Goal: Task Accomplishment & Management: Manage account settings

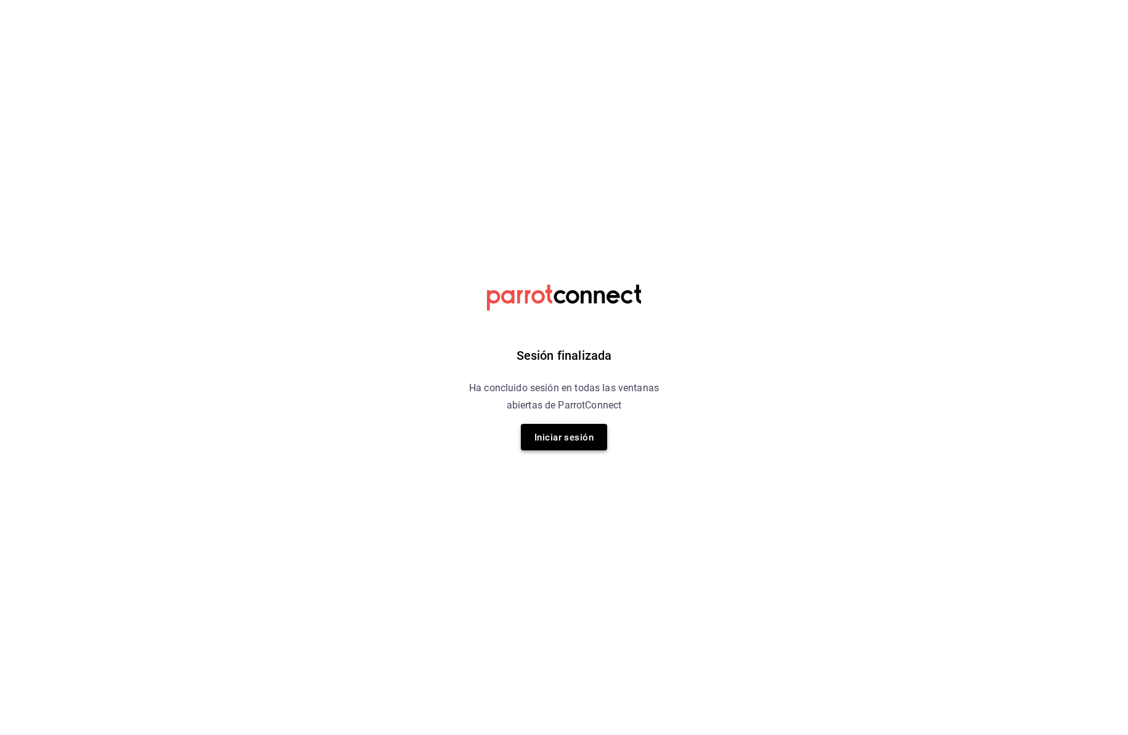
click at [559, 438] on font "Iniciar sesión" at bounding box center [563, 437] width 59 height 11
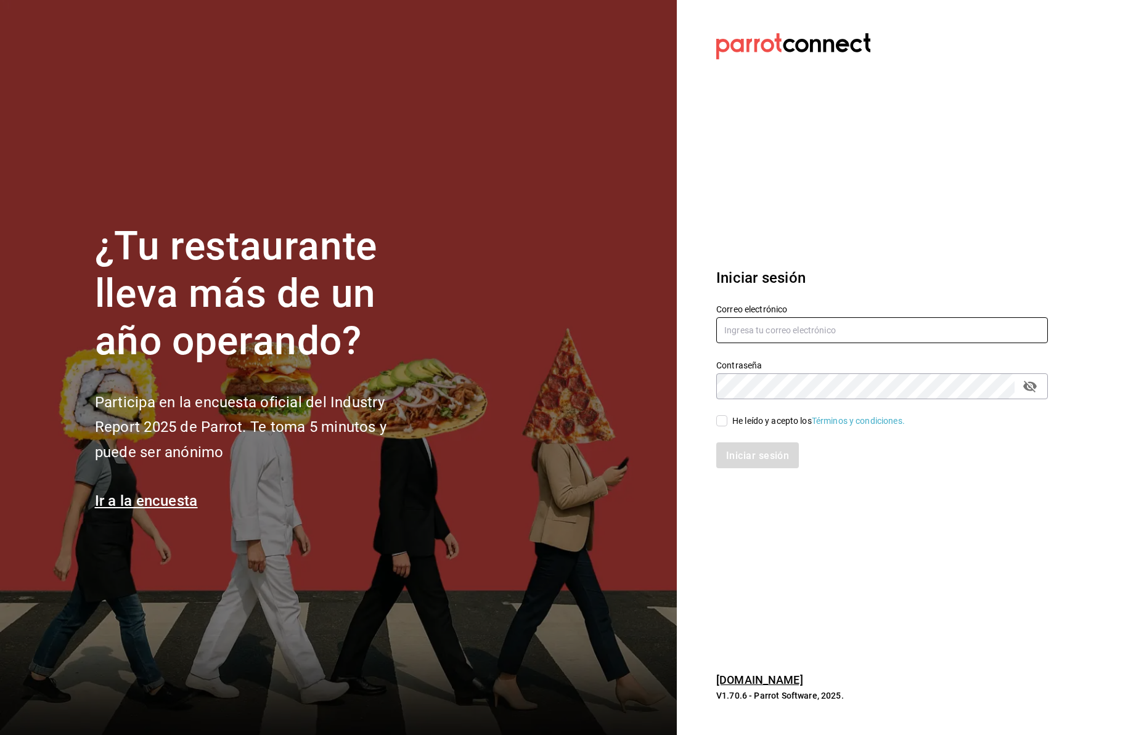
type input "jaimecafe22@gmail.com"
click at [722, 418] on input "He leído y acepto los Términos y condiciones." at bounding box center [721, 420] width 11 height 11
checkbox input "true"
click at [757, 459] on font "Iniciar sesión" at bounding box center [758, 455] width 63 height 12
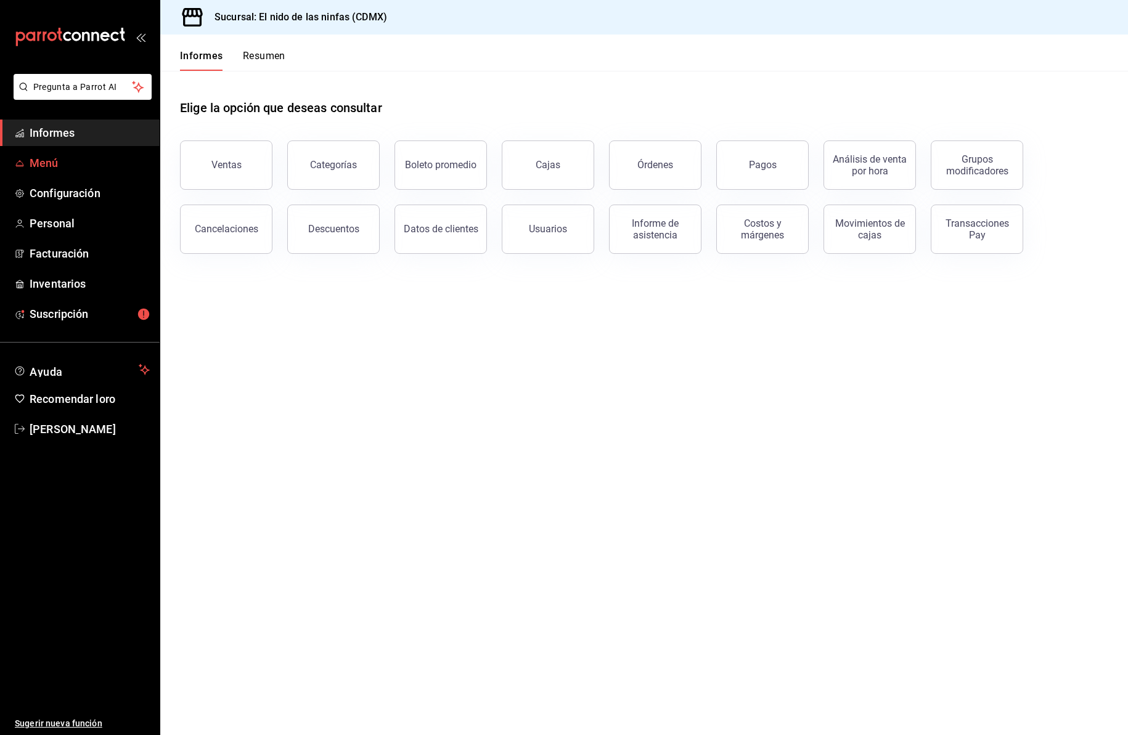
click at [49, 161] on font "Menú" at bounding box center [44, 163] width 29 height 13
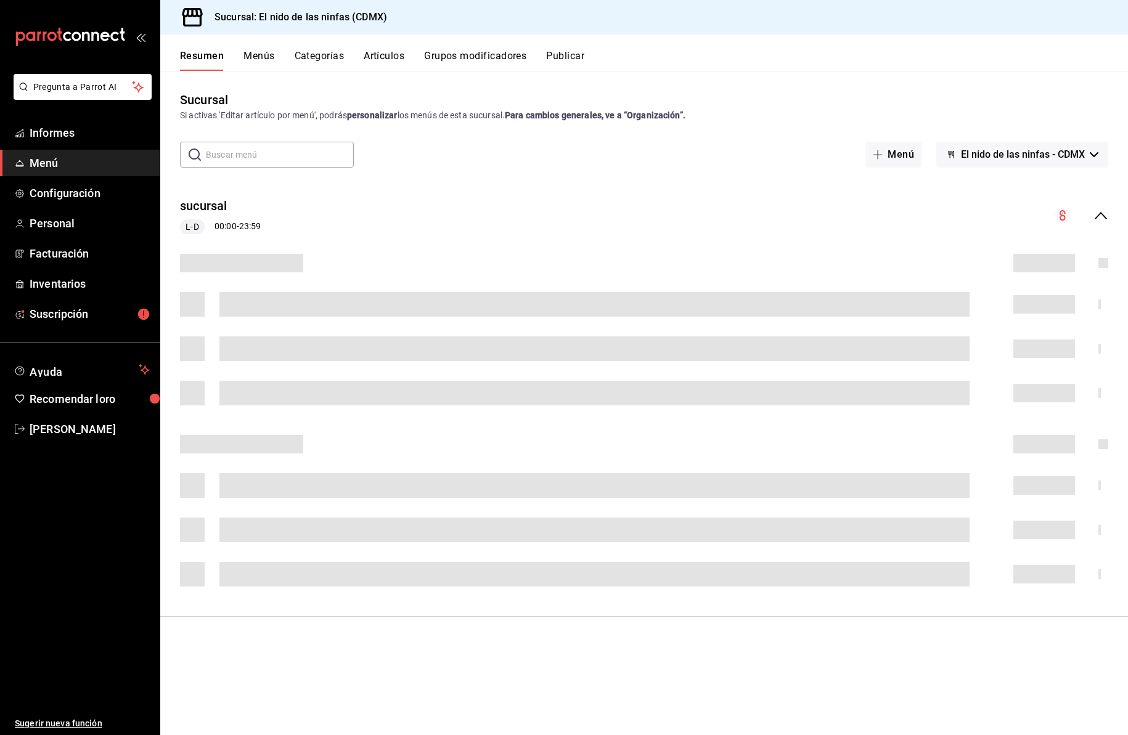
click at [389, 54] on font "Artículos" at bounding box center [384, 56] width 41 height 12
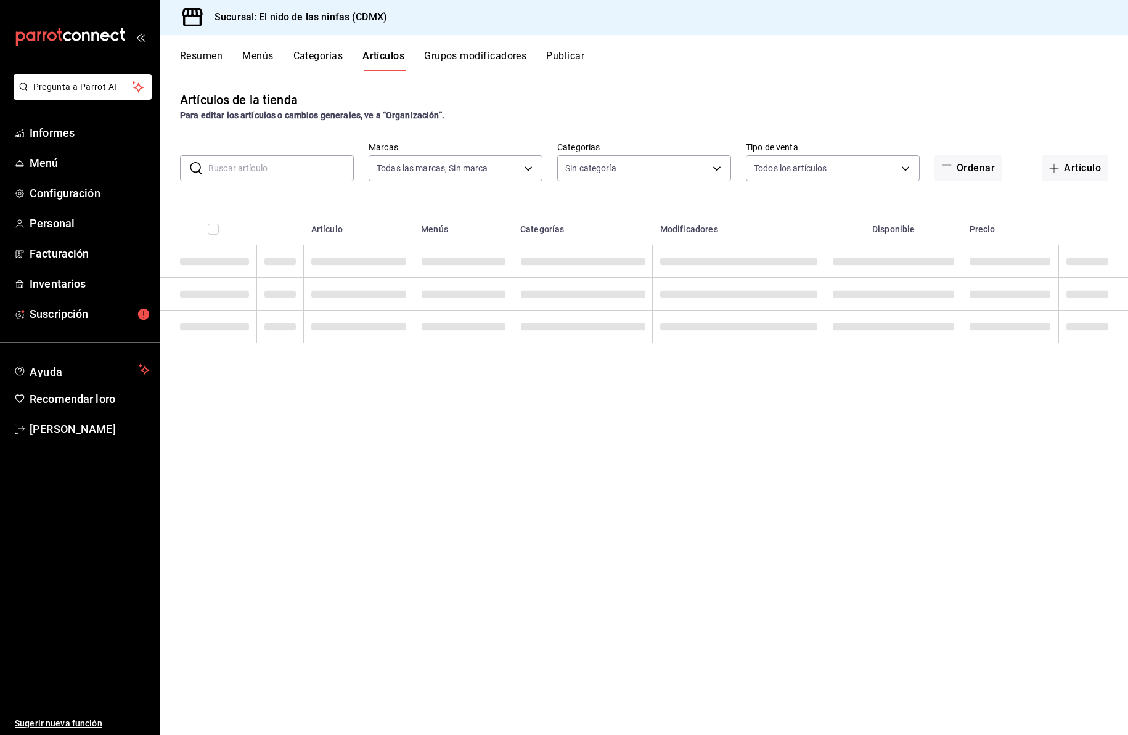
type input "d2e7f705-a92e-4b5a-9c7a-3f8867cbe88b"
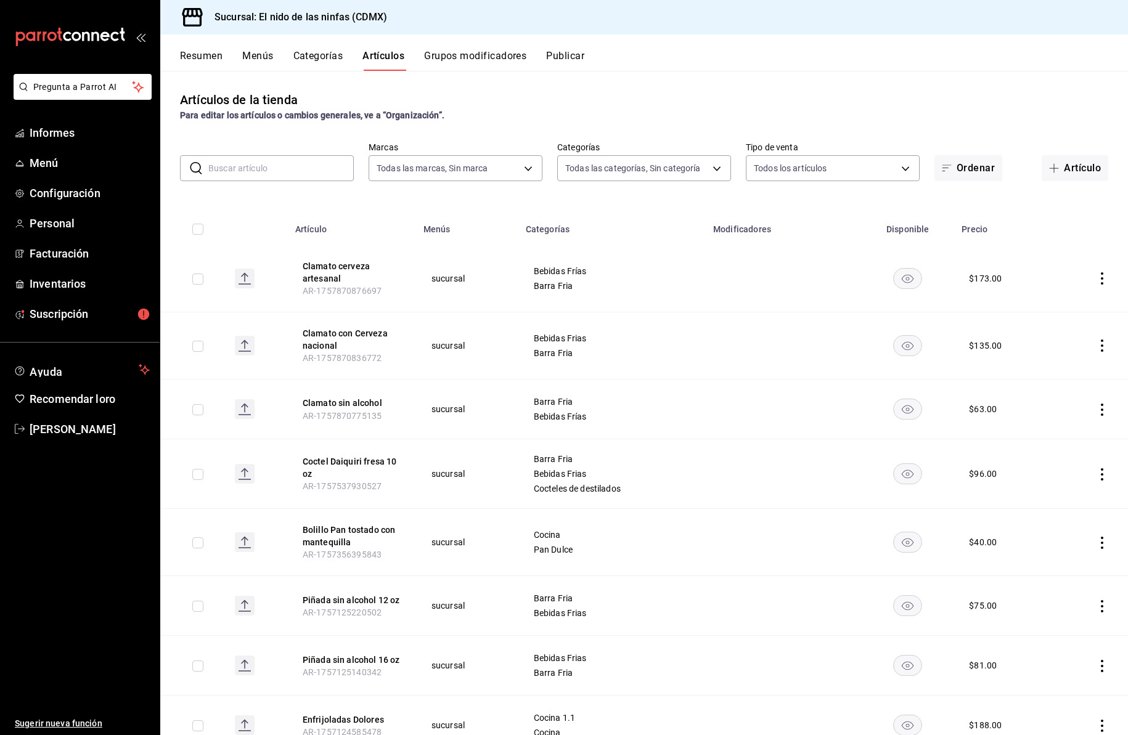
type input "5c205893-a101-45fe-a5e9-0d3a7003fba1,4b68dad8-5fea-4f89-9963-c0d84c3836ef,d07fc…"
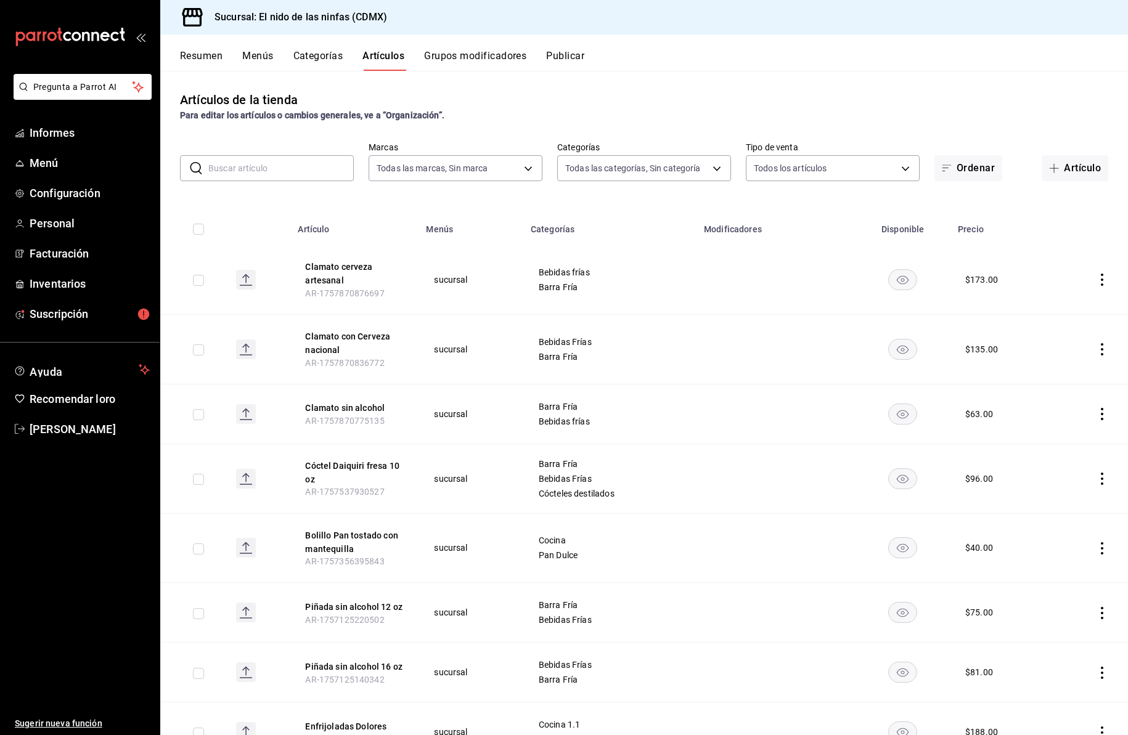
click at [477, 54] on font "Grupos modificadores" at bounding box center [475, 56] width 102 height 12
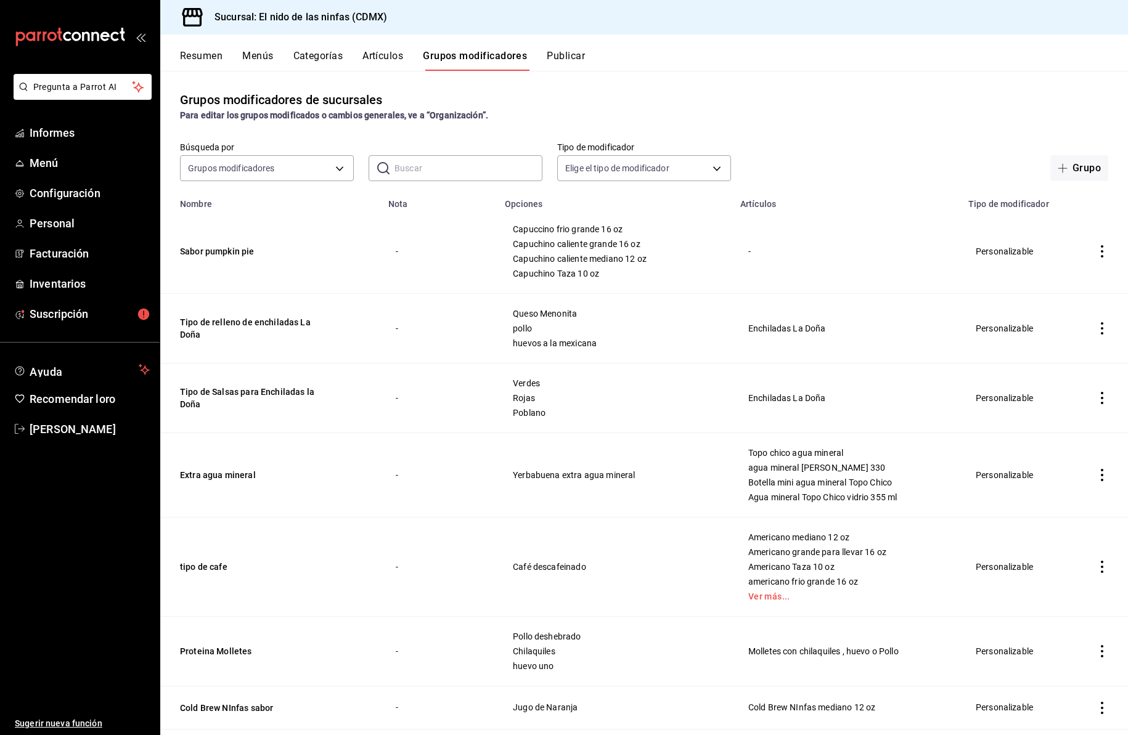
click at [430, 171] on input "text" at bounding box center [468, 168] width 148 height 25
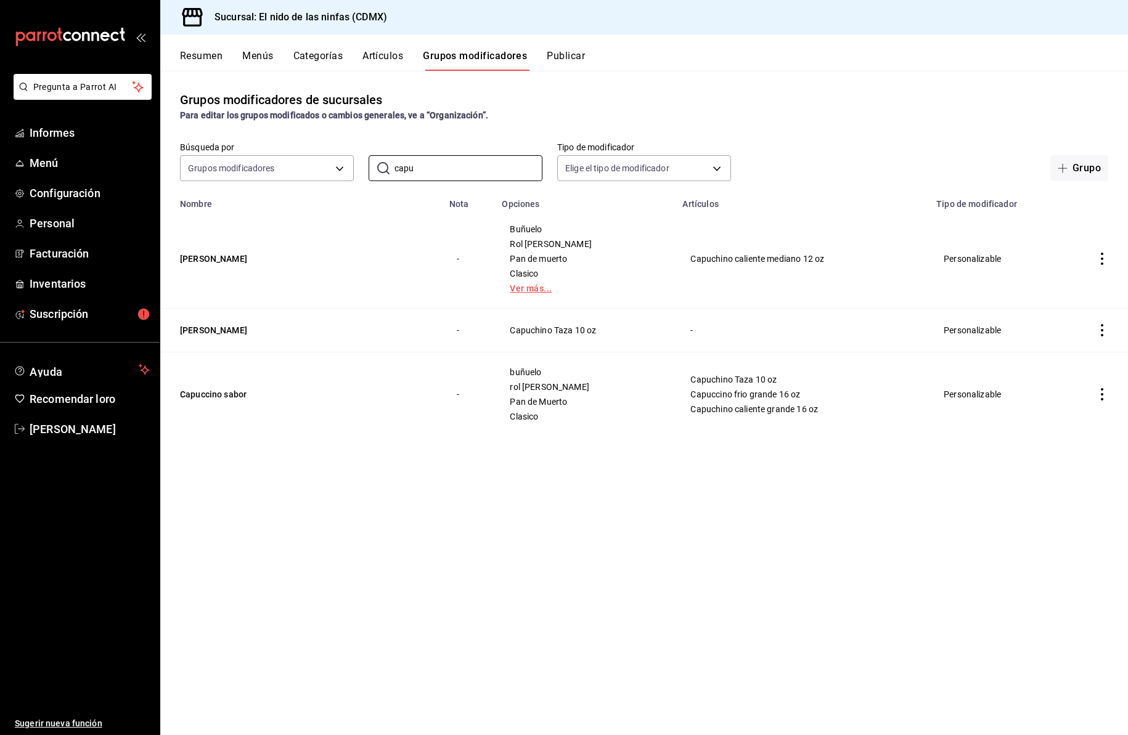
type input "capu"
click at [527, 287] on link "Ver más..." at bounding box center [585, 288] width 150 height 9
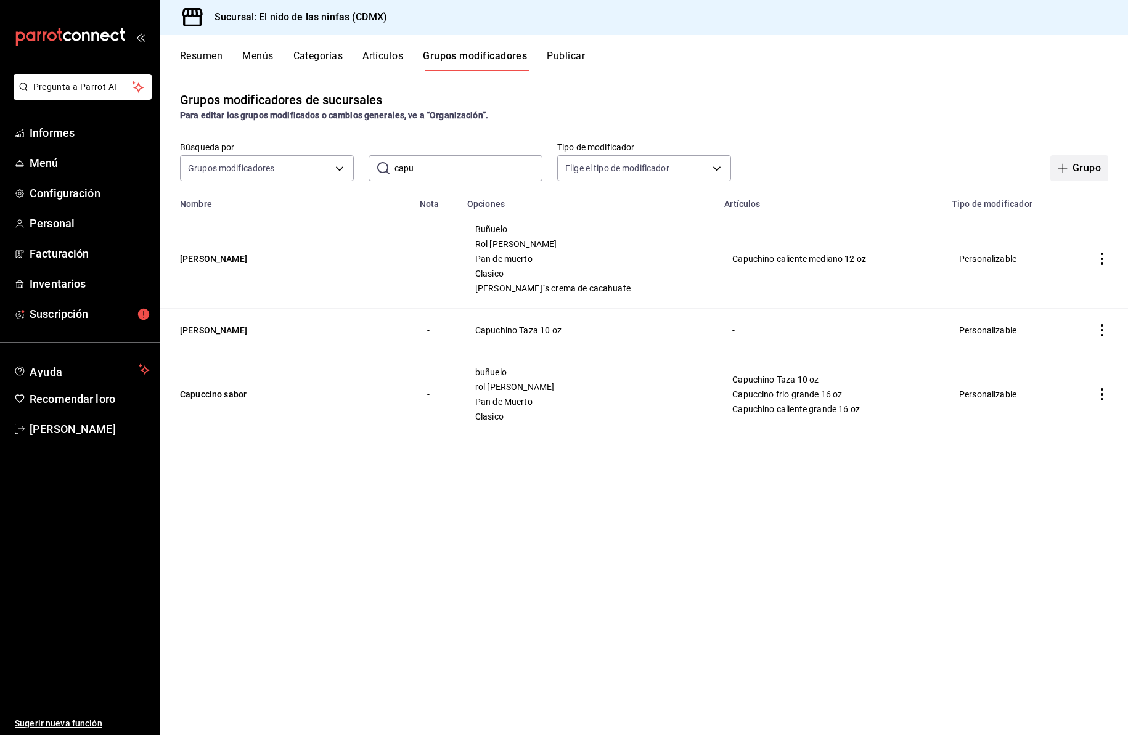
click at [1084, 170] on font "Grupo" at bounding box center [1086, 168] width 28 height 12
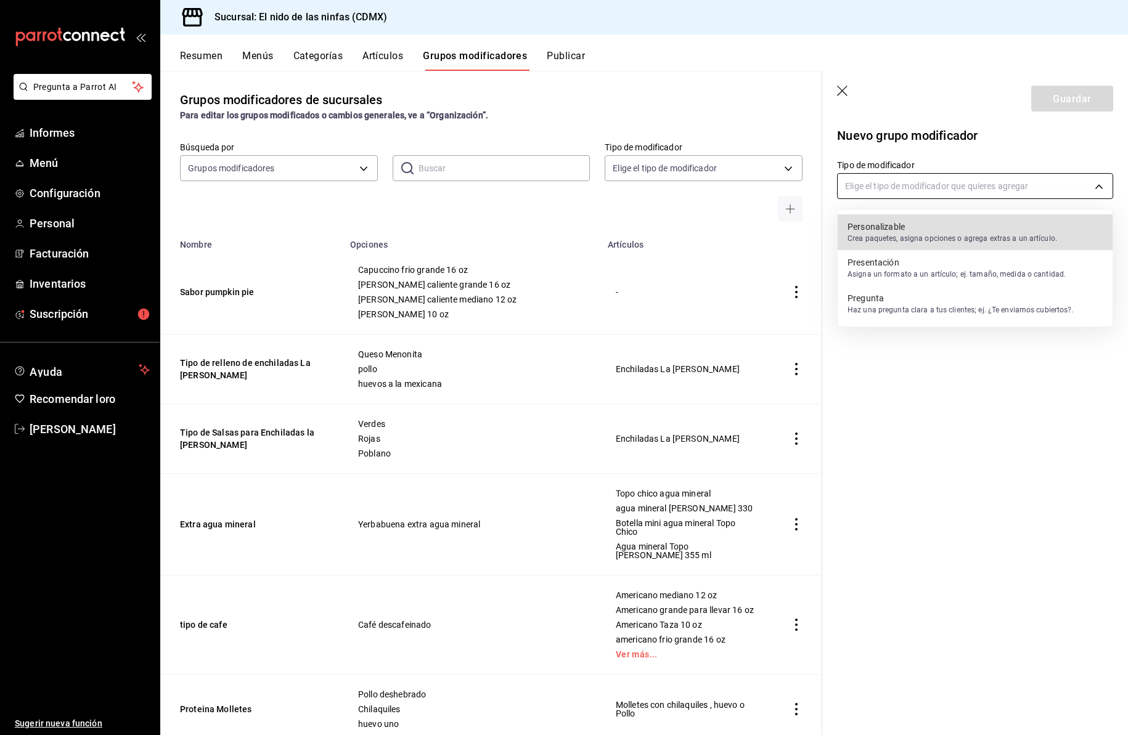
click at [876, 189] on body "Pregunta a Parrot AI Informes Menú Configuración Personal Facturación Inventari…" at bounding box center [564, 367] width 1128 height 735
click at [887, 234] on font "Crea paquetes, asigna opciones o agrega extras a un artículo." at bounding box center [952, 238] width 210 height 9
type input "CUSTOMIZABLE"
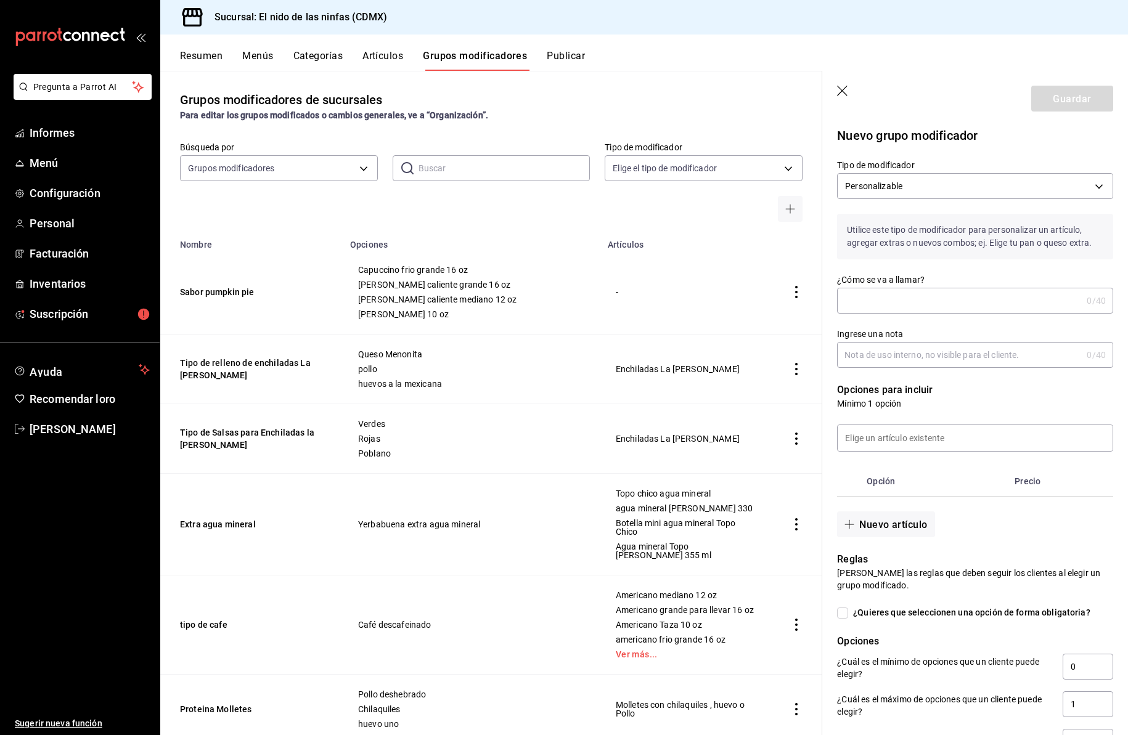
click at [881, 305] on input "¿Cómo se va a llamar?" at bounding box center [959, 300] width 245 height 25
type input "Latte sabores"
click at [889, 443] on input at bounding box center [975, 438] width 275 height 26
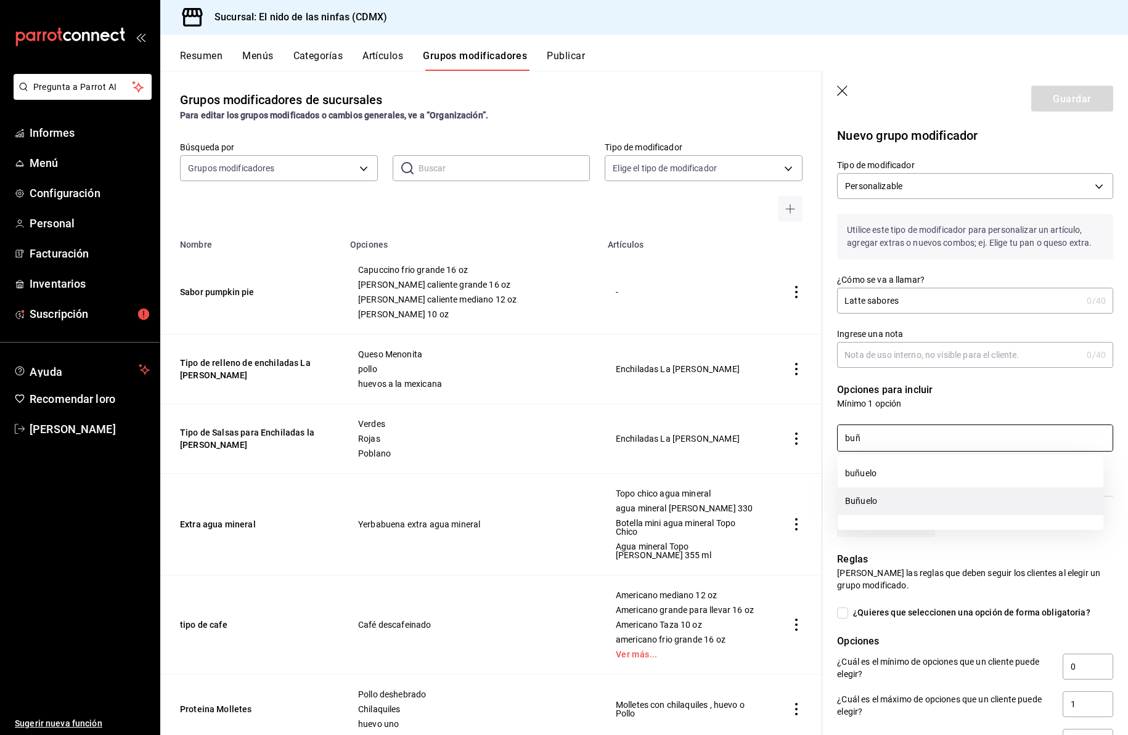
click at [885, 494] on li "Buñuelo" at bounding box center [971, 502] width 266 height 28
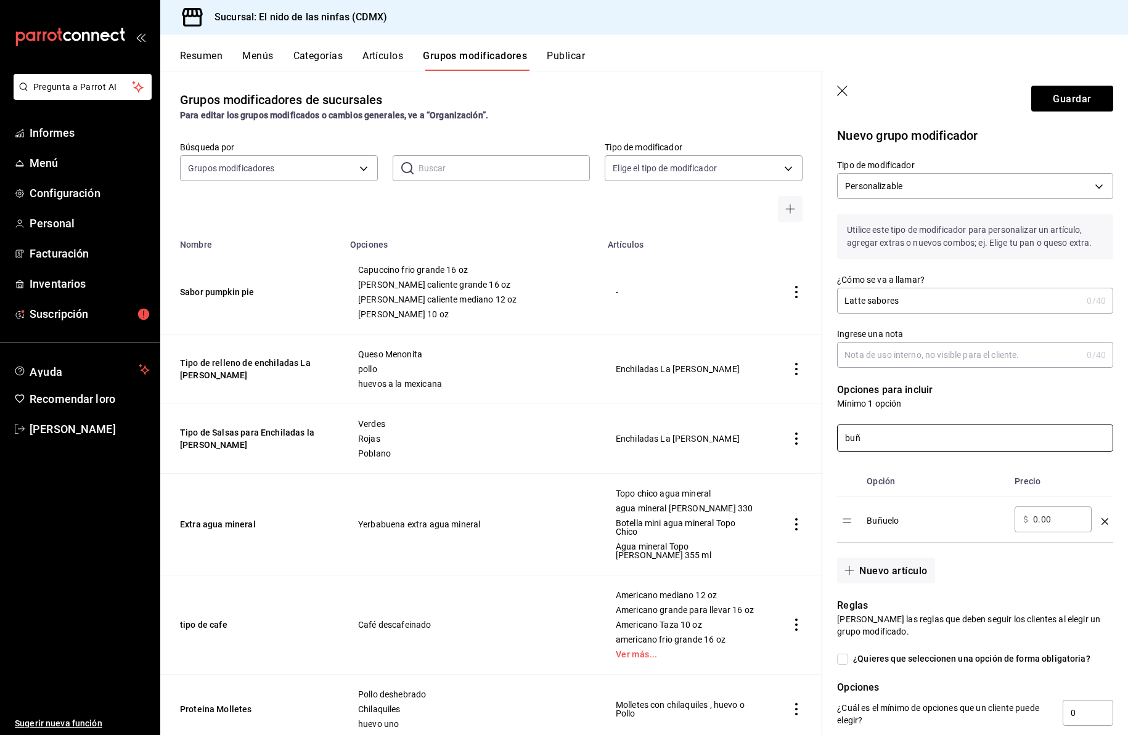
click at [875, 436] on input "buñ" at bounding box center [975, 438] width 275 height 26
type input "b"
click at [896, 471] on font "Crema de cacahuate de Reese" at bounding box center [919, 473] width 149 height 10
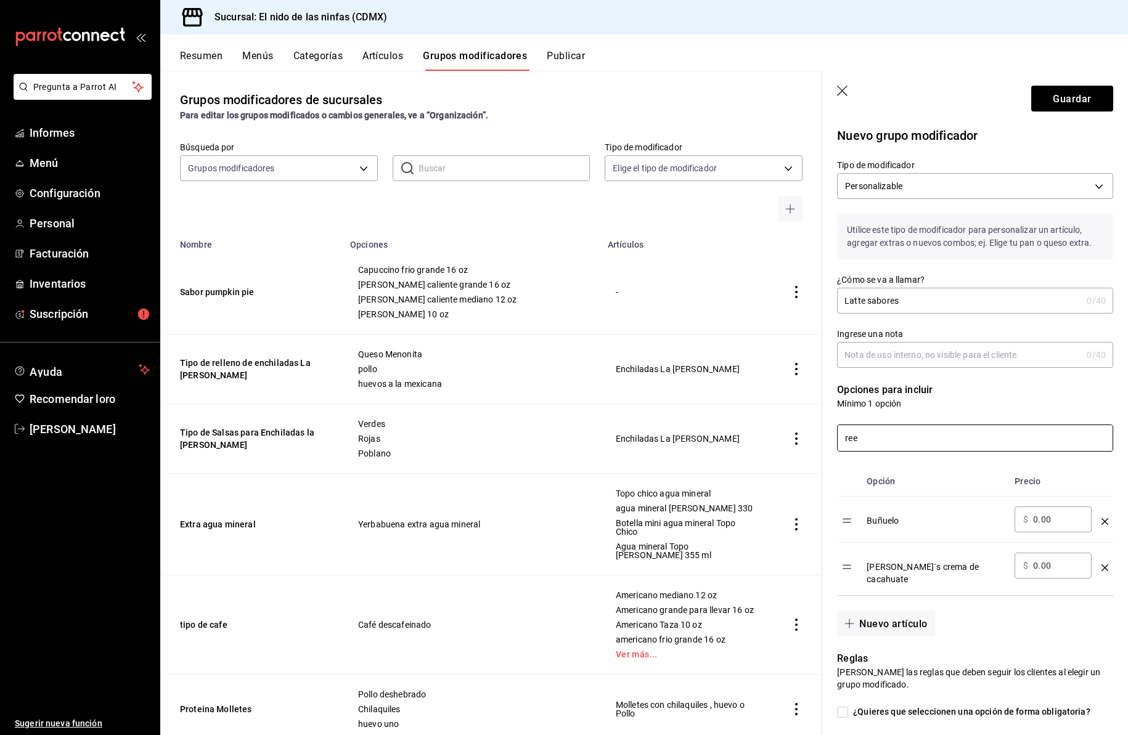
click at [866, 442] on input "ree" at bounding box center [975, 438] width 275 height 26
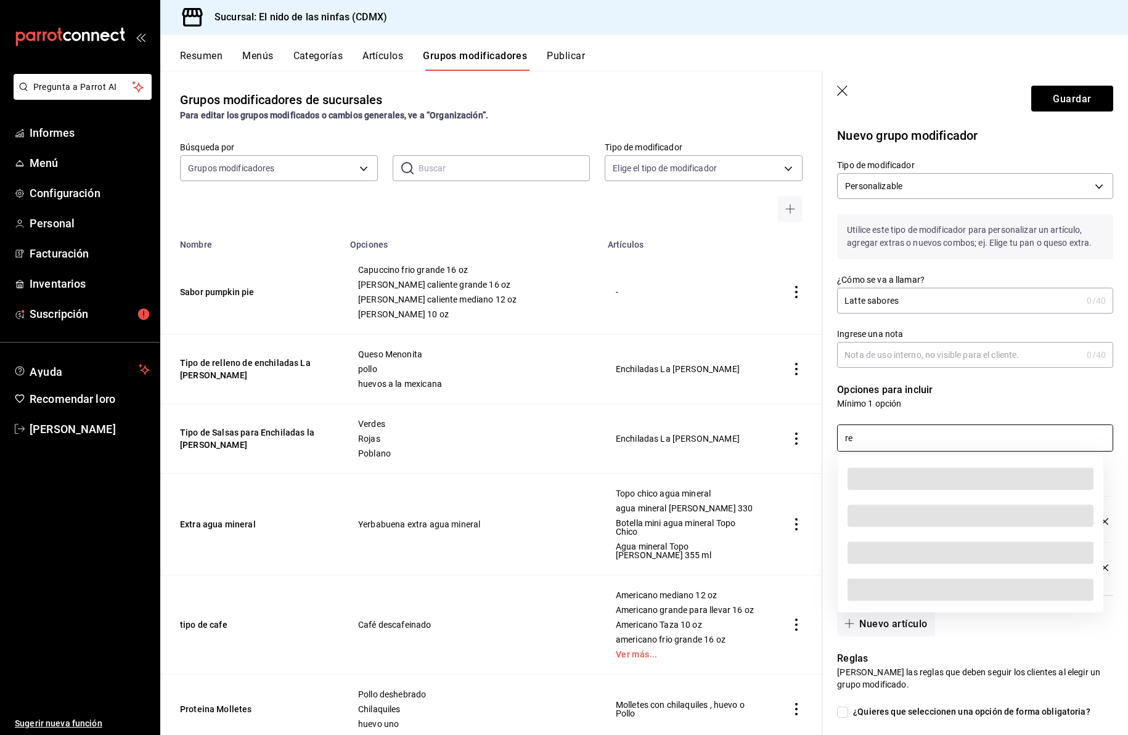
type input "r"
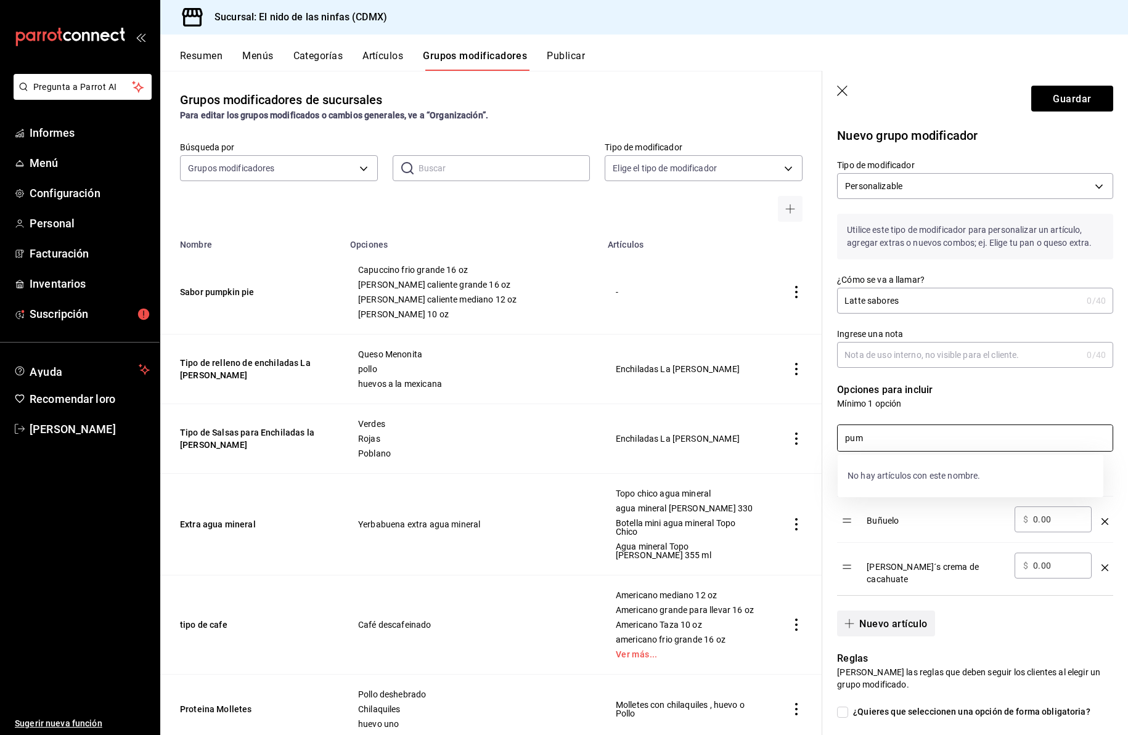
type input "pum"
click at [885, 618] on font "Nuevo artículo" at bounding box center [893, 624] width 68 height 12
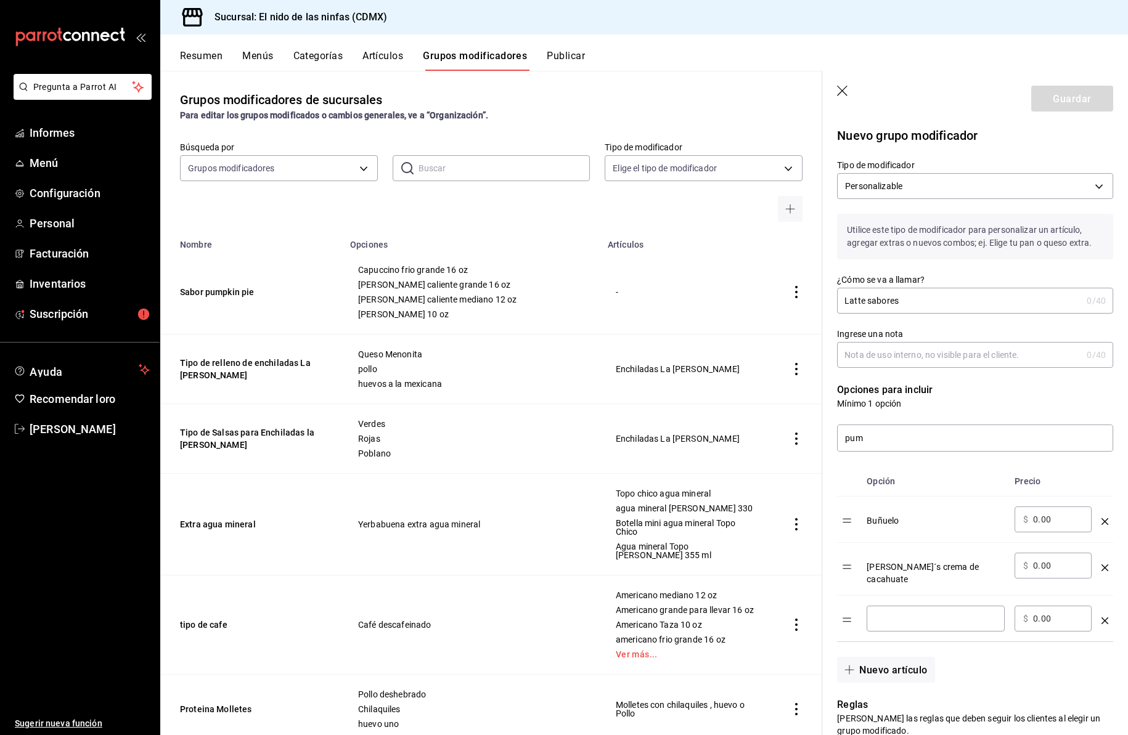
click at [885, 615] on input "Tabla de opciones" at bounding box center [935, 619] width 121 height 12
type input "Pumpkin pie"
click at [891, 440] on input "pum" at bounding box center [975, 438] width 275 height 26
type input "p"
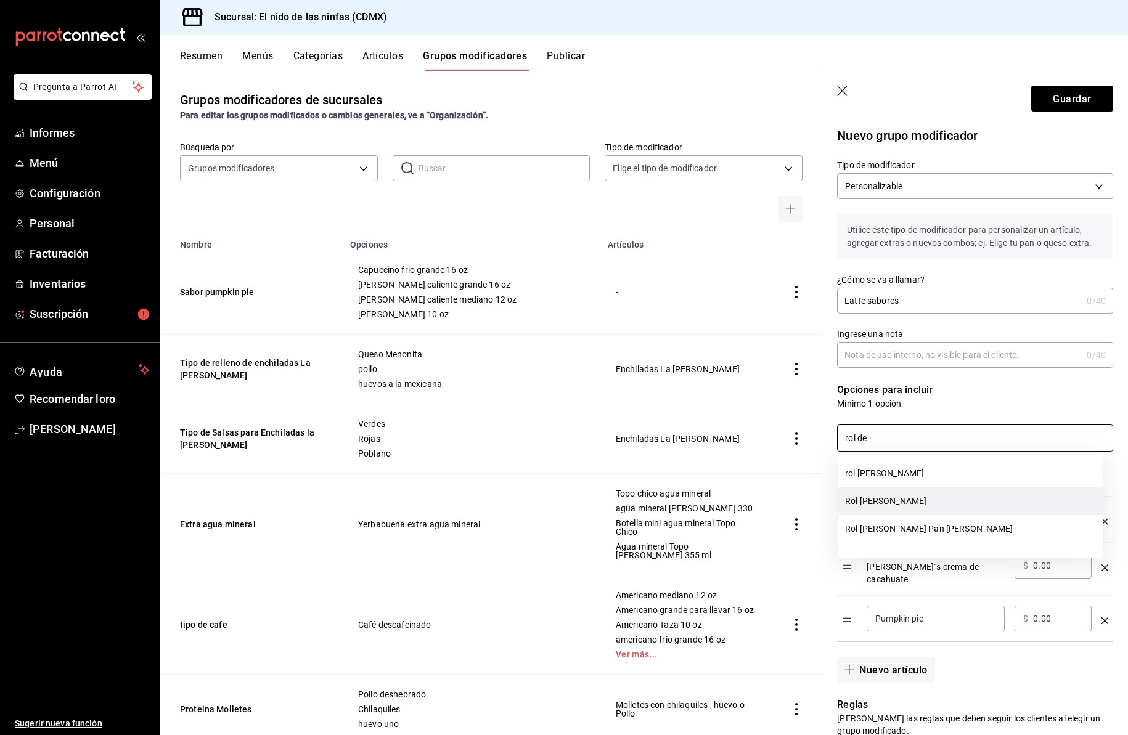
click at [886, 496] on font "Rol de canela" at bounding box center [885, 501] width 81 height 10
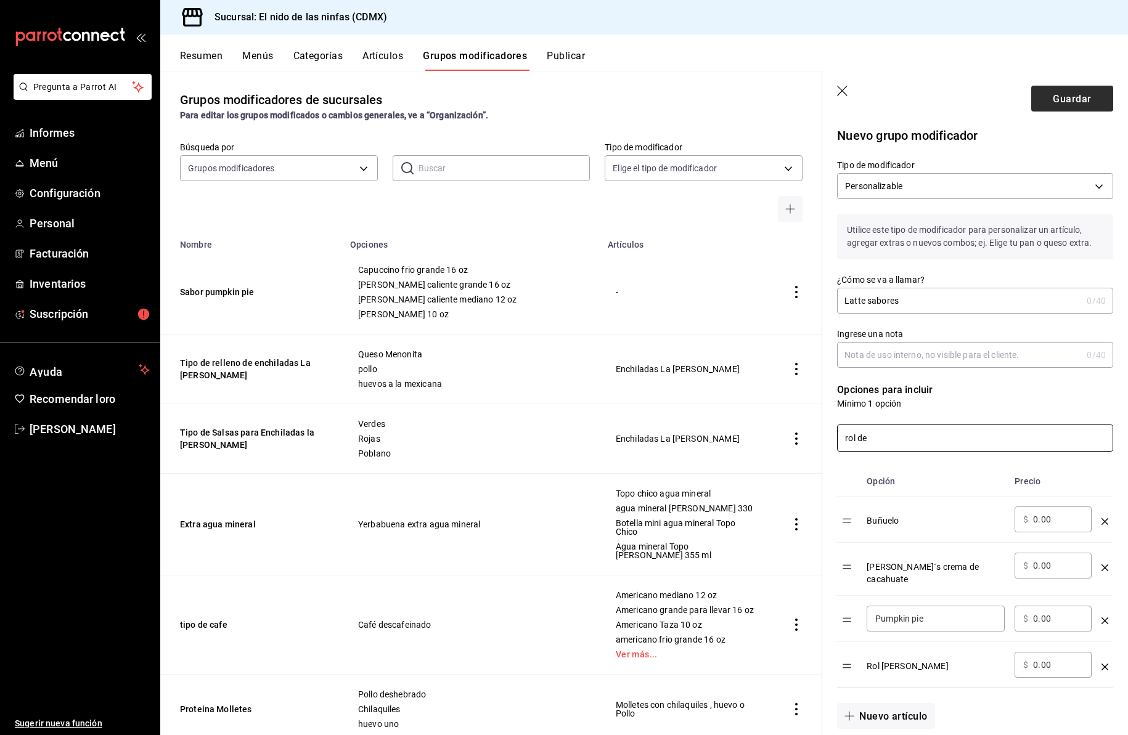
type input "rol de"
click at [1068, 101] on font "Guardar" at bounding box center [1072, 98] width 38 height 12
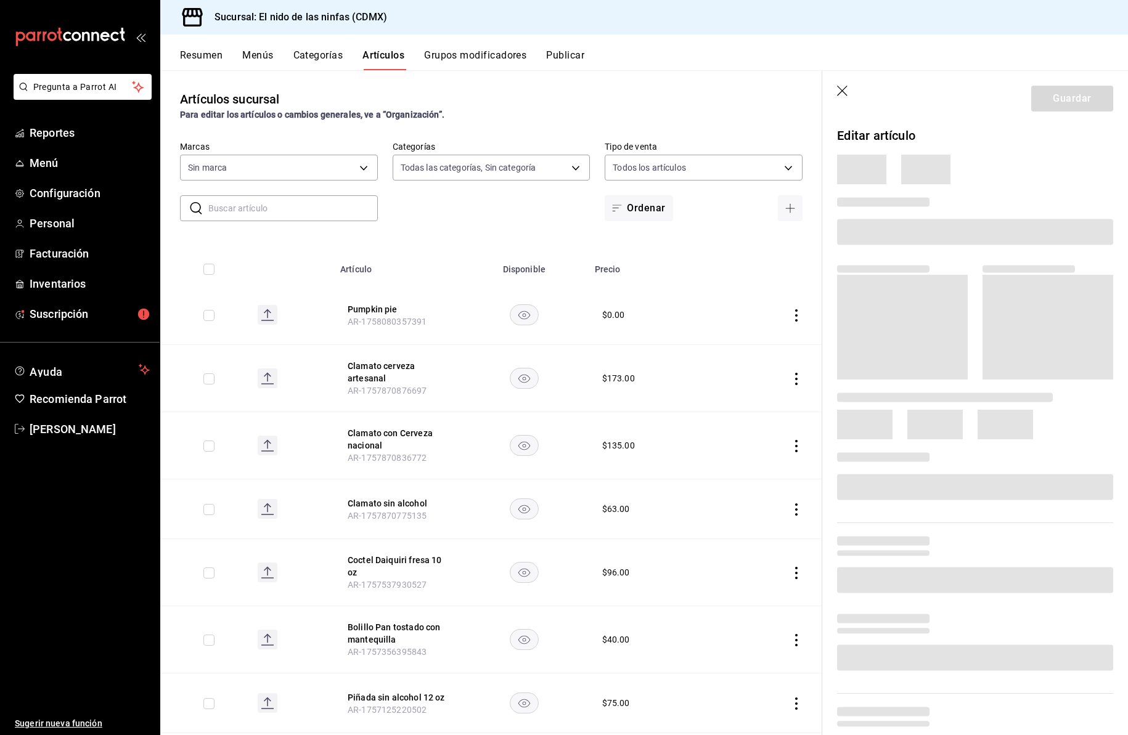
type input "5c205893-a101-45fe-a5e9-0d3a7003fba1,4b68dad8-5fea-4f89-9963-c0d84c3836ef,d07fc…"
type input "d2e7f705-a92e-4b5a-9c7a-3f8867cbe88b"
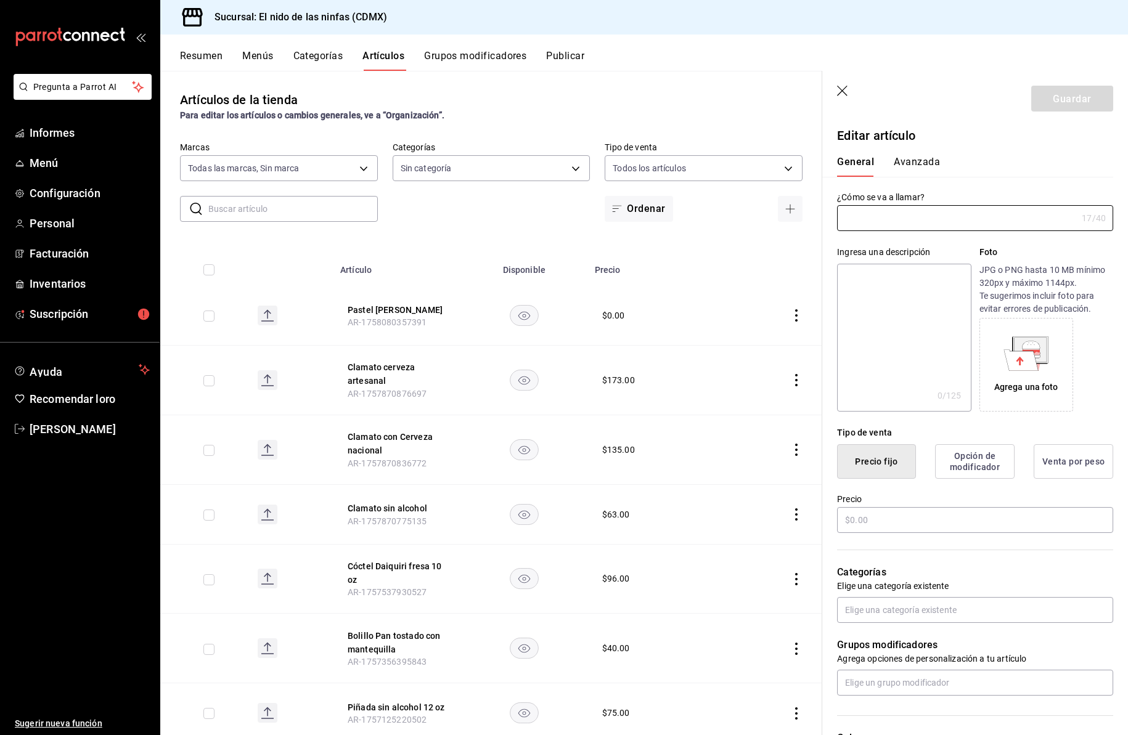
type input "Jarra de Clericot"
type input "AR-1751141564559"
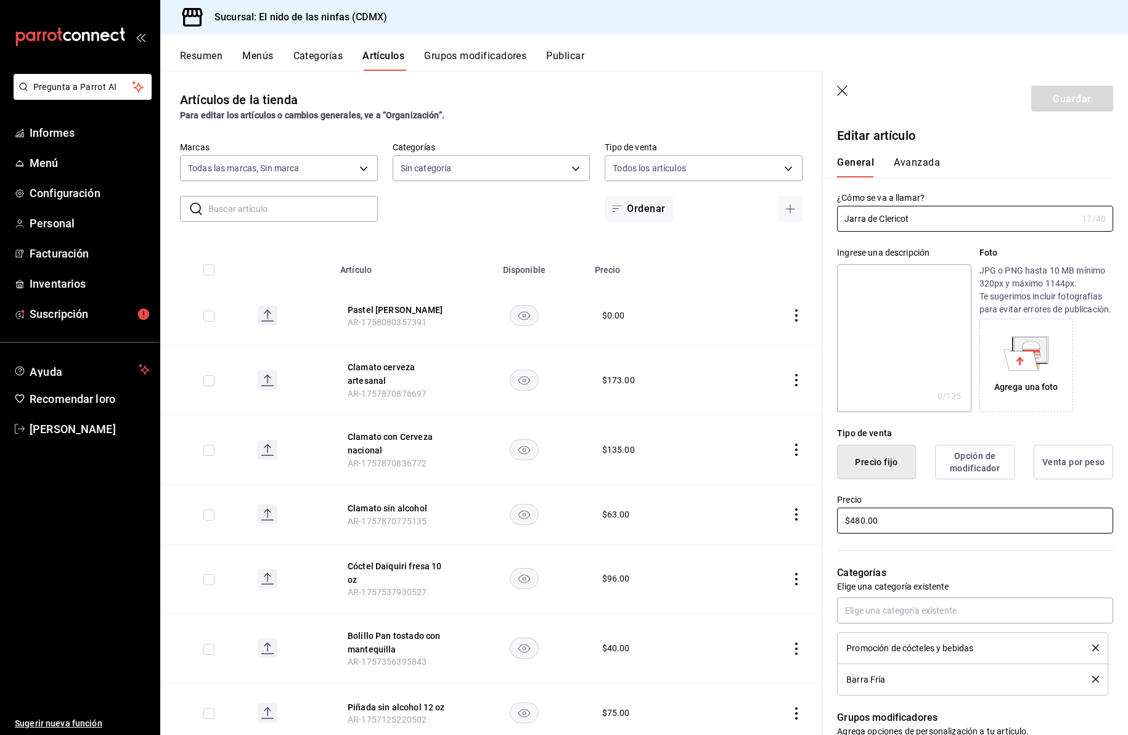
click at [860, 531] on input "$480.00" at bounding box center [975, 521] width 276 height 26
type input "$520.00"
click at [1061, 96] on font "Guardar" at bounding box center [1072, 98] width 38 height 12
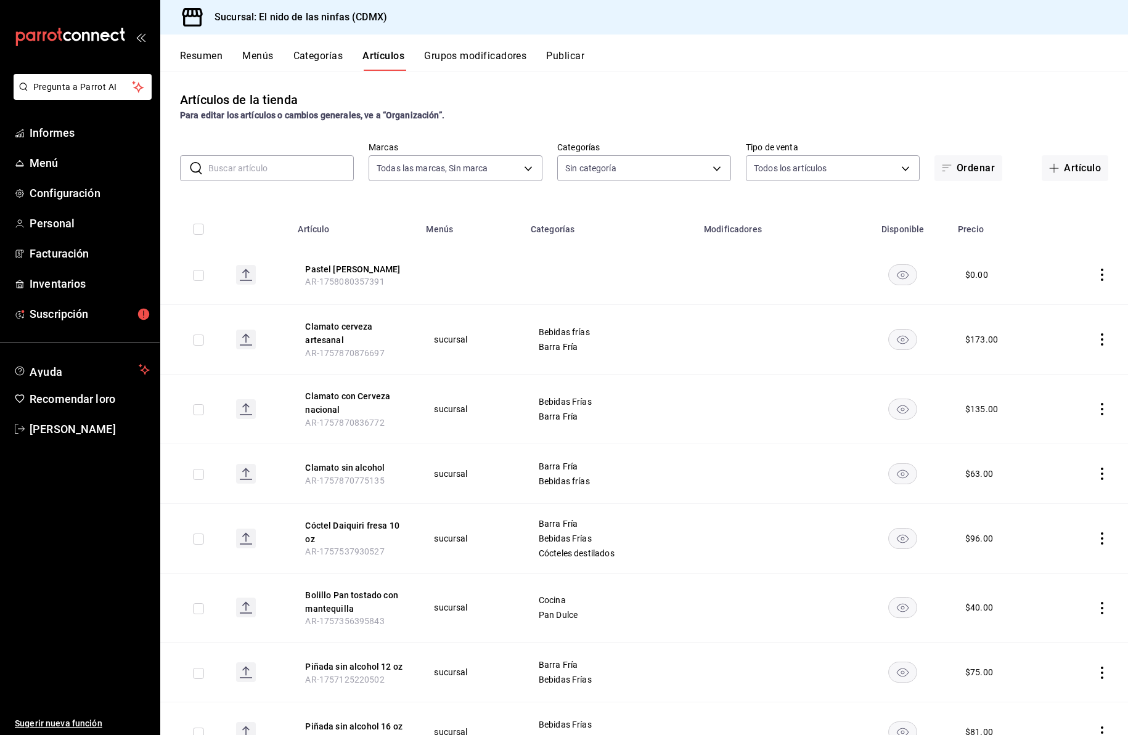
click at [307, 166] on input "text" at bounding box center [280, 168] width 145 height 25
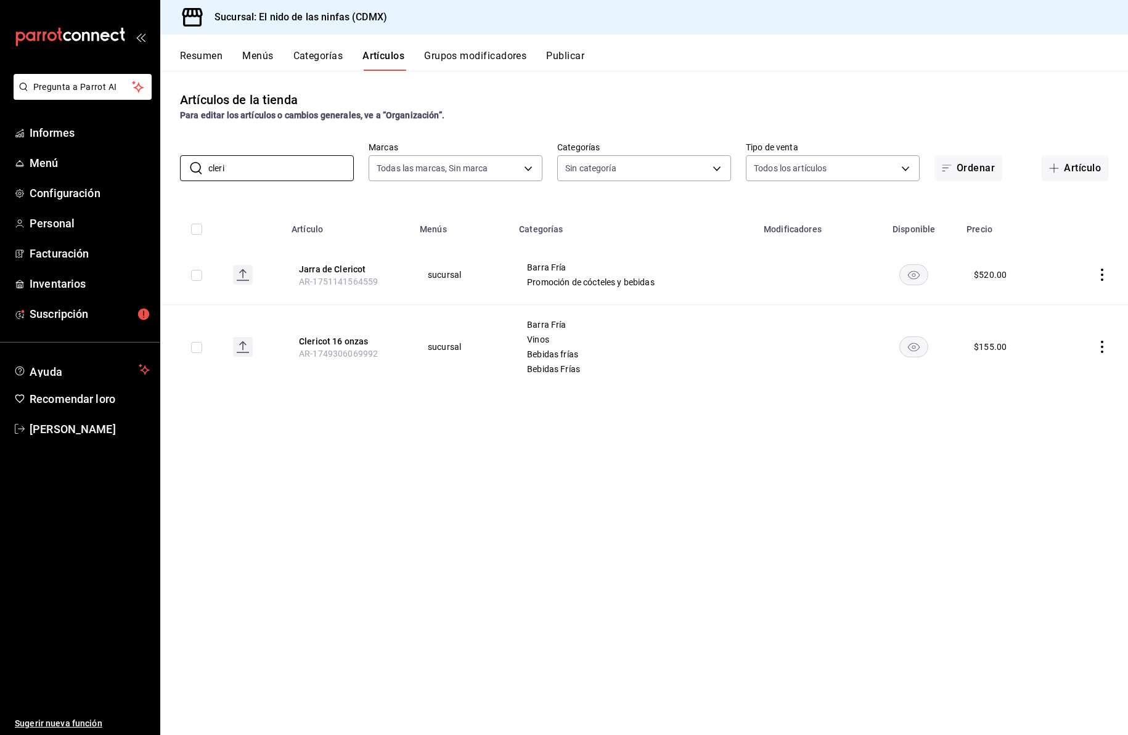
type input "cleri"
click at [1101, 348] on icon "comportamiento" at bounding box center [1102, 347] width 2 height 12
click at [1056, 373] on font "Editar" at bounding box center [1060, 375] width 23 height 10
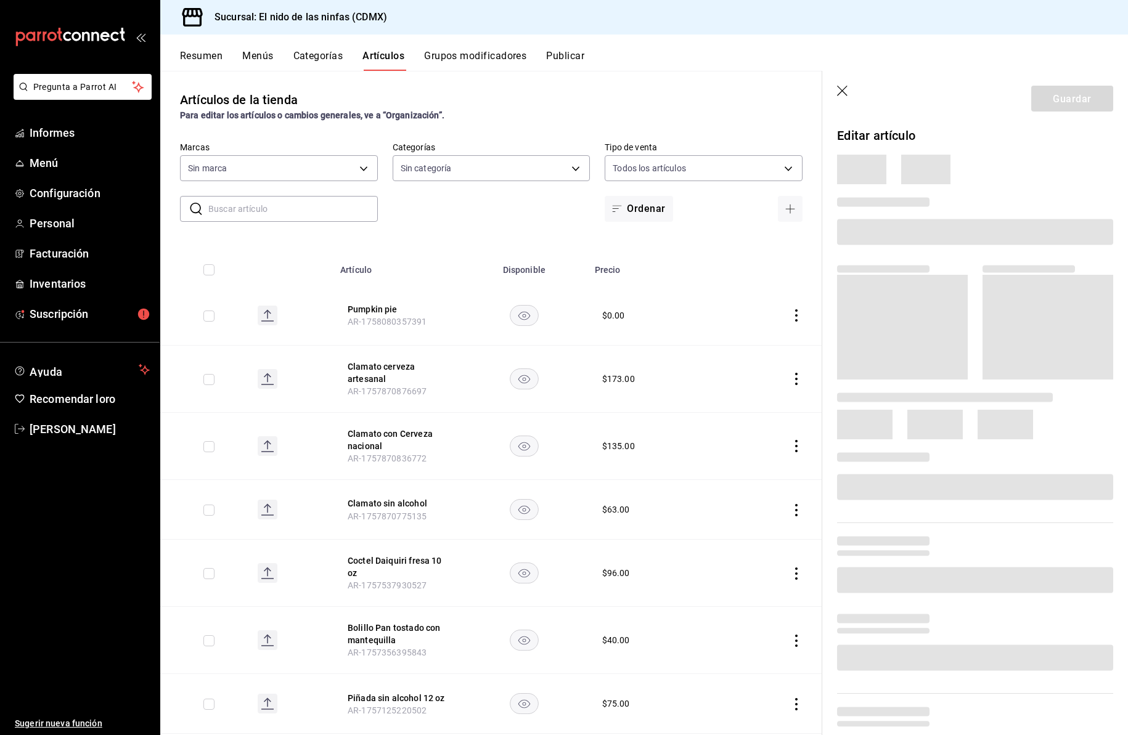
type input "5c205893-a101-45fe-a5e9-0d3a7003fba1,4b68dad8-5fea-4f89-9963-c0d84c3836ef,d07fc…"
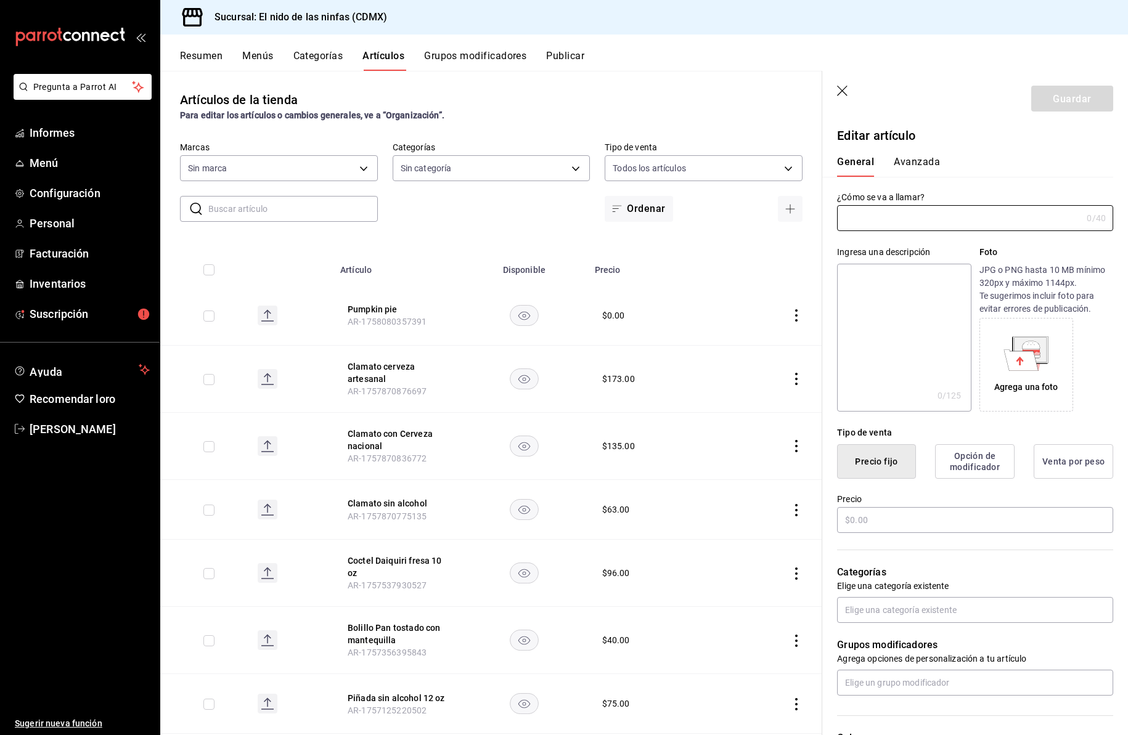
type input "d2e7f705-a92e-4b5a-9c7a-3f8867cbe88b"
type input "Clericot 16 oz"
type input "AR-1749306069992"
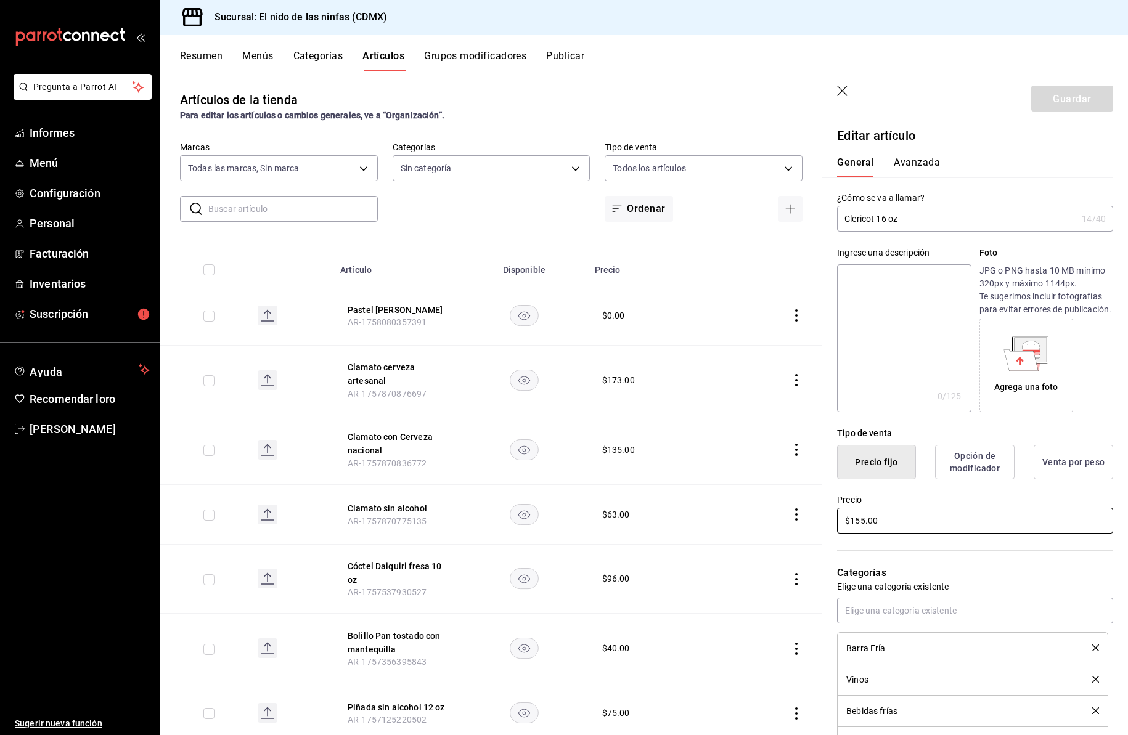
drag, startPoint x: 859, startPoint y: 536, endPoint x: 864, endPoint y: 550, distance: 15.2
click at [859, 534] on input "$155.00" at bounding box center [975, 521] width 276 height 26
type input "$145.00"
click at [1055, 96] on font "Guardar" at bounding box center [1072, 98] width 38 height 12
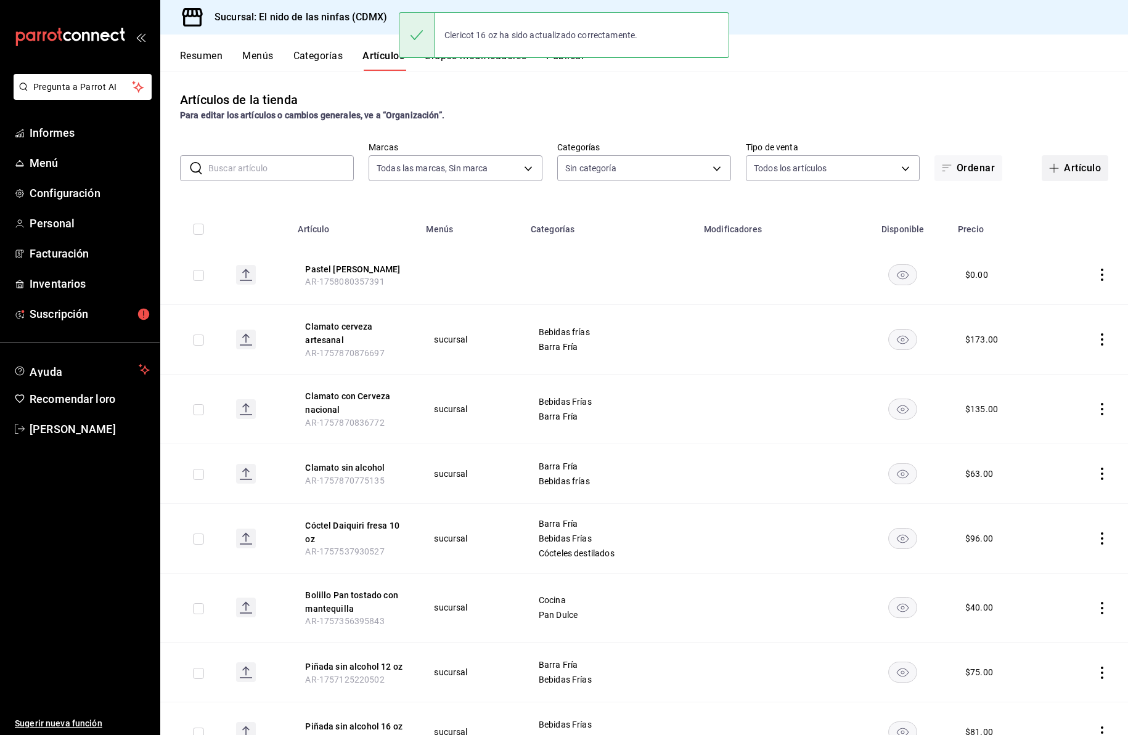
click at [1079, 168] on font "Artículo" at bounding box center [1082, 168] width 37 height 12
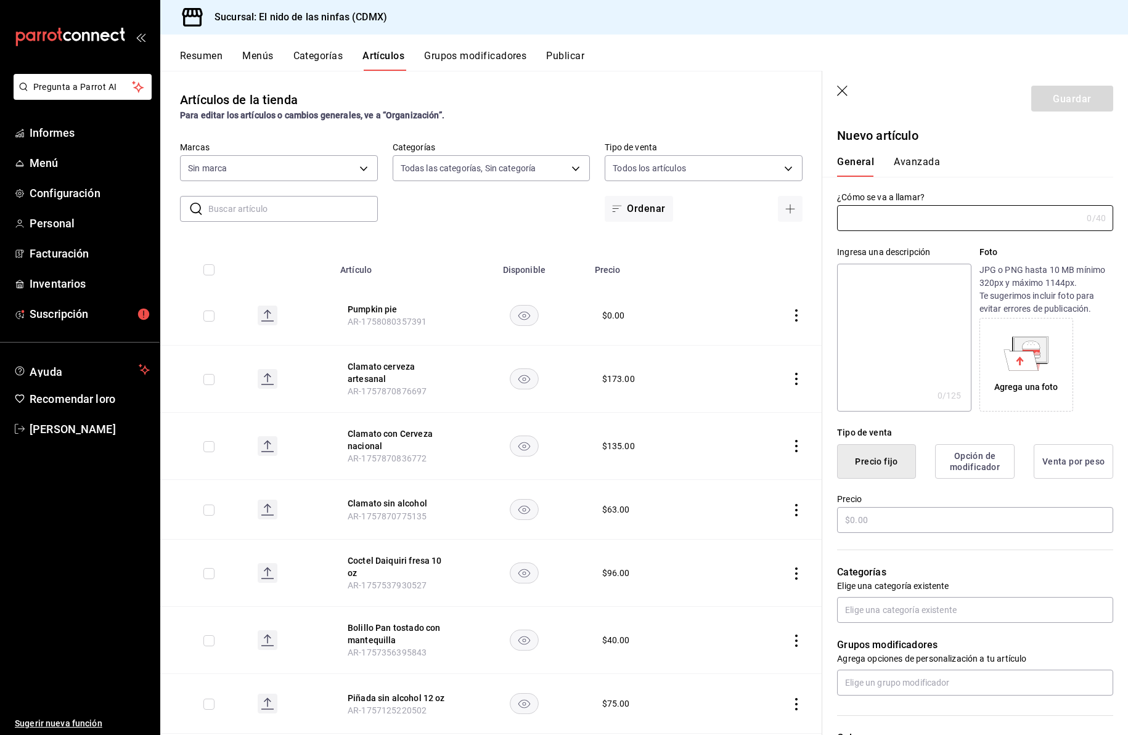
type input "5c205893-a101-45fe-a5e9-0d3a7003fba1,4b68dad8-5fea-4f89-9963-c0d84c3836ef,d07fc…"
type input "d2e7f705-a92e-4b5a-9c7a-3f8867cbe88b"
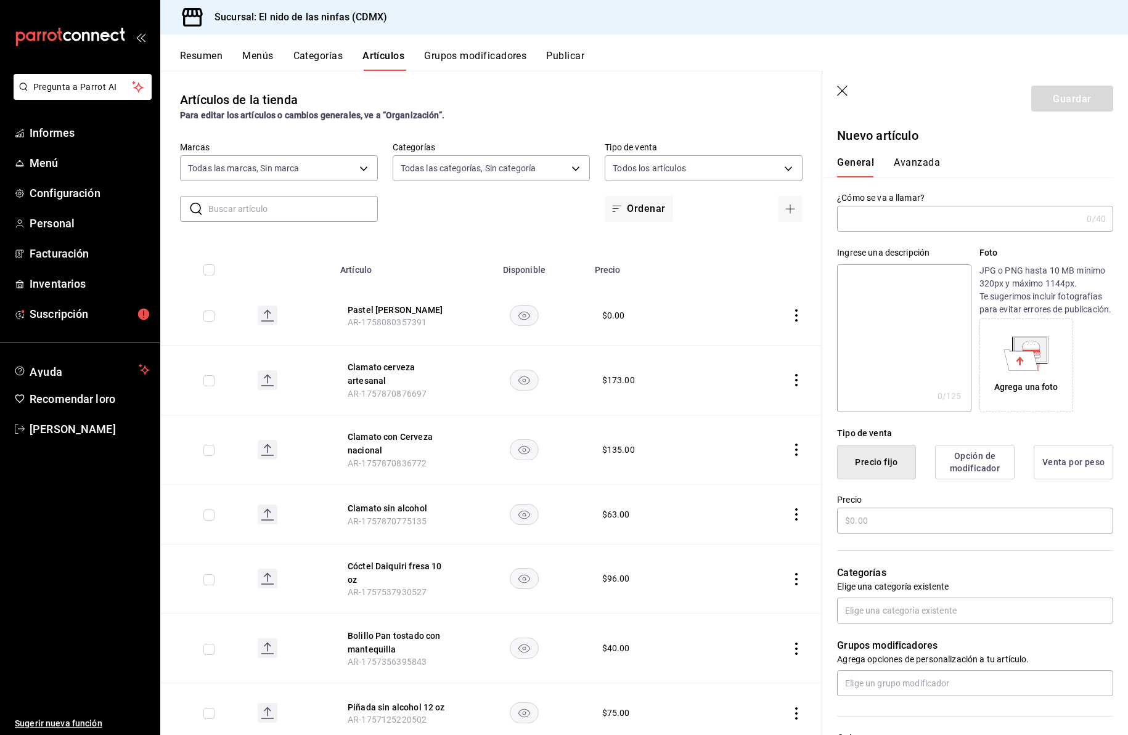
click at [861, 218] on input "text" at bounding box center [959, 218] width 245 height 25
type input "Sangría copa"
click at [874, 534] on input "text" at bounding box center [975, 521] width 276 height 26
type input "$145.00"
click at [878, 620] on input "text" at bounding box center [975, 611] width 276 height 26
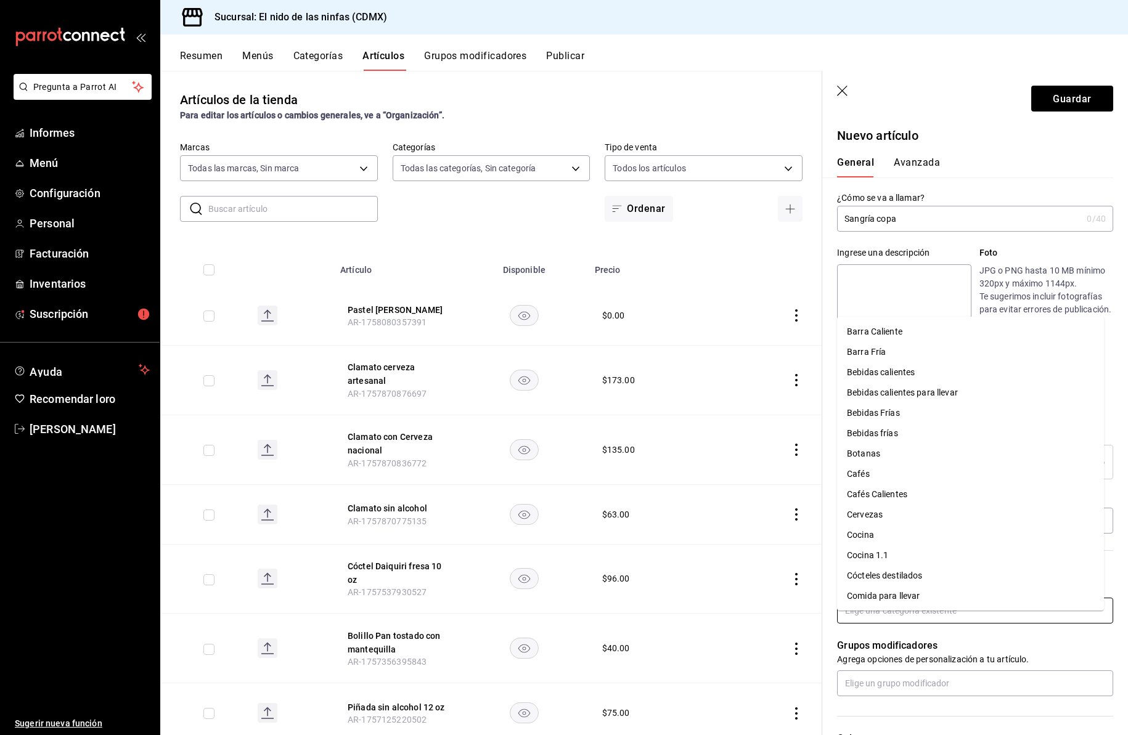
click at [897, 433] on font "Bebidas frías" at bounding box center [872, 433] width 51 height 10
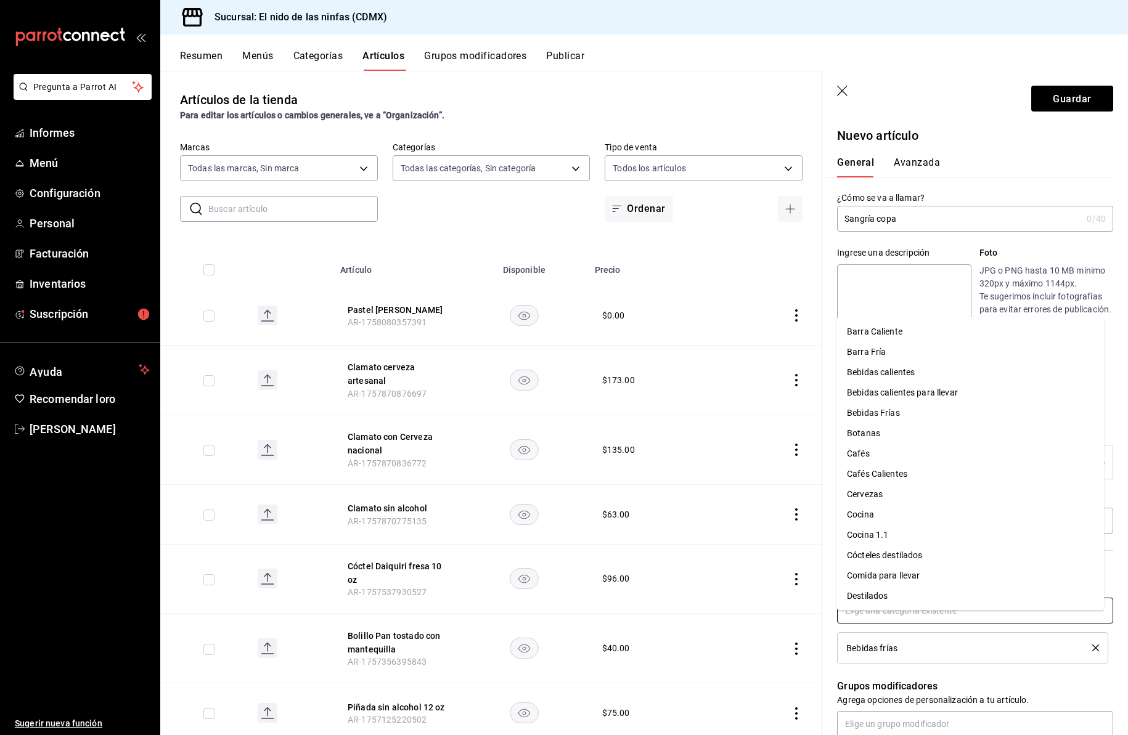
click at [888, 622] on input "text" at bounding box center [975, 611] width 276 height 26
click at [883, 353] on font "Barra Fría" at bounding box center [866, 352] width 39 height 10
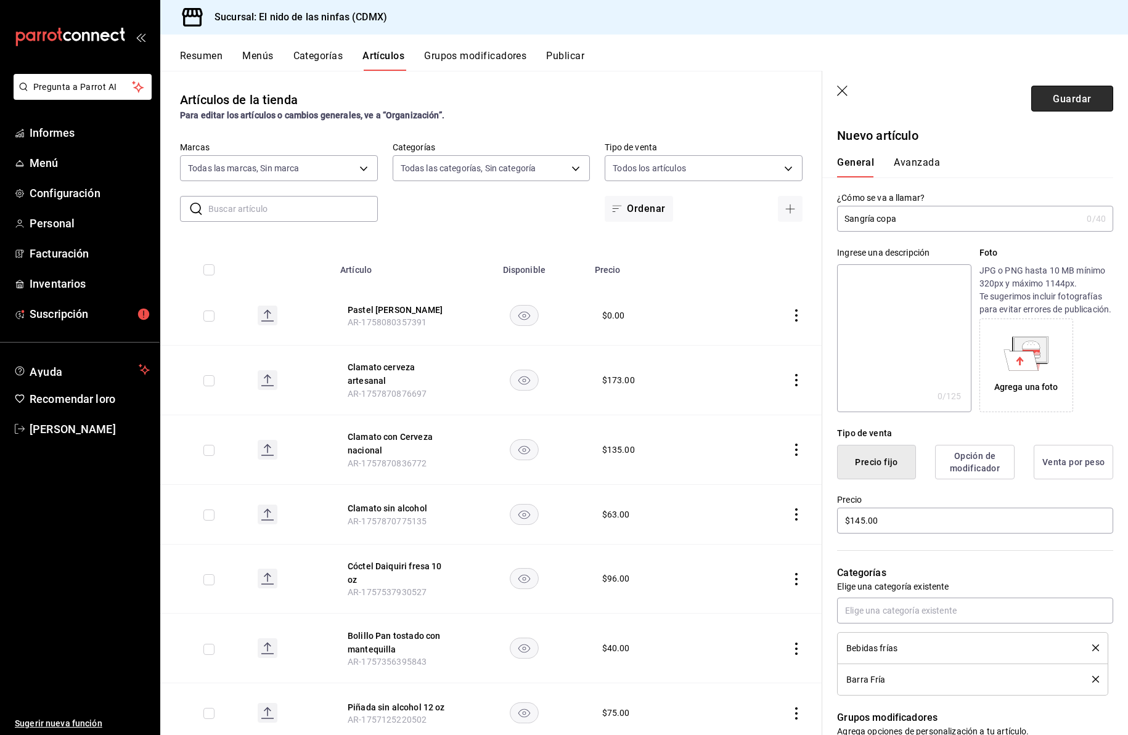
click at [1067, 99] on font "Guardar" at bounding box center [1072, 98] width 38 height 12
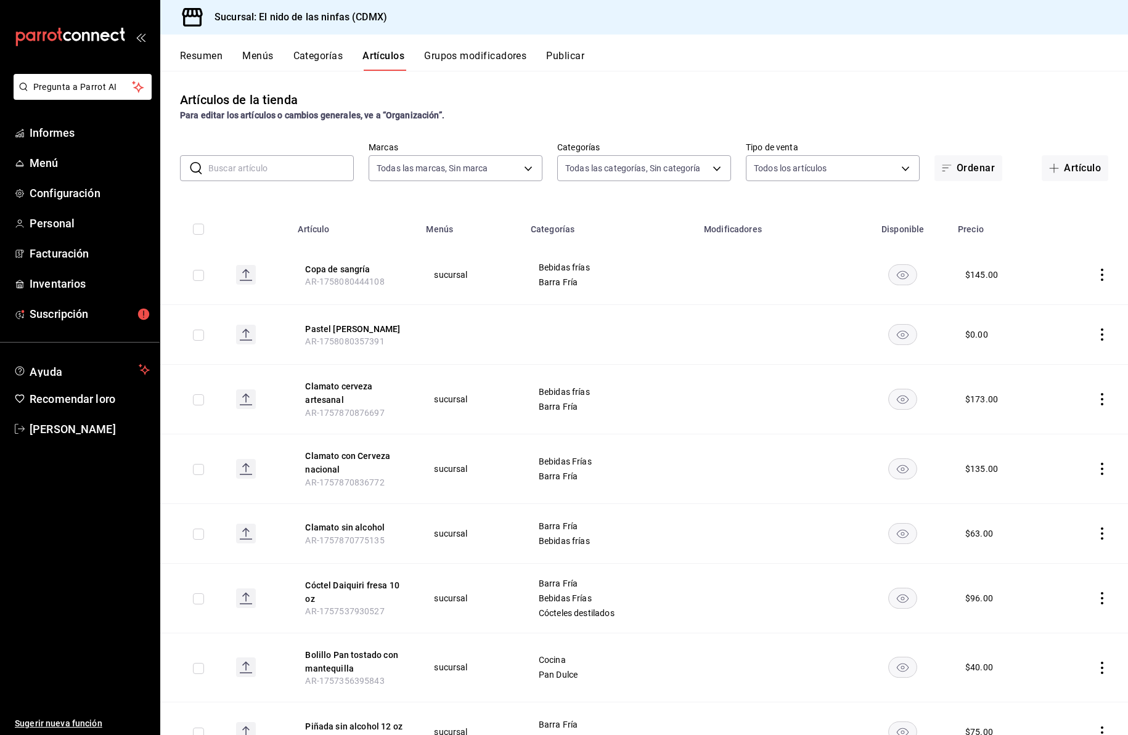
click at [306, 170] on input "text" at bounding box center [280, 168] width 145 height 25
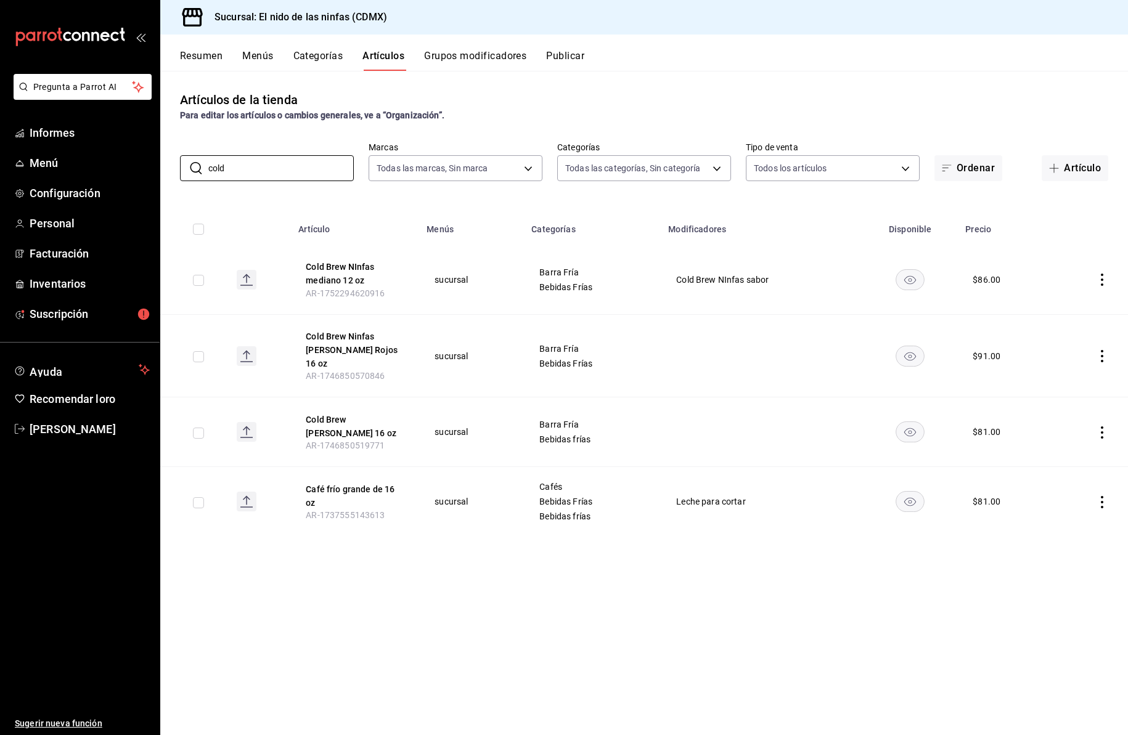
type input "cold"
click at [1100, 496] on icon "comportamiento" at bounding box center [1102, 502] width 12 height 12
click at [1054, 428] on div at bounding box center [564, 367] width 1128 height 735
click at [1103, 426] on icon "comportamiento" at bounding box center [1102, 432] width 12 height 12
click at [1069, 446] on font "Editar" at bounding box center [1060, 448] width 23 height 10
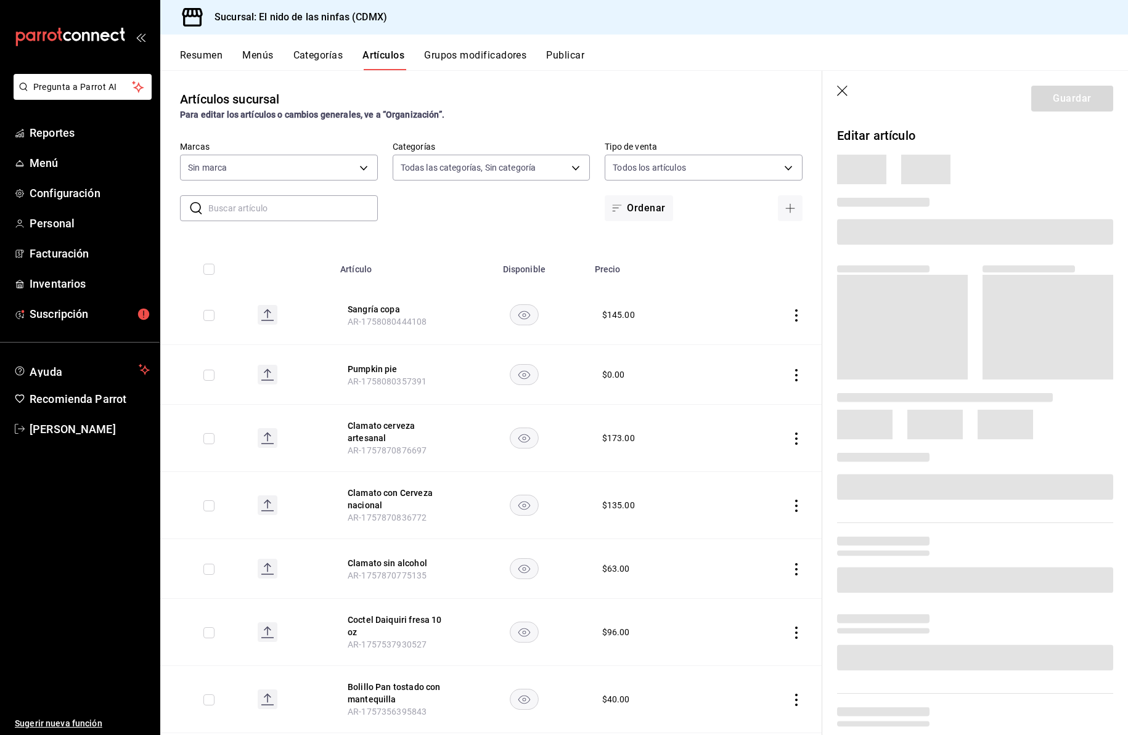
type input "5c205893-a101-45fe-a5e9-0d3a7003fba1,4b68dad8-5fea-4f89-9963-c0d84c3836ef,d07fc…"
type input "d2e7f705-a92e-4b5a-9c7a-3f8867cbe88b"
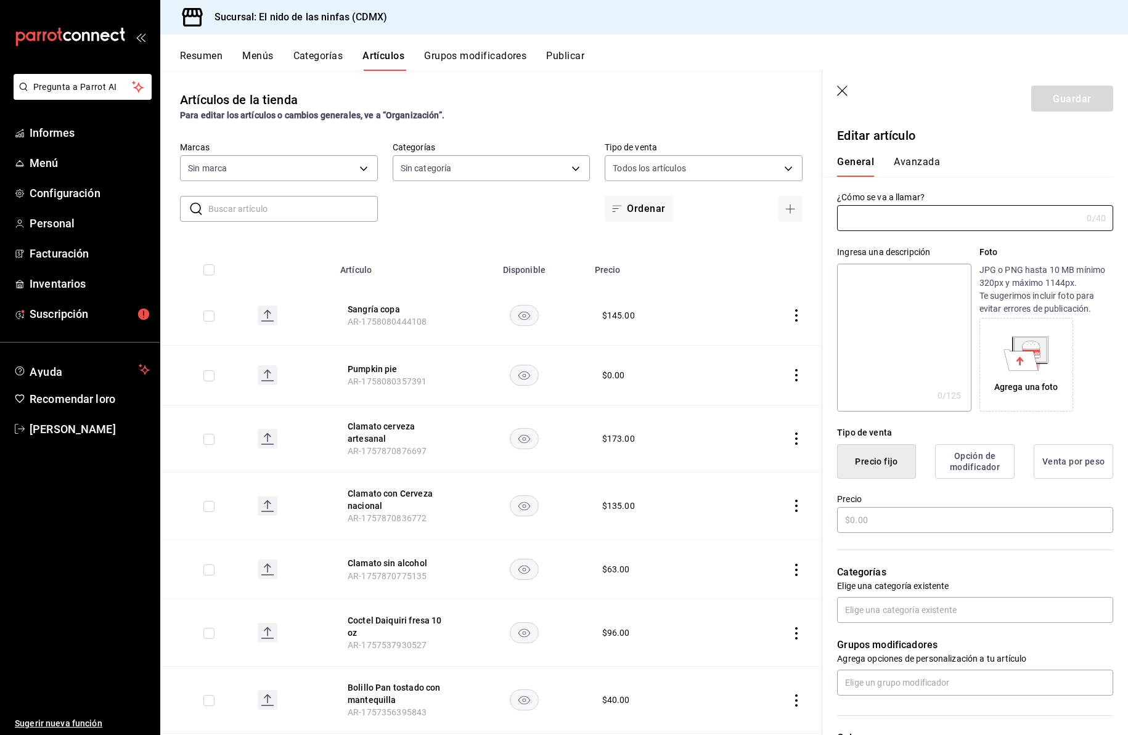
type input "Cold Brew [PERSON_NAME] 16 oz"
type input "AR-1746850519771"
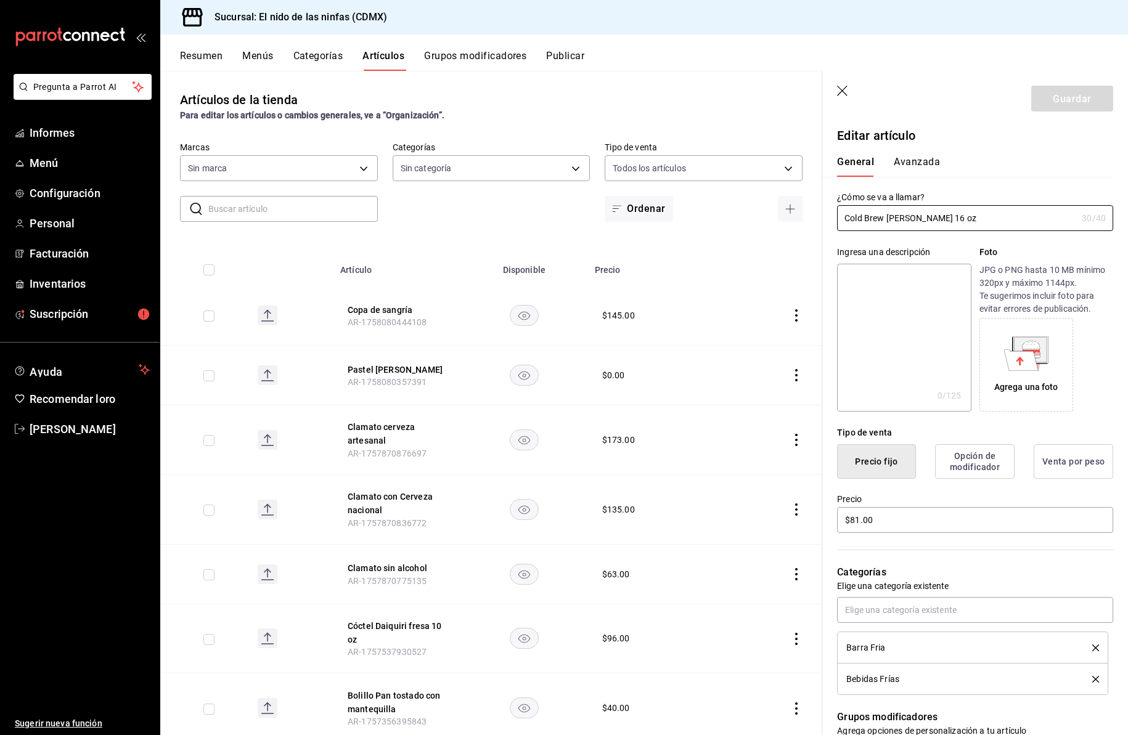
type input "$81.00"
click at [957, 219] on input "Cold Brew [PERSON_NAME] 16 oz" at bounding box center [959, 218] width 245 height 25
type input "Cold Brew [PERSON_NAME] 12 oz"
click at [858, 534] on input "$81.00" at bounding box center [975, 521] width 276 height 26
type input "$86.00"
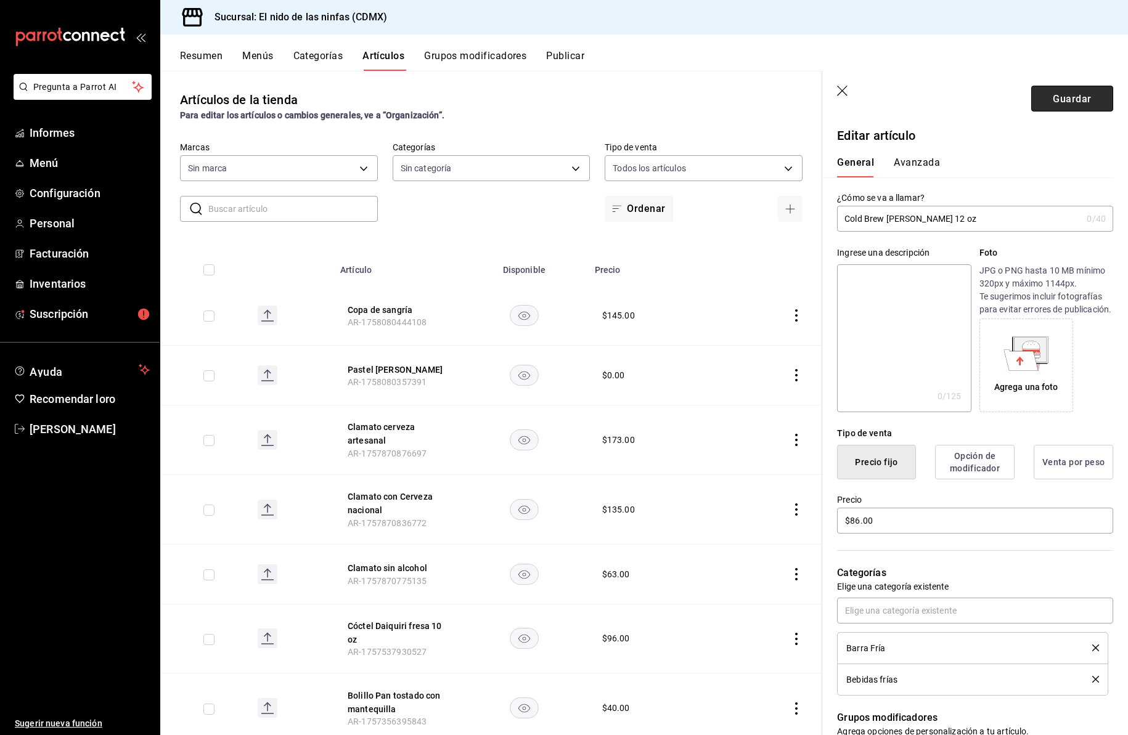
click at [1058, 99] on font "Guardar" at bounding box center [1072, 98] width 38 height 12
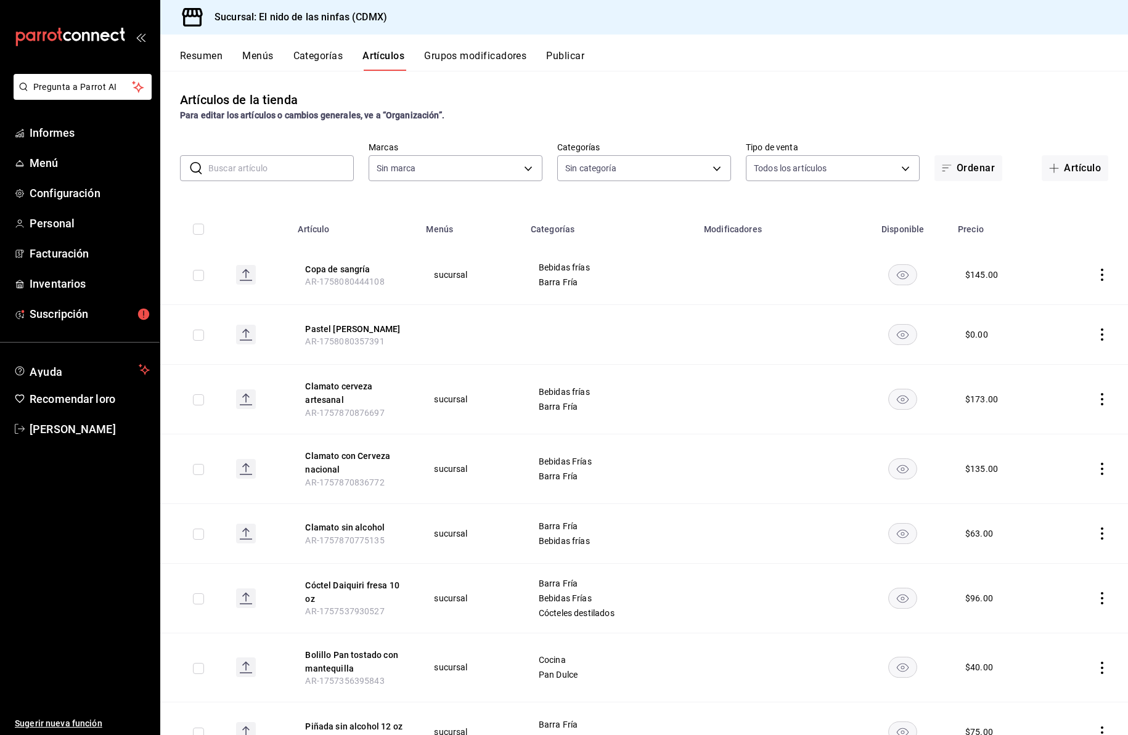
click at [306, 173] on input "text" at bounding box center [280, 168] width 145 height 25
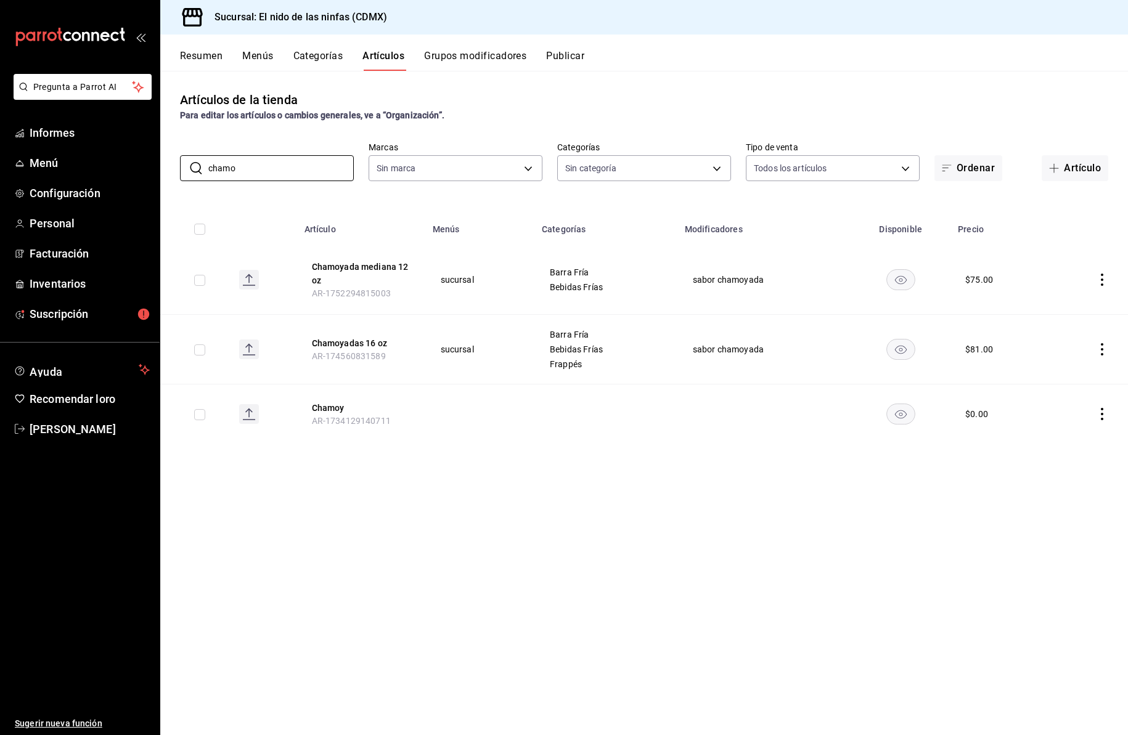
type input "chamo"
click at [1104, 279] on icon "comportamiento" at bounding box center [1102, 280] width 12 height 12
click at [1071, 356] on font "Eliminar" at bounding box center [1064, 359] width 31 height 10
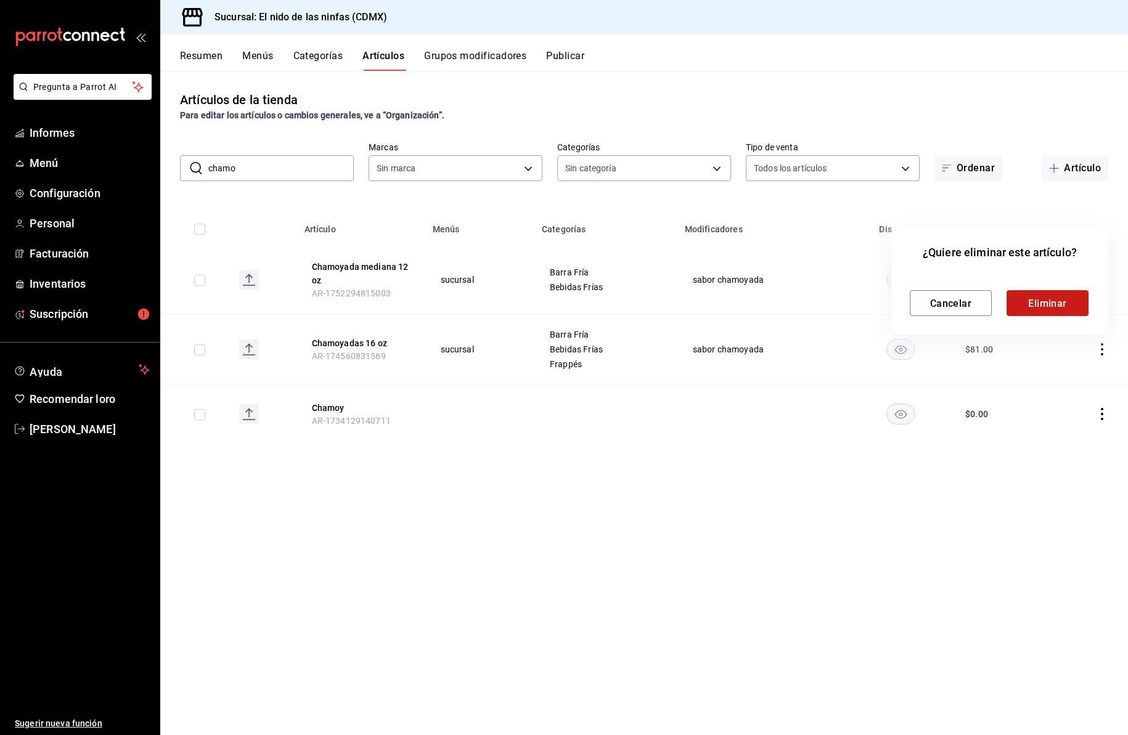
click at [1053, 301] on font "Eliminar" at bounding box center [1047, 303] width 39 height 12
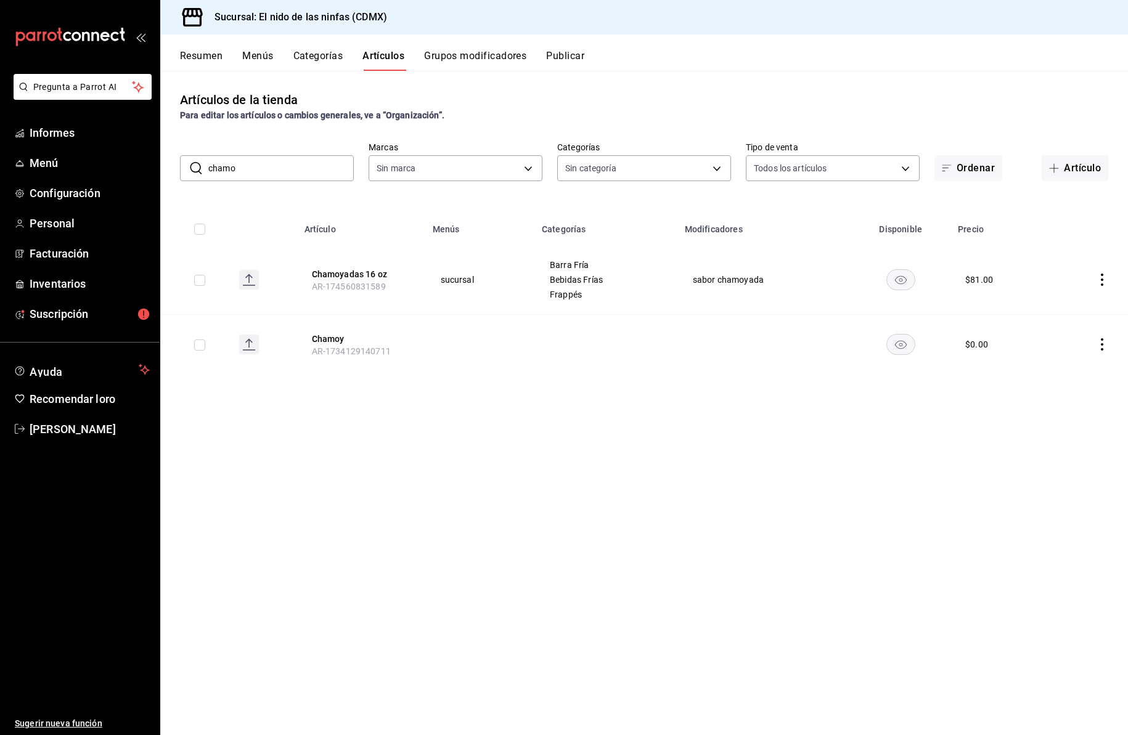
click at [471, 54] on font "Grupos modificadores" at bounding box center [475, 56] width 102 height 12
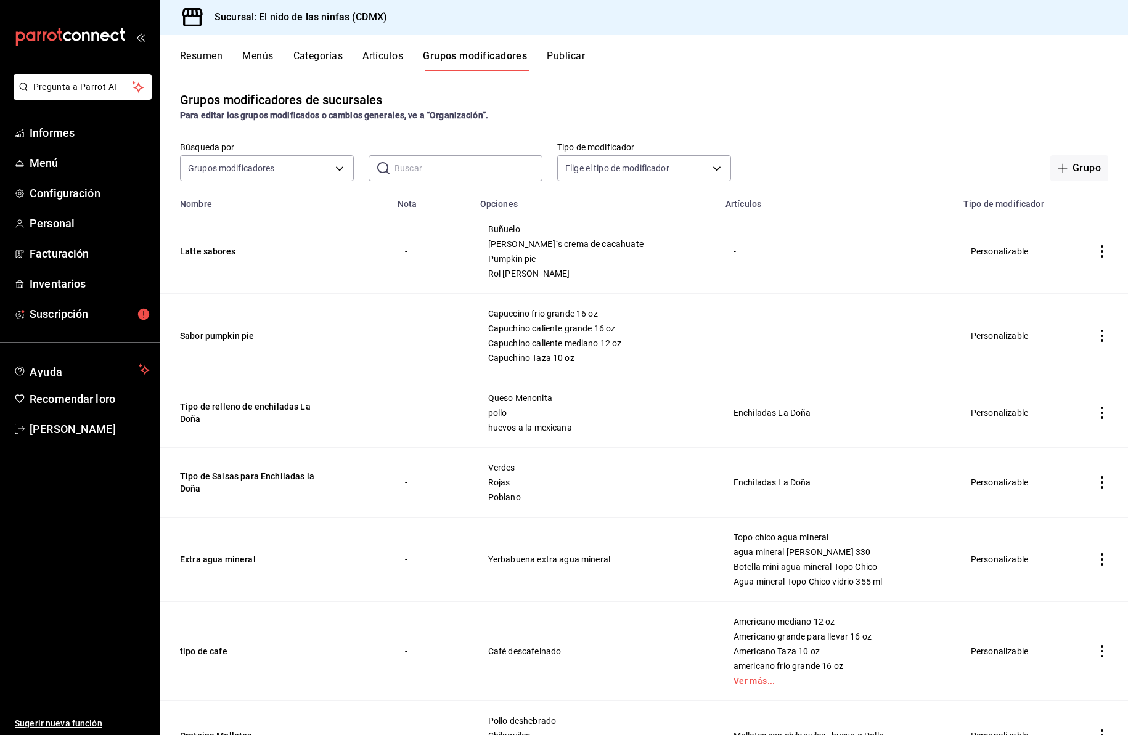
click at [417, 166] on input "text" at bounding box center [468, 168] width 148 height 25
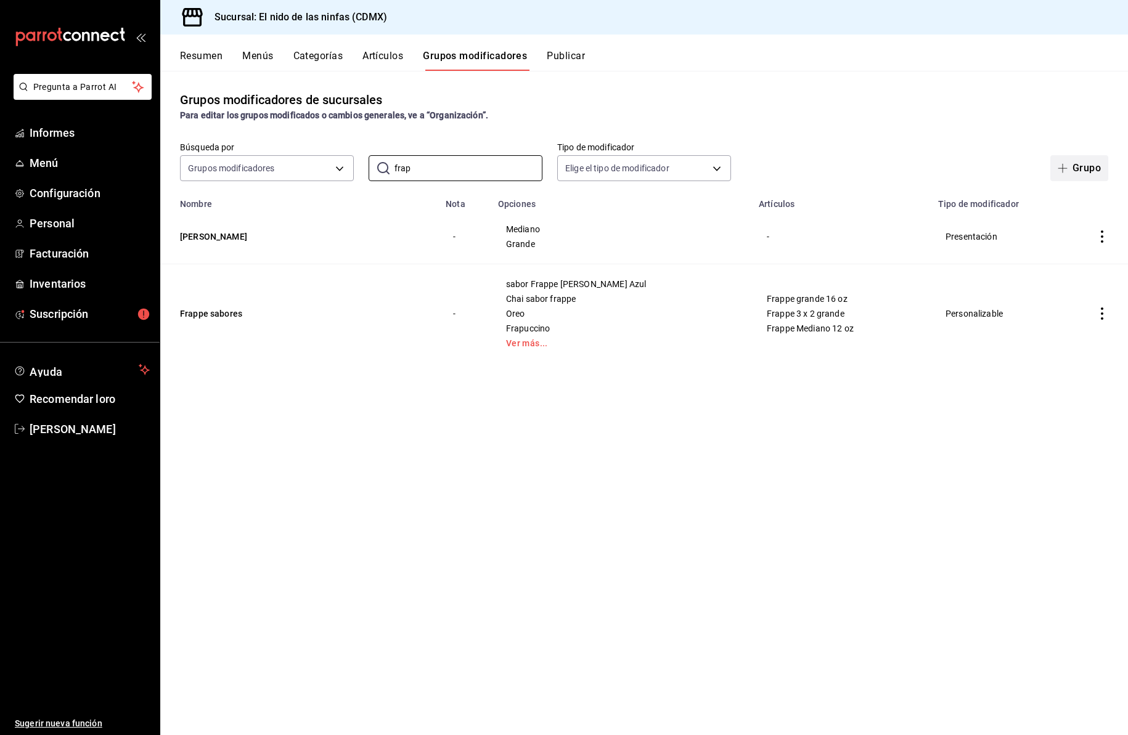
type input "frap"
click at [1082, 169] on font "Grupo" at bounding box center [1086, 168] width 28 height 12
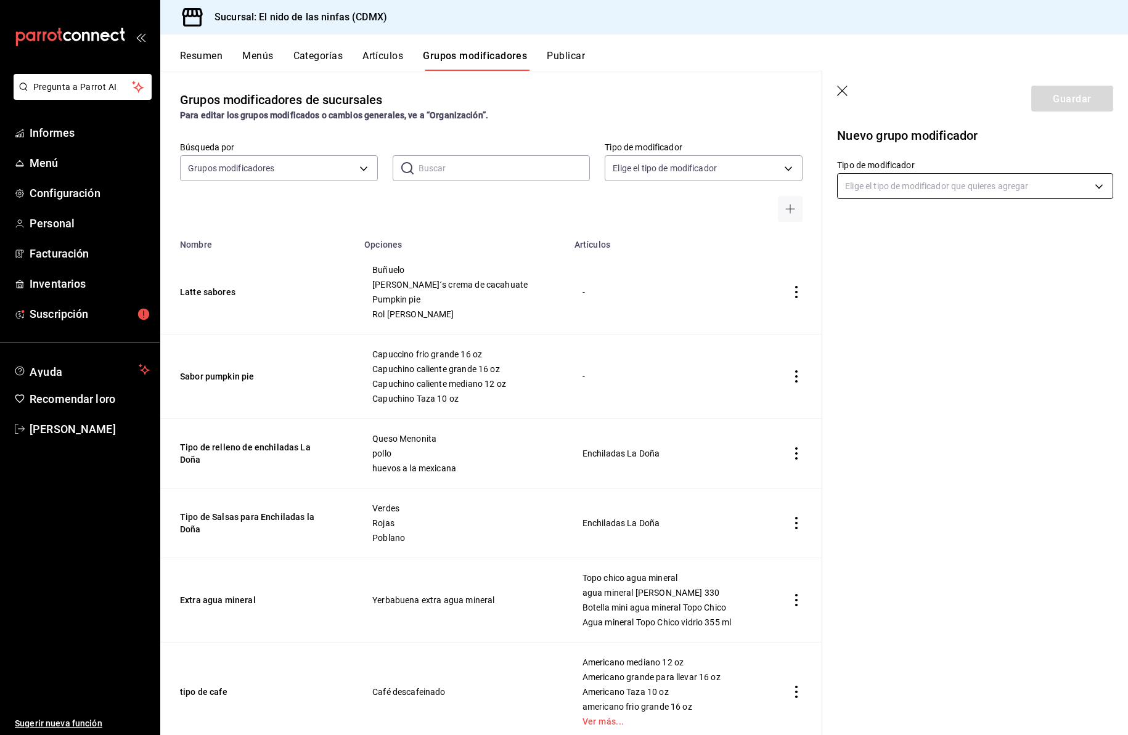
click at [889, 182] on body "Pregunta a Parrot AI Informes Menú Configuración Personal Facturación Inventari…" at bounding box center [564, 367] width 1128 height 735
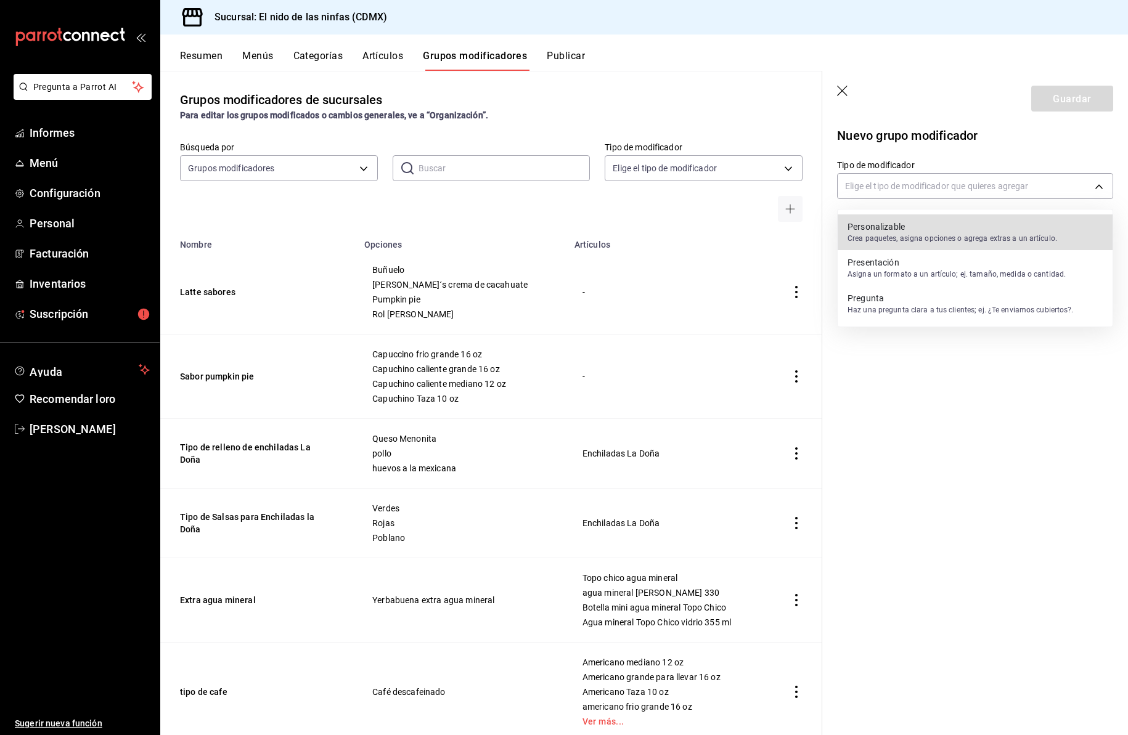
click at [892, 230] on font "Personalizable" at bounding box center [875, 227] width 57 height 10
type input "CUSTOMIZABLE"
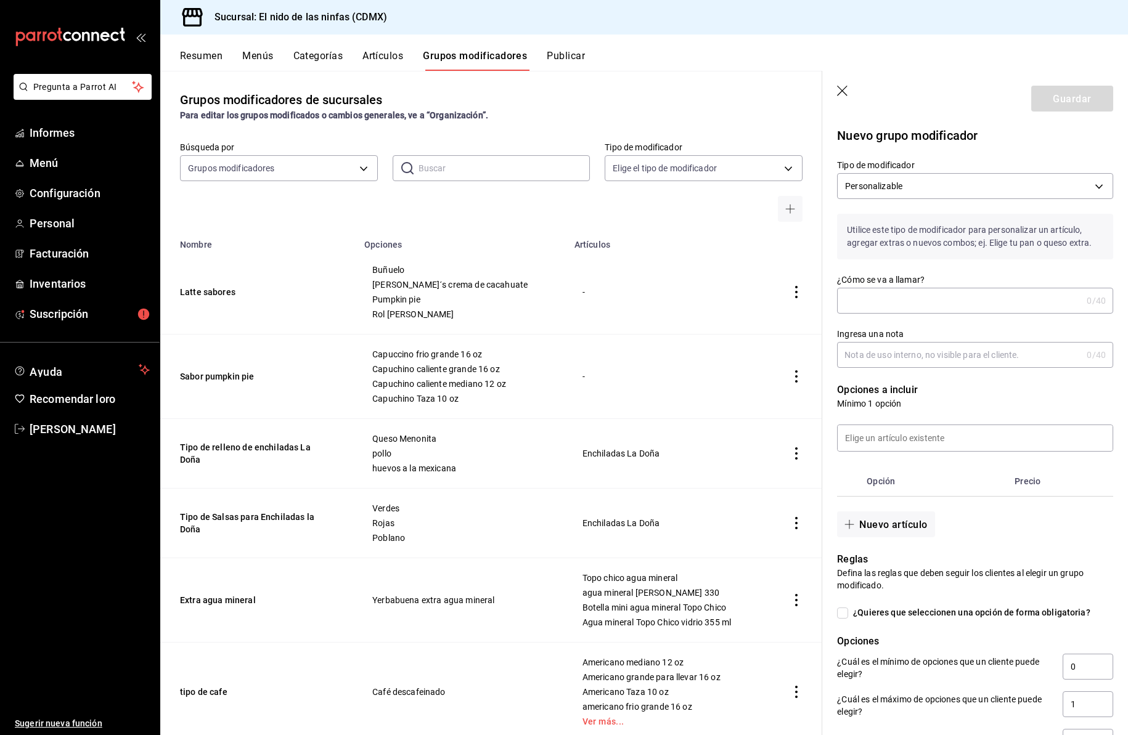
click at [880, 301] on input "¿Cómo se va a llamar?" at bounding box center [959, 300] width 245 height 25
type input "Frappes sabores"
click at [885, 443] on input at bounding box center [975, 438] width 275 height 26
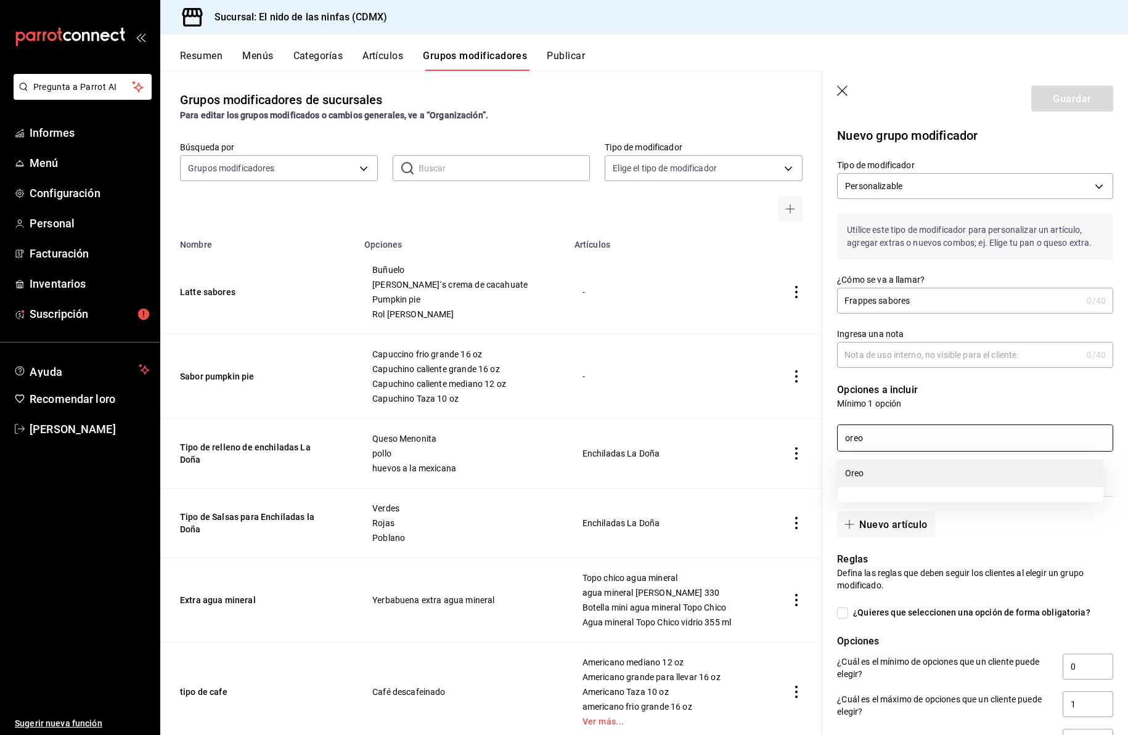
click at [873, 472] on li "Oreo" at bounding box center [971, 474] width 266 height 28
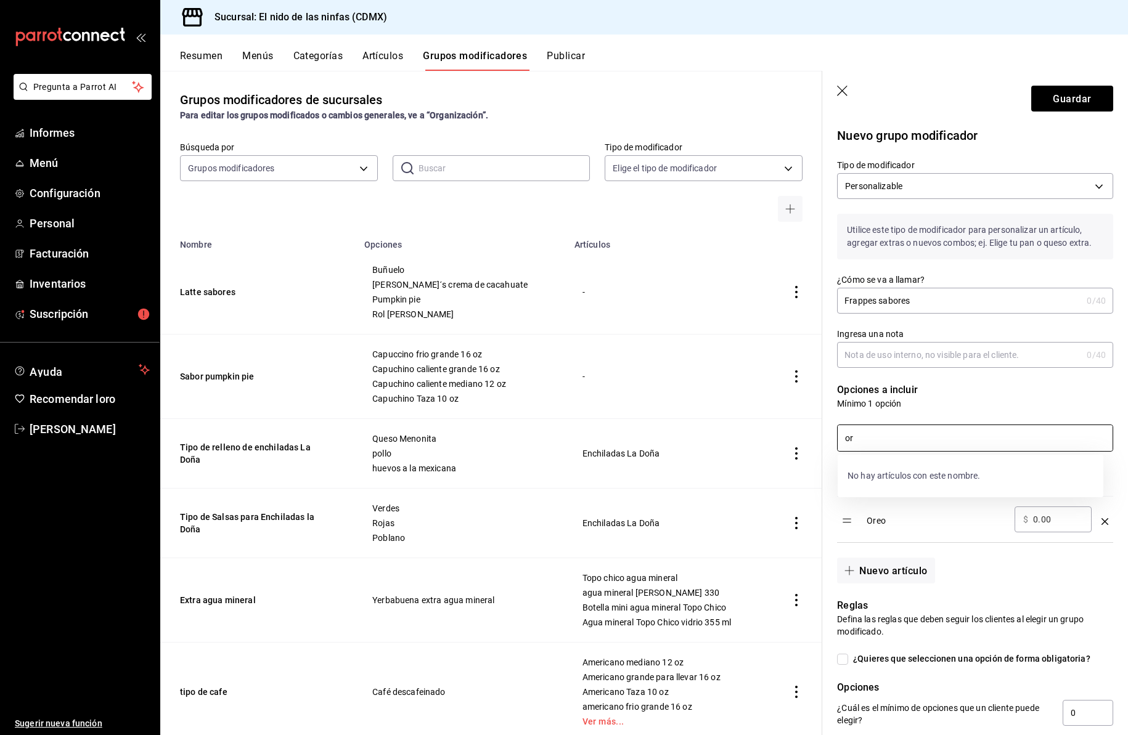
type input "o"
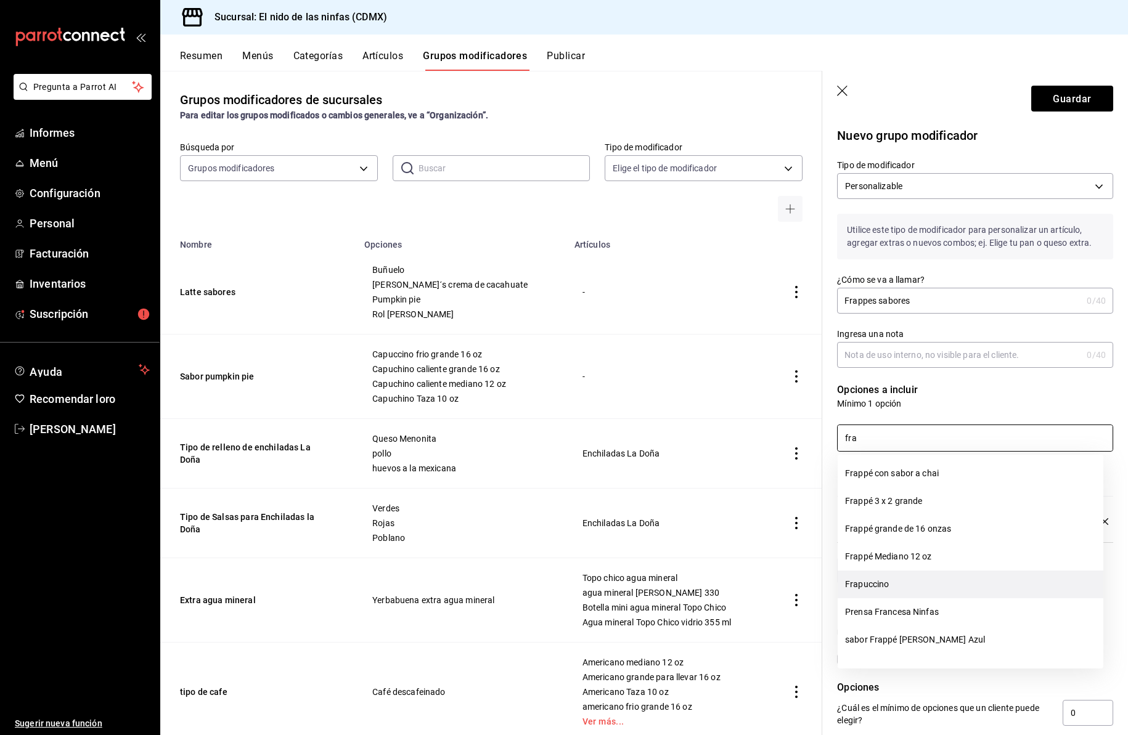
click at [887, 587] on font "Frapuccino" at bounding box center [867, 584] width 44 height 10
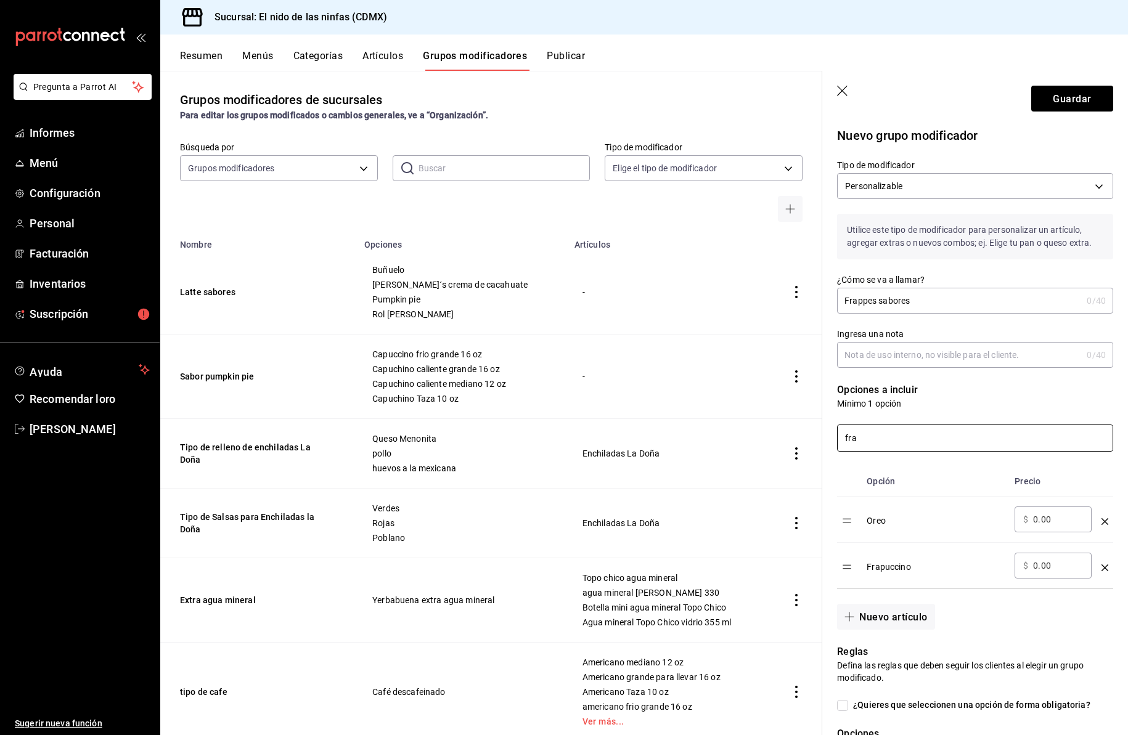
click at [862, 441] on input "fra" at bounding box center [975, 438] width 275 height 26
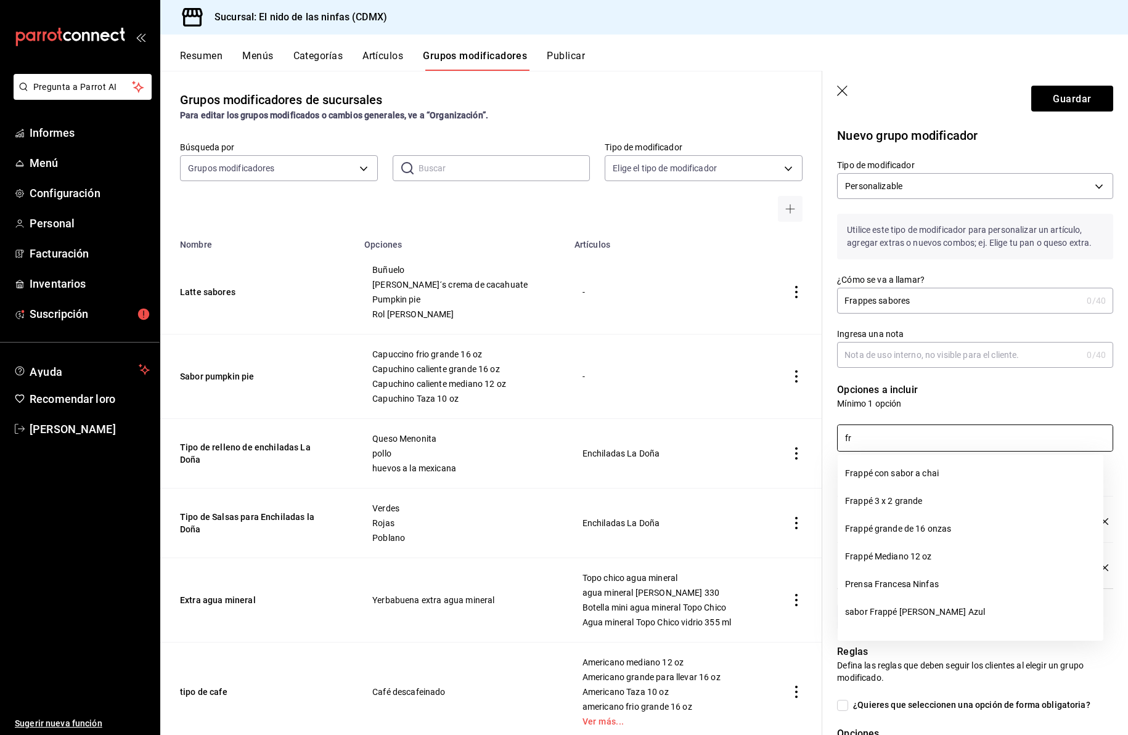
type input "f"
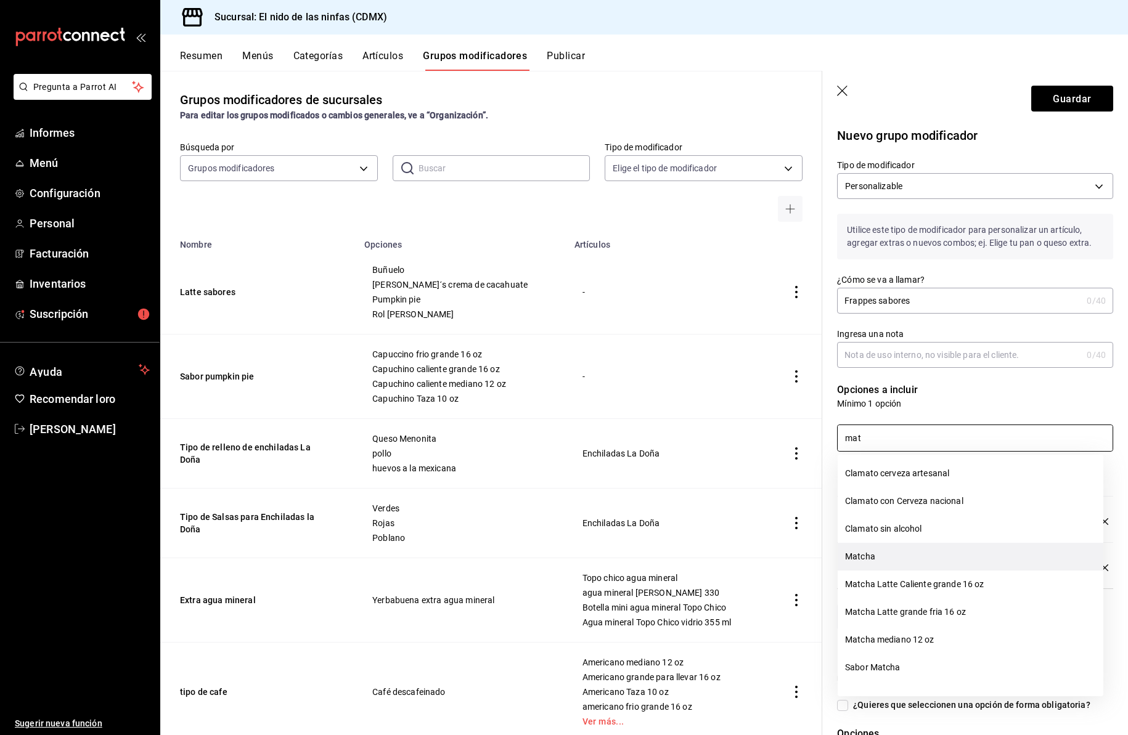
click at [879, 552] on li "Matcha" at bounding box center [971, 557] width 266 height 28
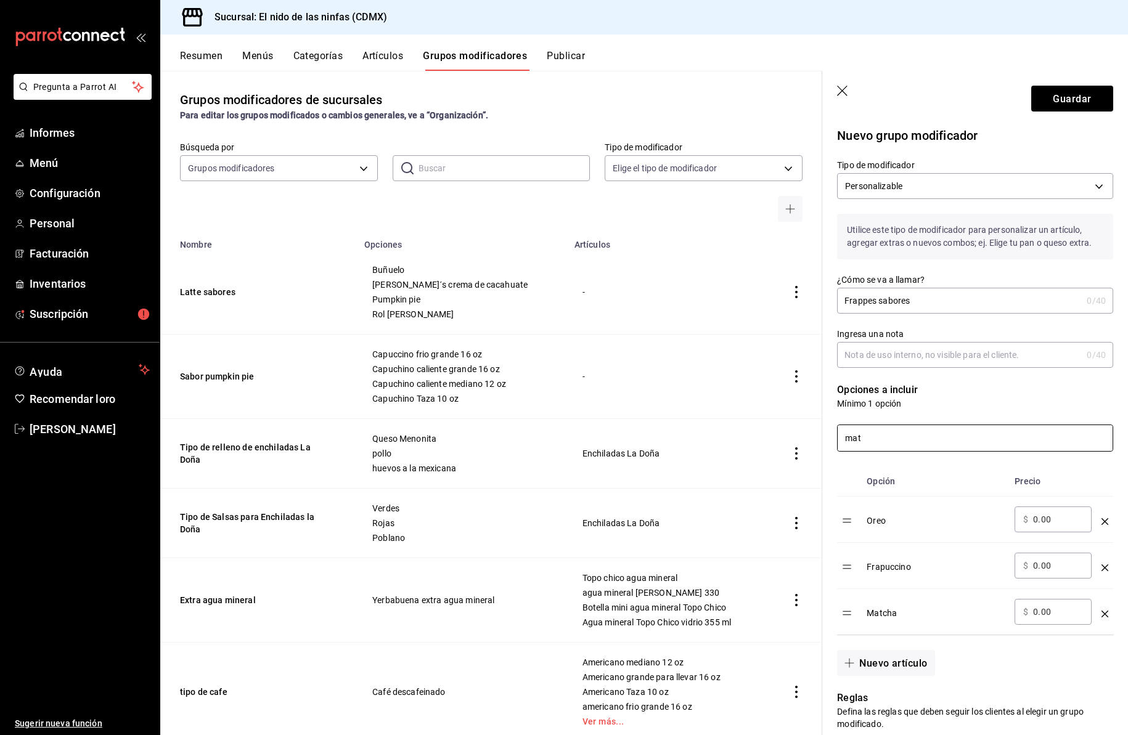
click at [865, 441] on input "mat" at bounding box center [975, 438] width 275 height 26
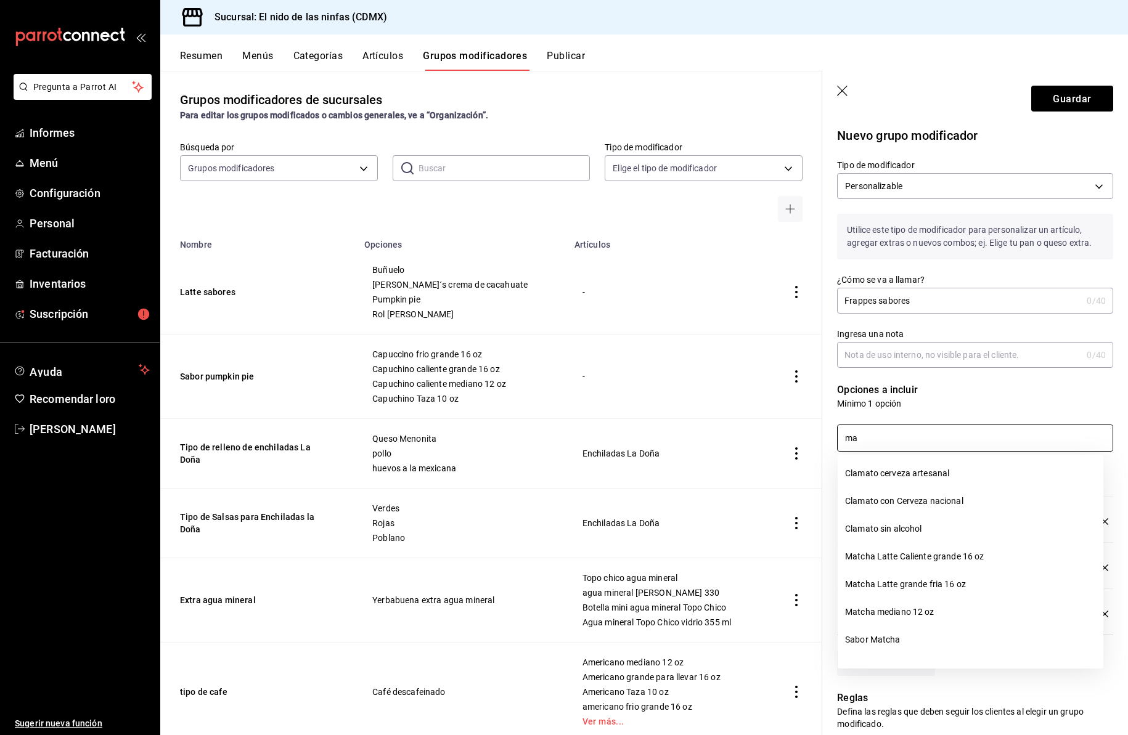
type input "m"
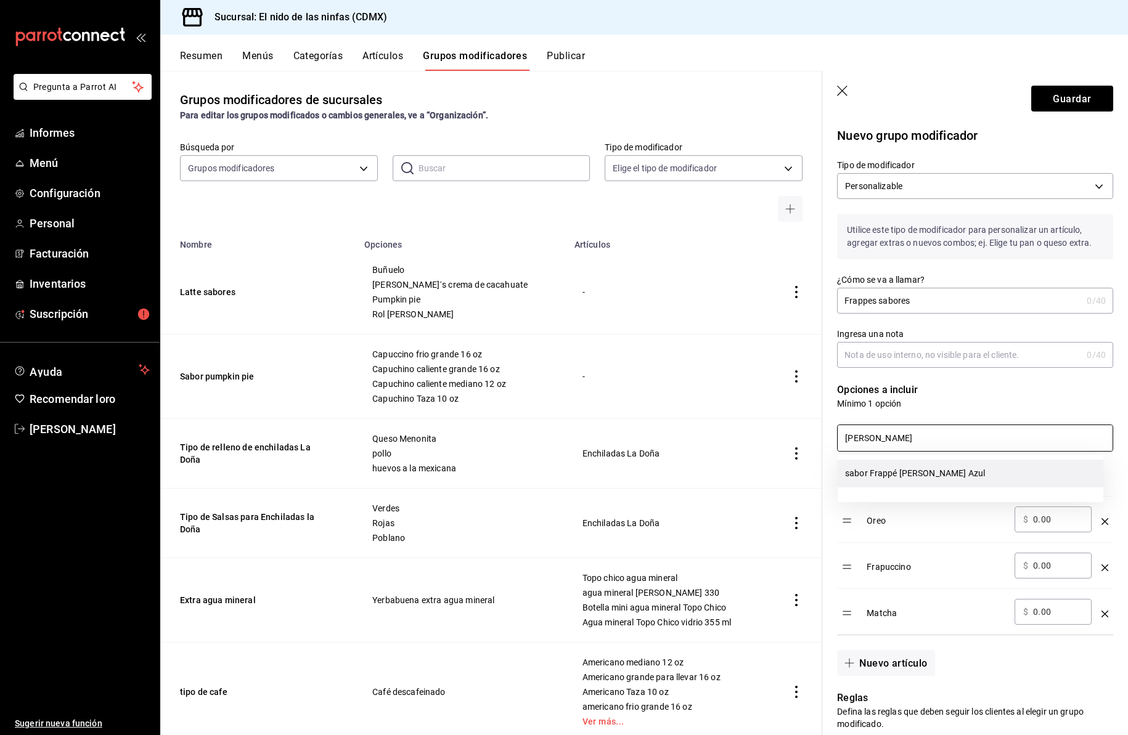
click at [880, 472] on font "sabor Frappé Mora Azul" at bounding box center [915, 473] width 140 height 10
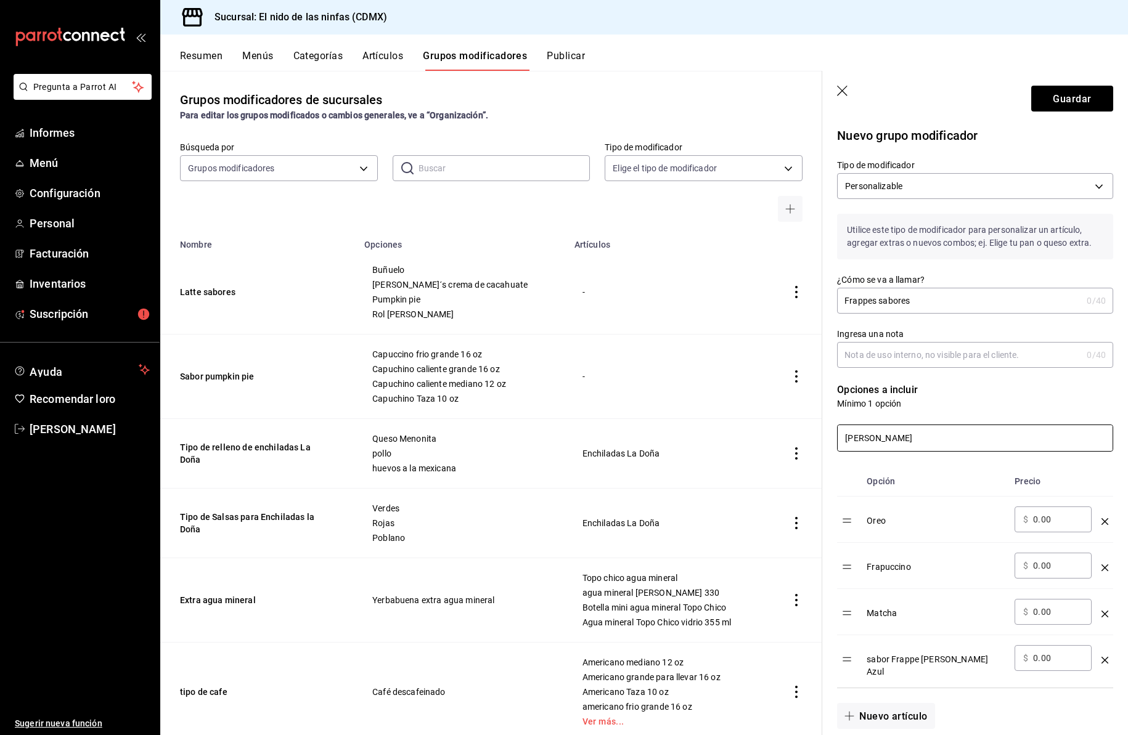
click at [874, 440] on input "mora" at bounding box center [975, 438] width 275 height 26
type input "m"
click at [872, 496] on font "Buñuelo" at bounding box center [861, 501] width 32 height 10
click at [873, 439] on input "buñu" at bounding box center [975, 438] width 275 height 26
type input "b"
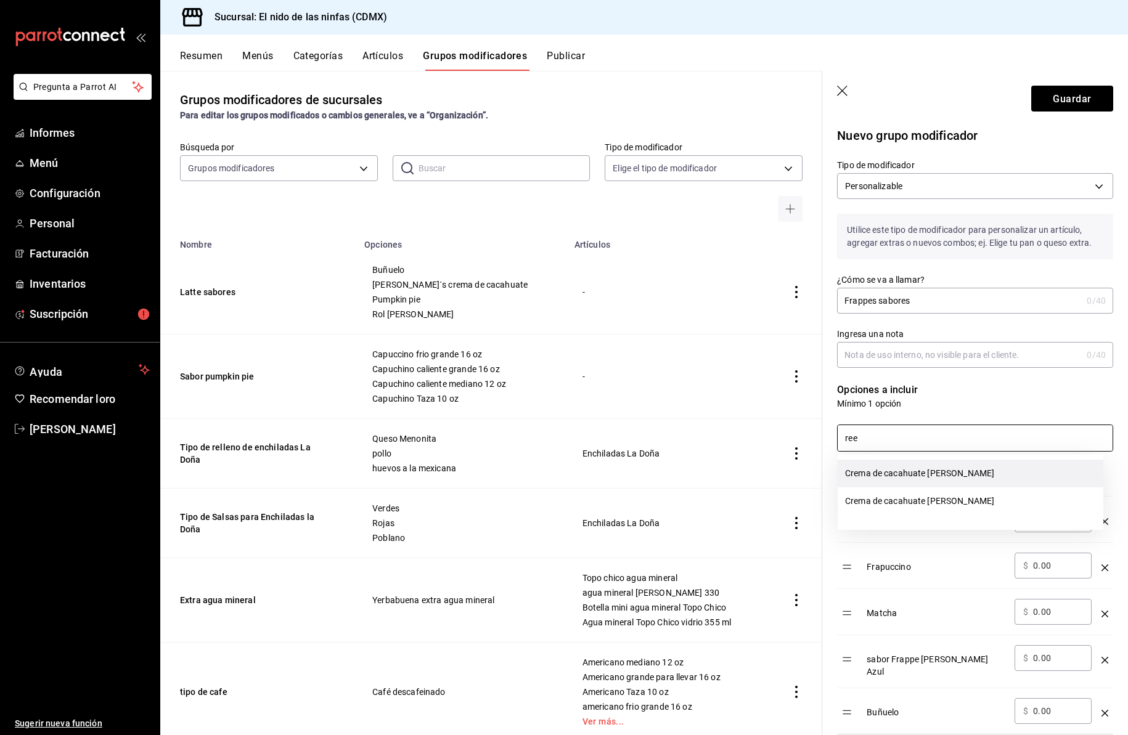
click at [878, 478] on font "Crema de cacahuate de Reese" at bounding box center [919, 473] width 149 height 13
click at [875, 438] on input "ree" at bounding box center [975, 438] width 275 height 26
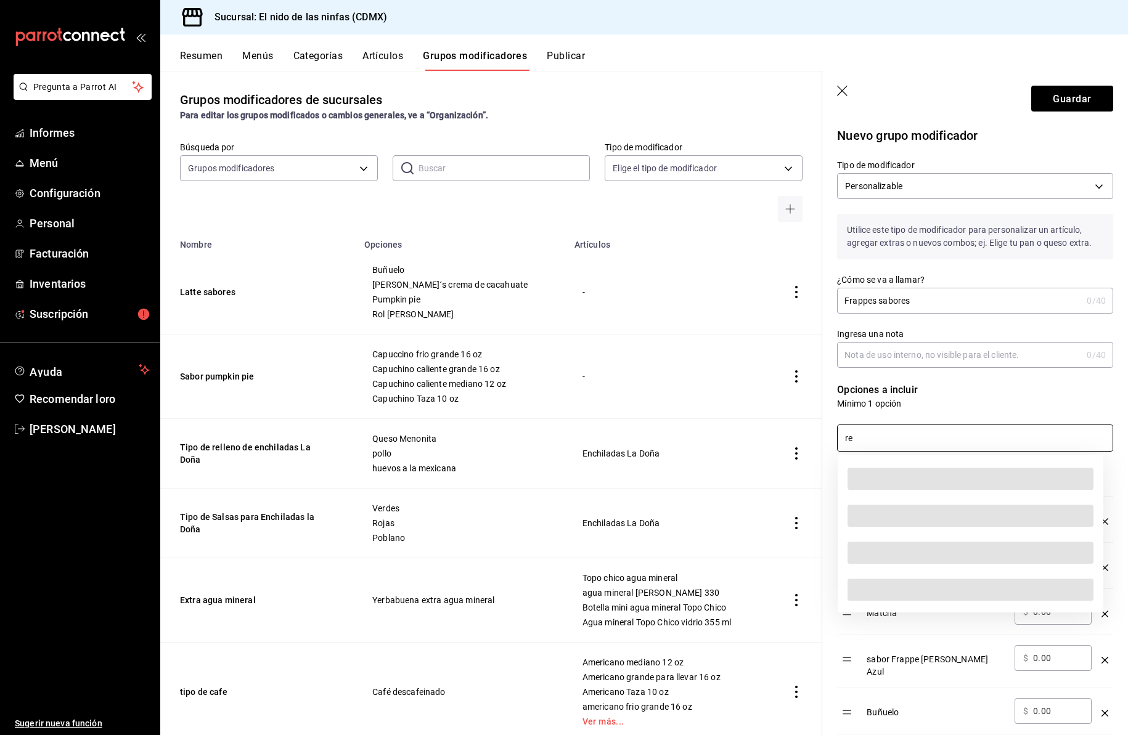
type input "r"
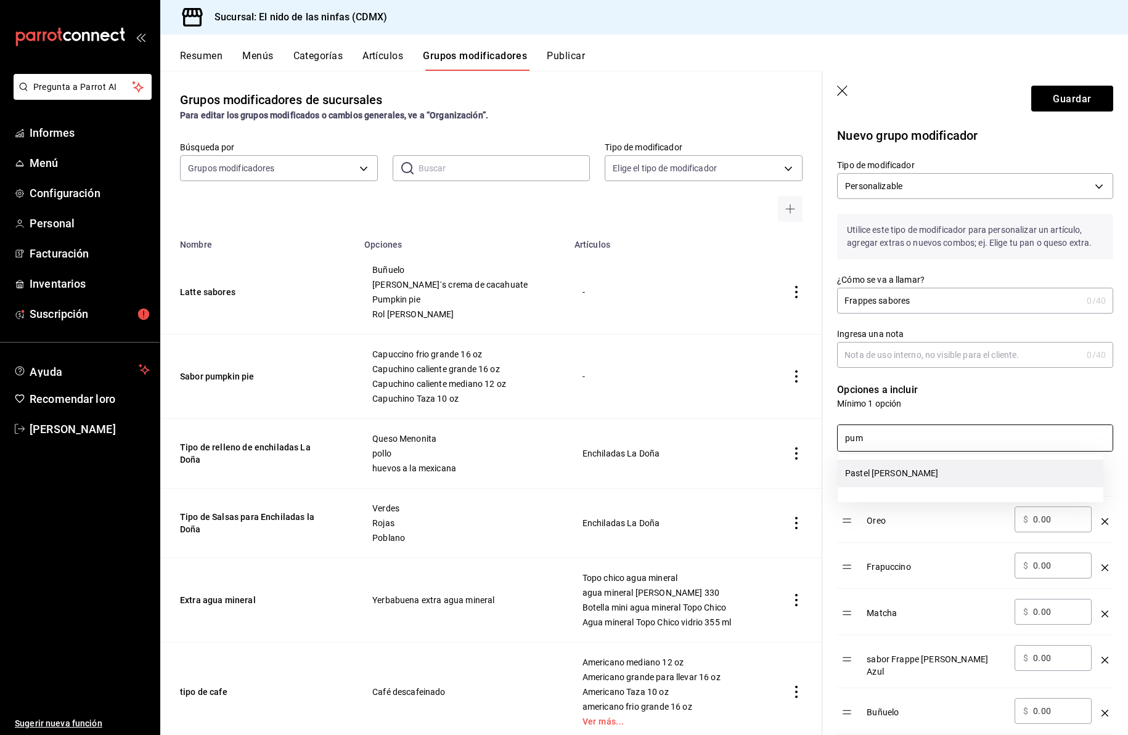
click at [878, 470] on font "Pastel [PERSON_NAME]" at bounding box center [892, 473] width 94 height 10
type input "p"
click at [879, 498] on font "Rol de canela" at bounding box center [885, 501] width 81 height 10
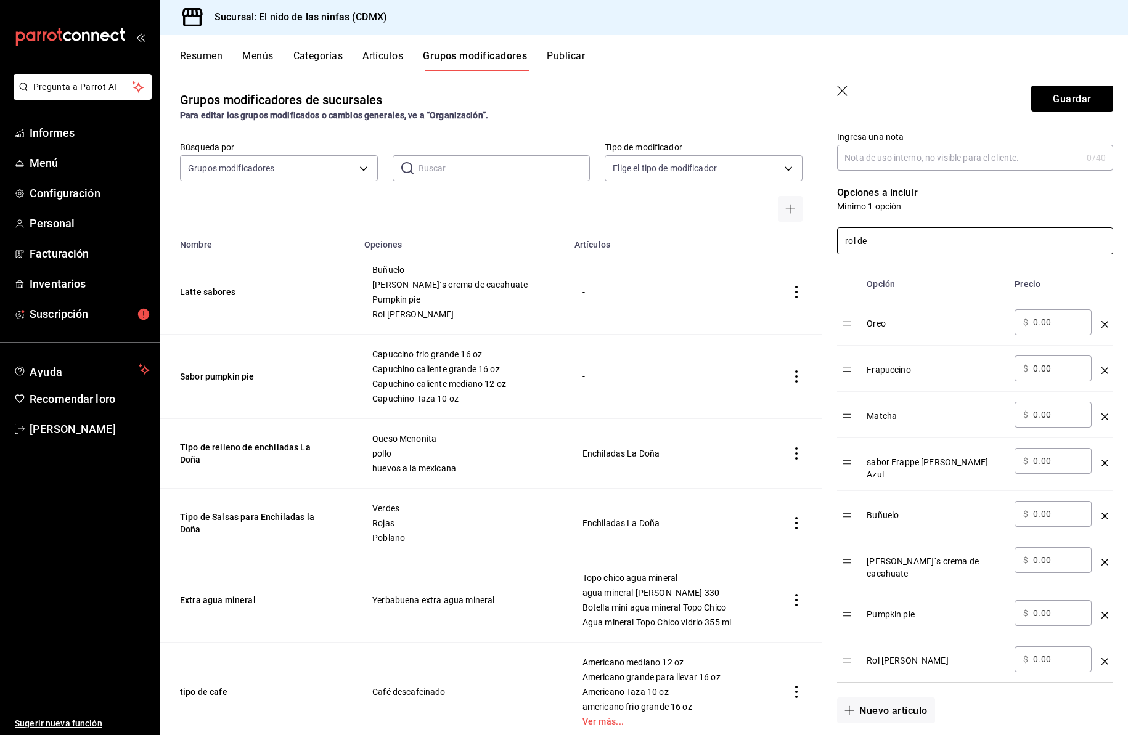
scroll to position [292, 0]
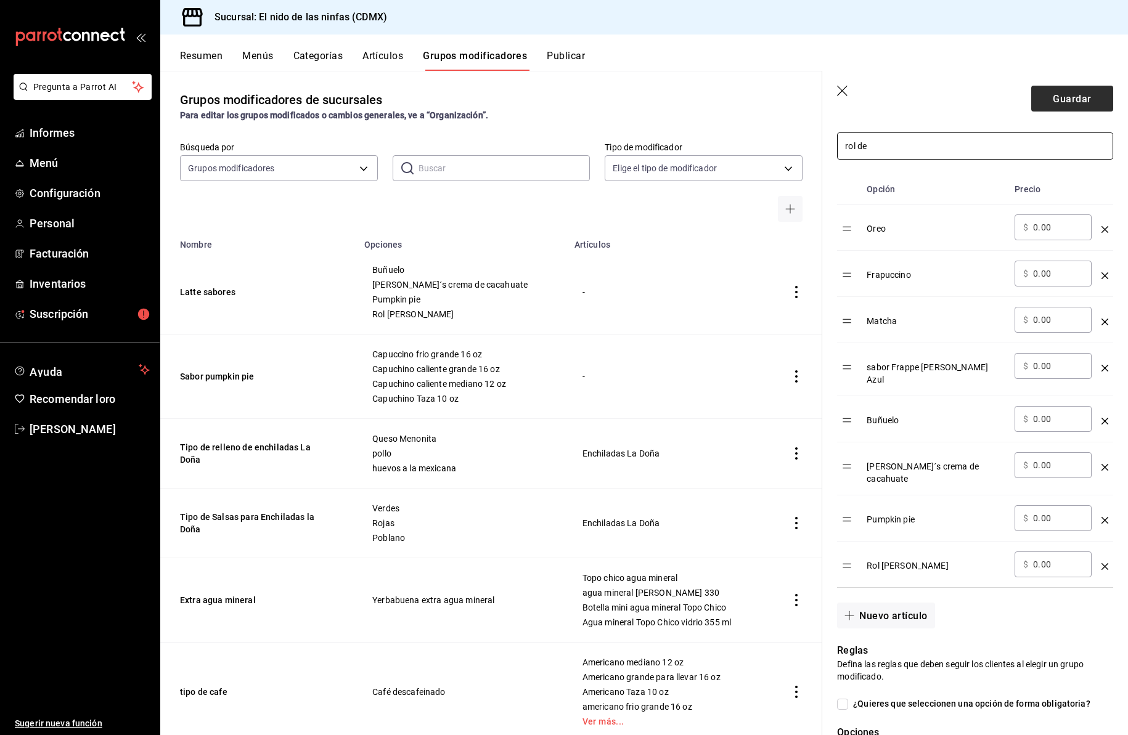
type input "rol de"
click at [1061, 101] on font "Guardar" at bounding box center [1072, 98] width 38 height 12
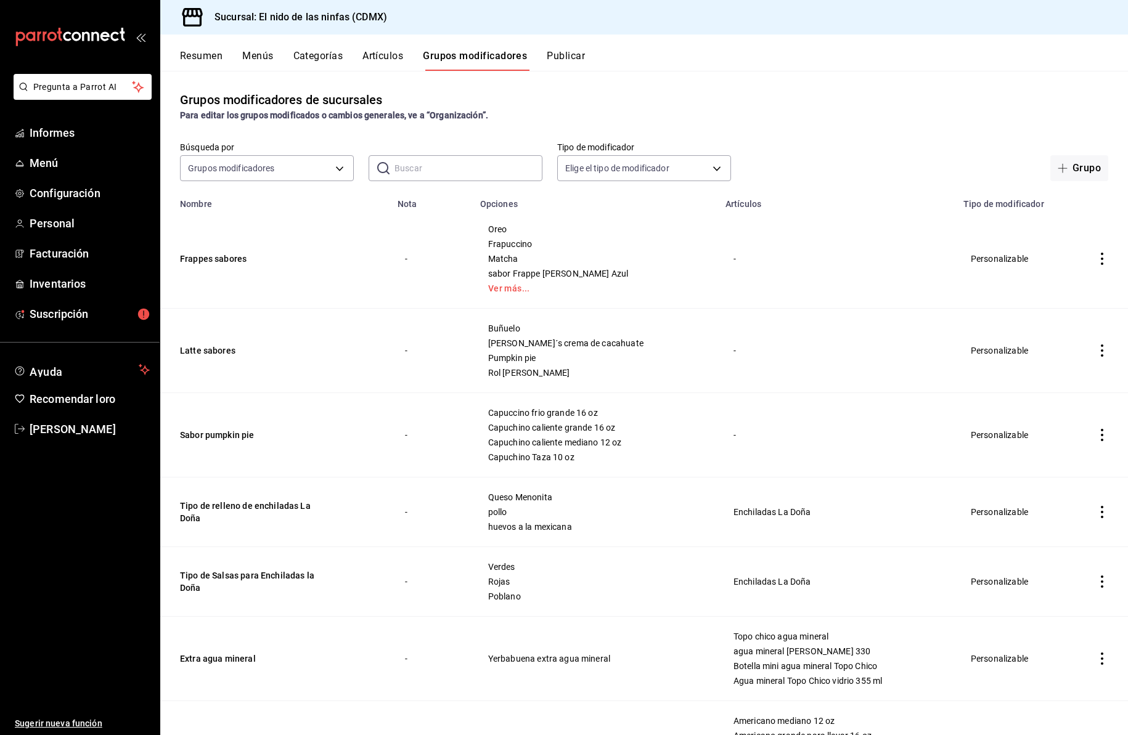
click at [408, 169] on input "text" at bounding box center [468, 168] width 148 height 25
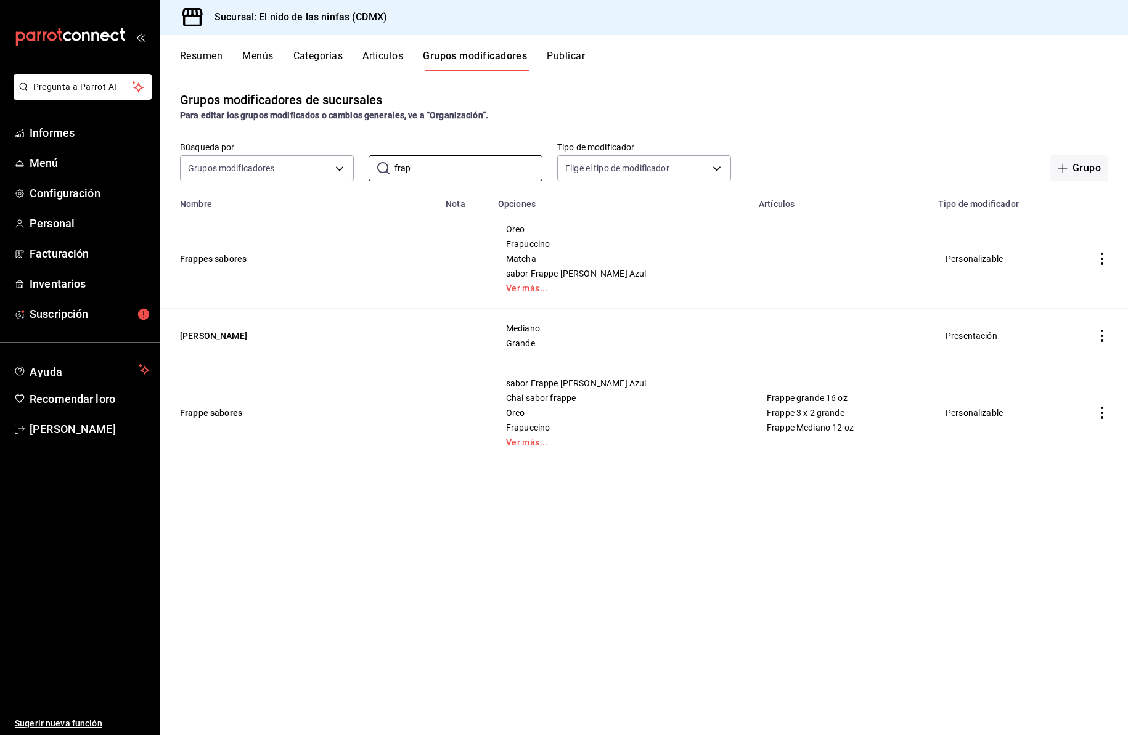
type input "frap"
click at [1101, 412] on icon "actions" at bounding box center [1102, 413] width 12 height 12
click at [1066, 489] on font "Eliminar" at bounding box center [1064, 492] width 31 height 10
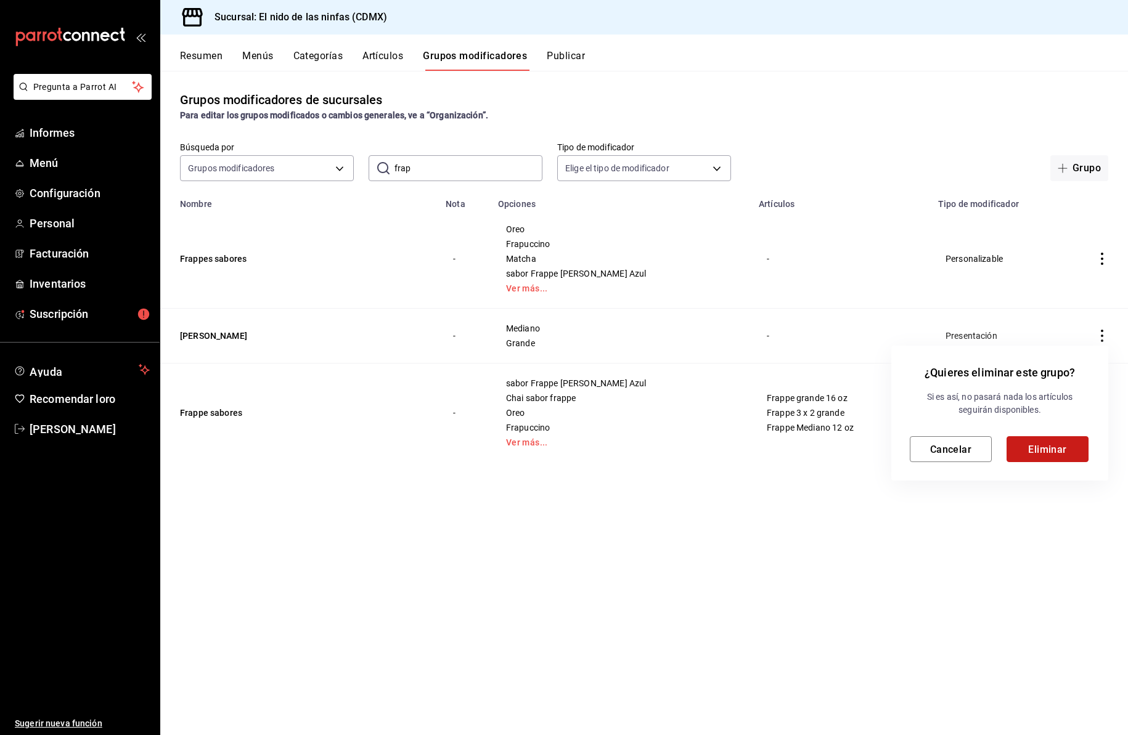
click at [1054, 449] on font "Eliminar" at bounding box center [1047, 449] width 39 height 12
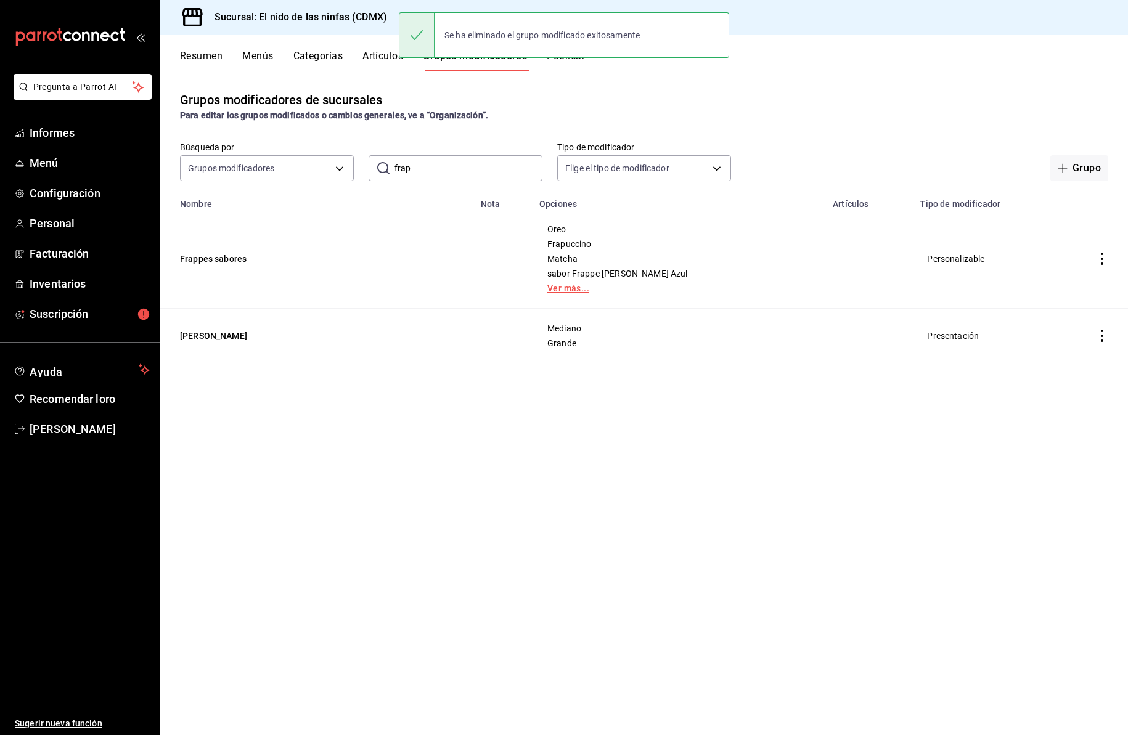
click at [612, 292] on link "Ver más..." at bounding box center [678, 288] width 263 height 9
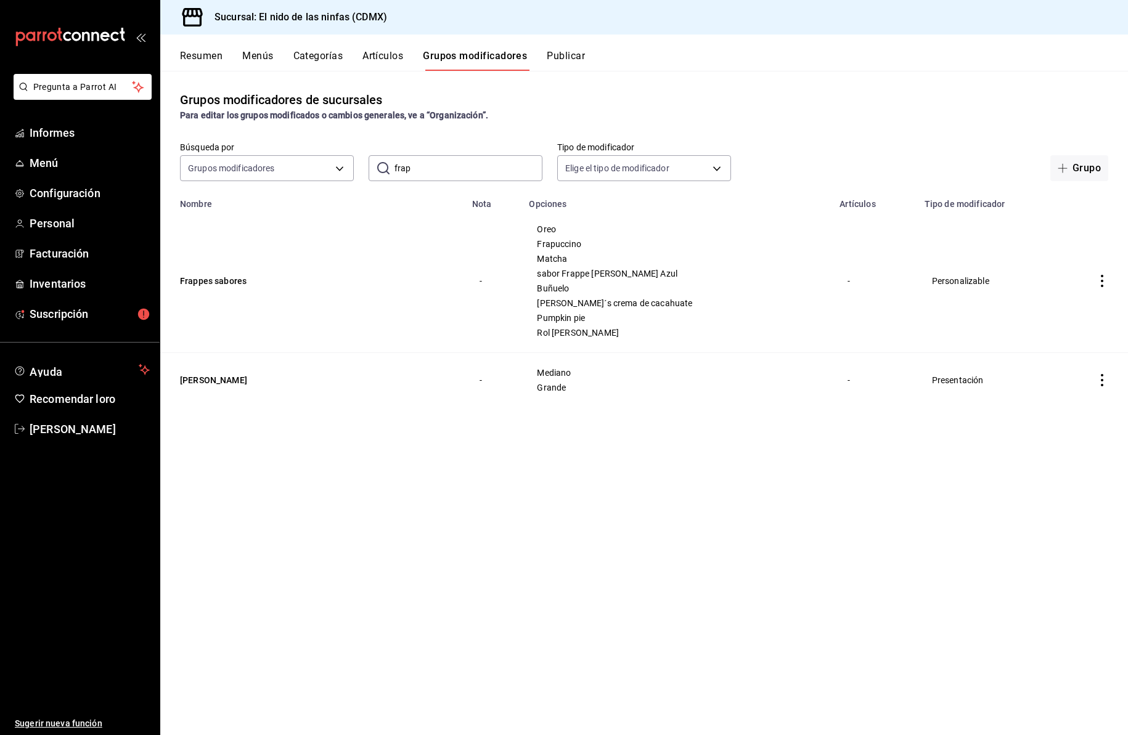
click at [389, 57] on font "Artículos" at bounding box center [382, 56] width 41 height 12
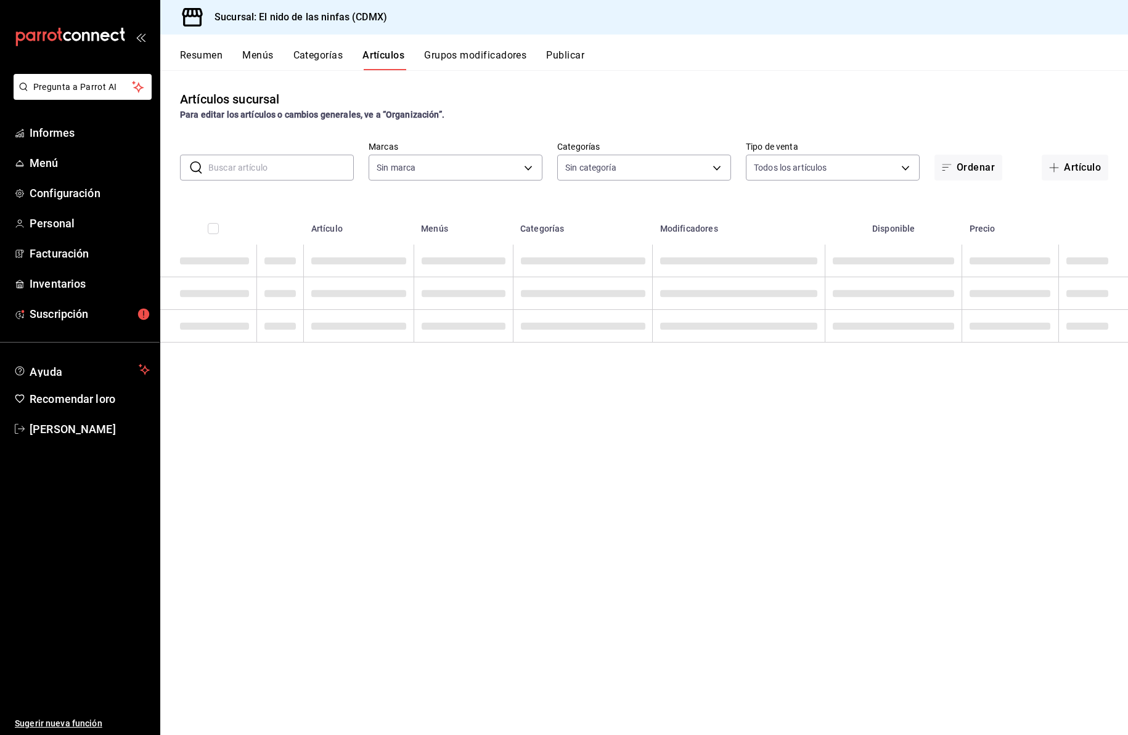
type input "d2e7f705-a92e-4b5a-9c7a-3f8867cbe88b"
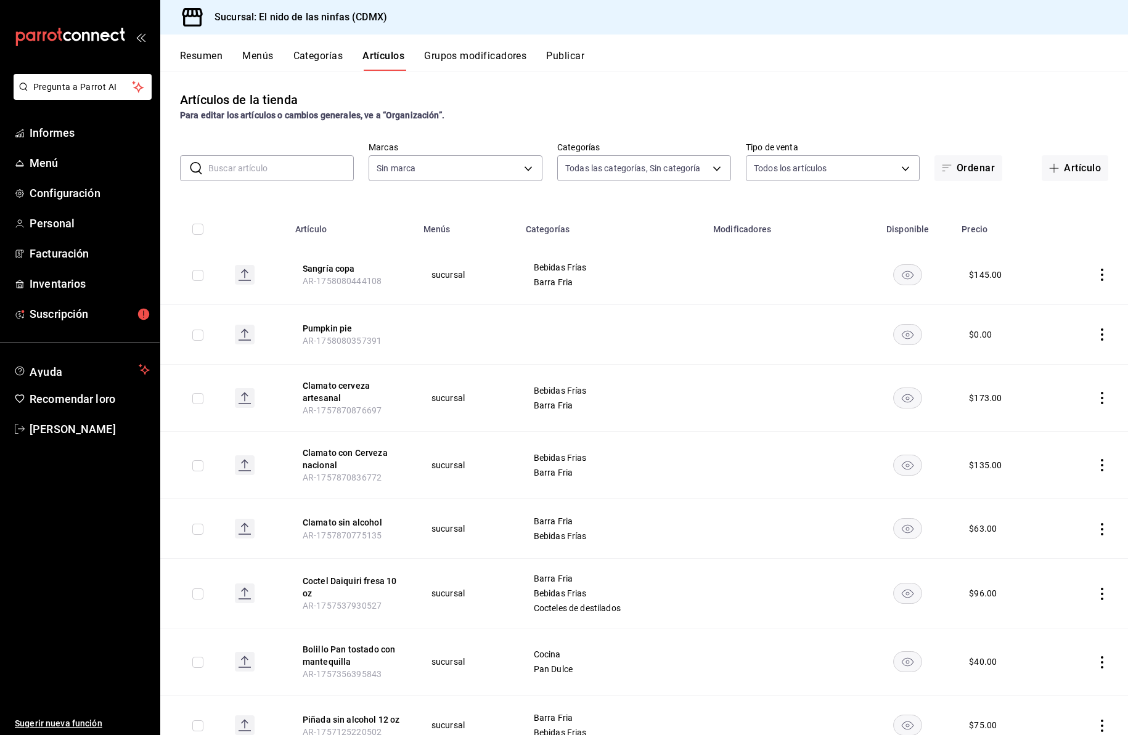
type input "5c205893-a101-45fe-a5e9-0d3a7003fba1,4b68dad8-5fea-4f89-9963-c0d84c3836ef,d07fc…"
click at [305, 166] on input "text" at bounding box center [280, 168] width 145 height 25
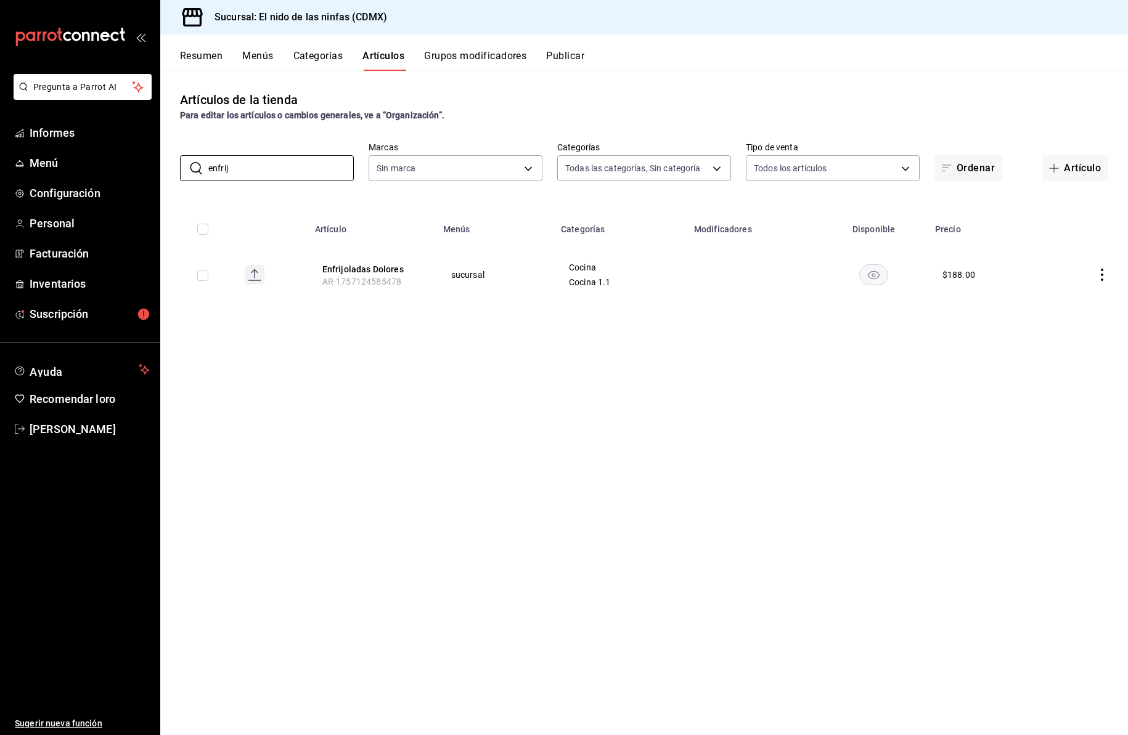
type input "enfrij"
click at [1102, 275] on icon "comportamiento" at bounding box center [1102, 275] width 2 height 12
click at [1066, 297] on span "Editar" at bounding box center [1065, 303] width 32 height 13
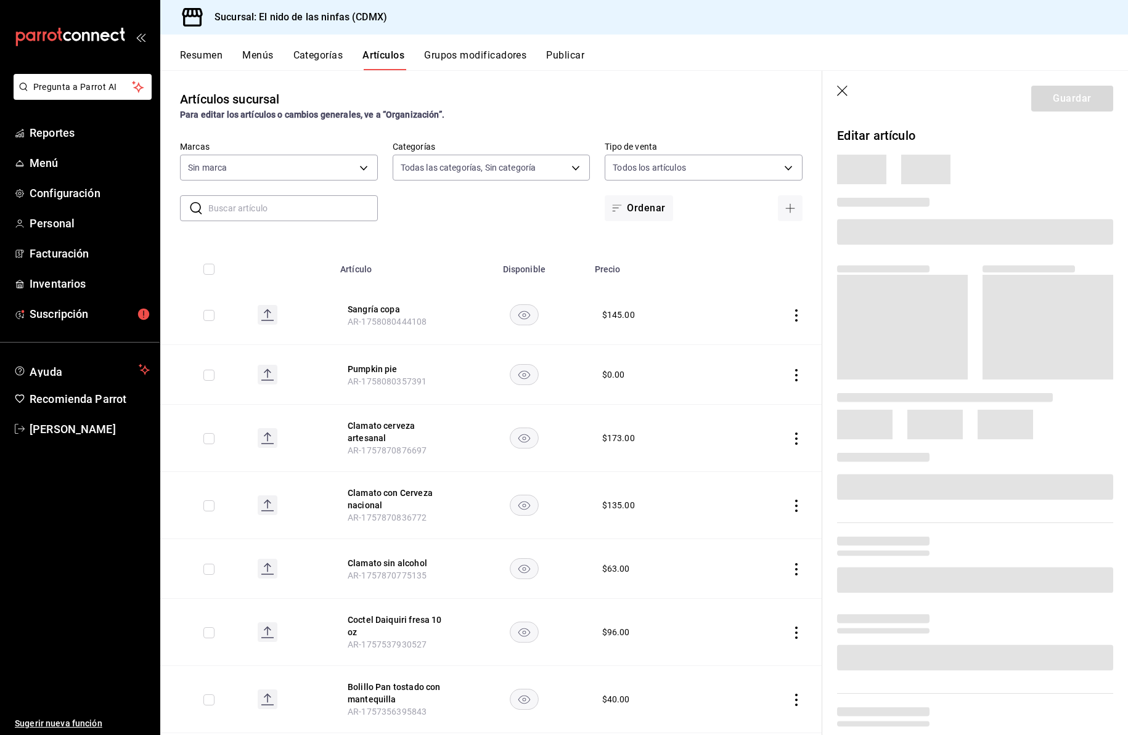
type input "5c205893-a101-45fe-a5e9-0d3a7003fba1,4b68dad8-5fea-4f89-9963-c0d84c3836ef,d07fc…"
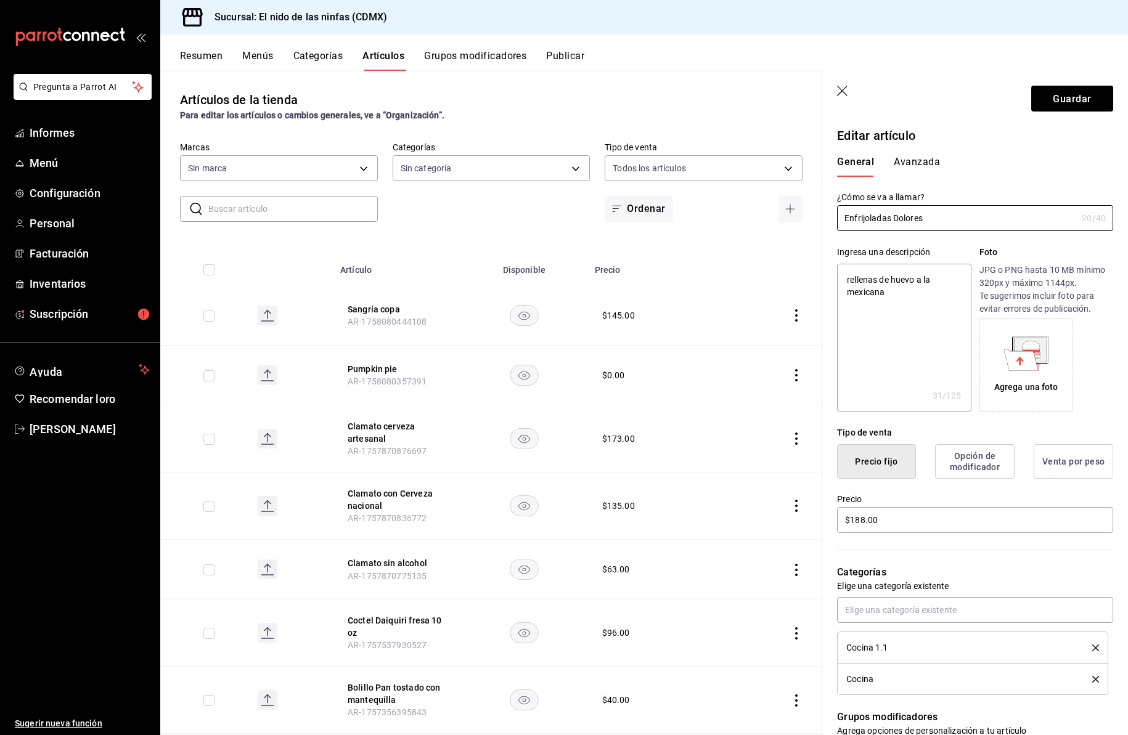
type textarea "x"
type input "$188.00"
type input "d2e7f705-a92e-4b5a-9c7a-3f8867cbe88b"
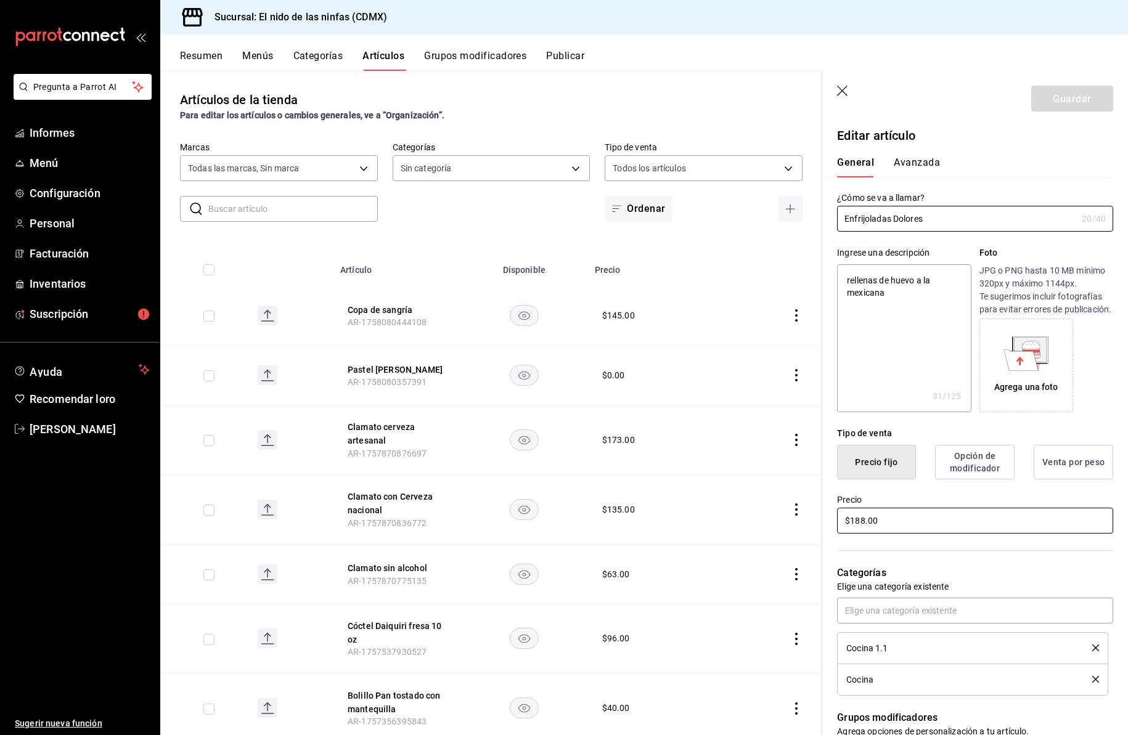
click at [863, 534] on input "$188.00" at bounding box center [975, 521] width 276 height 26
type textarea "x"
type input "$18.00"
type textarea "x"
type input "$1.00"
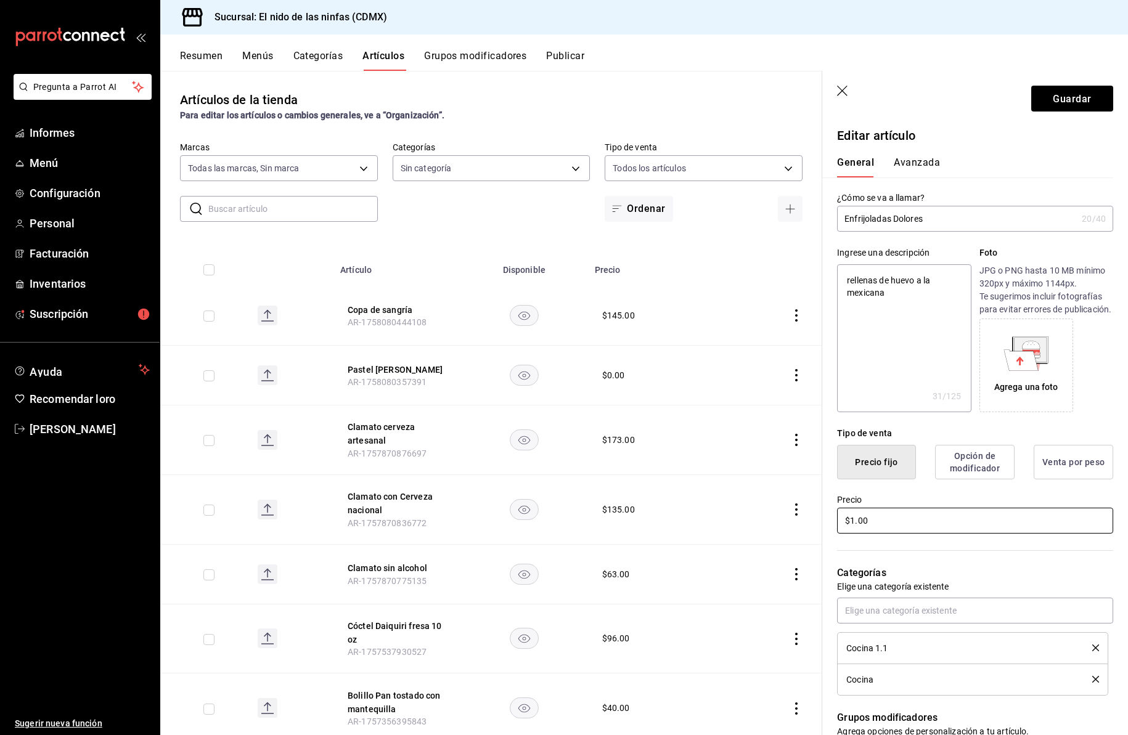
type textarea "x"
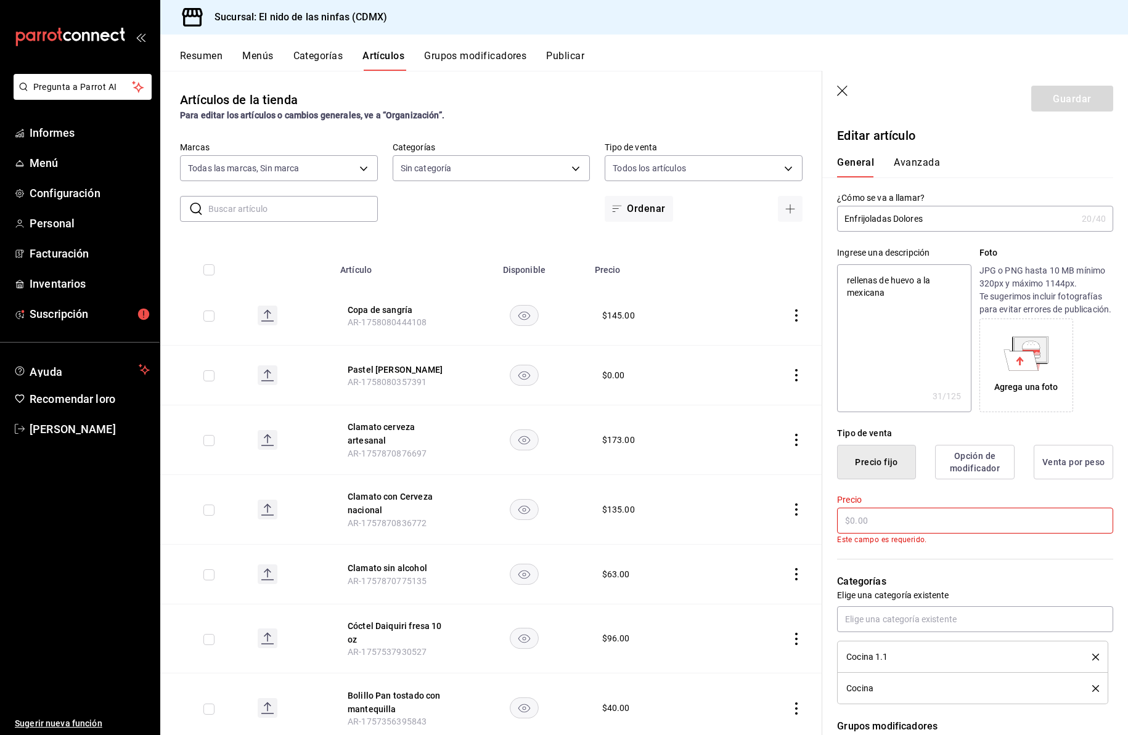
type input "$2.00"
type textarea "x"
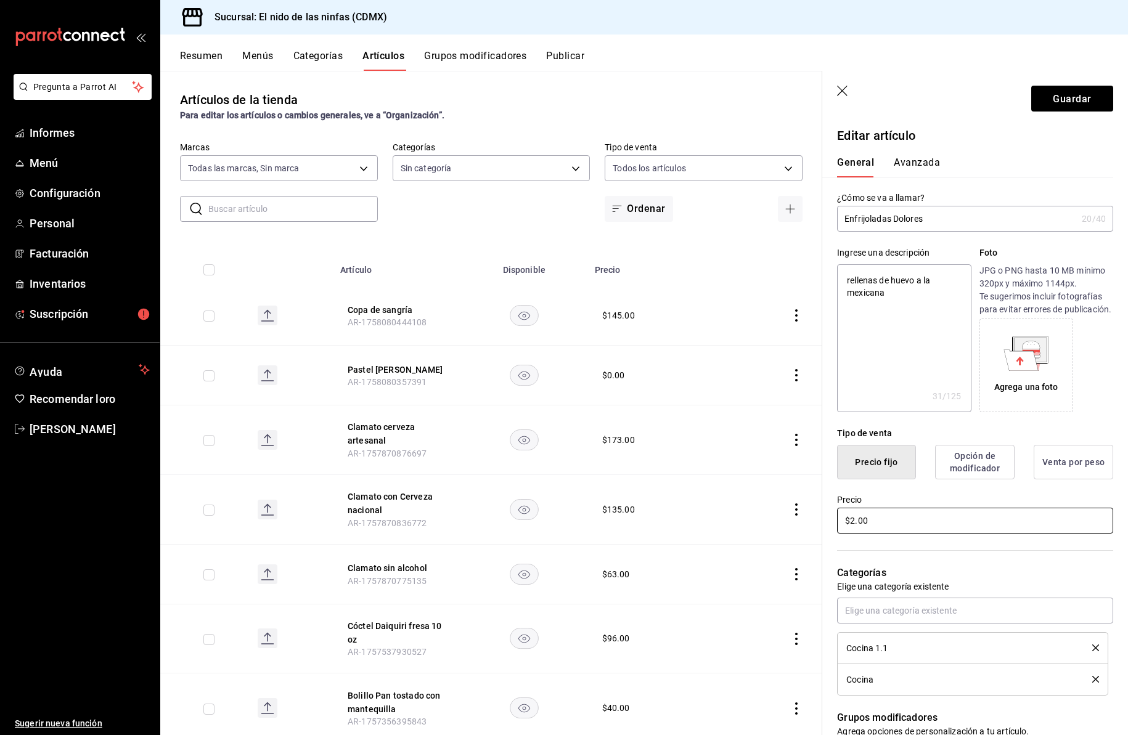
type input "$21.00"
type textarea "x"
type input "$215.00"
type textarea "x"
type input "$215.00"
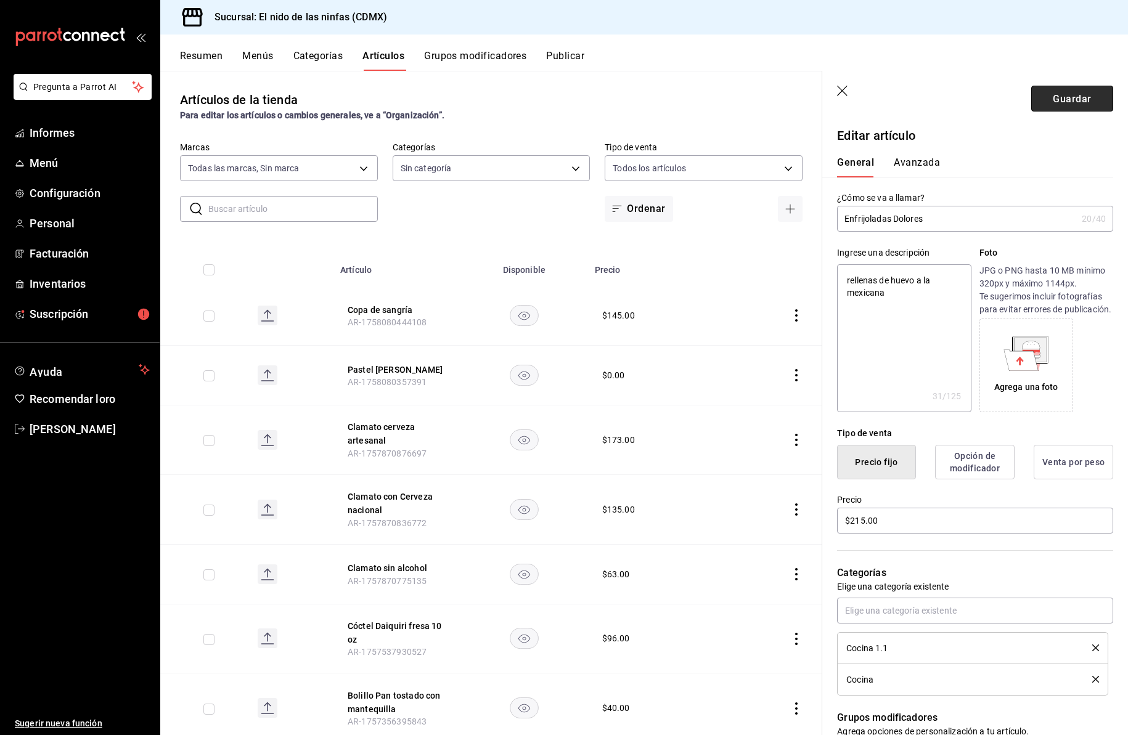
click at [1058, 94] on font "Guardar" at bounding box center [1072, 98] width 38 height 12
type textarea "x"
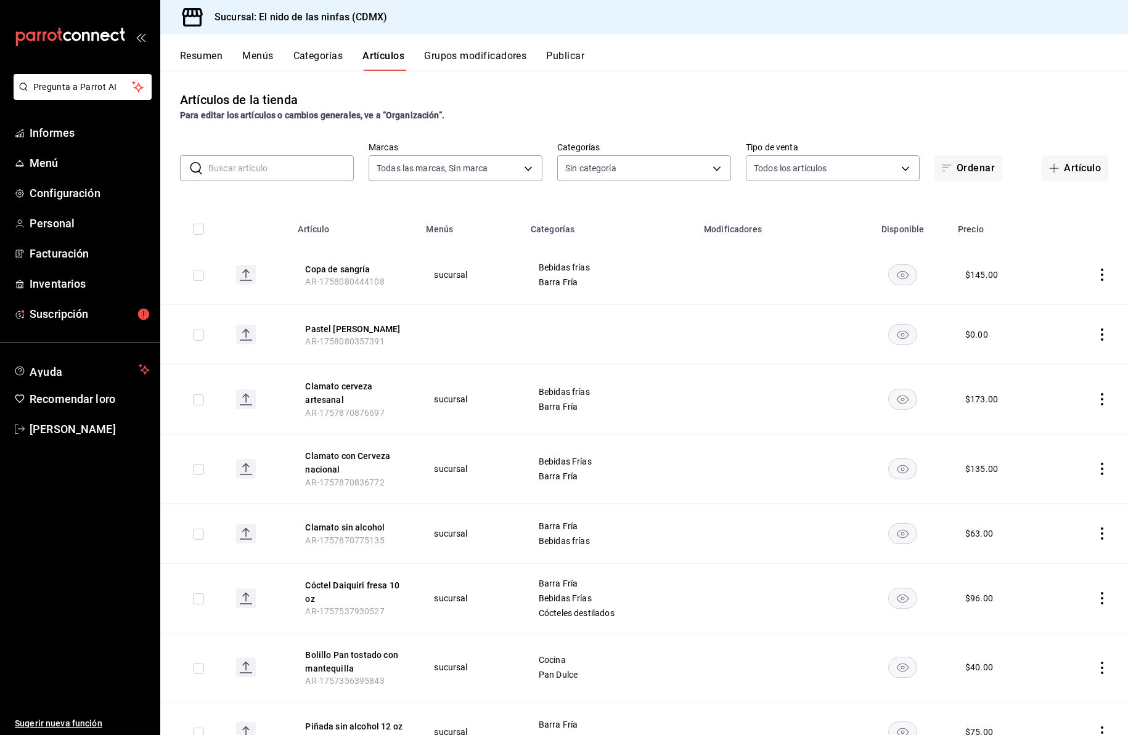
click at [317, 168] on input "text" at bounding box center [280, 168] width 145 height 25
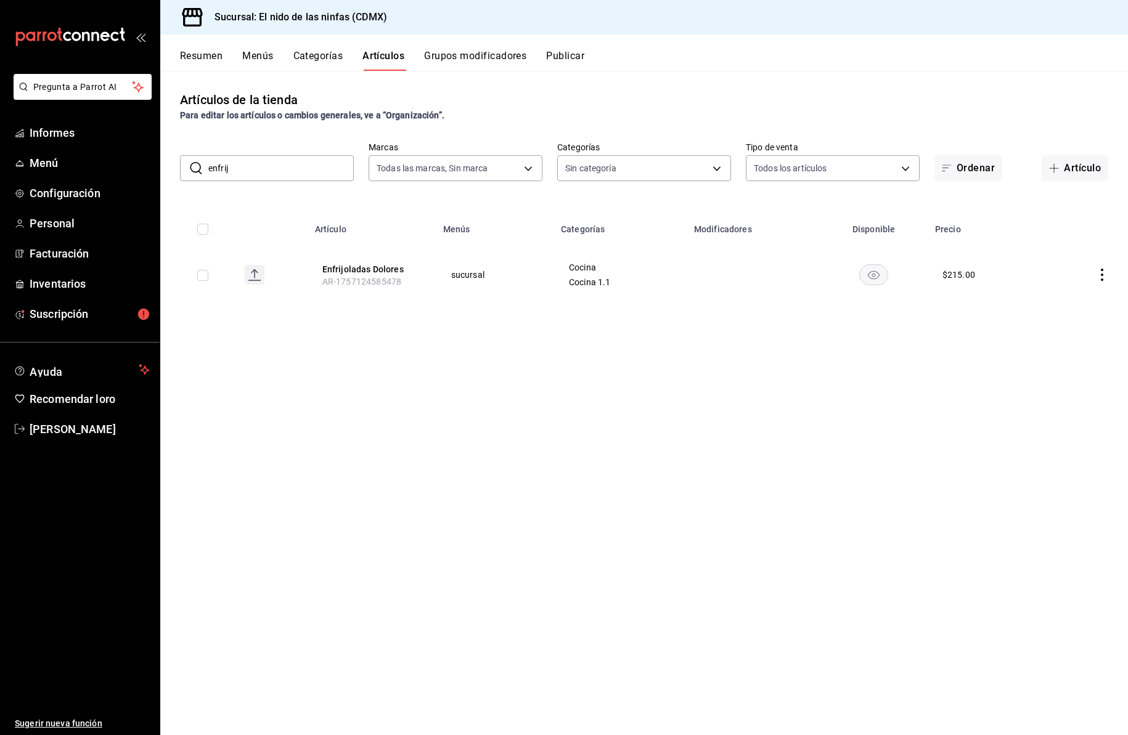
click at [248, 169] on input "enfrij" at bounding box center [280, 168] width 145 height 25
click at [247, 169] on input "enfrij" at bounding box center [280, 168] width 145 height 25
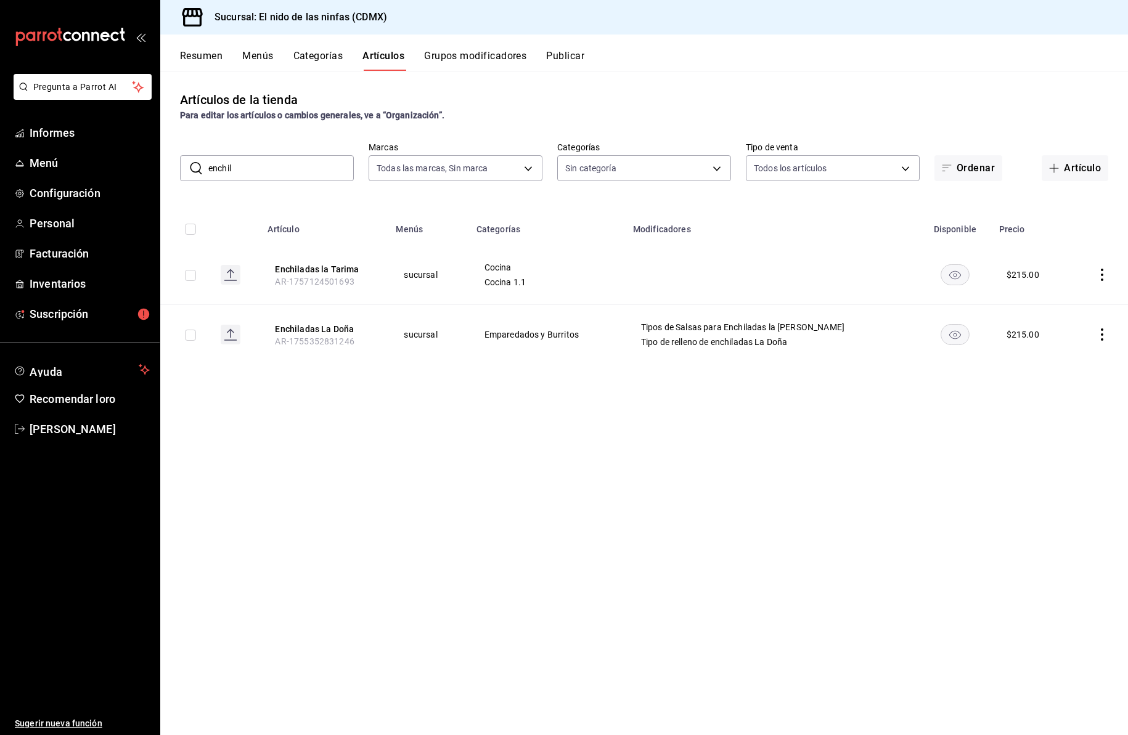
click at [238, 166] on input "enchil" at bounding box center [280, 168] width 145 height 25
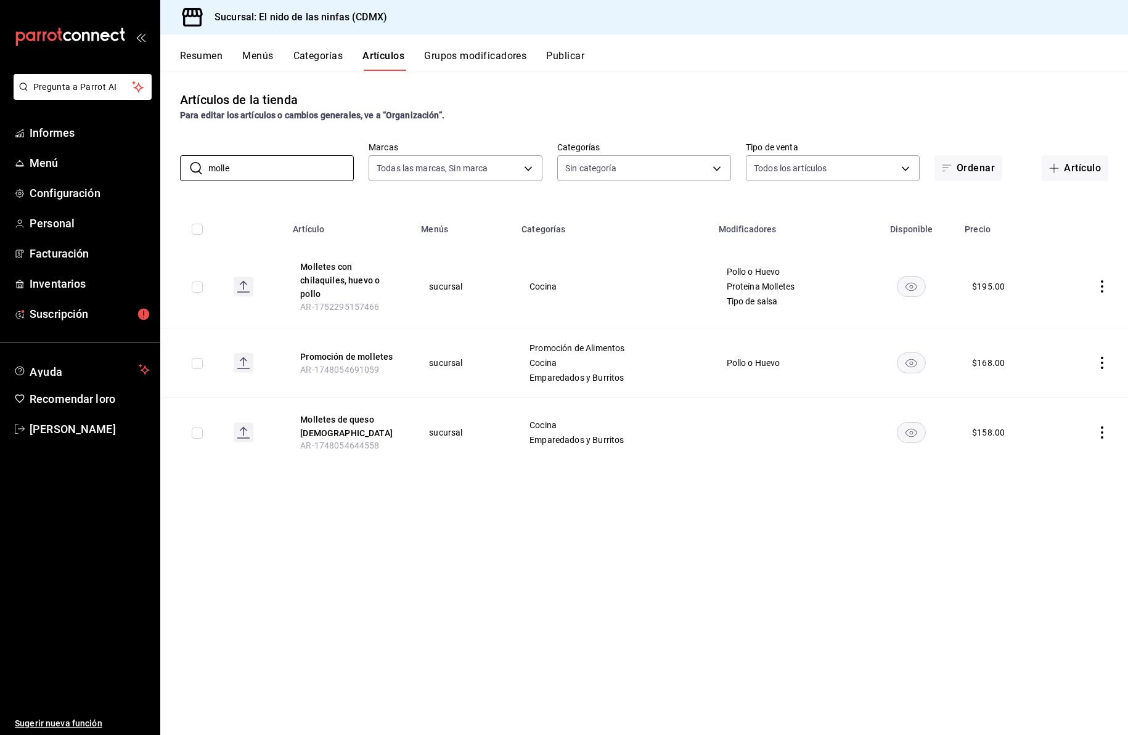
type input "molle"
click at [1103, 280] on icon "comportamiento" at bounding box center [1102, 286] width 12 height 12
click at [1066, 311] on font "Editar" at bounding box center [1060, 308] width 23 height 10
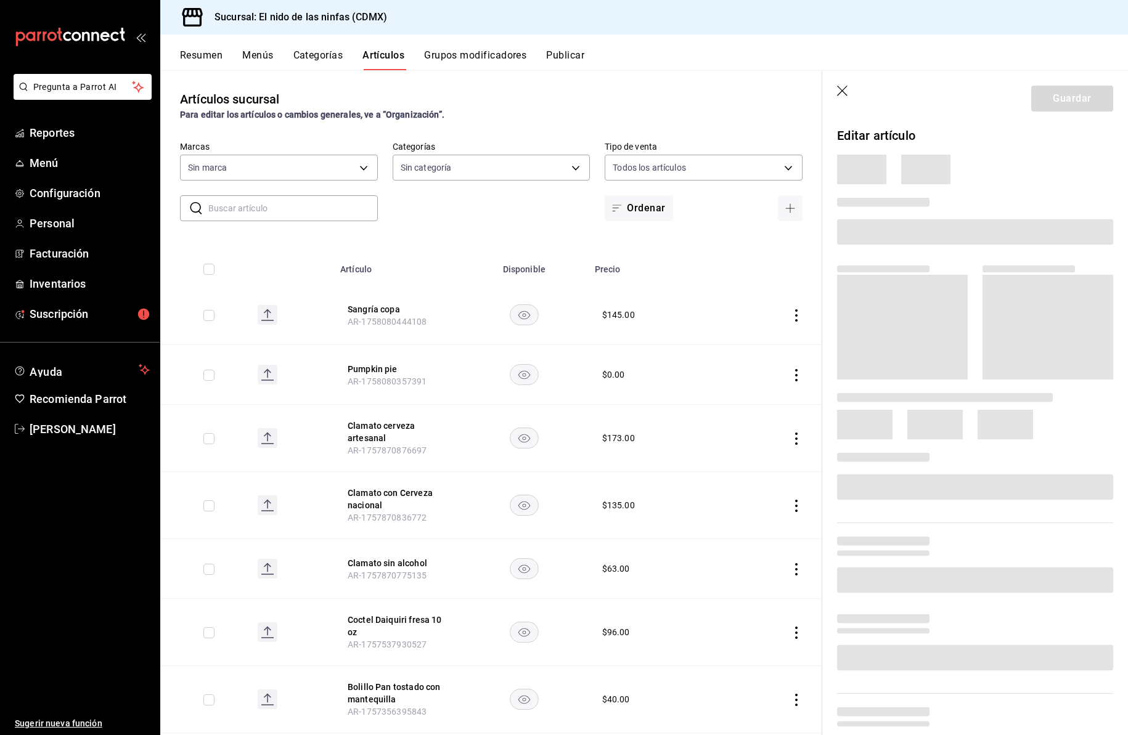
type input "d2e7f705-a92e-4b5a-9c7a-3f8867cbe88b"
type input "5c205893-a101-45fe-a5e9-0d3a7003fba1,4b68dad8-5fea-4f89-9963-c0d84c3836ef,d07fc…"
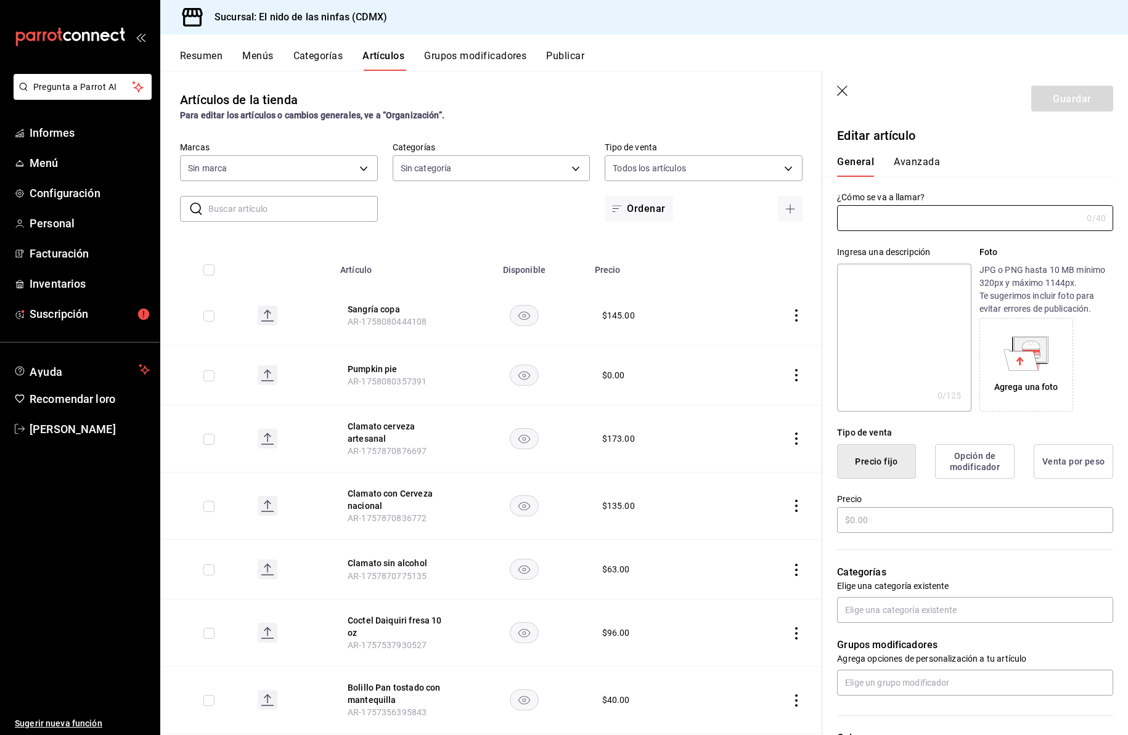
type input "Molletes con chilaquiles , huevo o Pollo"
type input "AR-1752295157466"
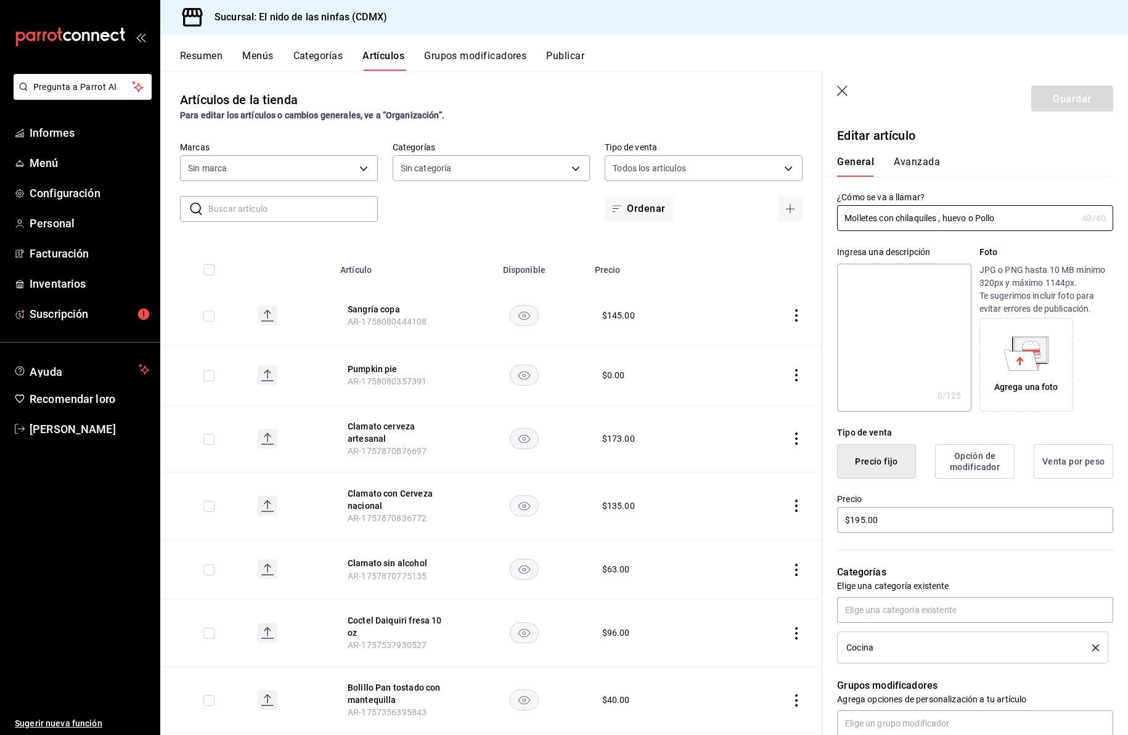
type input "$195.00"
click at [1002, 222] on input "Molletes con chilaquiles , huevo o Pollo" at bounding box center [959, 218] width 245 height 25
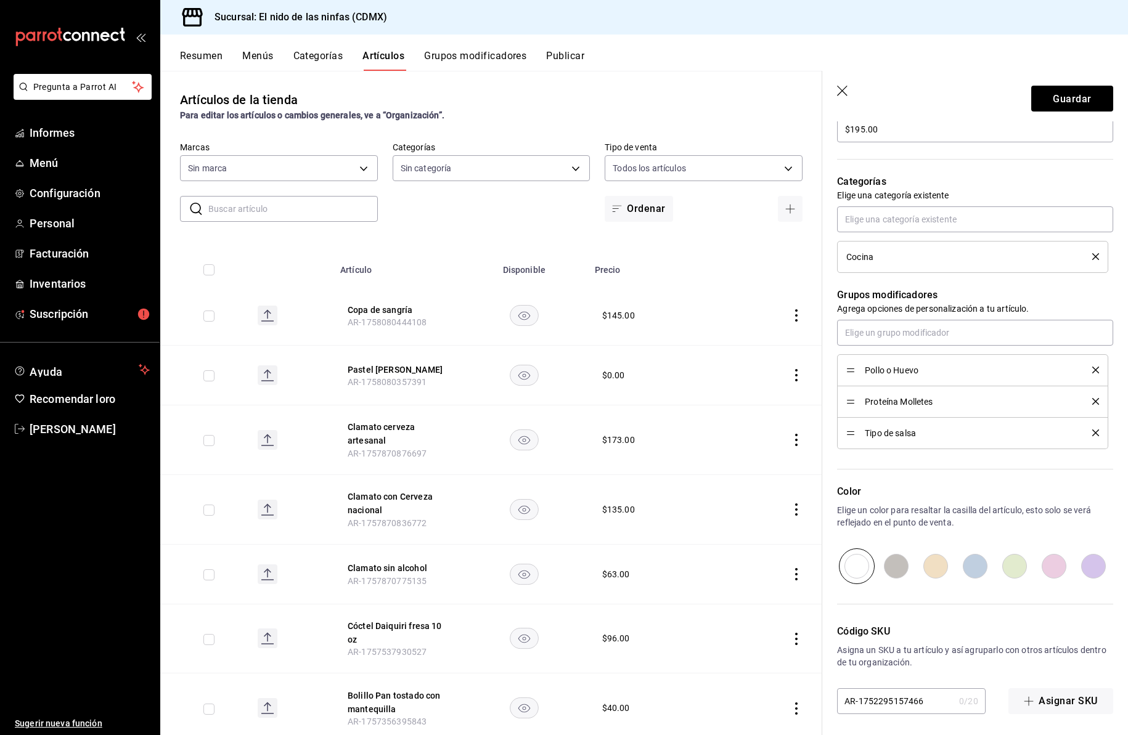
scroll to position [408, 0]
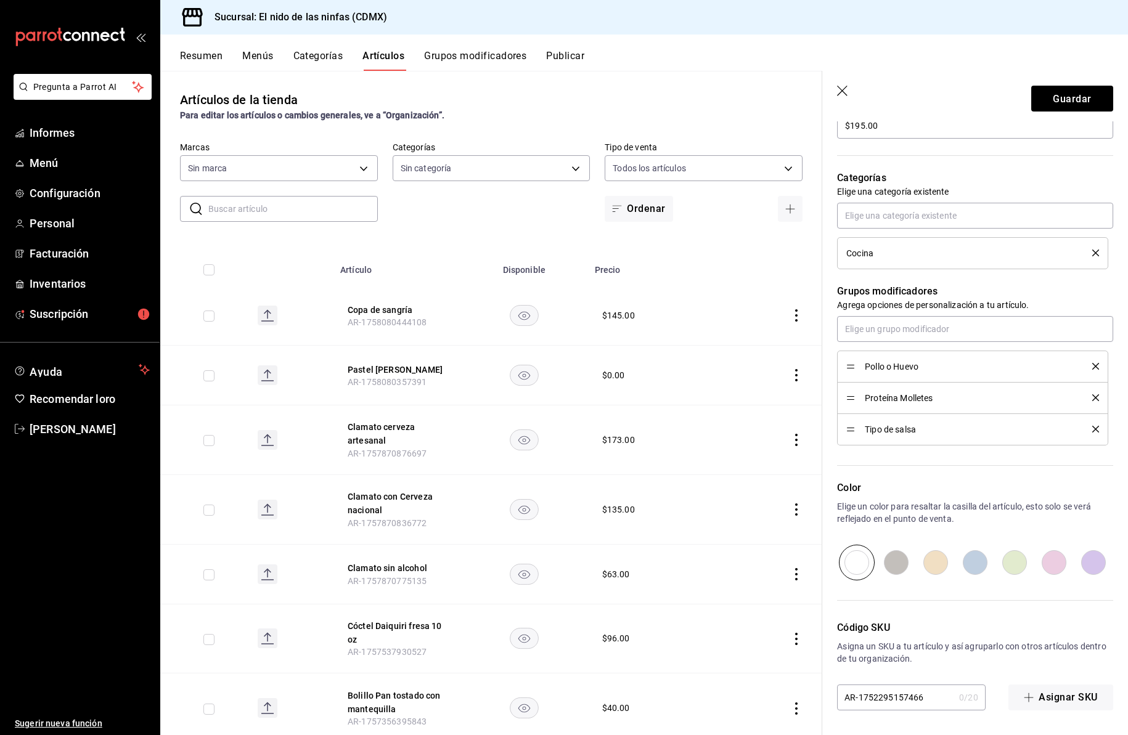
type input "Molletes con chilaquiles"
click at [1092, 367] on icon "borrar" at bounding box center [1095, 366] width 7 height 7
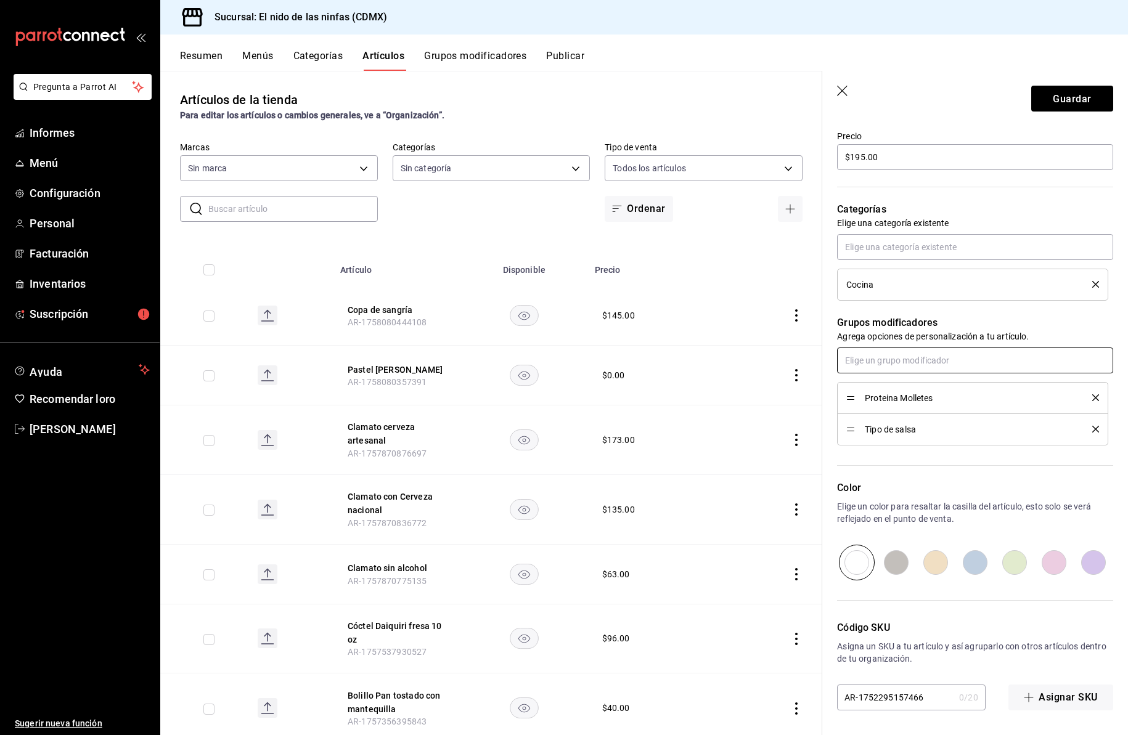
scroll to position [377, 0]
click at [1092, 396] on icon "borrar" at bounding box center [1095, 397] width 7 height 7
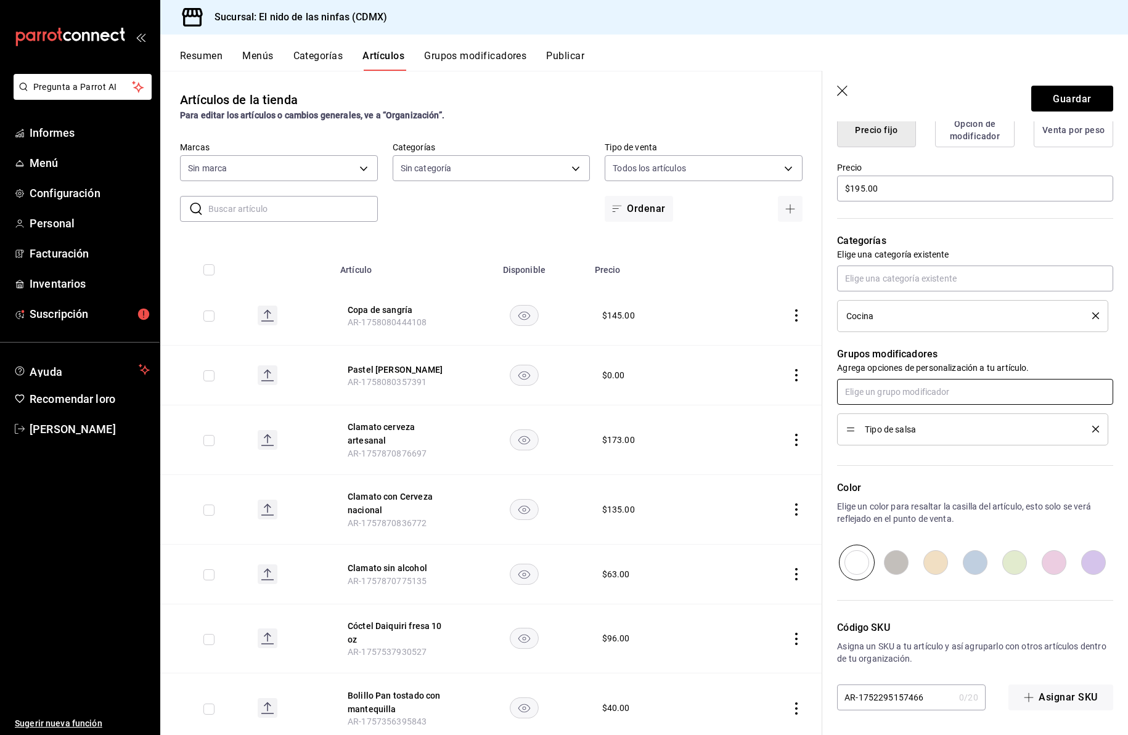
scroll to position [345, 0]
click at [1058, 101] on font "Guardar" at bounding box center [1072, 98] width 38 height 12
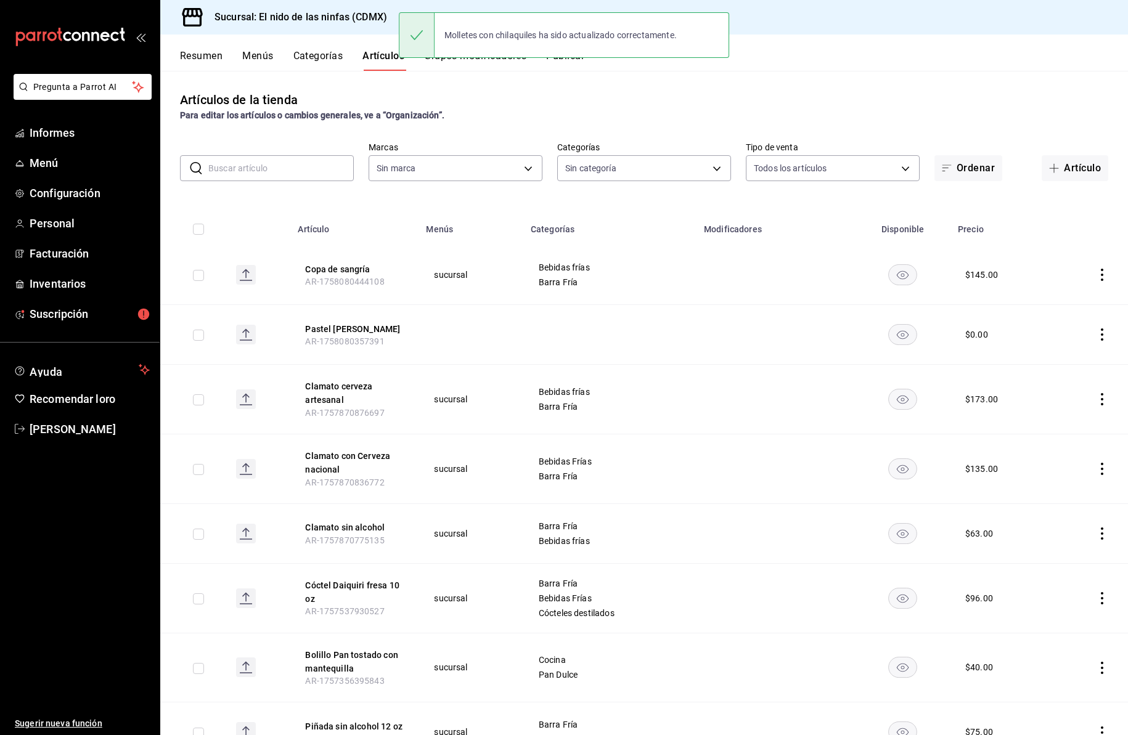
click at [296, 174] on input "text" at bounding box center [280, 168] width 145 height 25
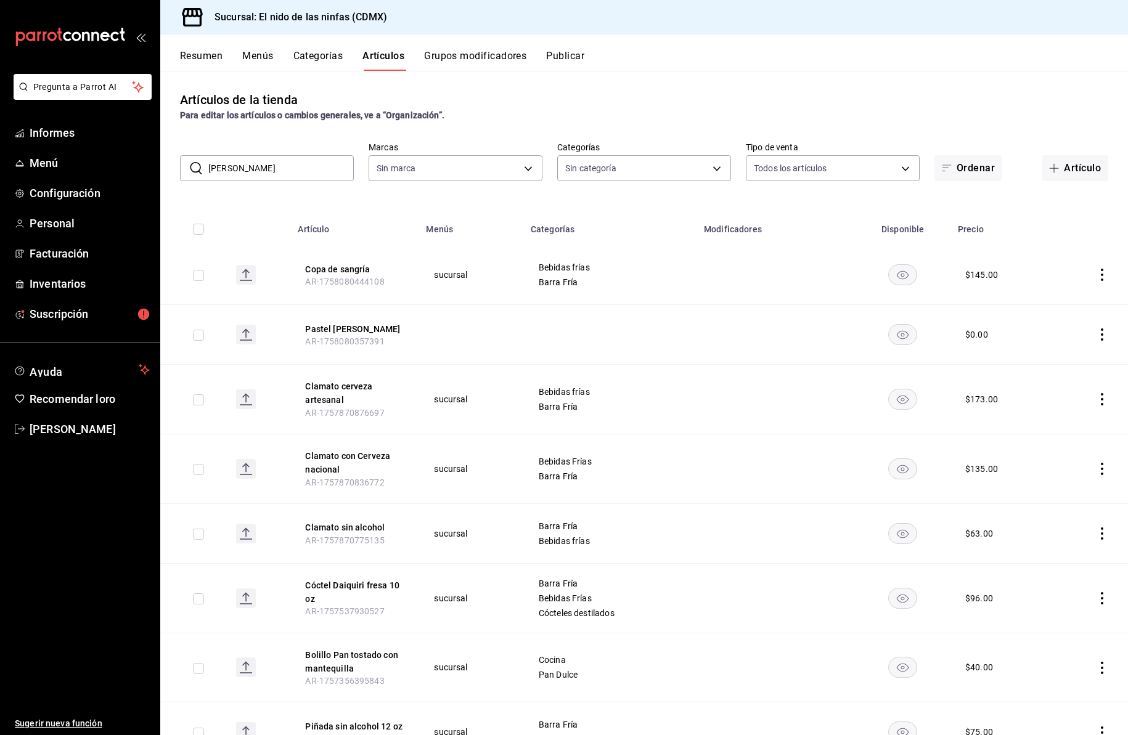
type input "molle"
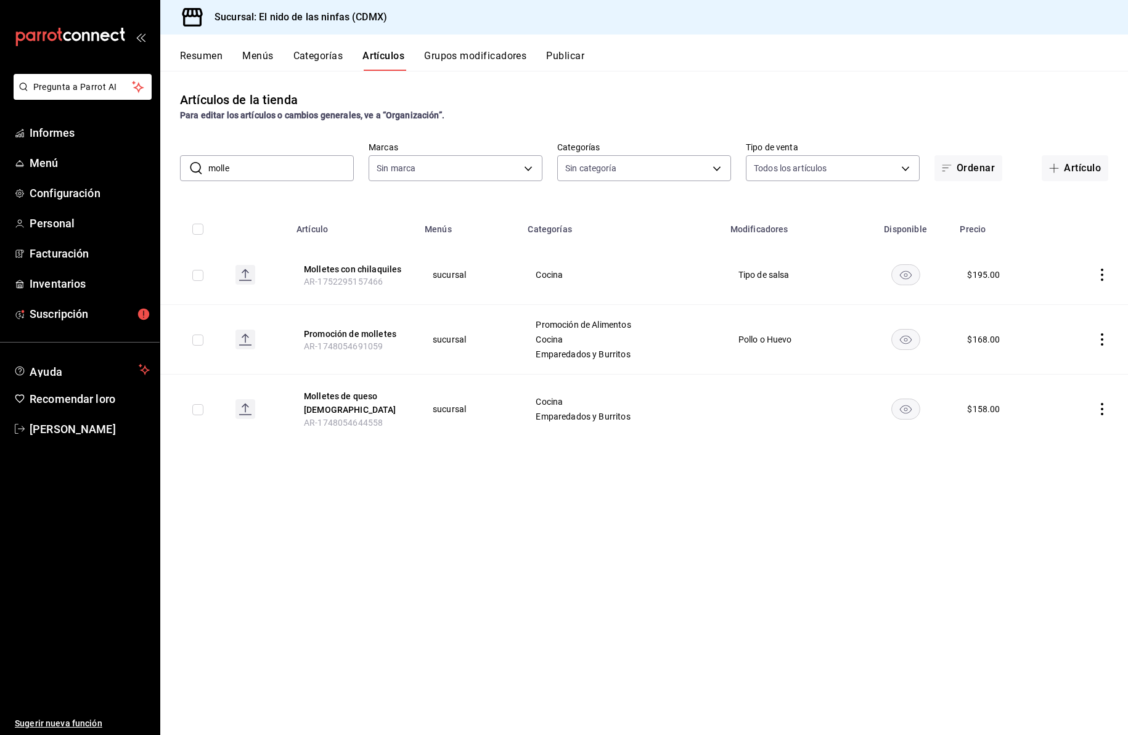
click at [277, 171] on input "molle" at bounding box center [280, 168] width 145 height 25
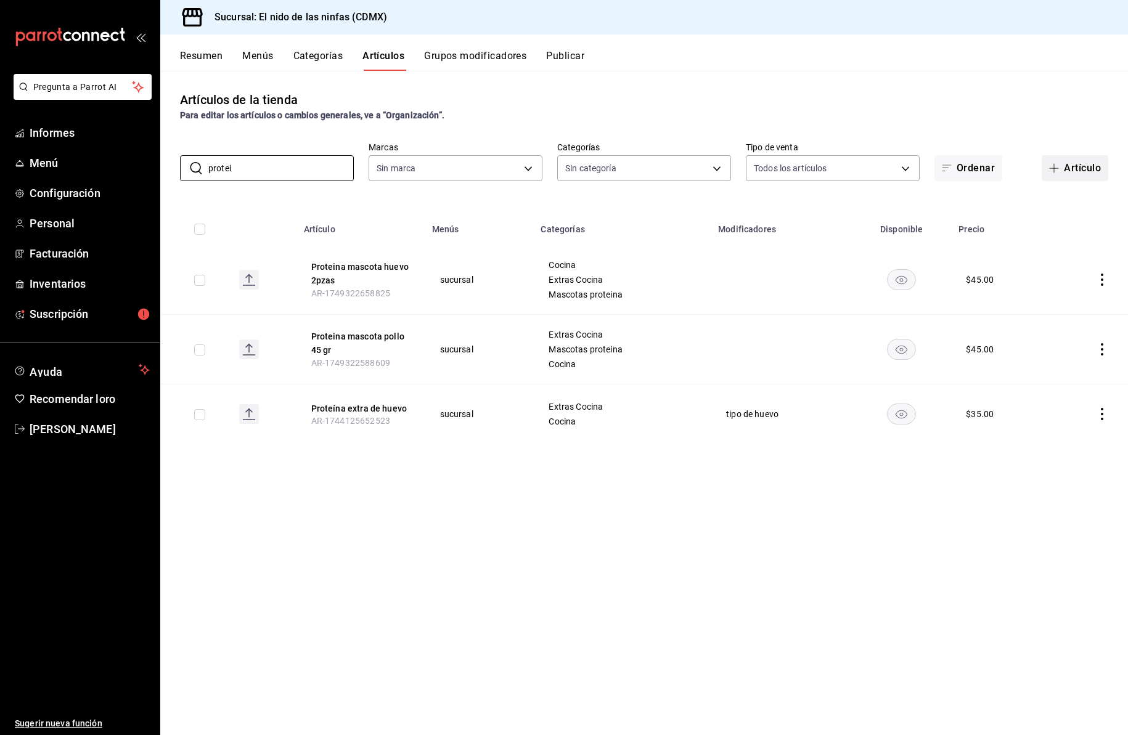
type input "protei"
click at [1073, 165] on font "Artículo" at bounding box center [1082, 168] width 37 height 12
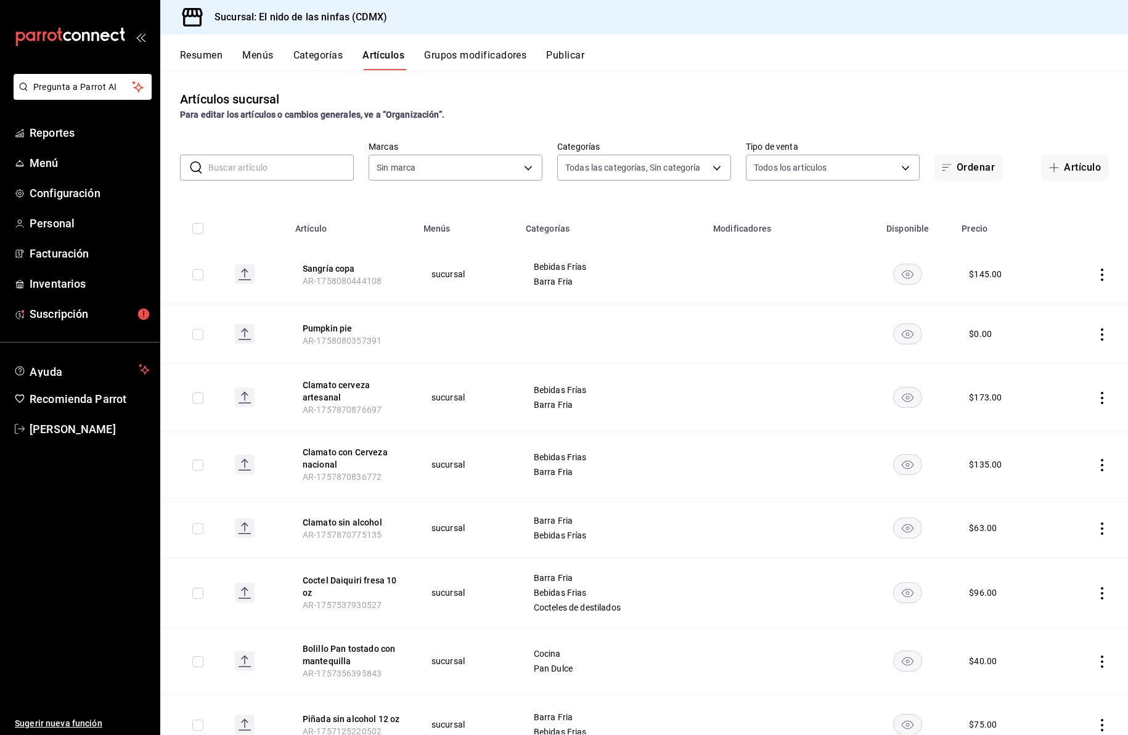
type input "5c205893-a101-45fe-a5e9-0d3a7003fba1,4b68dad8-5fea-4f89-9963-c0d84c3836ef,d07fc…"
type input "d2e7f705-a92e-4b5a-9c7a-3f8867cbe88b"
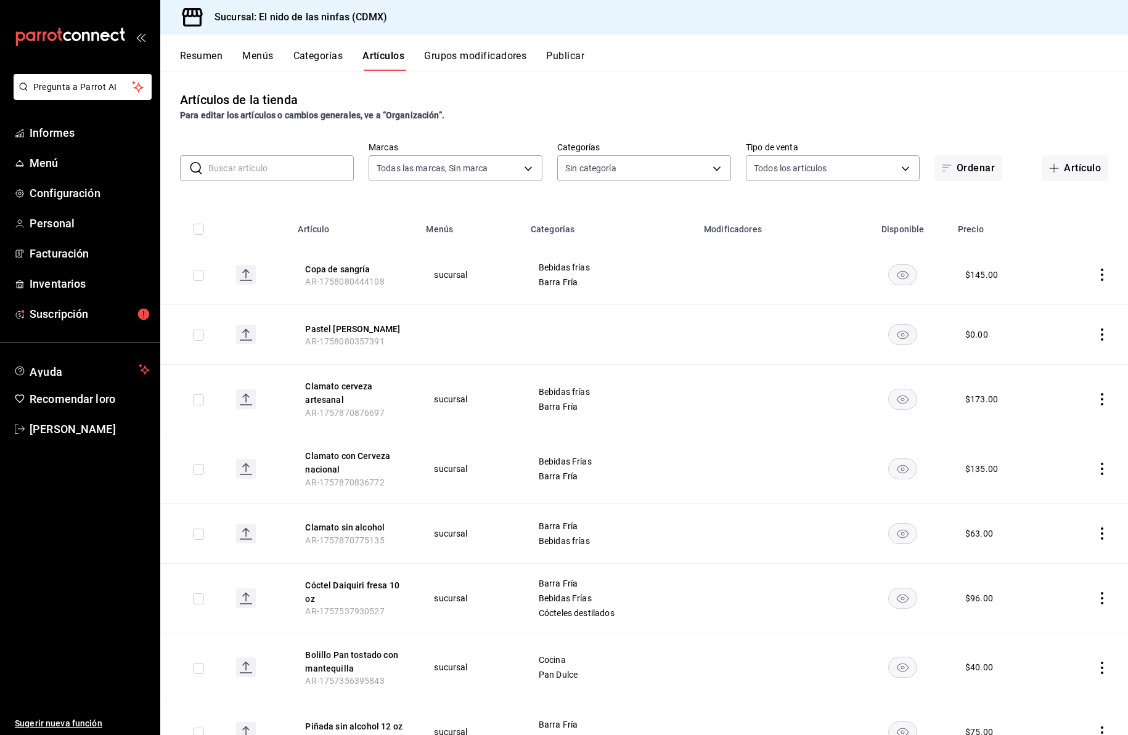
click at [224, 170] on input "text" at bounding box center [280, 168] width 145 height 25
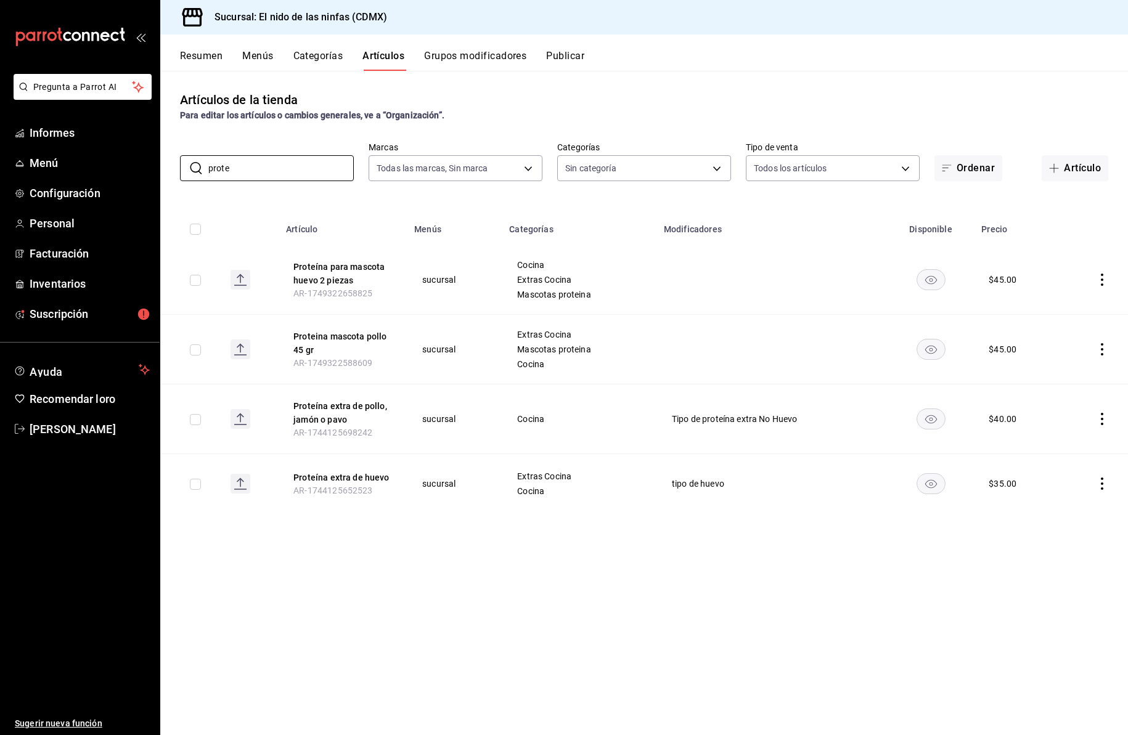
type input "prote"
click at [1102, 349] on icon "comportamiento" at bounding box center [1102, 349] width 2 height 12
click at [1066, 376] on font "Editar" at bounding box center [1060, 378] width 23 height 10
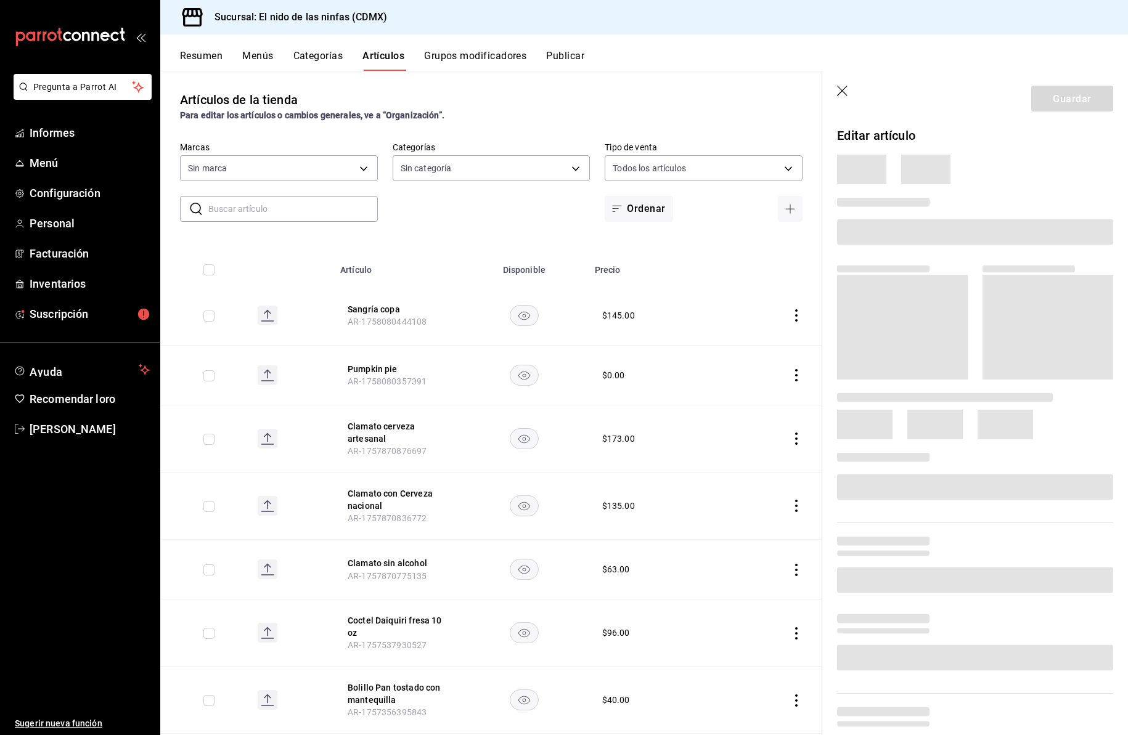
type input "5c205893-a101-45fe-a5e9-0d3a7003fba1,4b68dad8-5fea-4f89-9963-c0d84c3836ef,d07fc…"
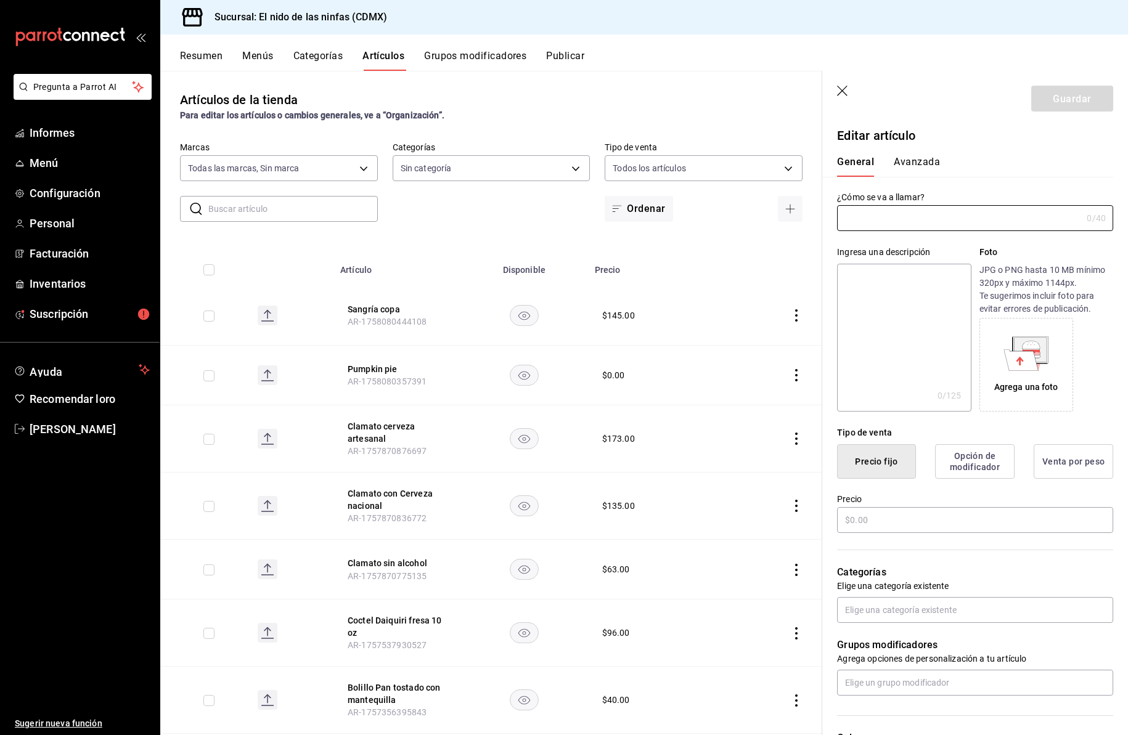
type input "d2e7f705-a92e-4b5a-9c7a-3f8867cbe88b"
type input "Proteina mascota pollo 45 gr"
type input "AR-1749322588609"
type input "$45.00"
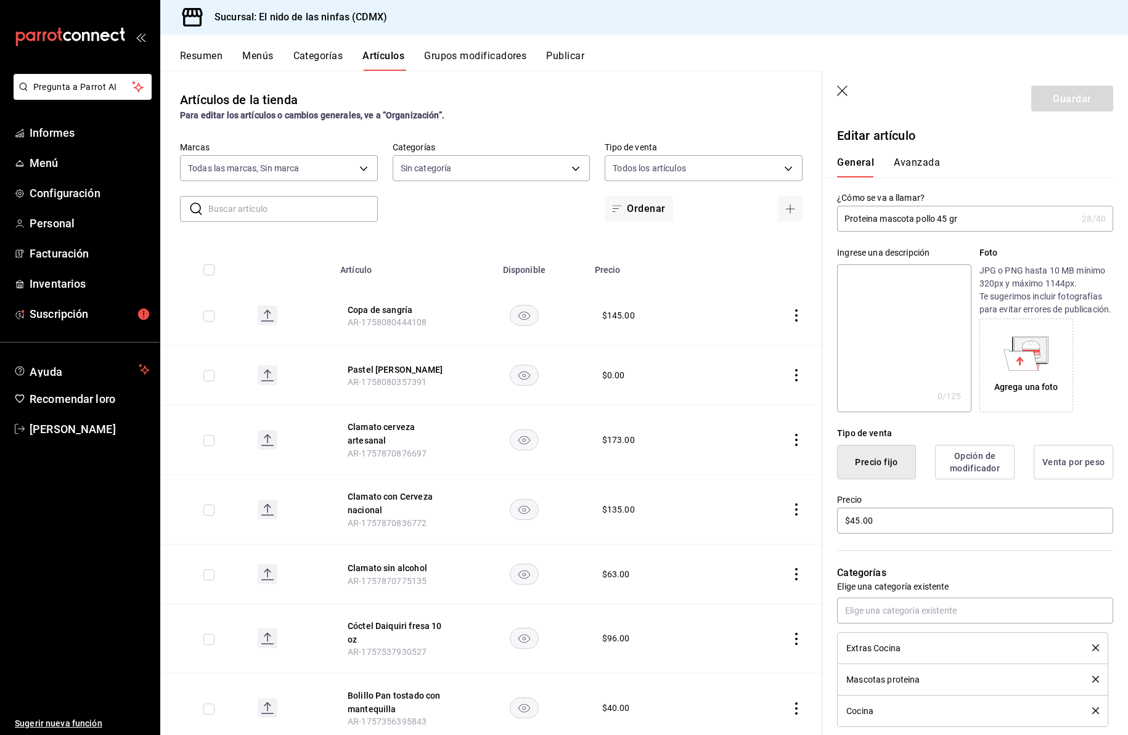
click at [947, 219] on input "Proteina mascota pollo 45 gr" at bounding box center [957, 218] width 240 height 25
click at [948, 220] on input "Proteina mascota pollo 45 gr" at bounding box center [957, 218] width 240 height 25
click at [913, 221] on input "Proteina mascota pollo 40gr" at bounding box center [957, 218] width 240 height 25
click at [935, 218] on input "Proteina extra pollo 40gr" at bounding box center [957, 218] width 240 height 25
type input "Proteina extra pollo 40 gr"
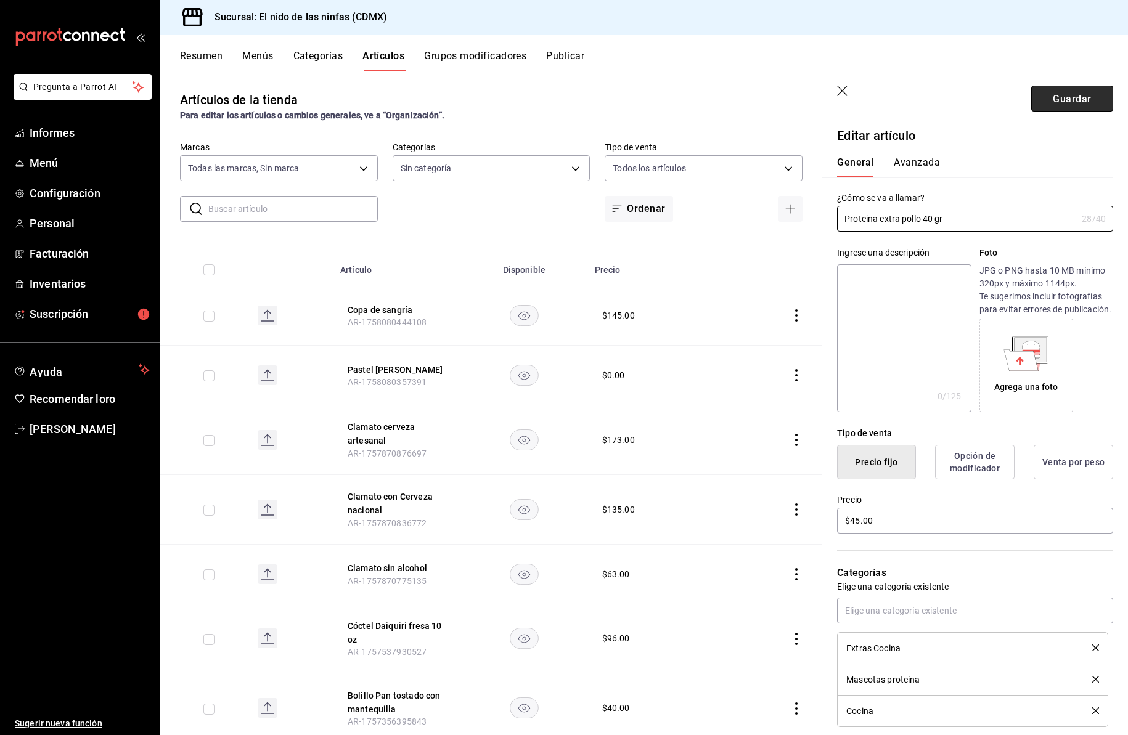
click at [1064, 99] on font "Guardar" at bounding box center [1072, 98] width 38 height 12
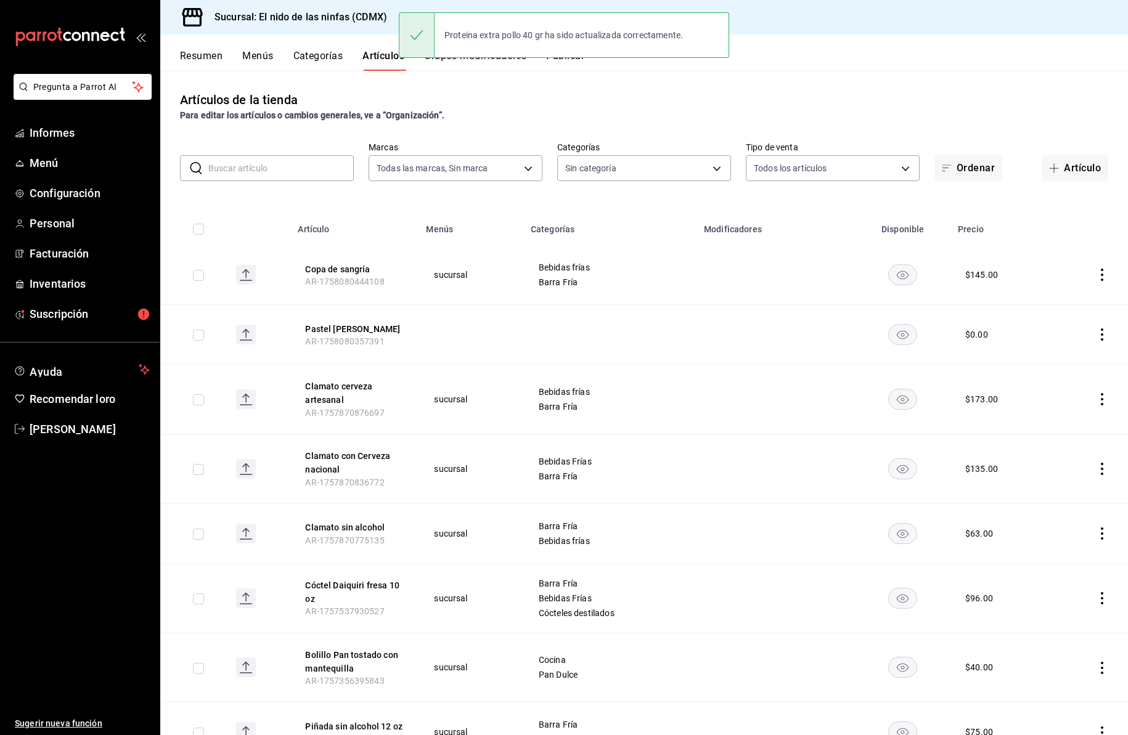
click at [301, 168] on input "text" at bounding box center [280, 168] width 145 height 25
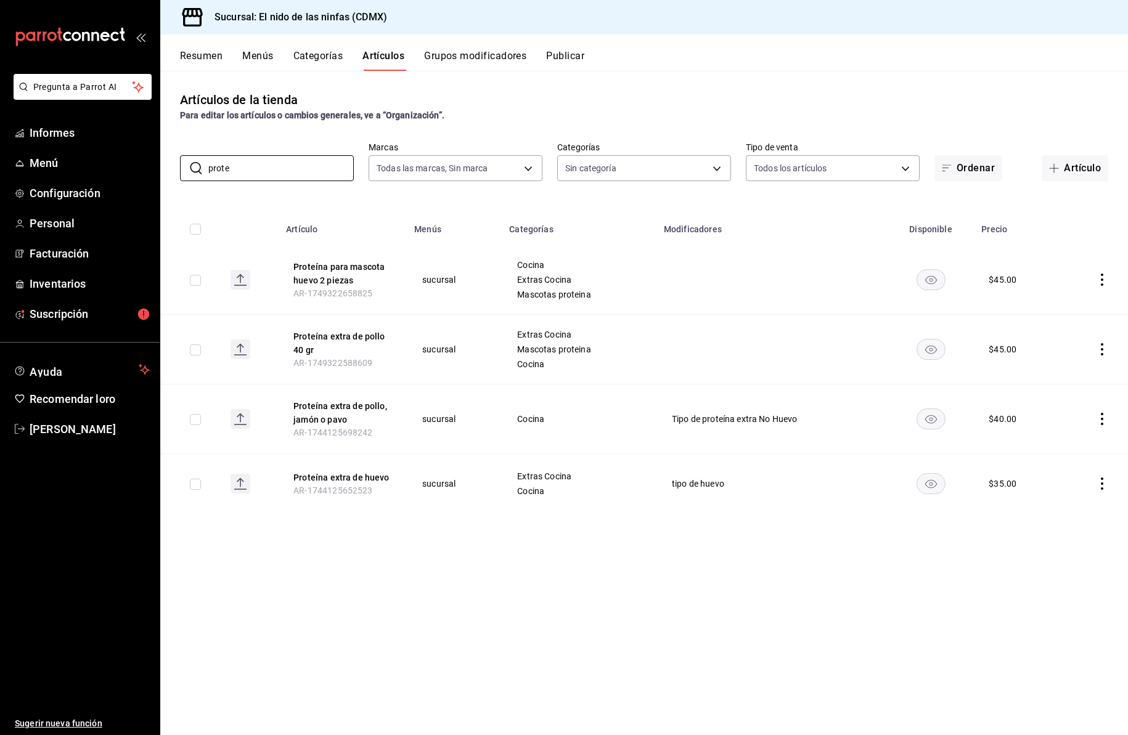
type input "prote"
click at [1102, 279] on icon "comportamiento" at bounding box center [1102, 280] width 2 height 12
click at [1078, 357] on font "Eliminar" at bounding box center [1064, 359] width 31 height 10
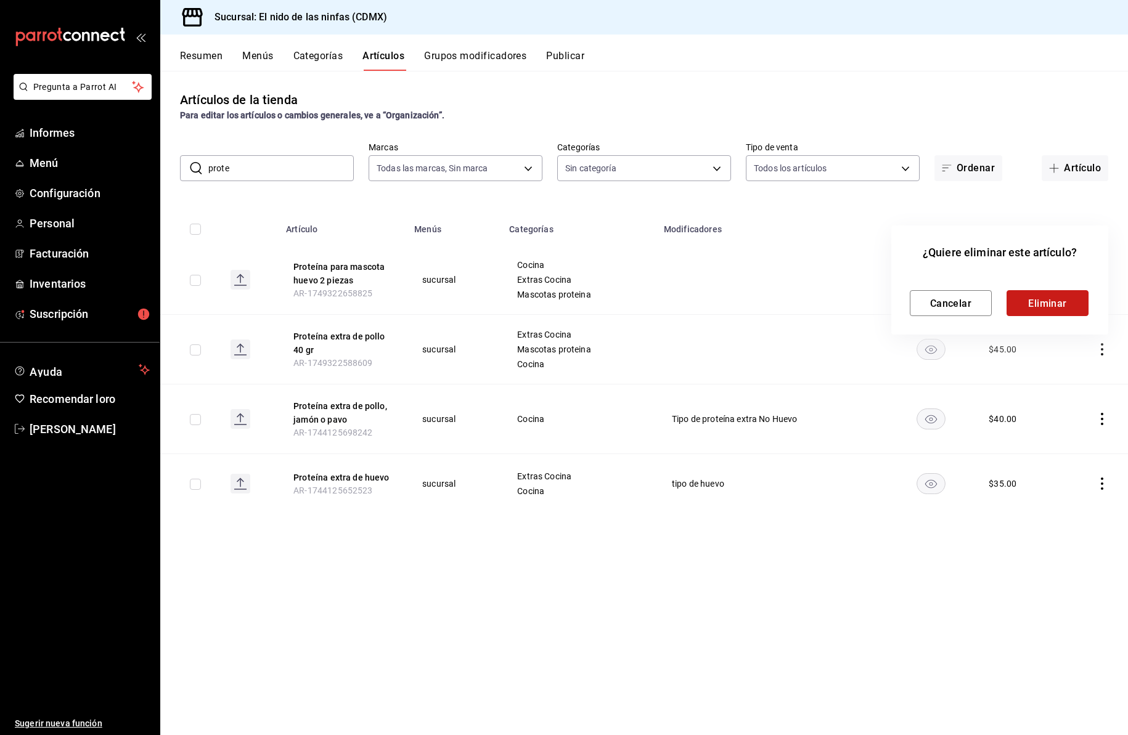
click at [1055, 306] on font "Eliminar" at bounding box center [1047, 303] width 39 height 12
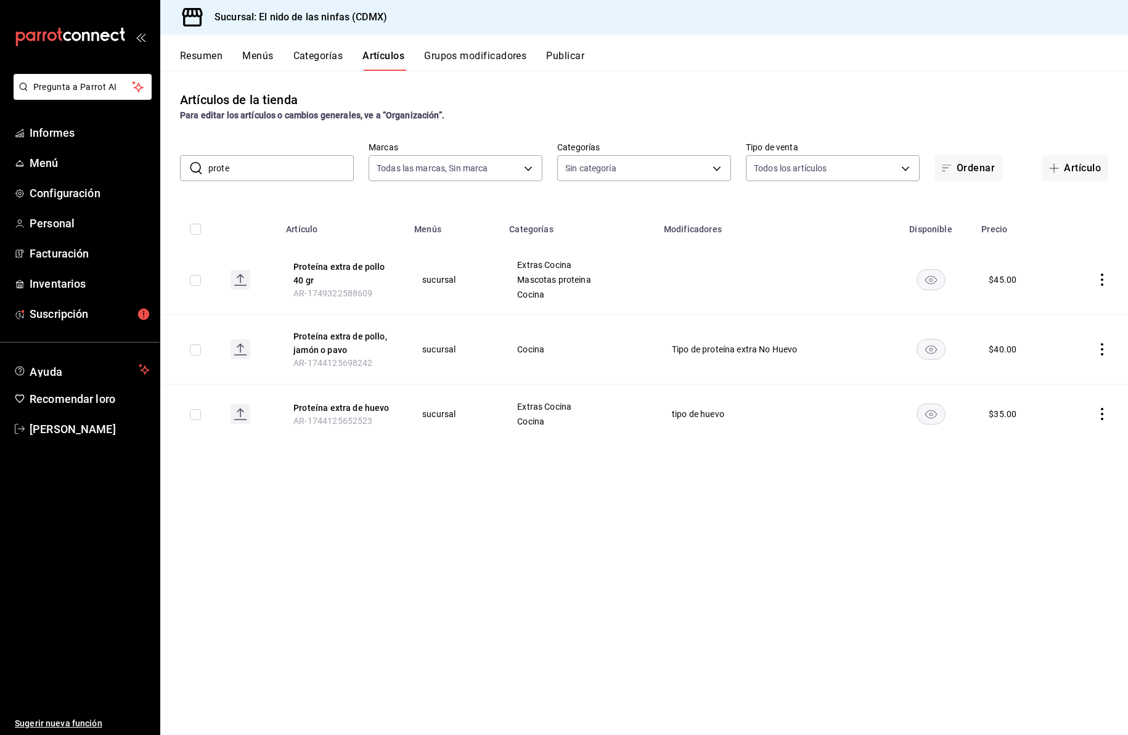
click at [1100, 347] on icon "comportamiento" at bounding box center [1102, 349] width 12 height 12
click at [1070, 378] on font "Editar" at bounding box center [1060, 378] width 23 height 10
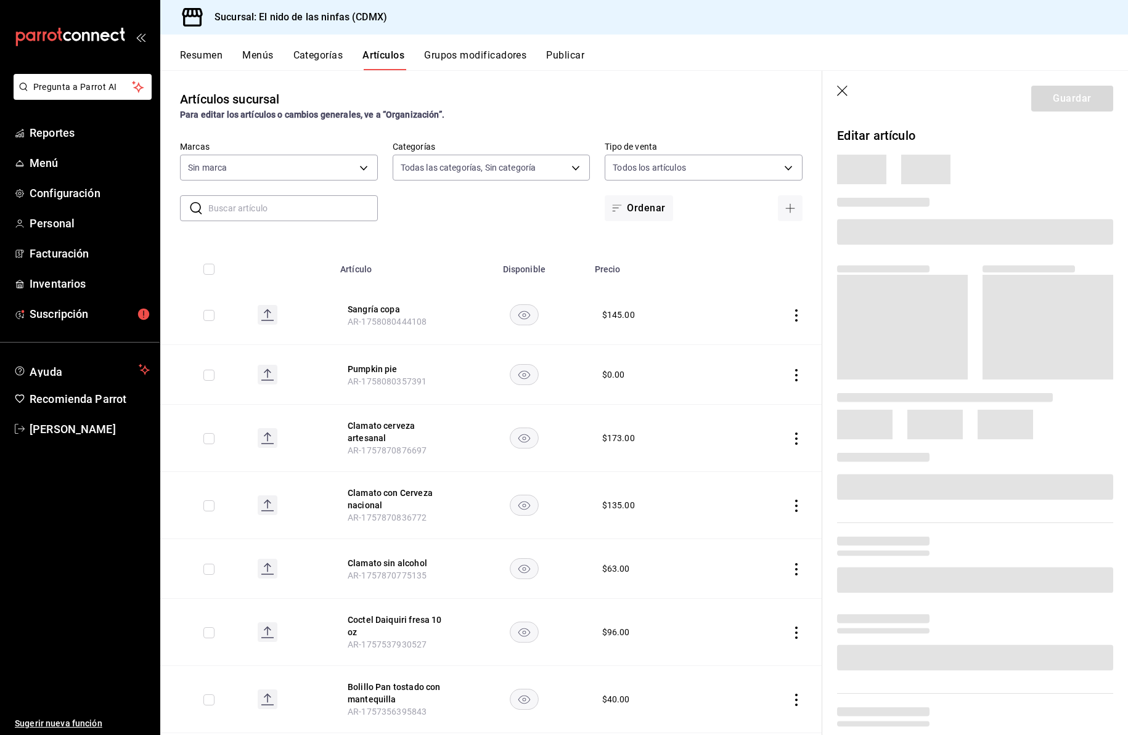
type input "5c205893-a101-45fe-a5e9-0d3a7003fba1,4b68dad8-5fea-4f89-9963-c0d84c3836ef,d07fc…"
type input "d2e7f705-a92e-4b5a-9c7a-3f8867cbe88b"
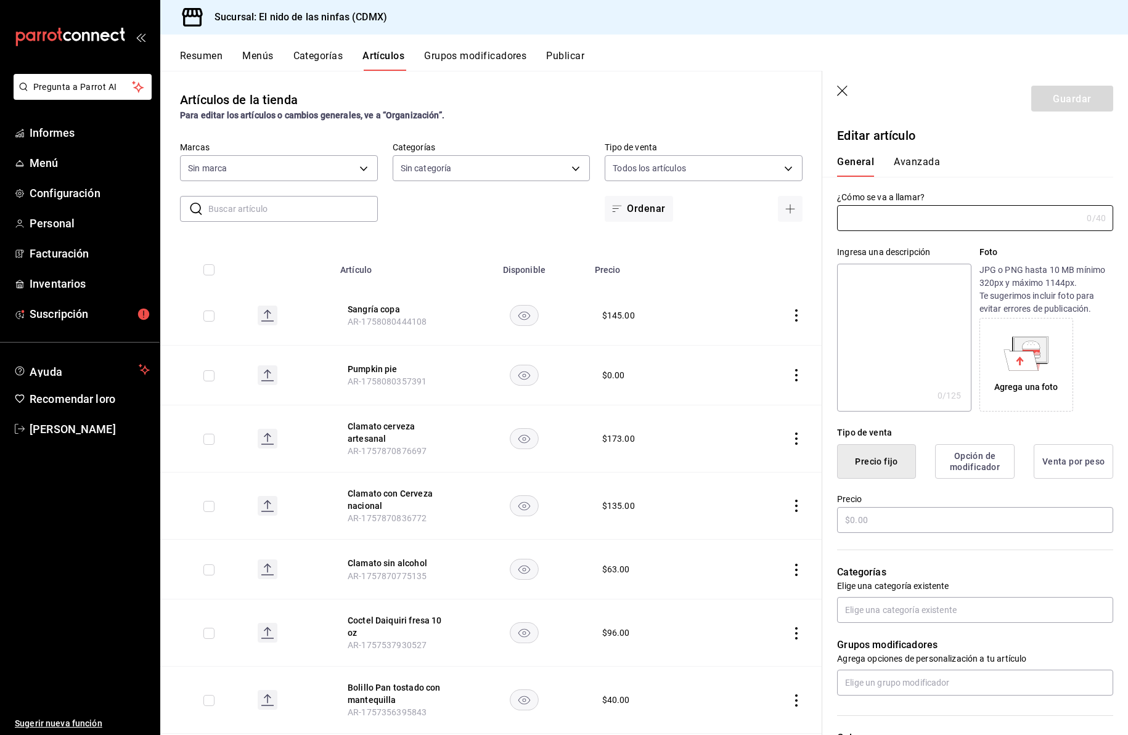
type input "Proteína extra pollo, jamón o pavo"
type input "AR-1744125698242"
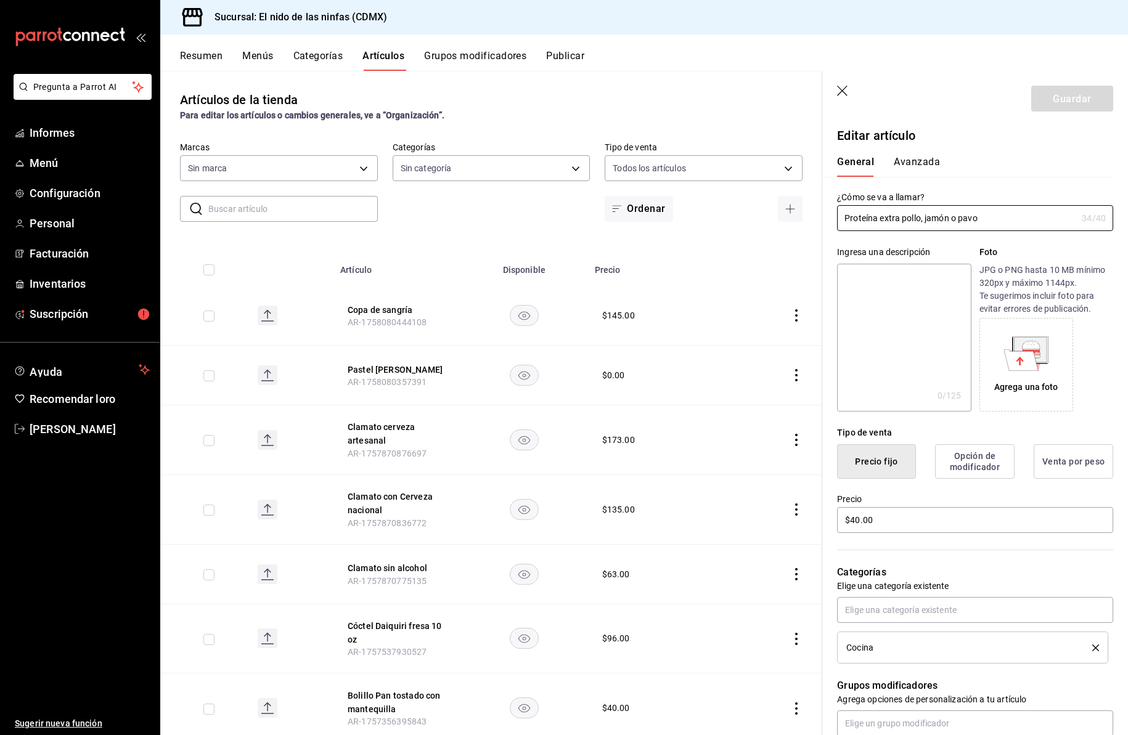
type input "$40.00"
click at [921, 221] on input "Proteína extra pollo, jamón o pavo" at bounding box center [959, 218] width 245 height 25
click at [990, 222] on input "Proteína extra jamón o pavo" at bounding box center [959, 218] width 245 height 25
type input "Proteína extra jamón o pavo 40 gr"
click at [860, 534] on input "$40.00" at bounding box center [975, 521] width 276 height 26
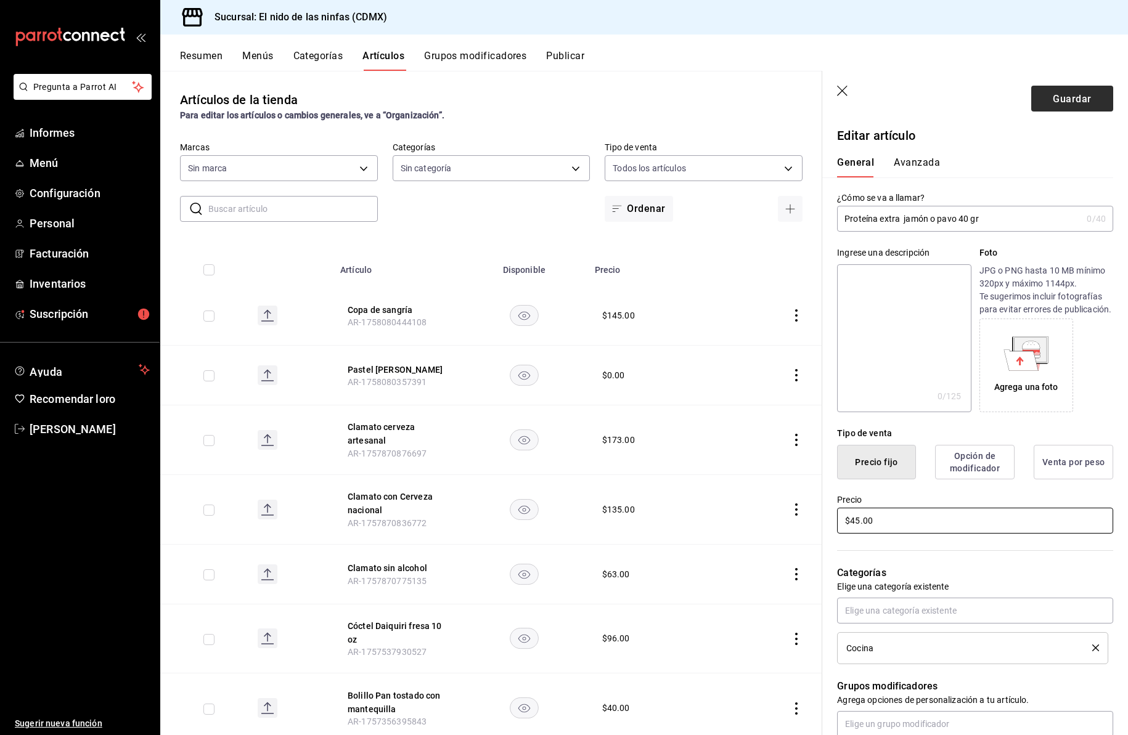
type input "$45.00"
click at [1058, 96] on font "Guardar" at bounding box center [1072, 98] width 38 height 12
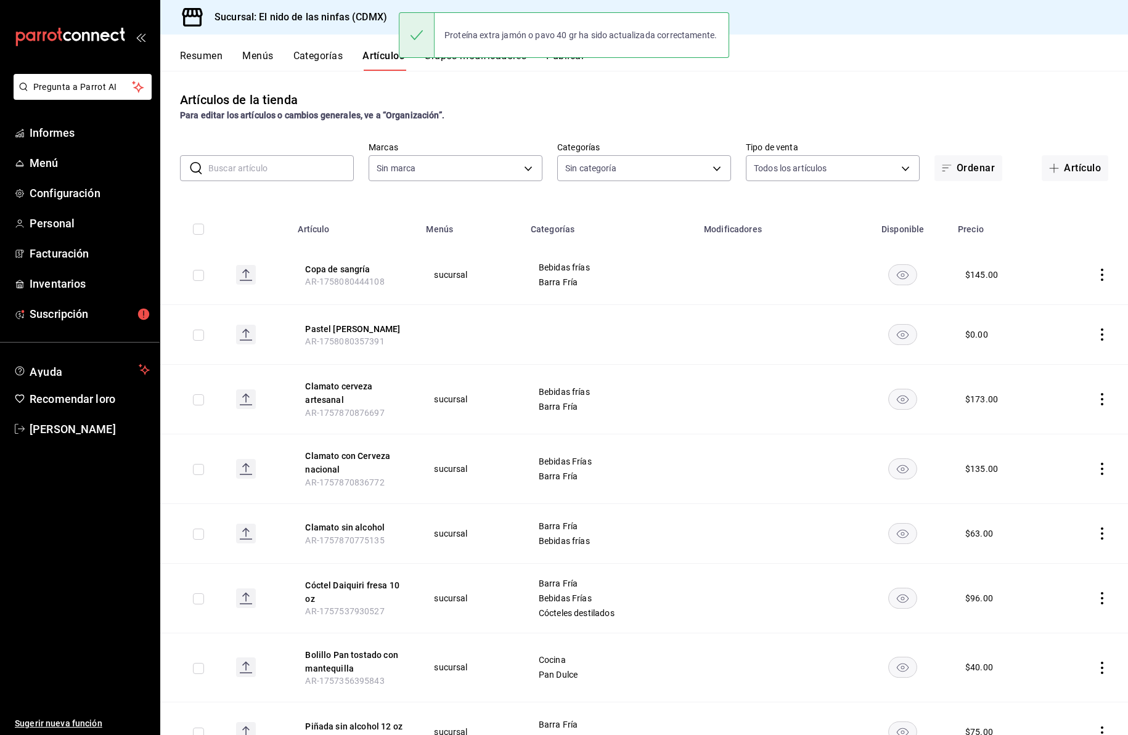
click at [292, 170] on input "text" at bounding box center [280, 168] width 145 height 25
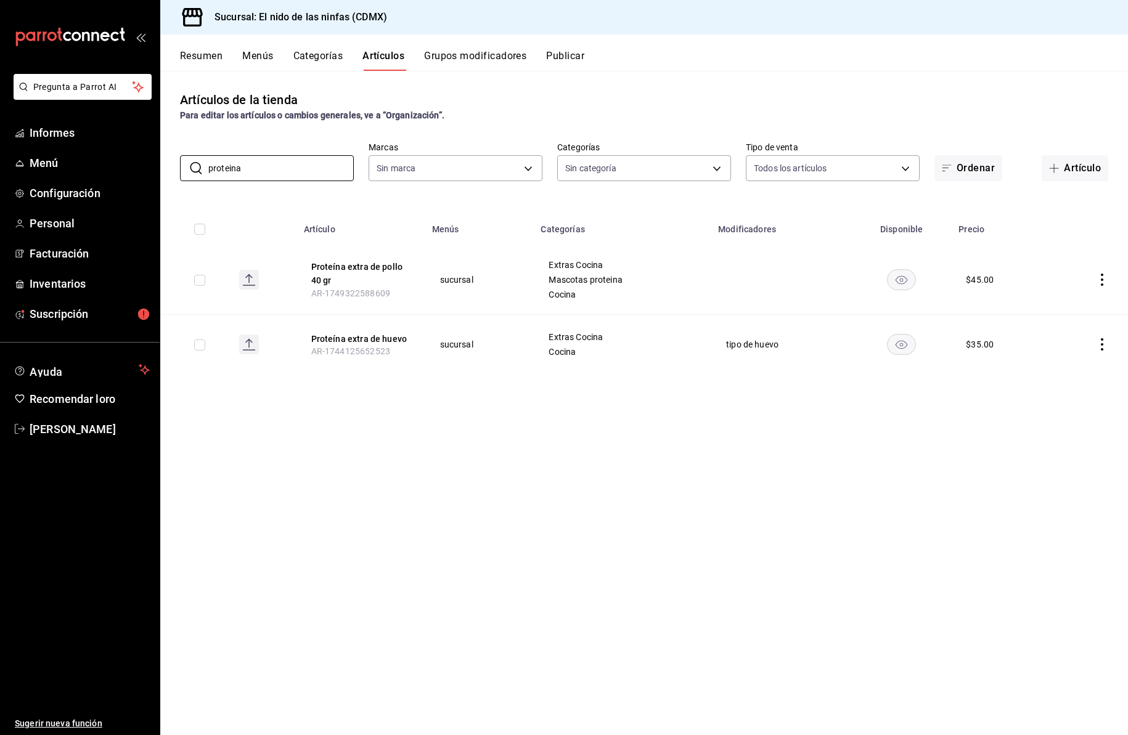
type input "proteina"
click at [1103, 340] on icon "comportamiento" at bounding box center [1102, 344] width 2 height 12
click at [1067, 369] on font "Editar" at bounding box center [1060, 373] width 23 height 10
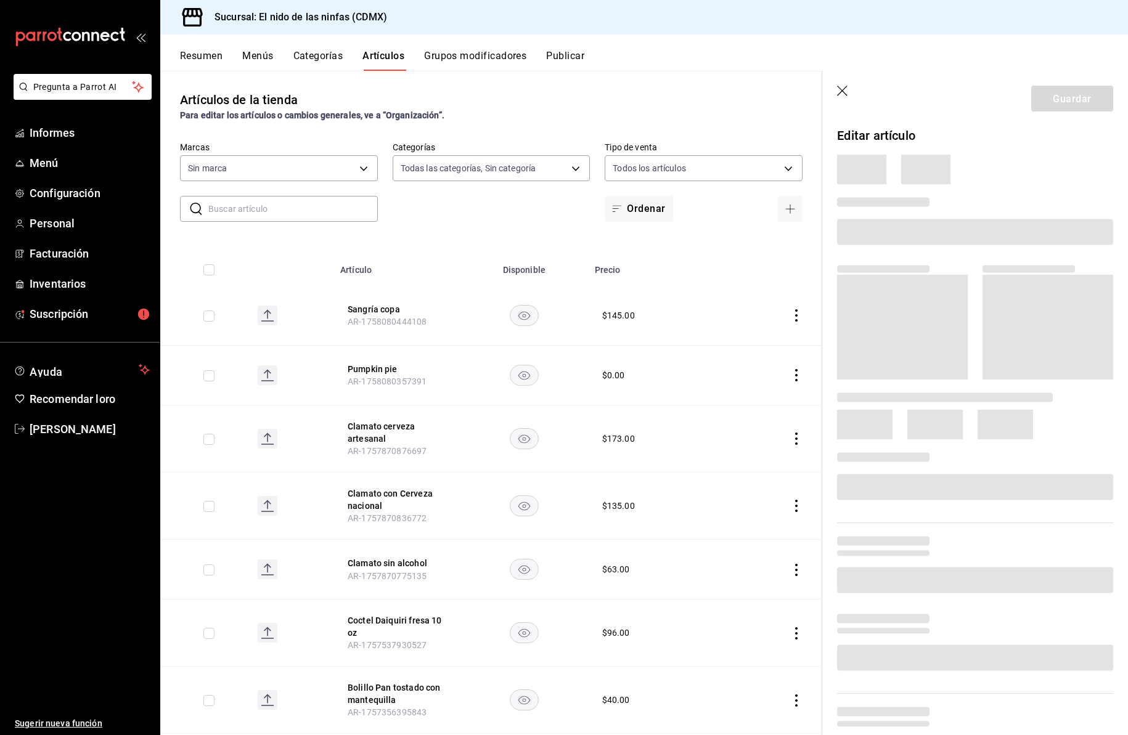
type input "5c205893-a101-45fe-a5e9-0d3a7003fba1,4b68dad8-5fea-4f89-9963-c0d84c3836ef,d07fc…"
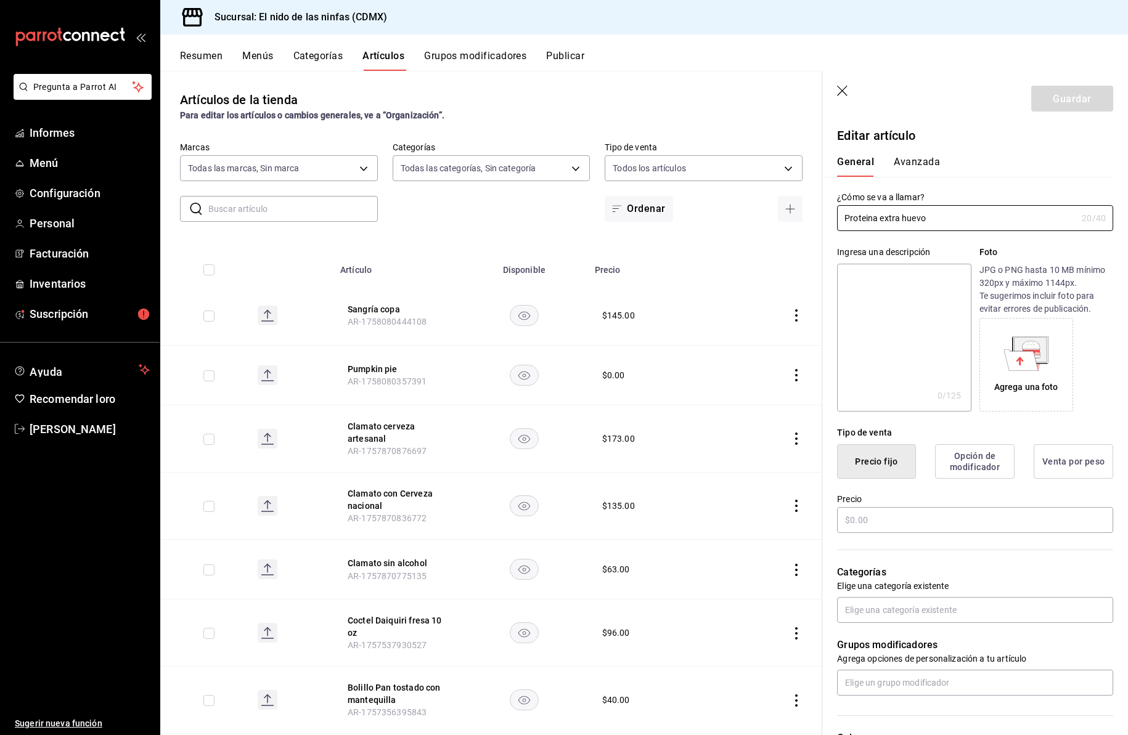
type input "d2e7f705-a92e-4b5a-9c7a-3f8867cbe88b"
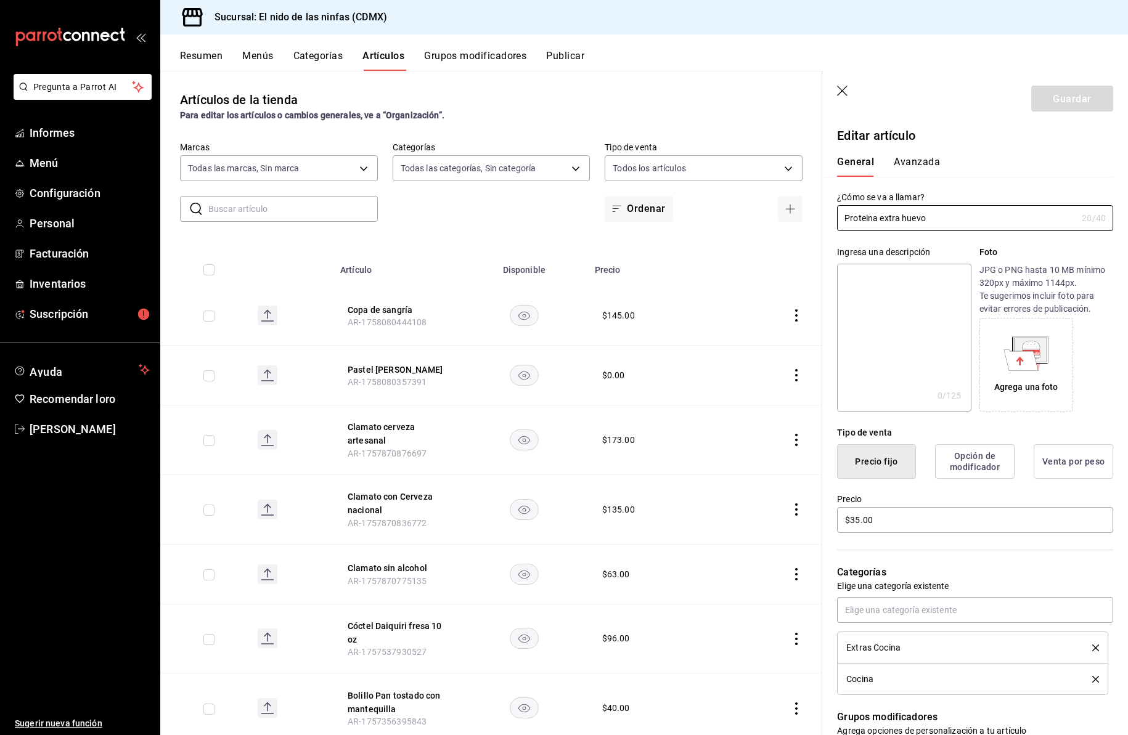
type input "$35.00"
type input "Proteina extra huevo 1 pieza"
click at [855, 534] on input "$35.00" at bounding box center [975, 521] width 276 height 26
type input "$25.00"
click at [1053, 96] on font "Guardar" at bounding box center [1072, 98] width 38 height 12
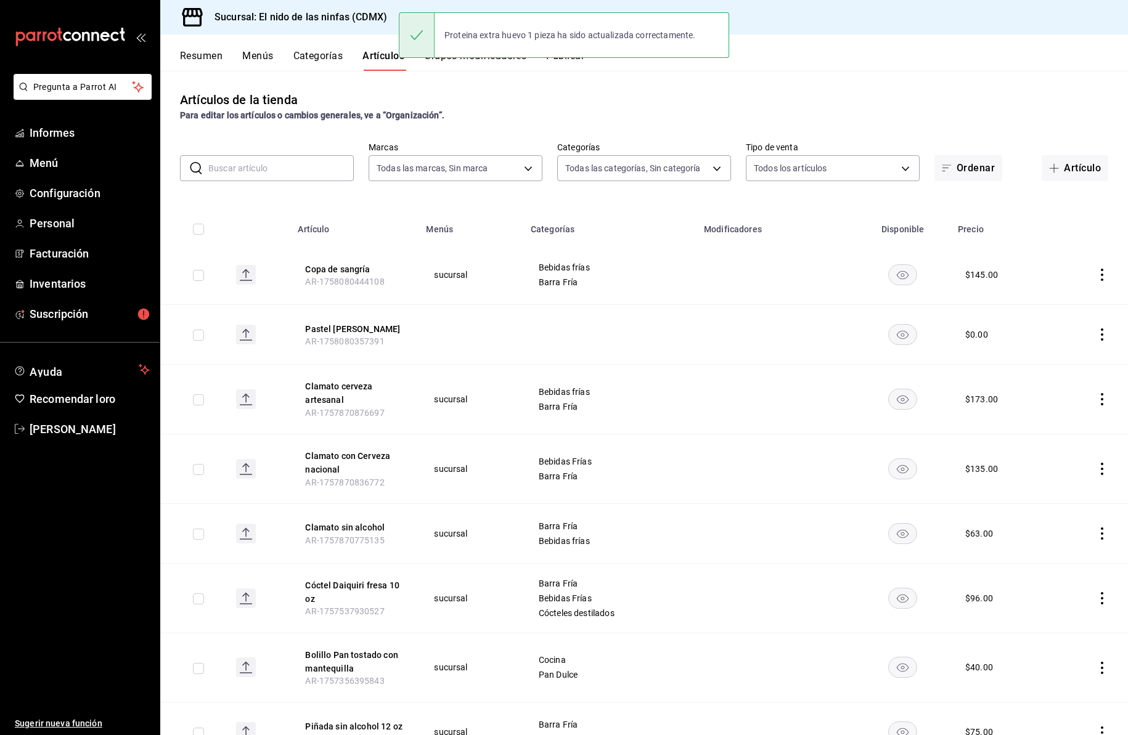
click at [256, 171] on input "text" at bounding box center [280, 168] width 145 height 25
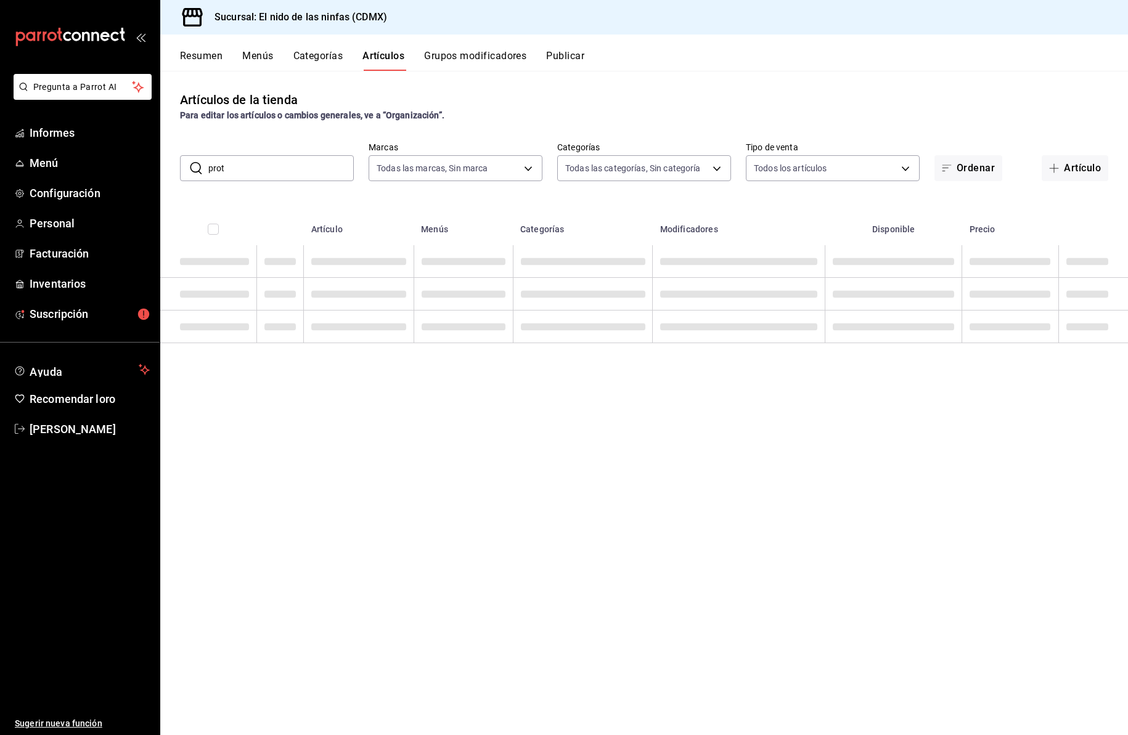
type input "prote"
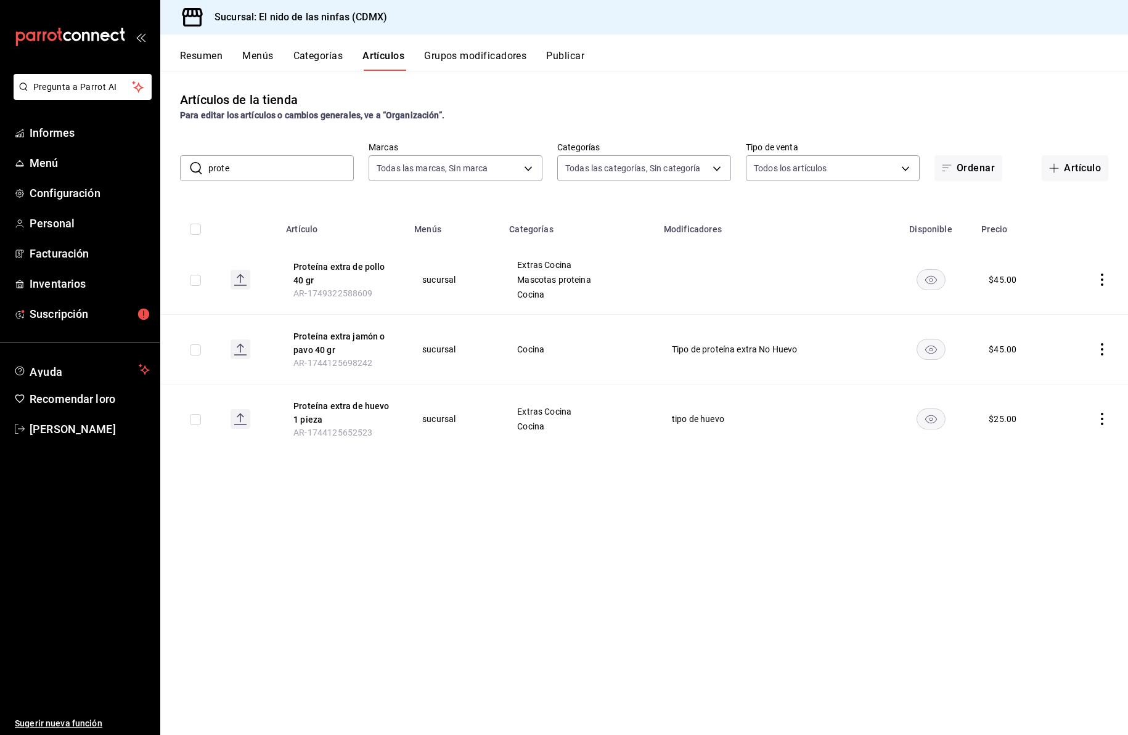
click at [239, 171] on input "prote" at bounding box center [280, 168] width 145 height 25
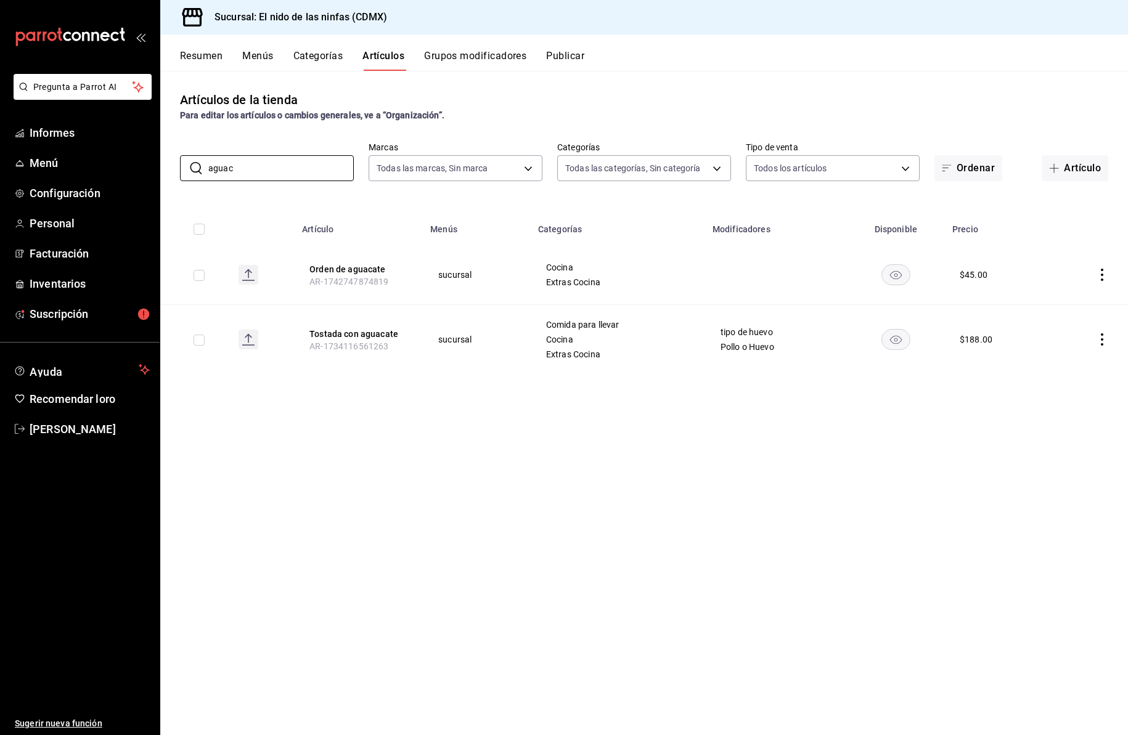
type input "aguac"
click at [1101, 273] on icon "comportamiento" at bounding box center [1102, 275] width 12 height 12
click at [1058, 303] on font "Editar" at bounding box center [1060, 303] width 23 height 10
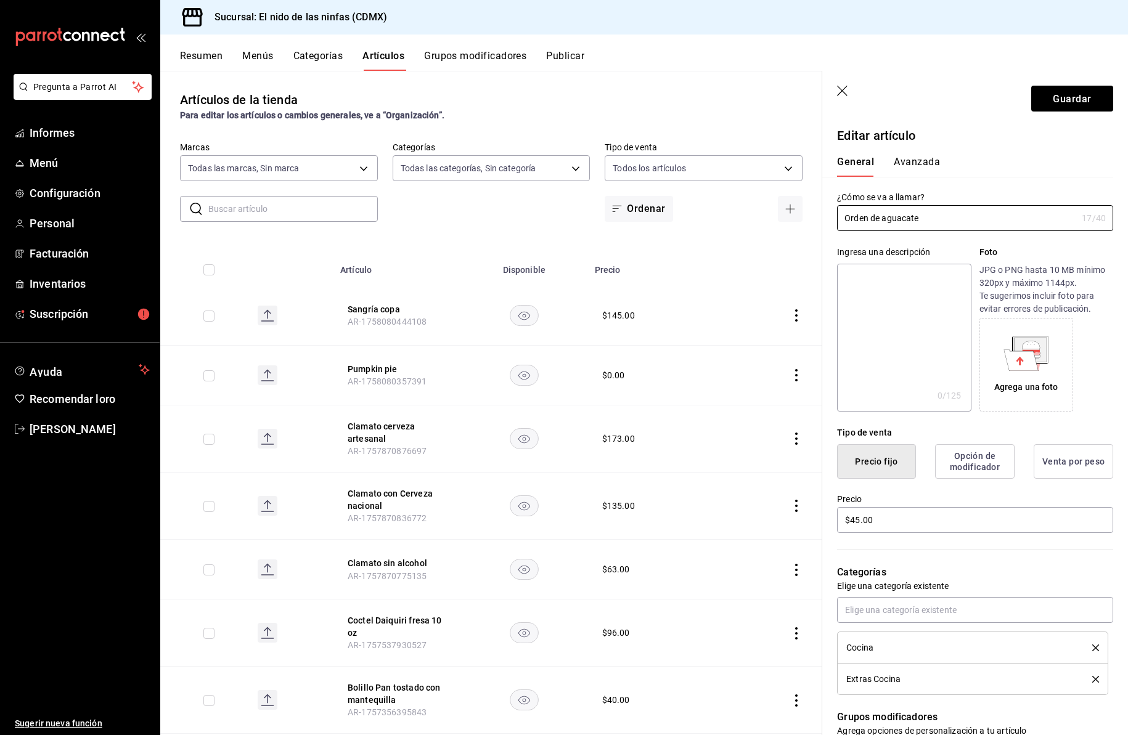
type input "d2e7f705-a92e-4b5a-9c7a-3f8867cbe88b"
type input "5c205893-a101-45fe-a5e9-0d3a7003fba1,4b68dad8-5fea-4f89-9963-c0d84c3836ef,d07fc…"
type input "$45.00"
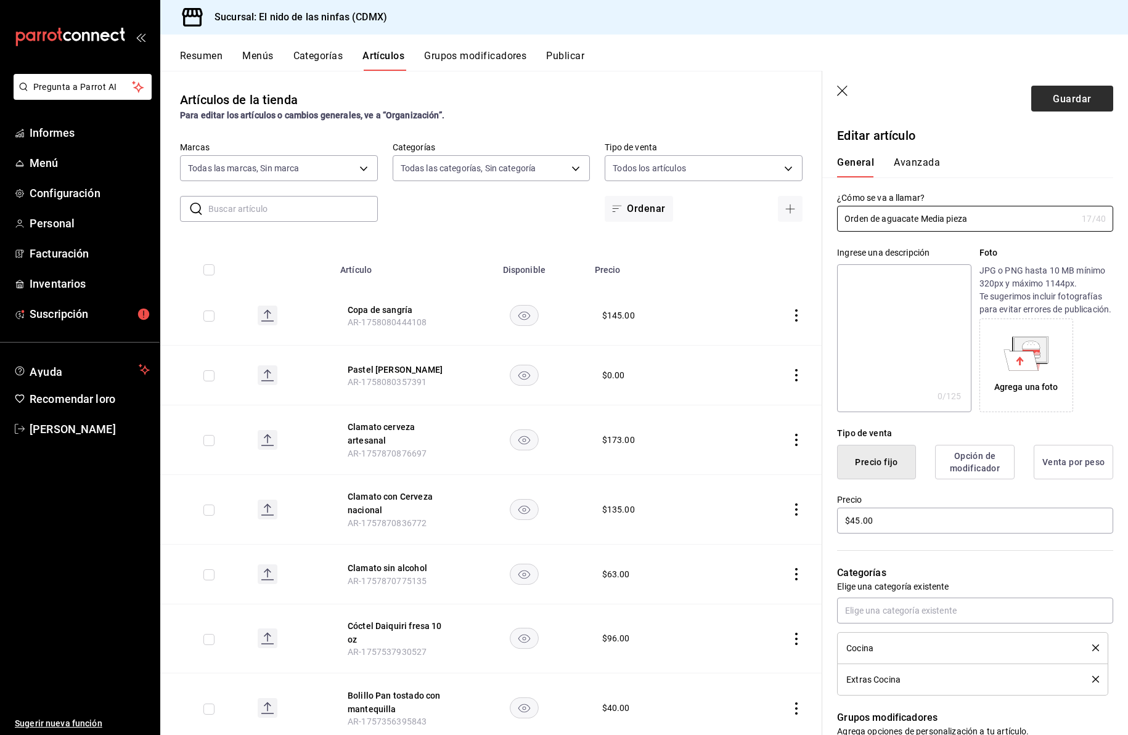
type input "Orden de aguacate Media pieza"
click at [1061, 100] on font "Guardar" at bounding box center [1072, 98] width 38 height 12
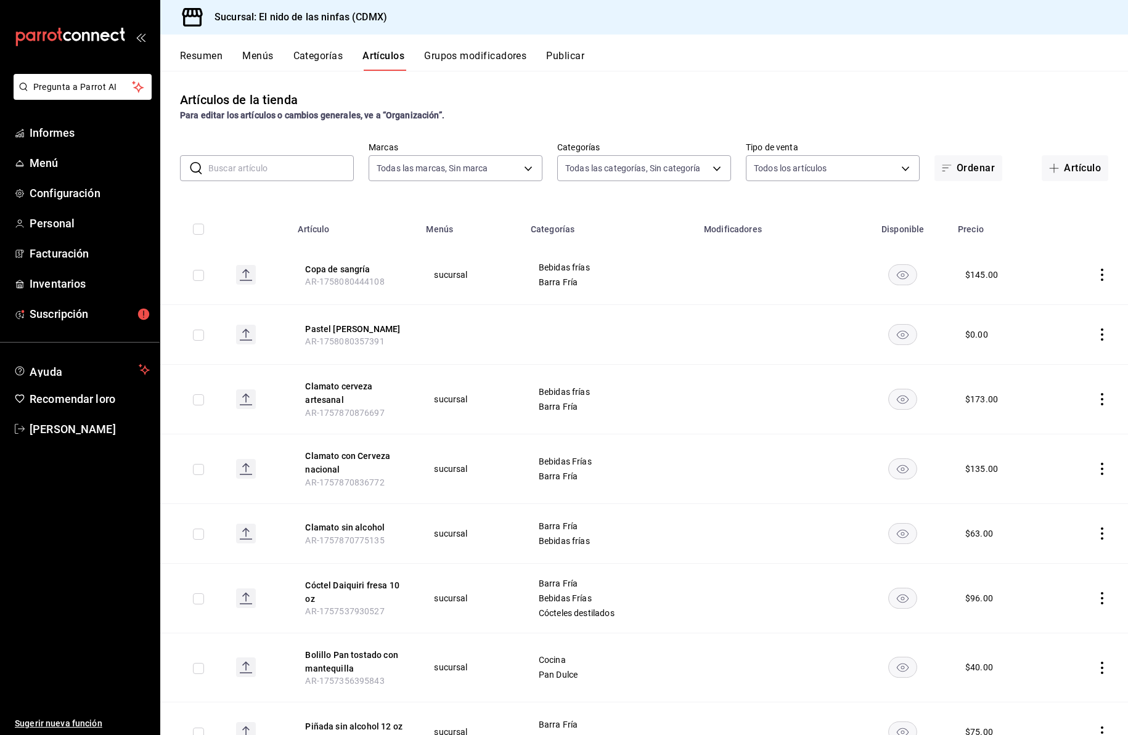
click at [260, 172] on input "text" at bounding box center [280, 168] width 145 height 25
type input "omel"
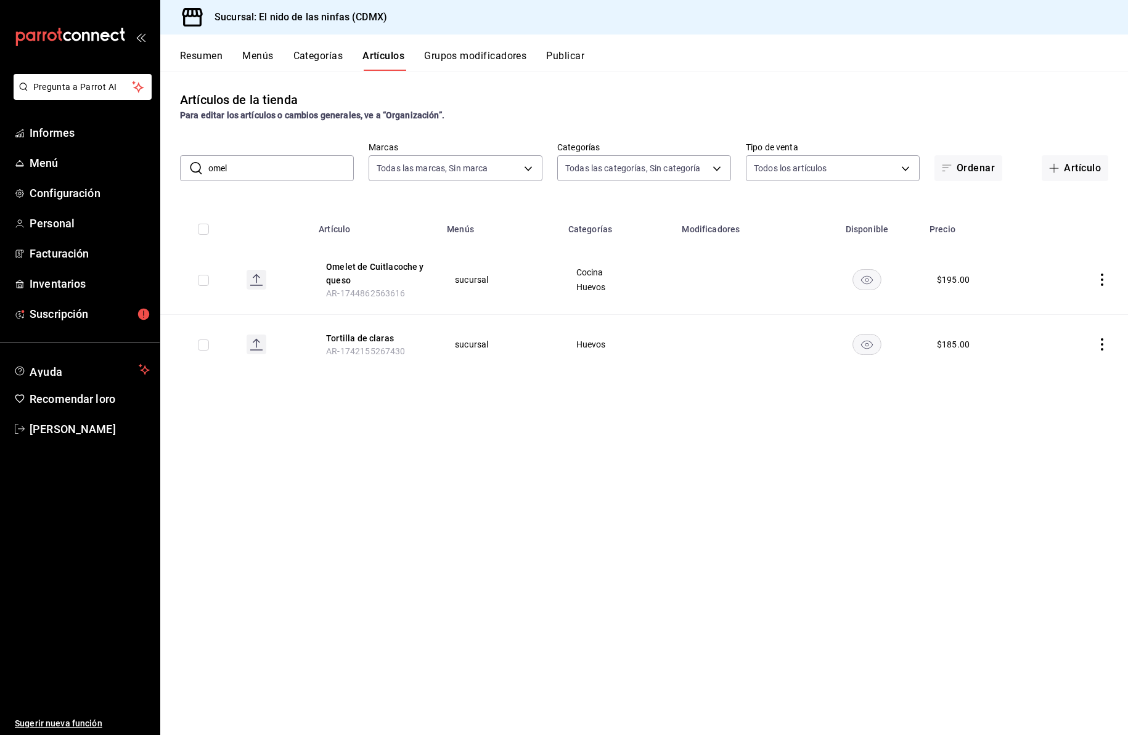
click at [245, 169] on input "omel" at bounding box center [280, 168] width 145 height 25
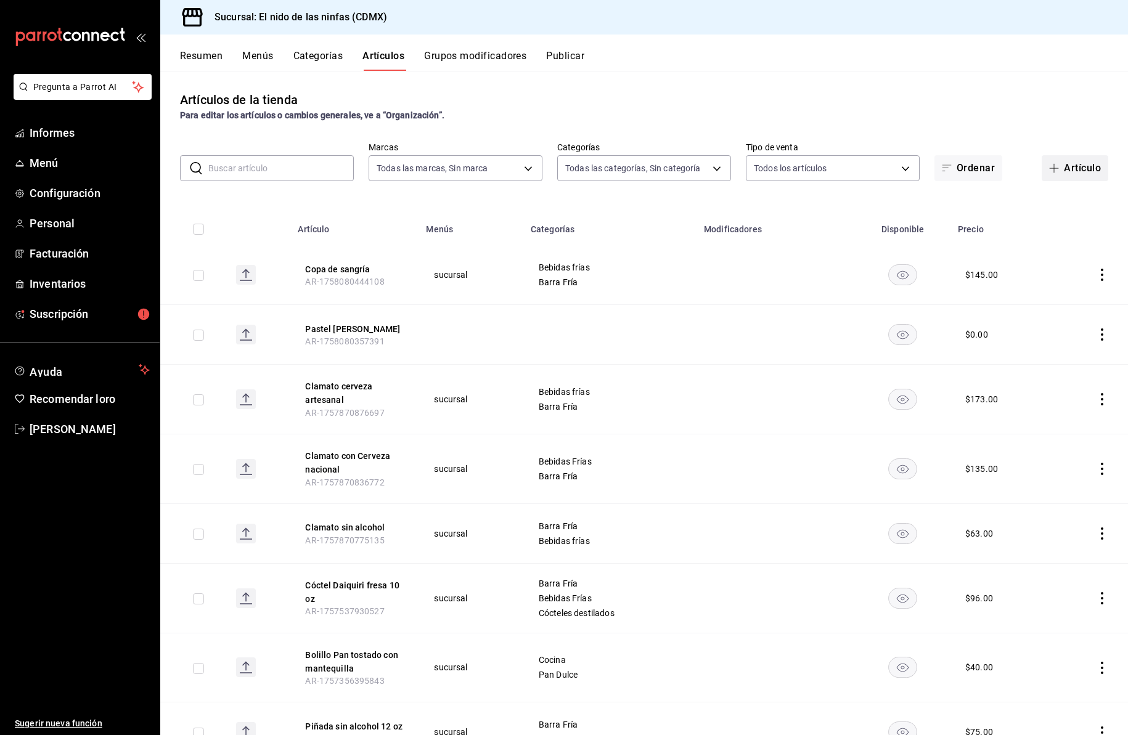
click at [1064, 167] on font "Artículo" at bounding box center [1082, 168] width 37 height 12
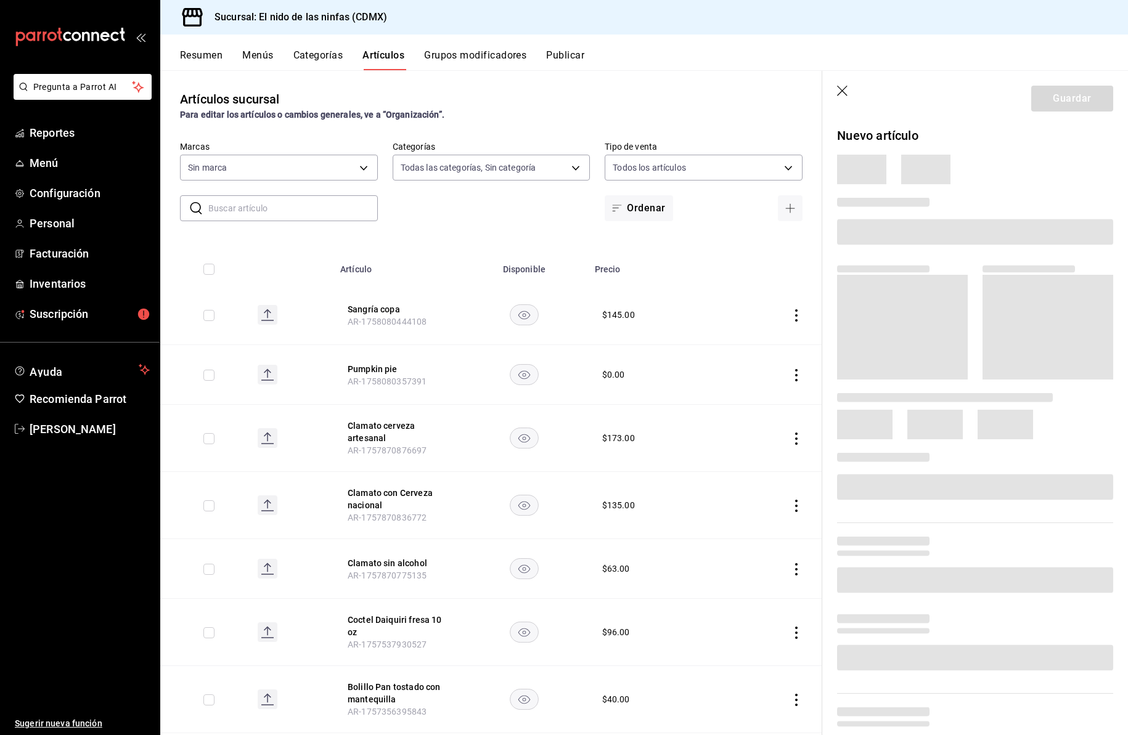
type input "5c205893-a101-45fe-a5e9-0d3a7003fba1,4b68dad8-5fea-4f89-9963-c0d84c3836ef,d07fc…"
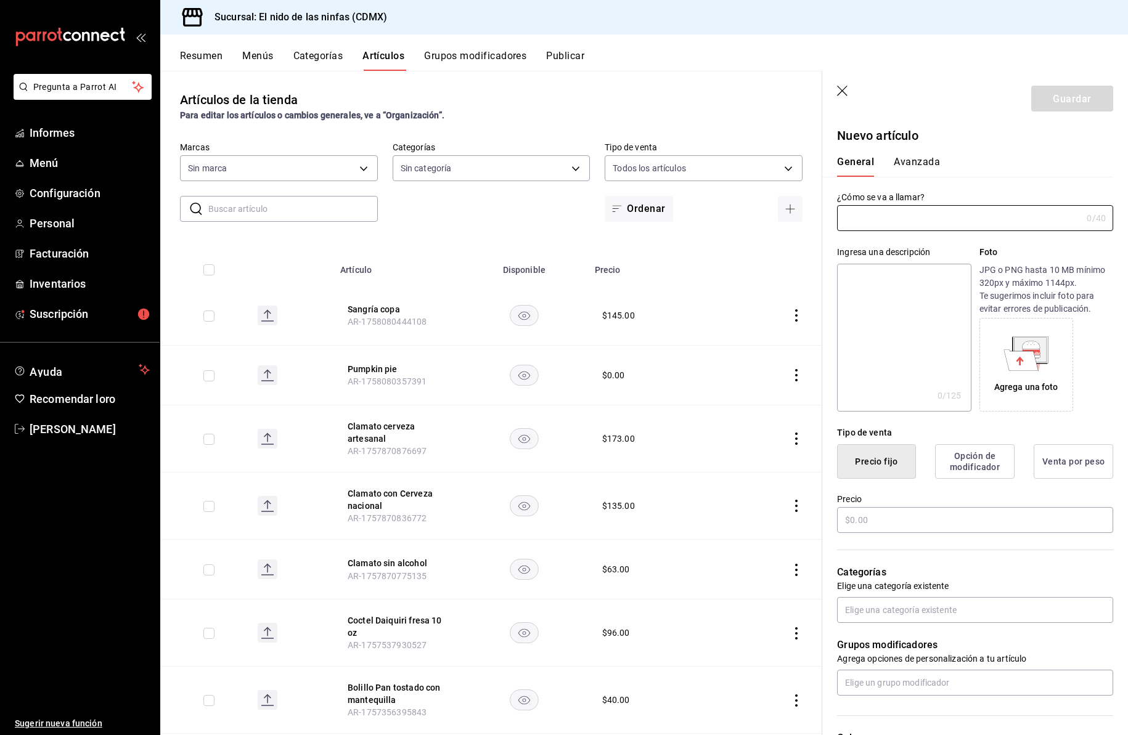
type input "d2e7f705-a92e-4b5a-9c7a-3f8867cbe88b"
type input "AR-1758081239692"
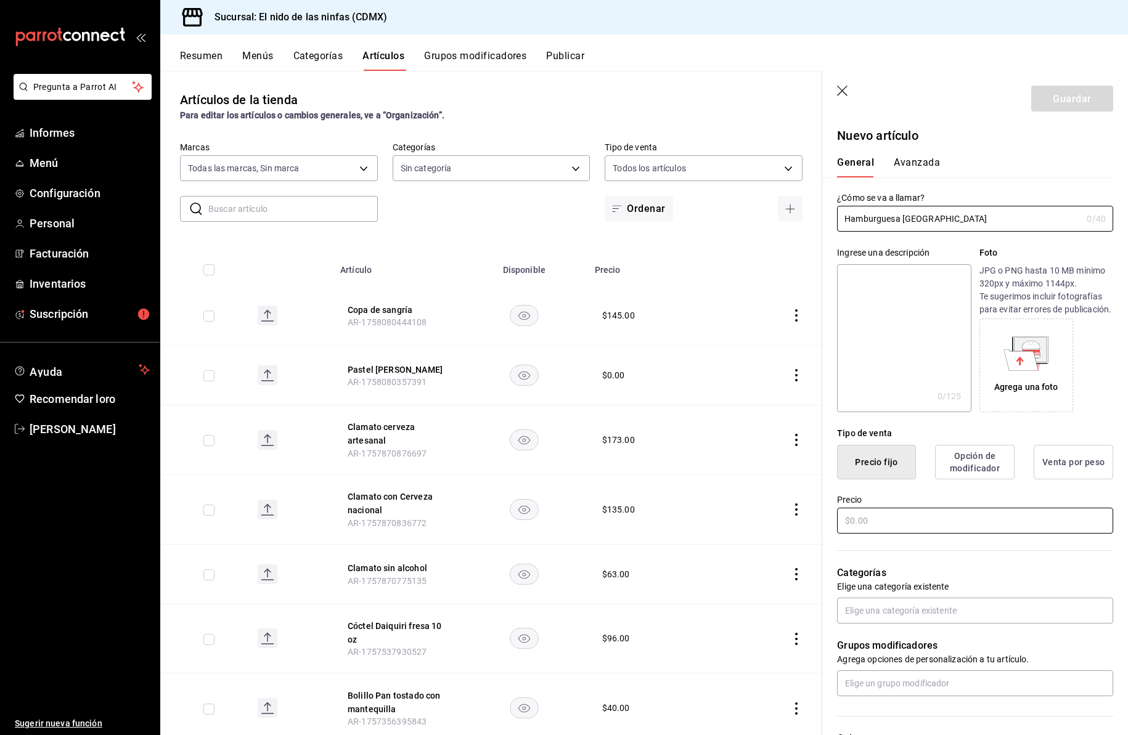
type input "Hamburguesa [GEOGRAPHIC_DATA]"
click at [867, 534] on input "text" at bounding box center [975, 521] width 276 height 26
type input "$185.00"
click at [886, 624] on input "text" at bounding box center [975, 611] width 276 height 26
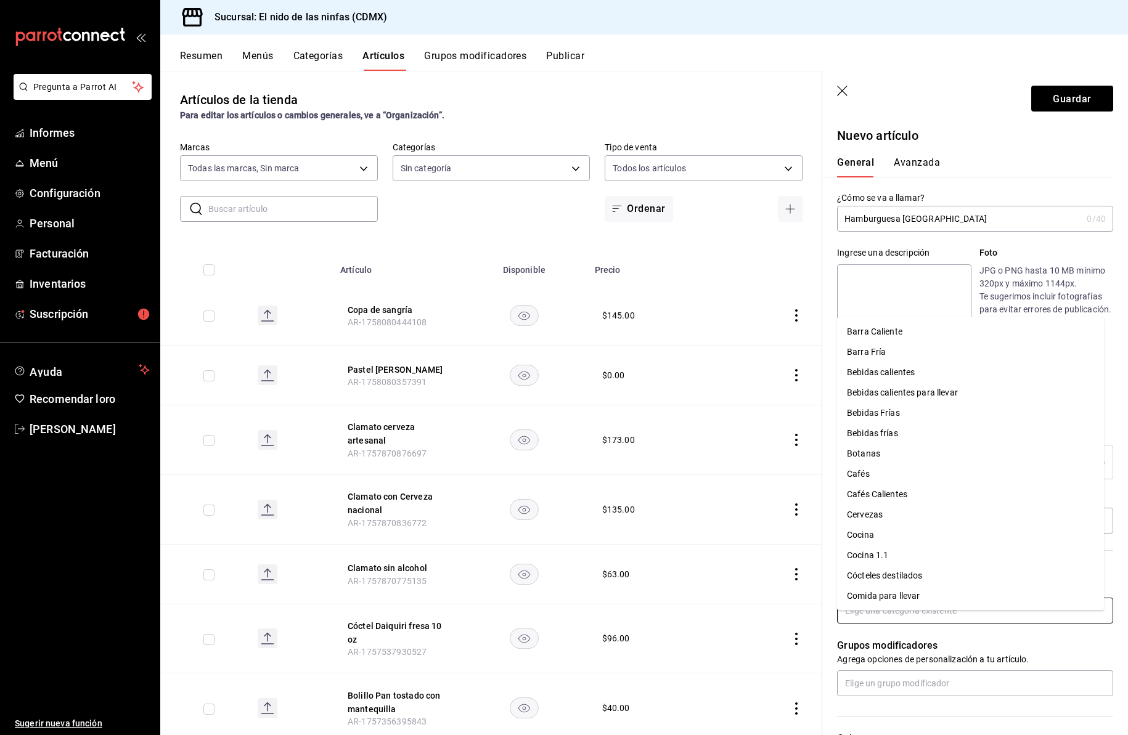
click at [894, 594] on font "Comida para llevar" at bounding box center [883, 596] width 73 height 10
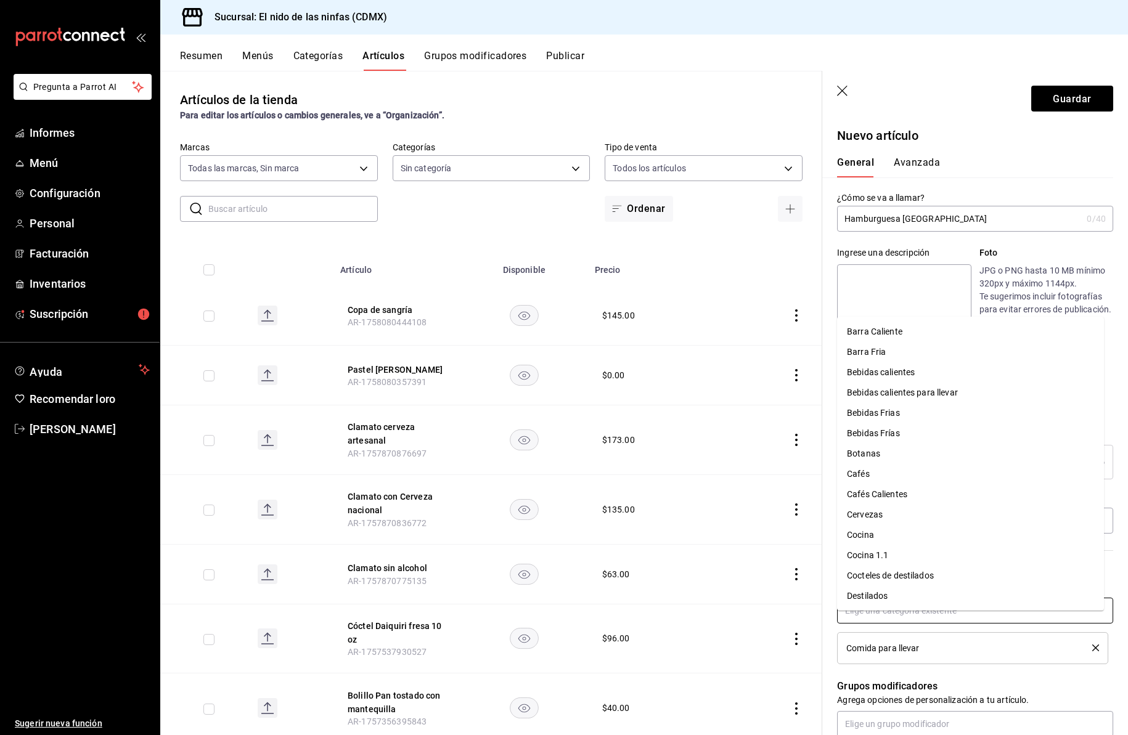
click at [888, 622] on input "text" at bounding box center [975, 611] width 276 height 26
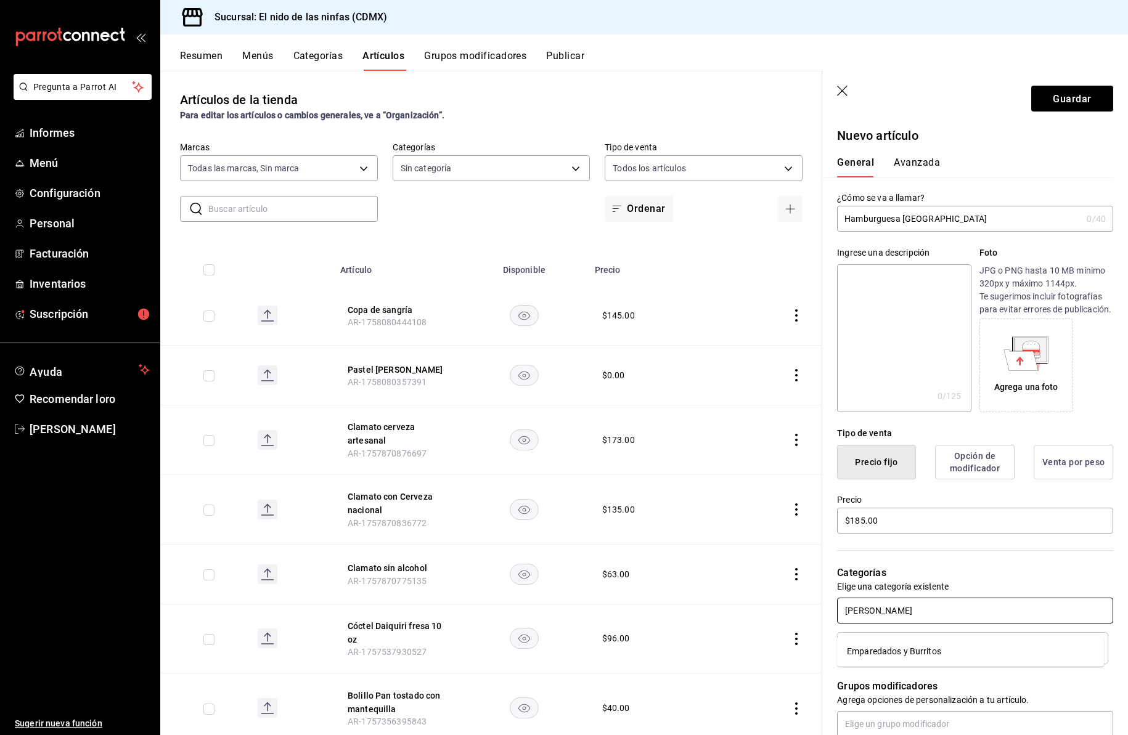
type input "empare"
click at [890, 650] on font "Emparedados y Burritos" at bounding box center [894, 652] width 94 height 10
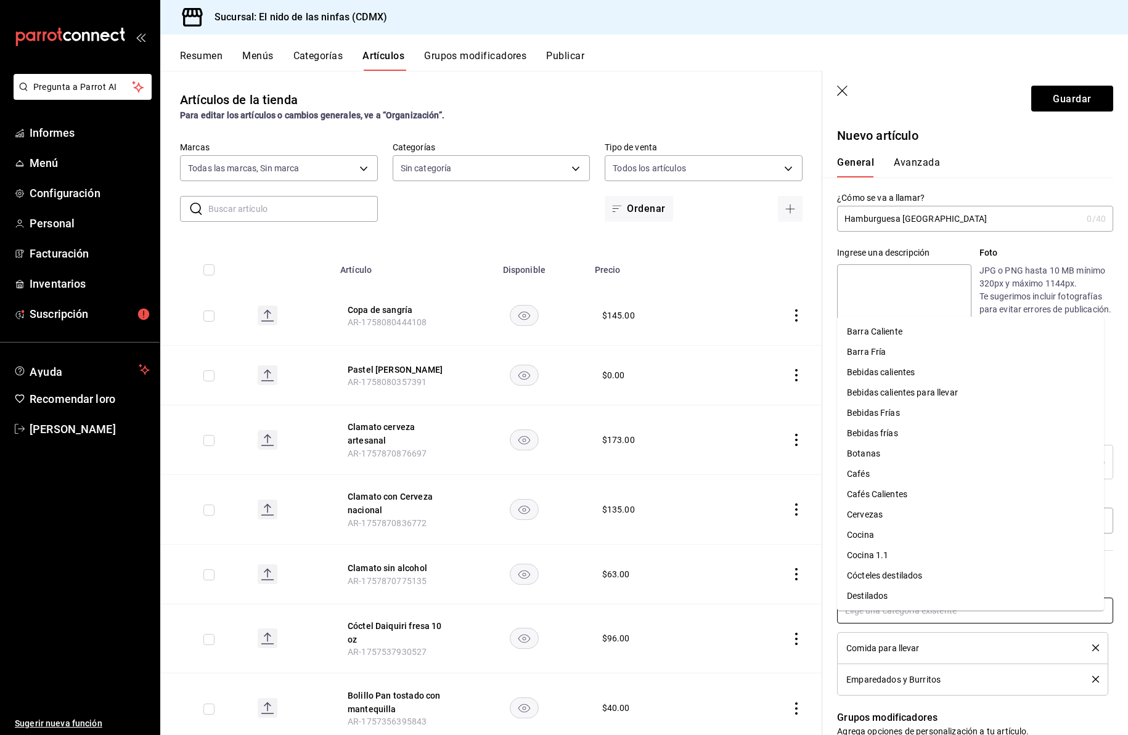
click at [881, 624] on input "text" at bounding box center [975, 611] width 276 height 26
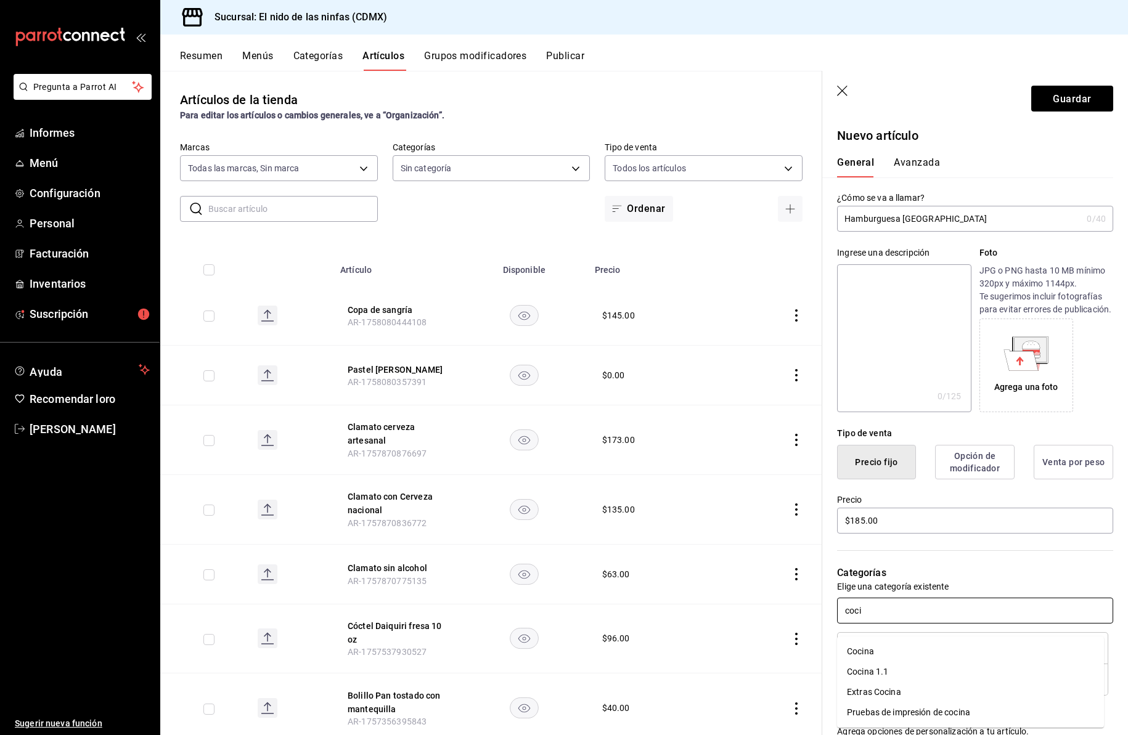
type input "cocin"
click at [879, 650] on li "Cocina" at bounding box center [970, 652] width 267 height 20
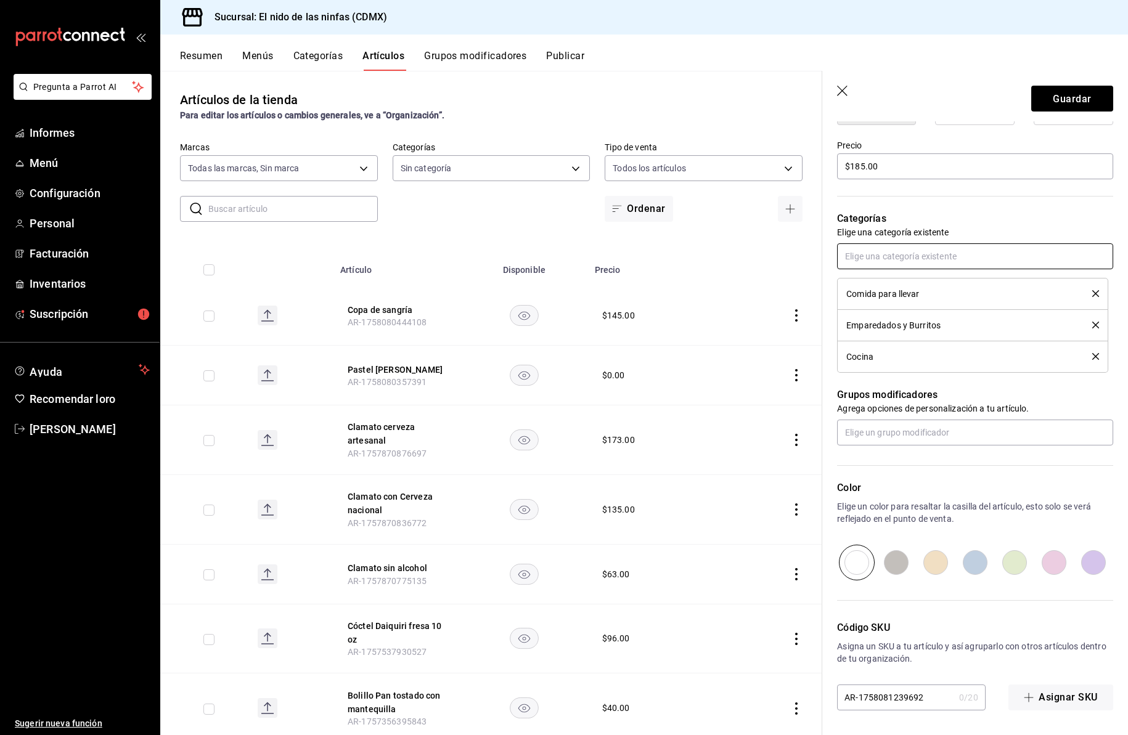
scroll to position [367, 0]
click at [1066, 96] on font "Guardar" at bounding box center [1072, 98] width 38 height 12
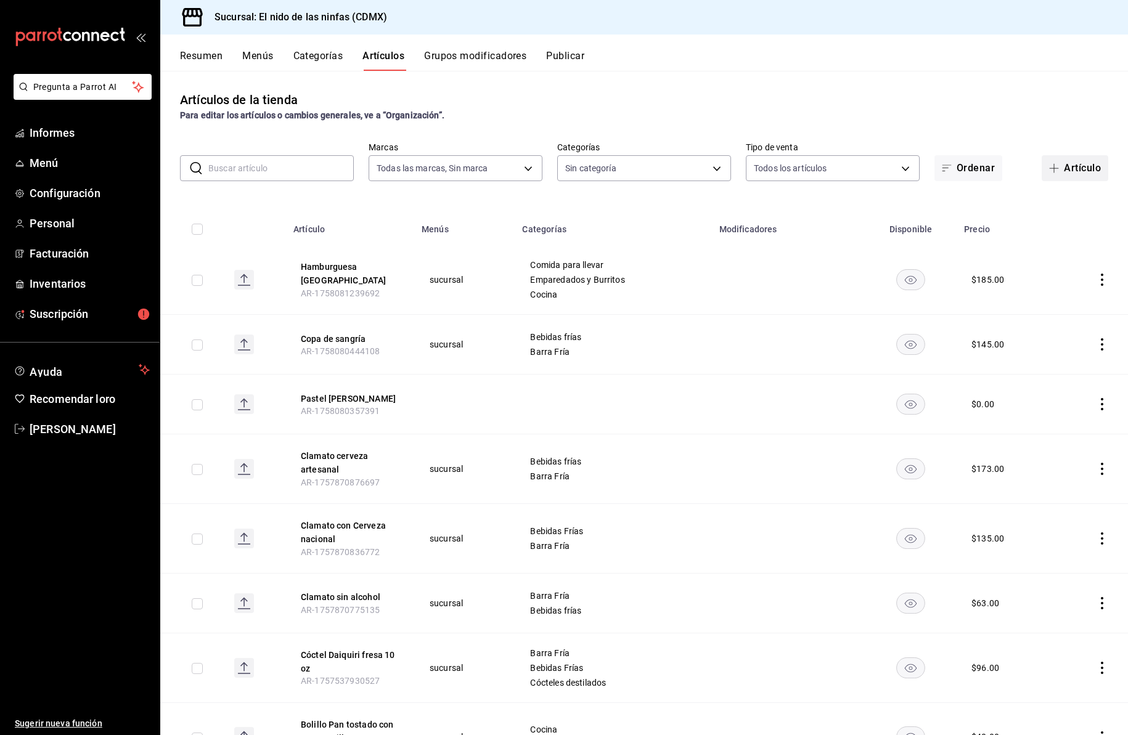
click at [1064, 168] on font "Artículo" at bounding box center [1082, 168] width 37 height 12
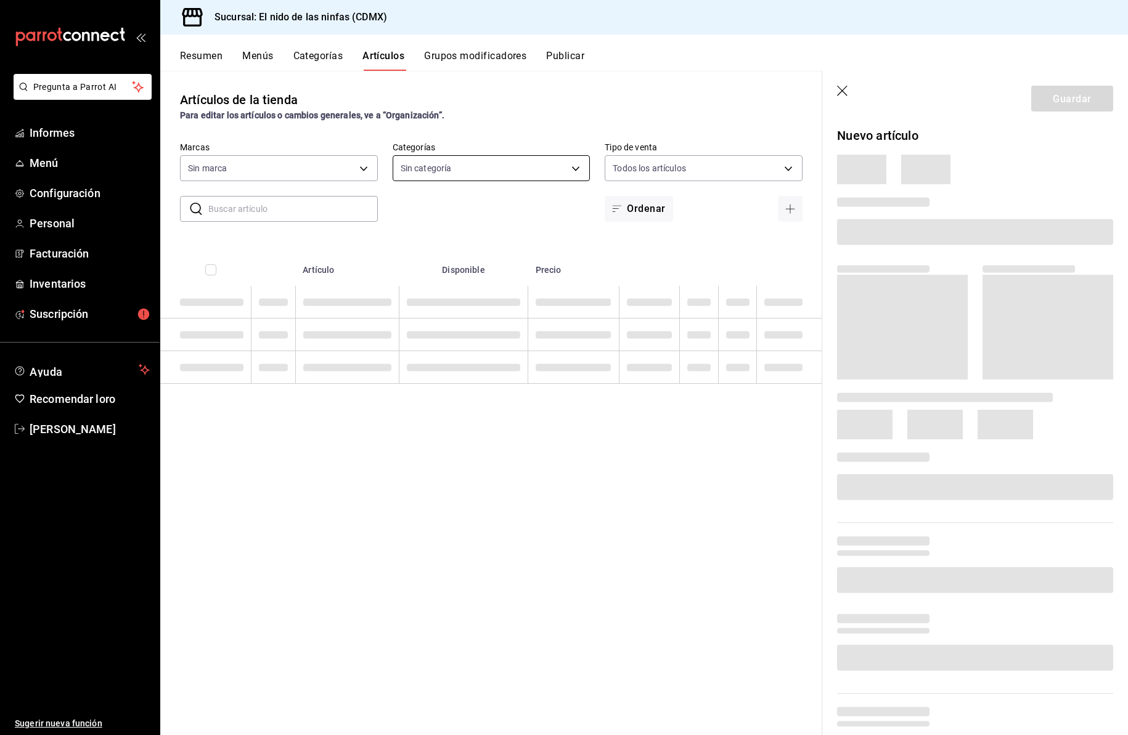
type input "d2e7f705-a92e-4b5a-9c7a-3f8867cbe88b"
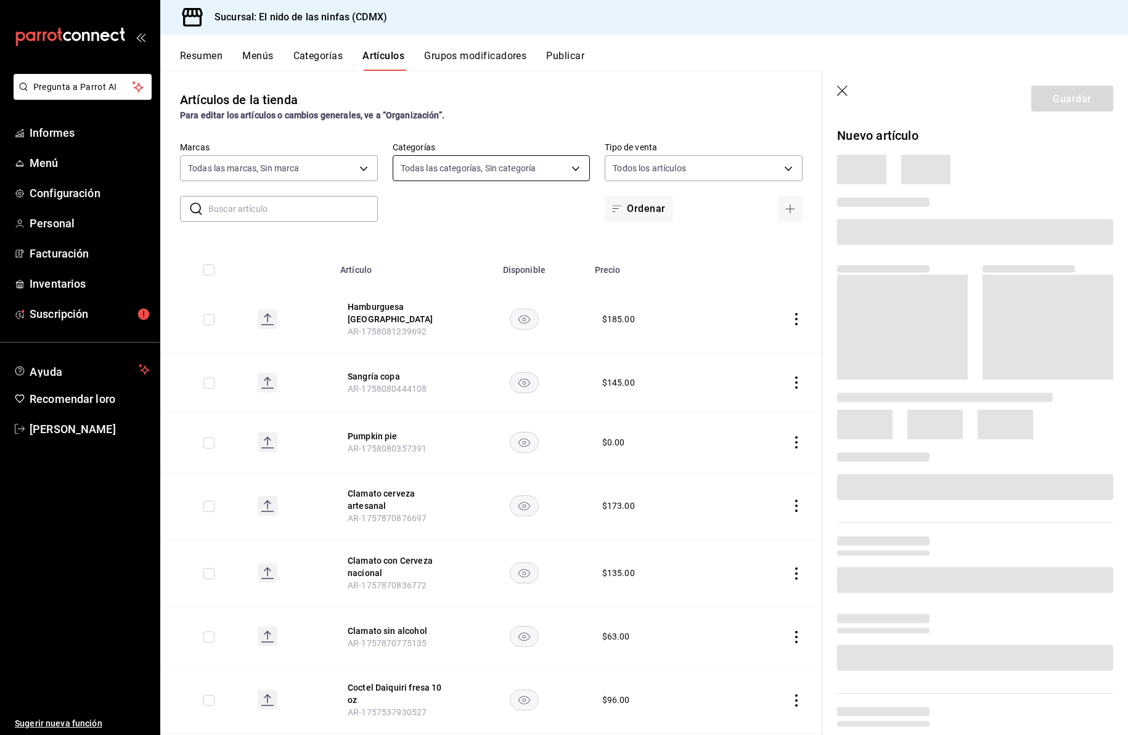
type input "5c205893-a101-45fe-a5e9-0d3a7003fba1,4b68dad8-5fea-4f89-9963-c0d84c3836ef,d07fc…"
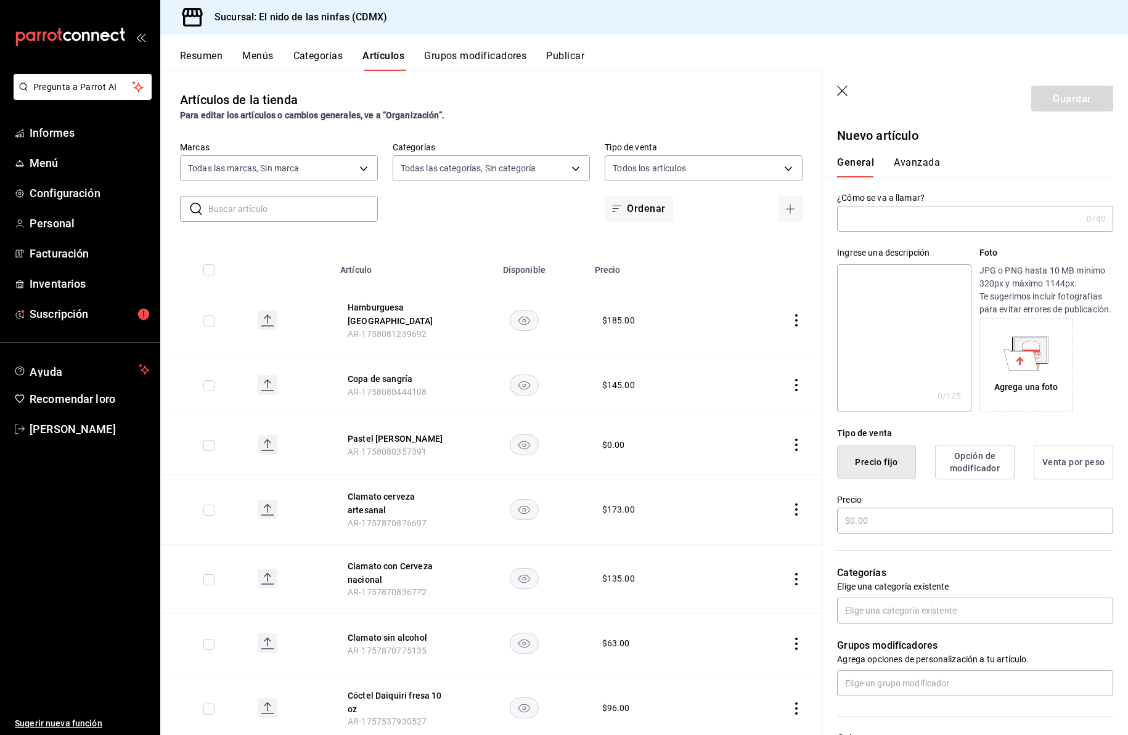
click at [910, 218] on input "text" at bounding box center [959, 218] width 245 height 25
type input "Clamato con Cerv"
click at [839, 91] on icon "button" at bounding box center [843, 92] width 12 height 12
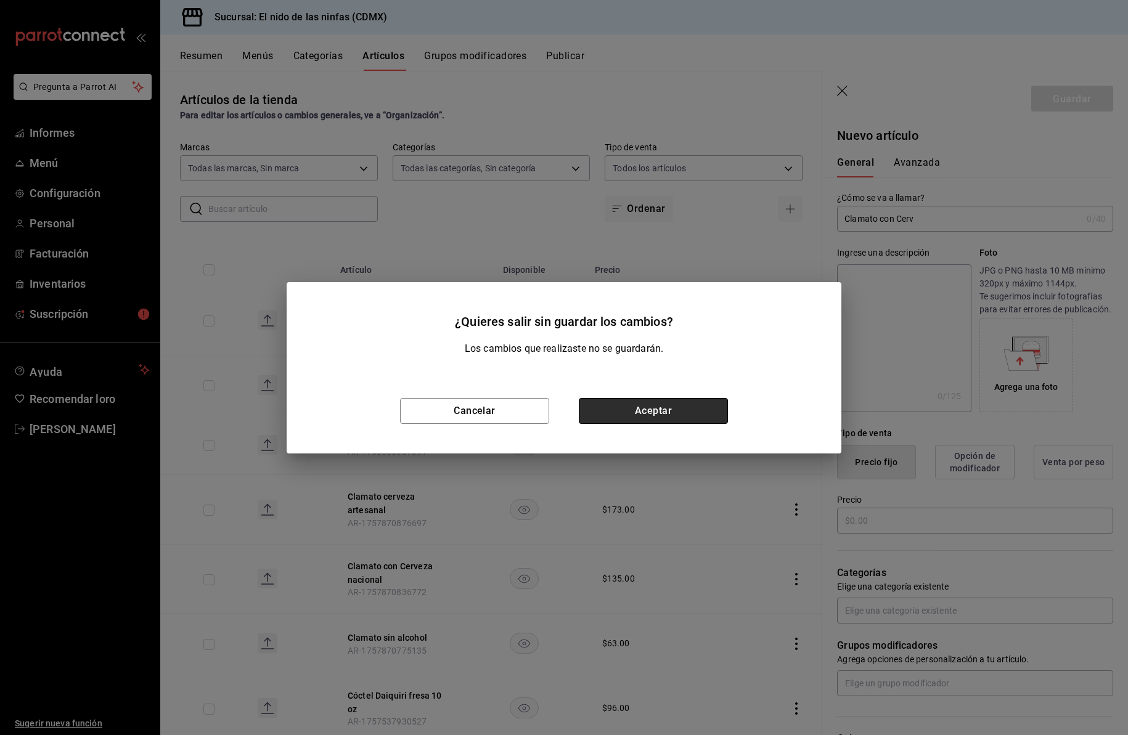
click at [661, 407] on button "Aceptar" at bounding box center [653, 411] width 149 height 26
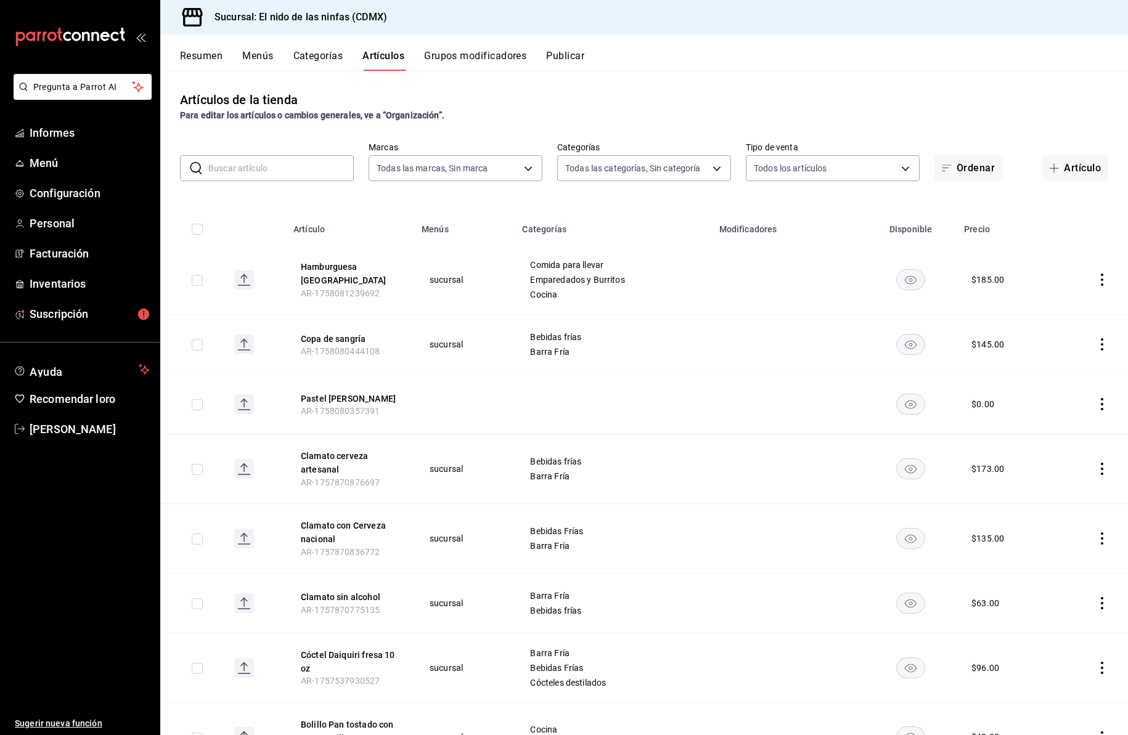
click at [283, 168] on input "text" at bounding box center [280, 168] width 145 height 25
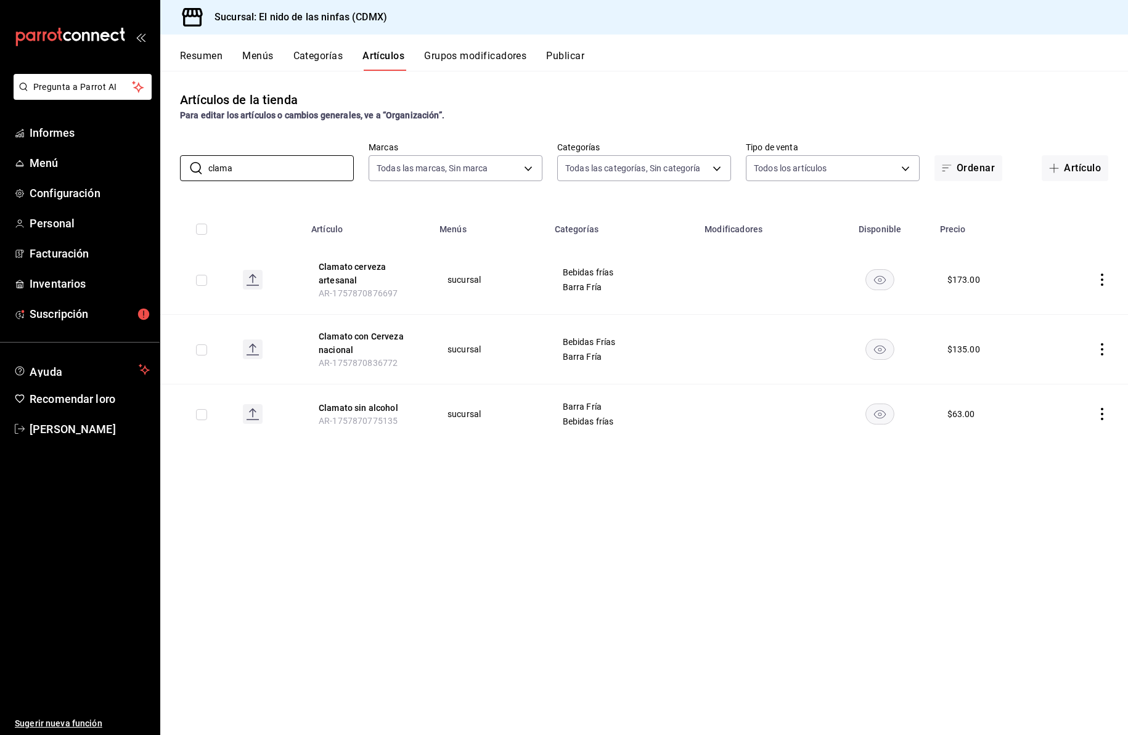
type input "clama"
click at [1101, 275] on icon "comportamiento" at bounding box center [1102, 280] width 2 height 12
click at [1069, 303] on font "Editar" at bounding box center [1060, 308] width 23 height 10
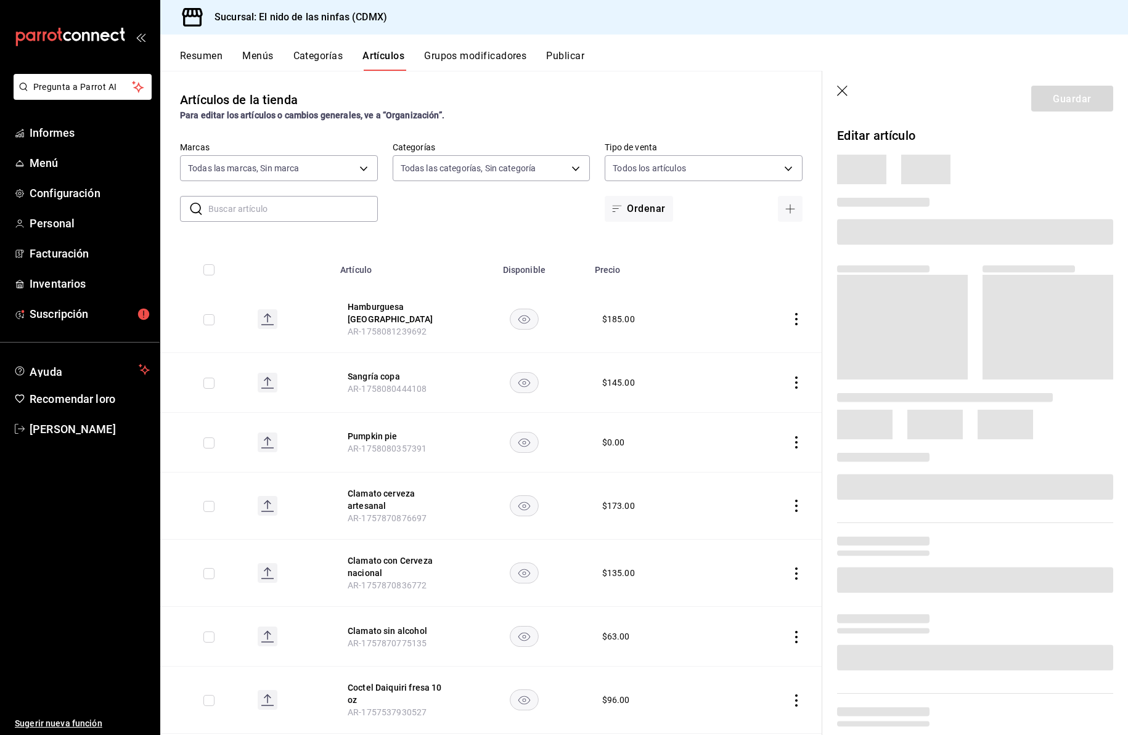
type input "d2e7f705-a92e-4b5a-9c7a-3f8867cbe88b"
type input "5c205893-a101-45fe-a5e9-0d3a7003fba1,4b68dad8-5fea-4f89-9963-c0d84c3836ef,d07fc…"
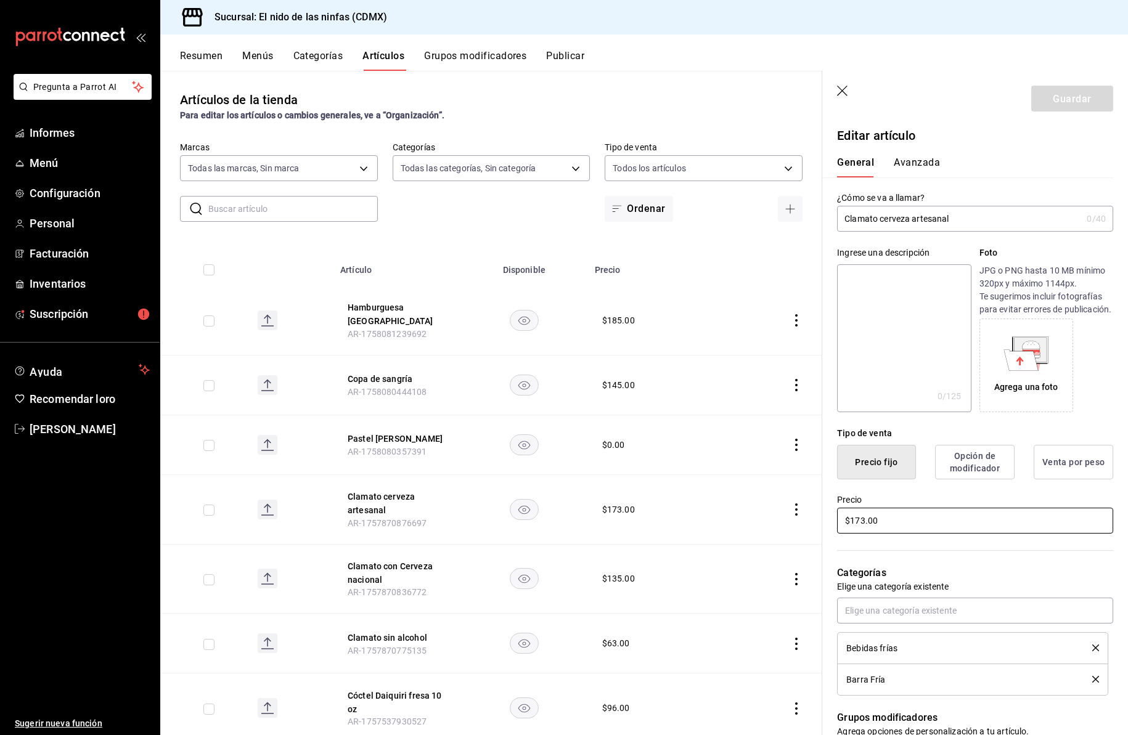
click at [863, 533] on input "$173.00" at bounding box center [975, 521] width 276 height 26
type input "$175.00"
click at [1063, 99] on font "Guardar" at bounding box center [1072, 98] width 38 height 12
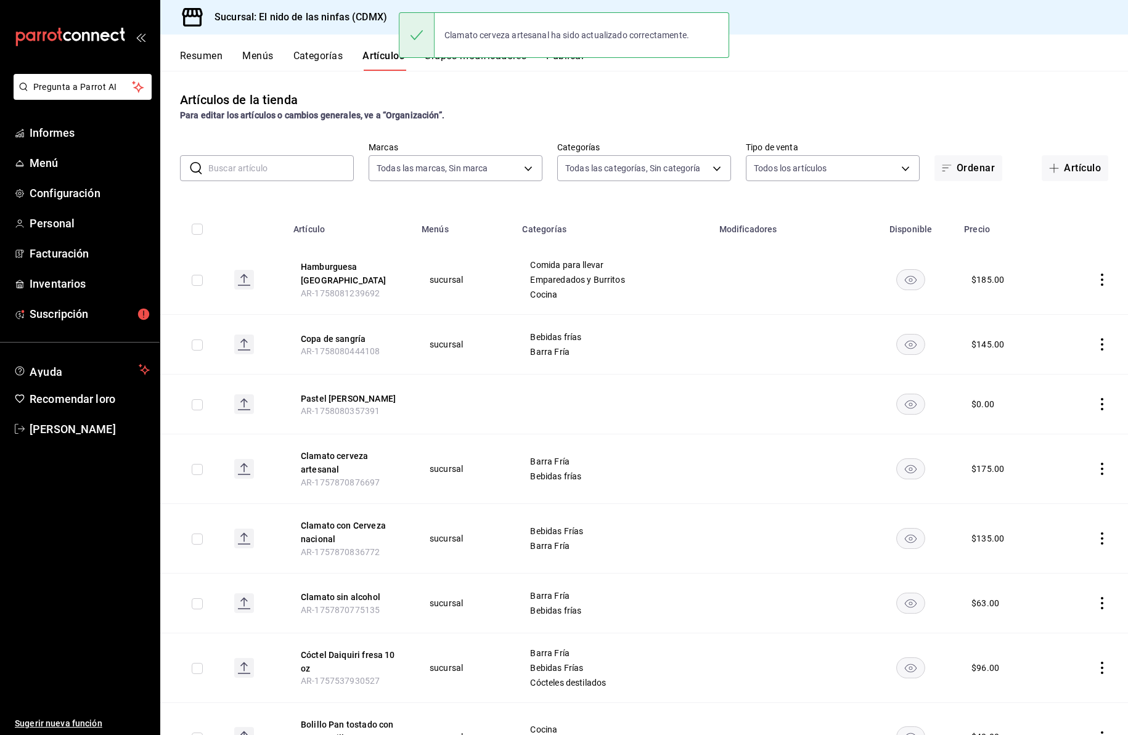
click at [264, 172] on input "text" at bounding box center [280, 168] width 145 height 25
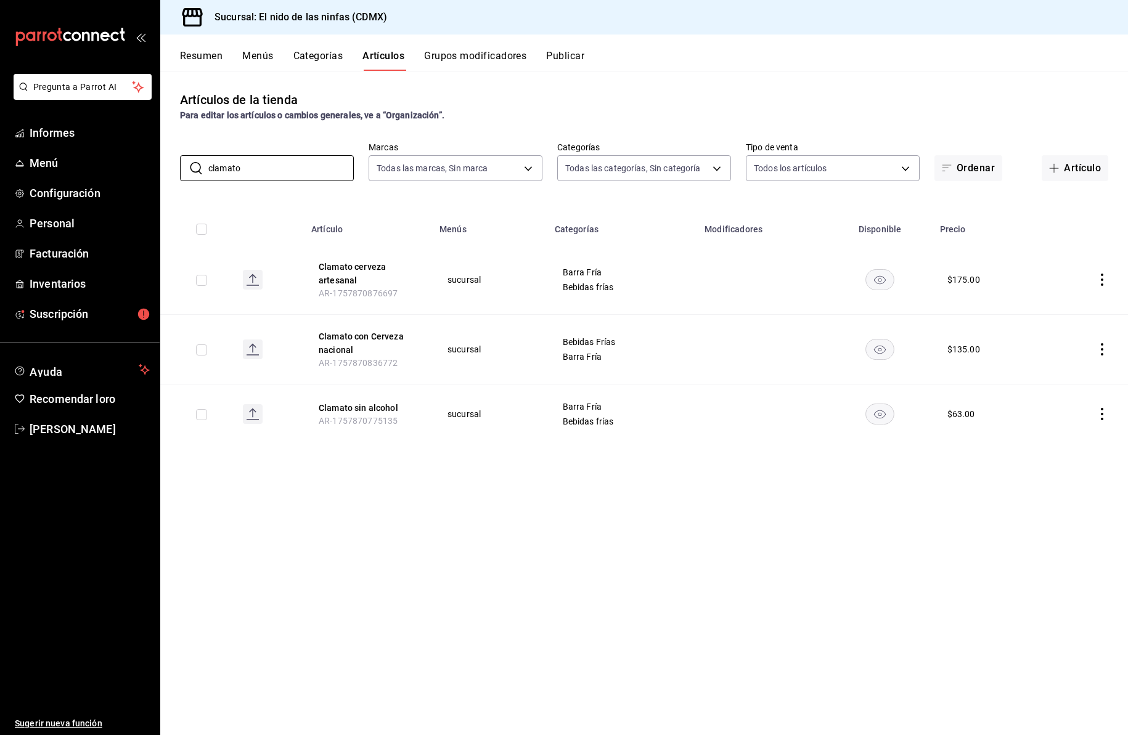
type input "clamato"
click at [1101, 346] on icon "comportamiento" at bounding box center [1102, 349] width 12 height 12
click at [1065, 375] on font "Editar" at bounding box center [1060, 378] width 23 height 10
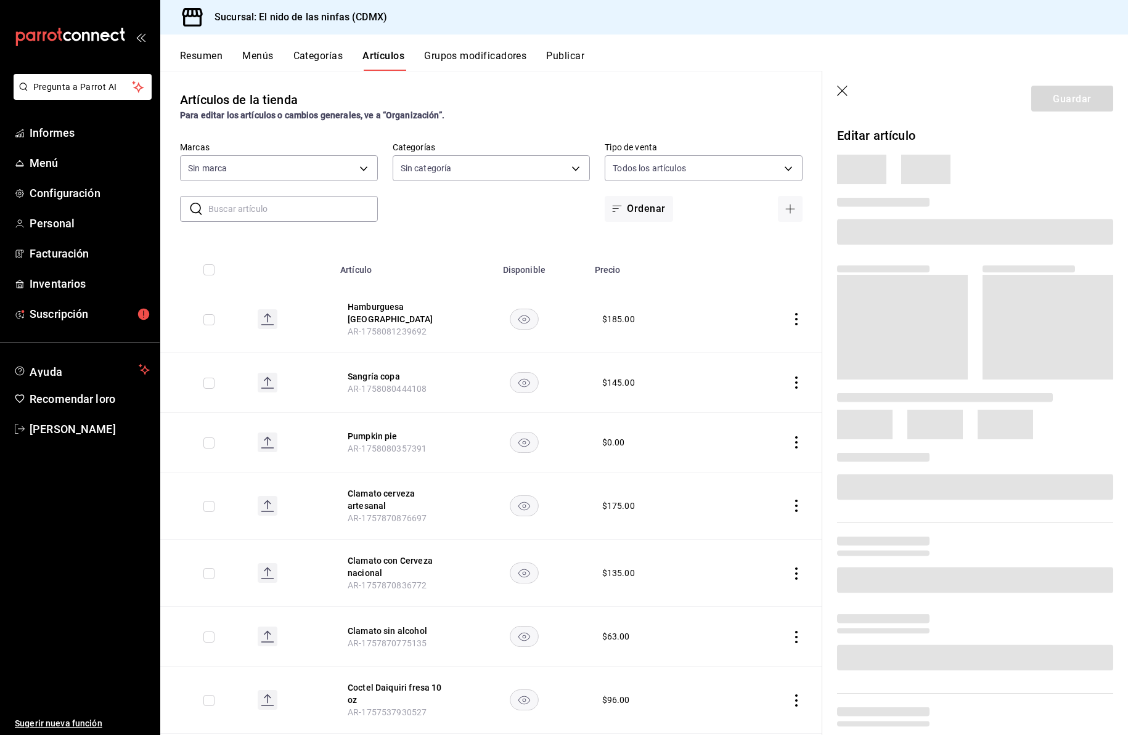
type input "5c205893-a101-45fe-a5e9-0d3a7003fba1,4b68dad8-5fea-4f89-9963-c0d84c3836ef,d07fc…"
type input "d2e7f705-a92e-4b5a-9c7a-3f8867cbe88b"
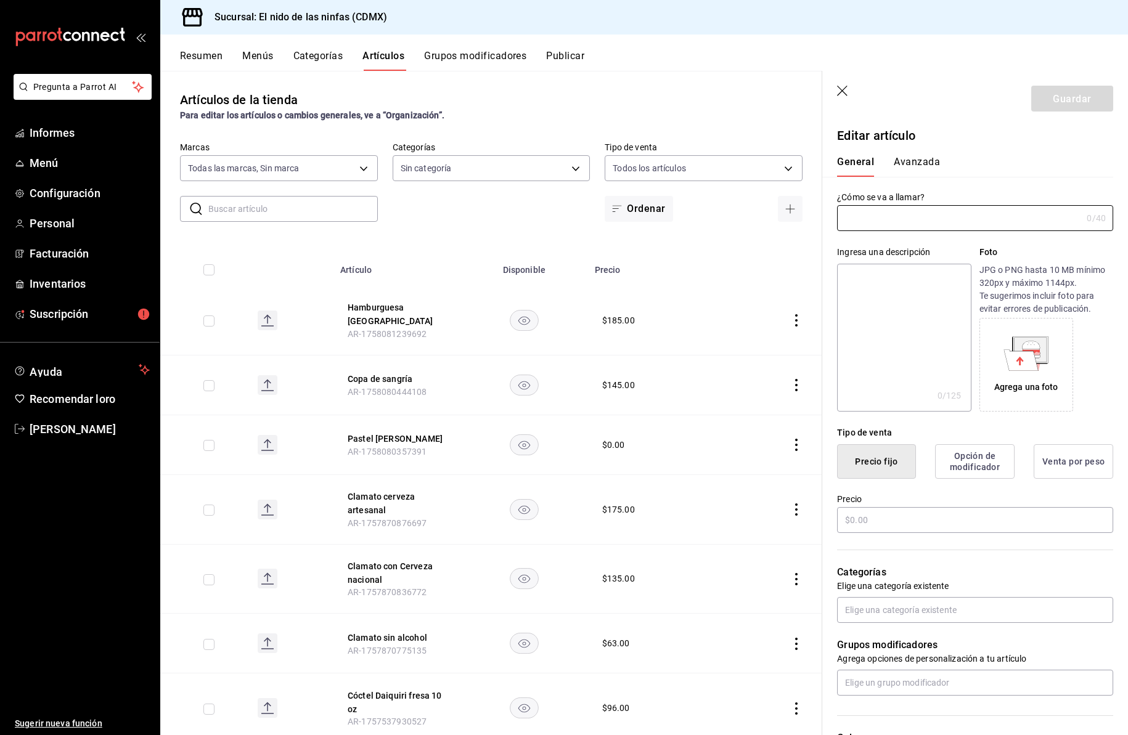
type input "Clamato con Cerveza nacional"
type input "AR-1757870836772"
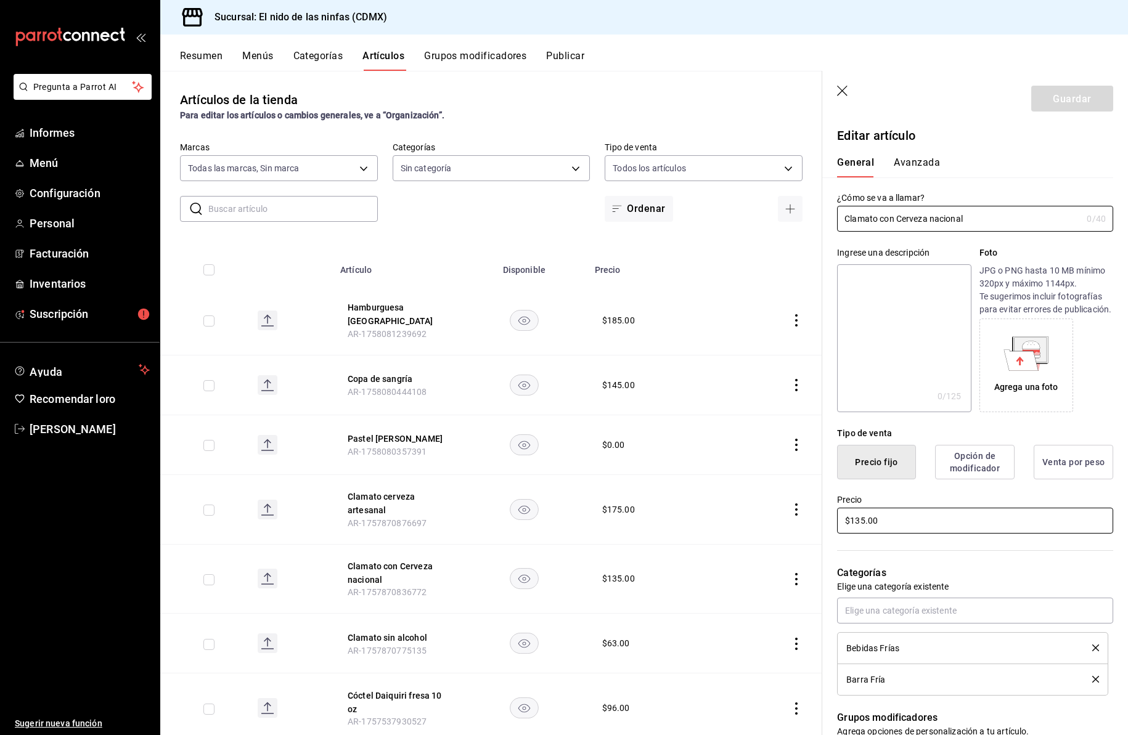
click at [863, 534] on input "$135.00" at bounding box center [975, 521] width 276 height 26
click at [864, 534] on input "$135.00" at bounding box center [975, 521] width 276 height 26
drag, startPoint x: 864, startPoint y: 535, endPoint x: 870, endPoint y: 549, distance: 14.6
click at [865, 534] on input "$135.00" at bounding box center [975, 521] width 276 height 26
click at [864, 534] on input "$135.00" at bounding box center [975, 521] width 276 height 26
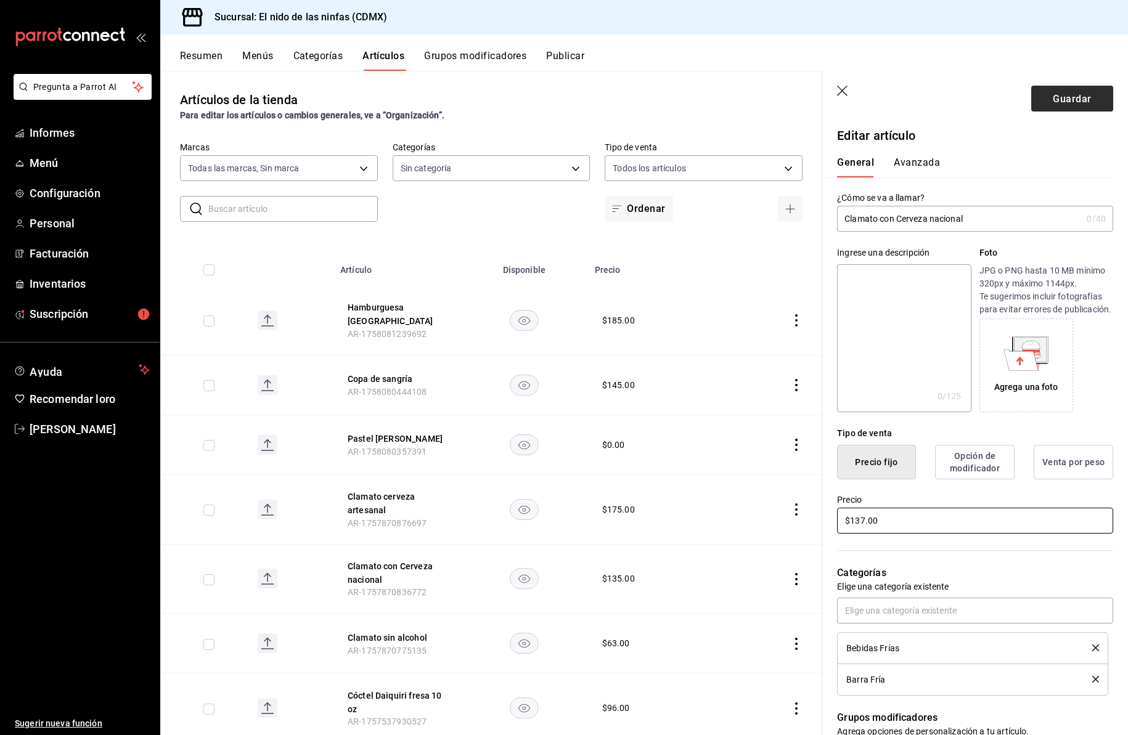
type input "$137.00"
click at [1060, 97] on font "Guardar" at bounding box center [1072, 98] width 38 height 12
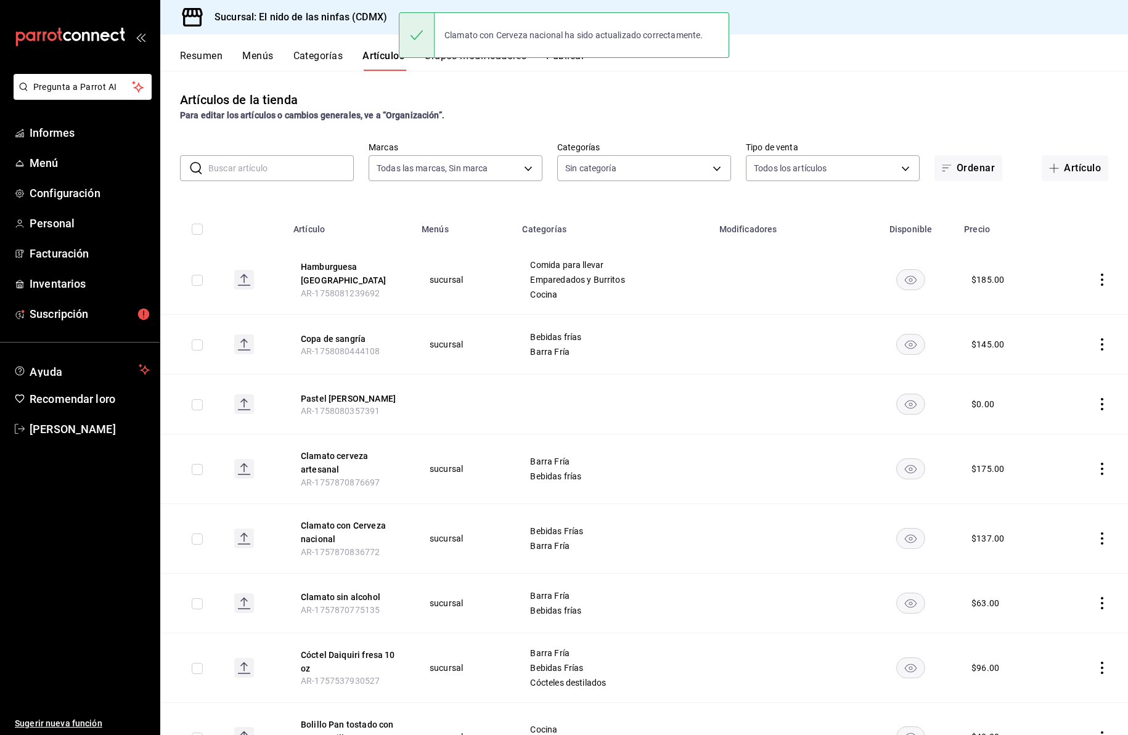
click at [301, 169] on input "text" at bounding box center [280, 168] width 145 height 25
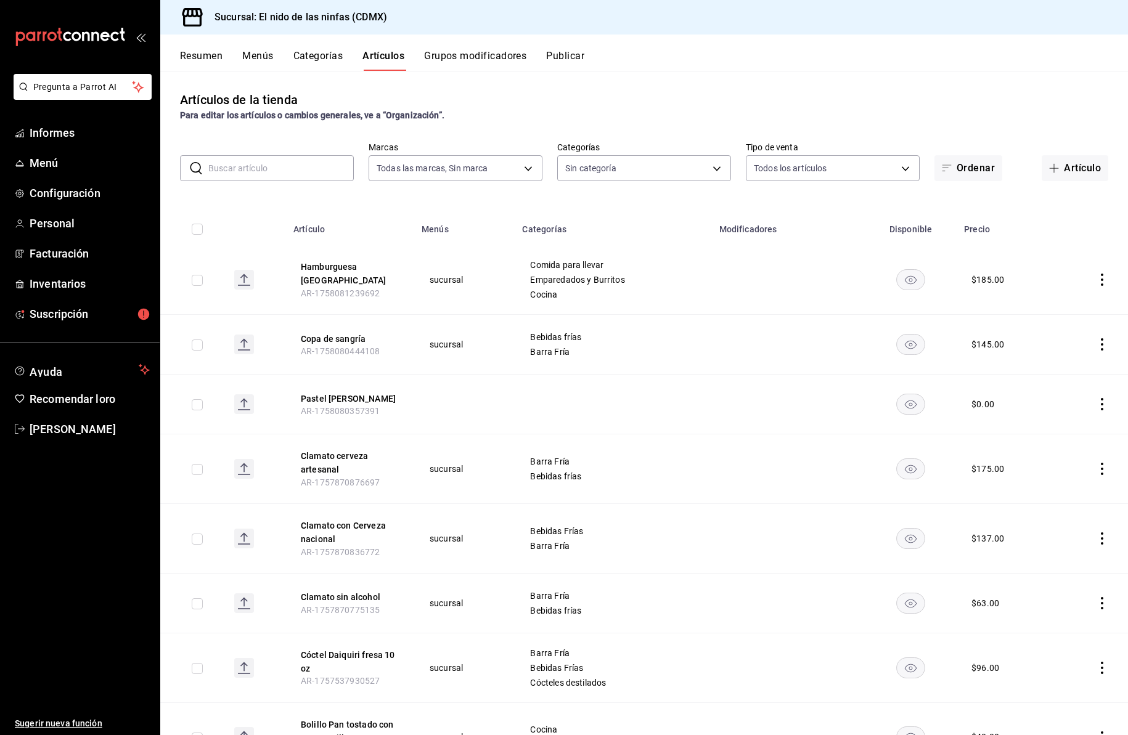
type input "v"
type input "clamato"
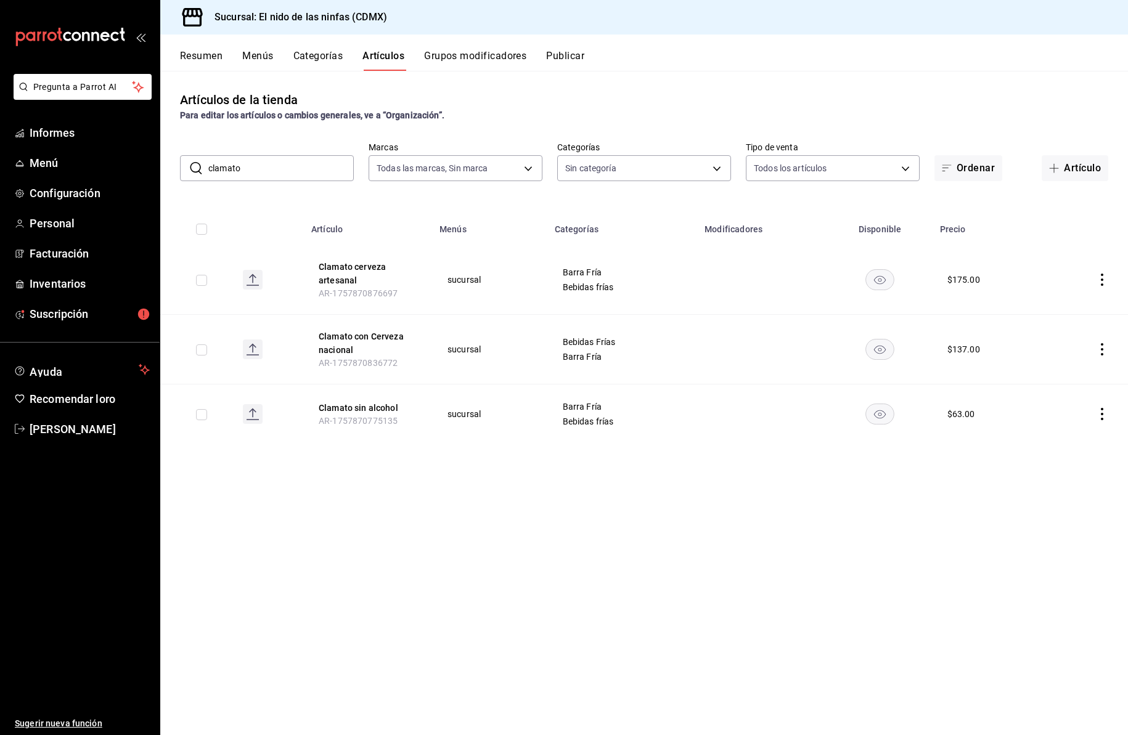
click at [281, 160] on input "clamato" at bounding box center [280, 168] width 145 height 25
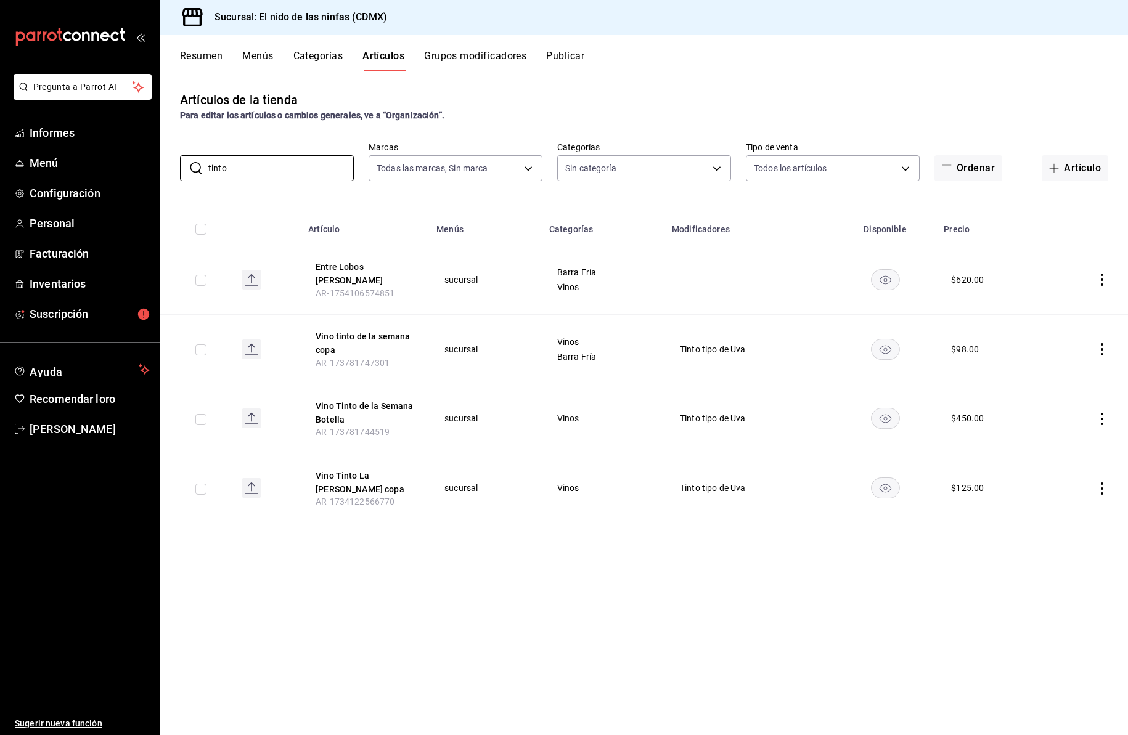
type input "tinto"
click at [1102, 346] on icon "comportamiento" at bounding box center [1102, 349] width 12 height 12
click at [1064, 378] on font "Editar" at bounding box center [1060, 378] width 23 height 10
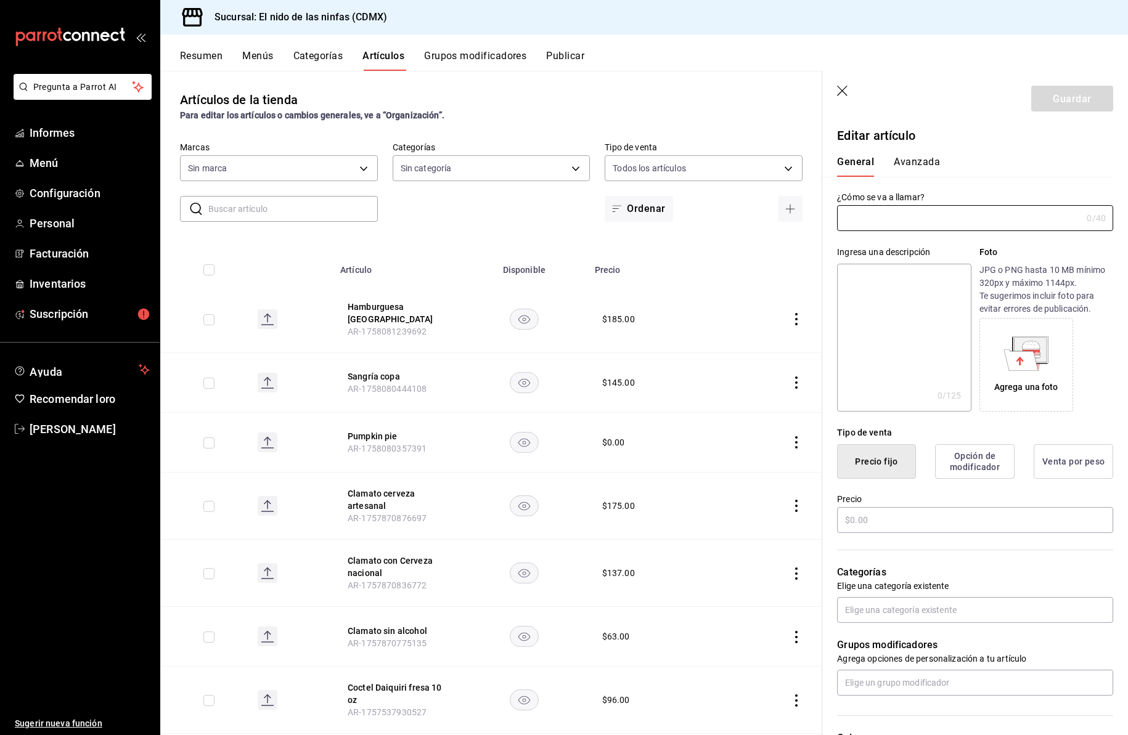
type input "5c205893-a101-45fe-a5e9-0d3a7003fba1,4b68dad8-5fea-4f89-9963-c0d84c3836ef,d07fc…"
type input "d2e7f705-a92e-4b5a-9c7a-3f8867cbe88b"
type input "Vino tinto de la semana copa"
type input "AR-173781747301"
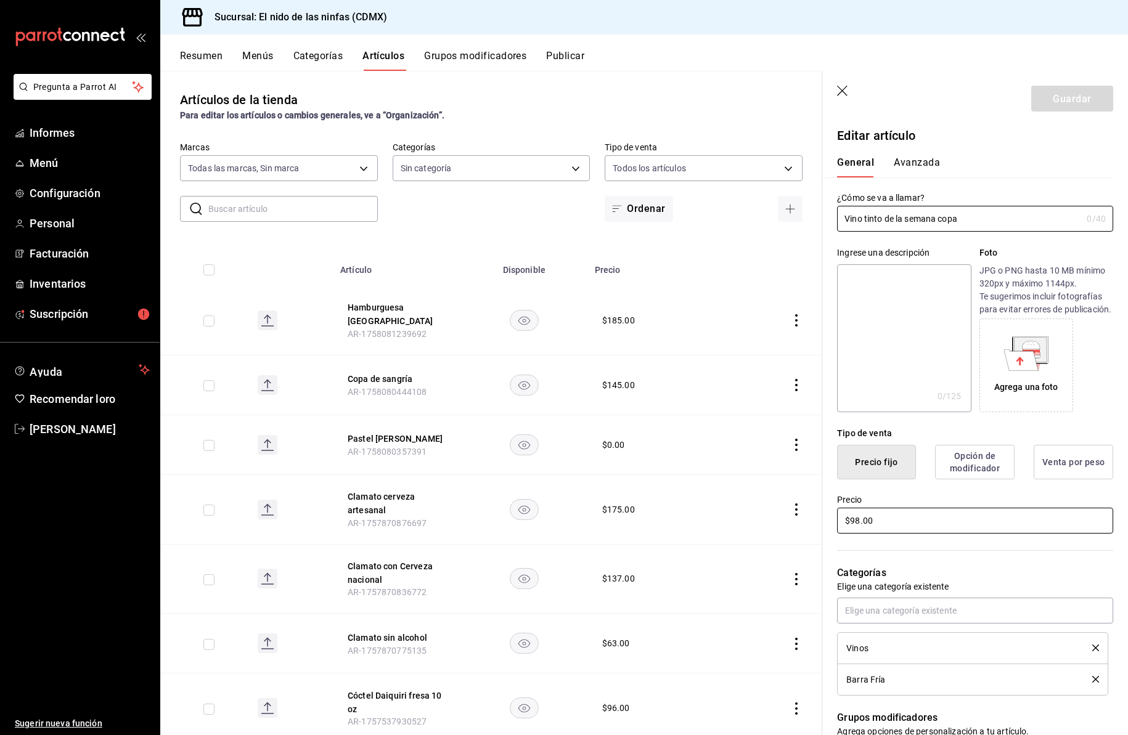
click at [859, 533] on input "$98.00" at bounding box center [975, 521] width 276 height 26
type input "$9.00"
type input "$110.00"
click at [1061, 97] on font "Guardar" at bounding box center [1072, 98] width 38 height 12
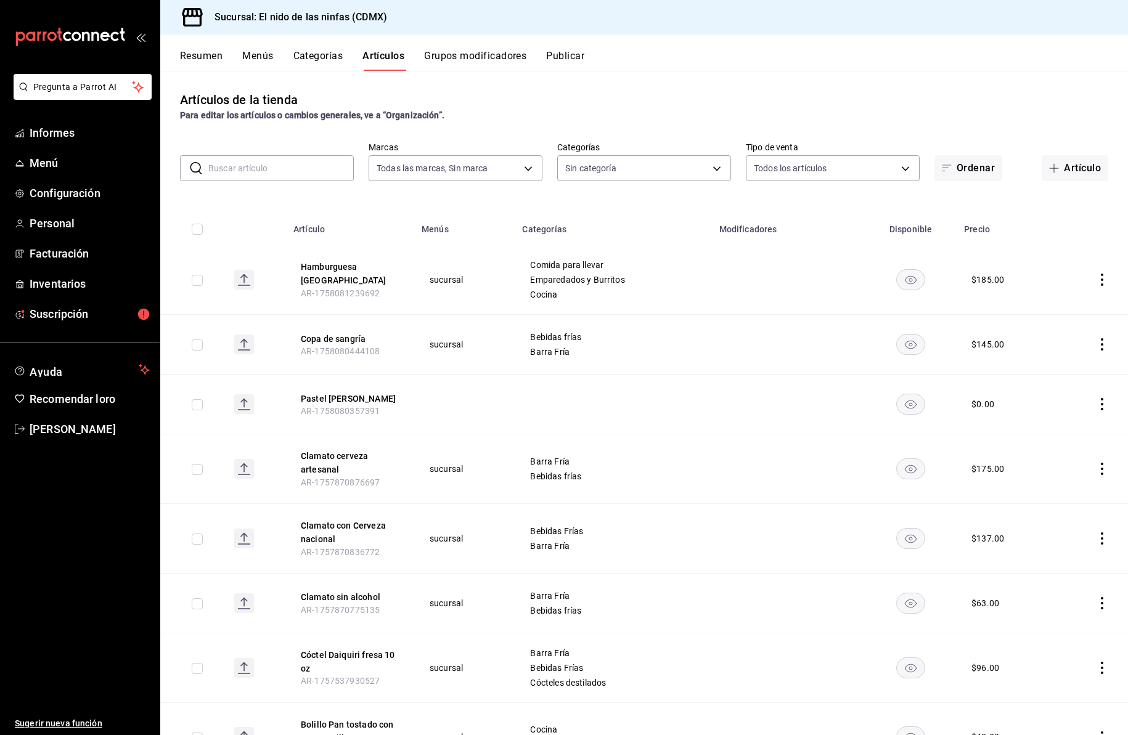
click at [262, 168] on input "text" at bounding box center [280, 168] width 145 height 25
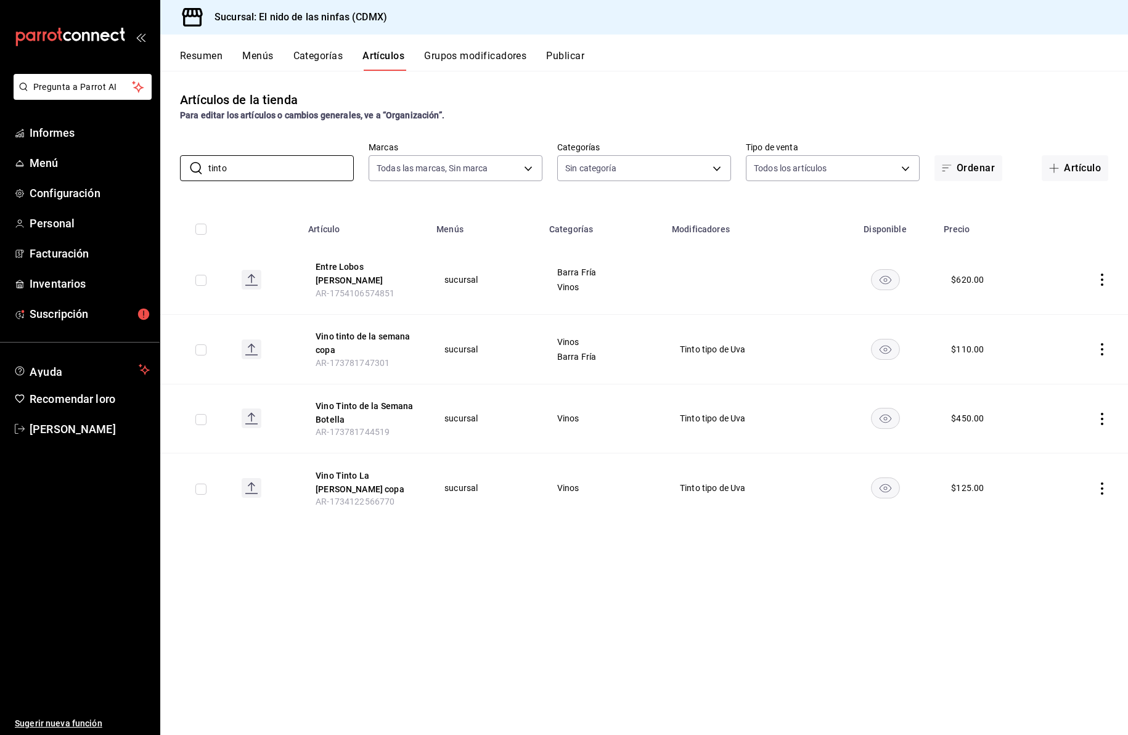
type input "tinto"
click at [1103, 418] on icon "comportamiento" at bounding box center [1102, 419] width 2 height 12
click at [1064, 444] on font "Editar" at bounding box center [1060, 448] width 23 height 10
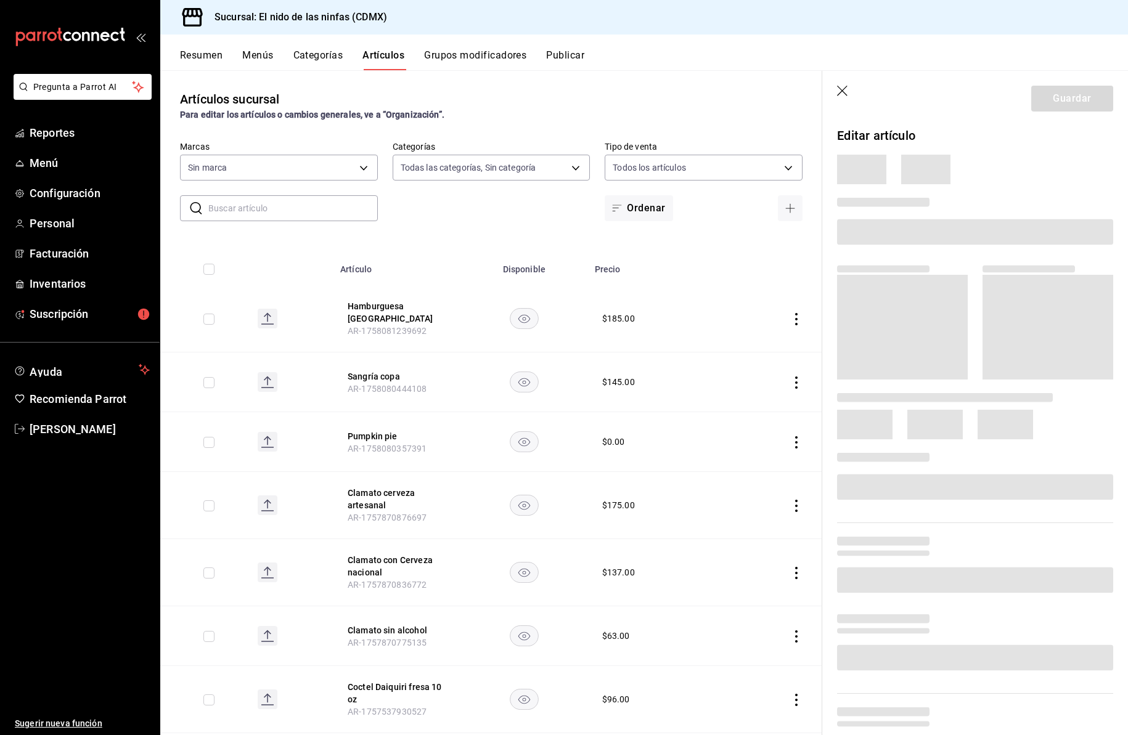
type input "5c205893-a101-45fe-a5e9-0d3a7003fba1,4b68dad8-5fea-4f89-9963-c0d84c3836ef,d07fc…"
type input "d2e7f705-a92e-4b5a-9c7a-3f8867cbe88b"
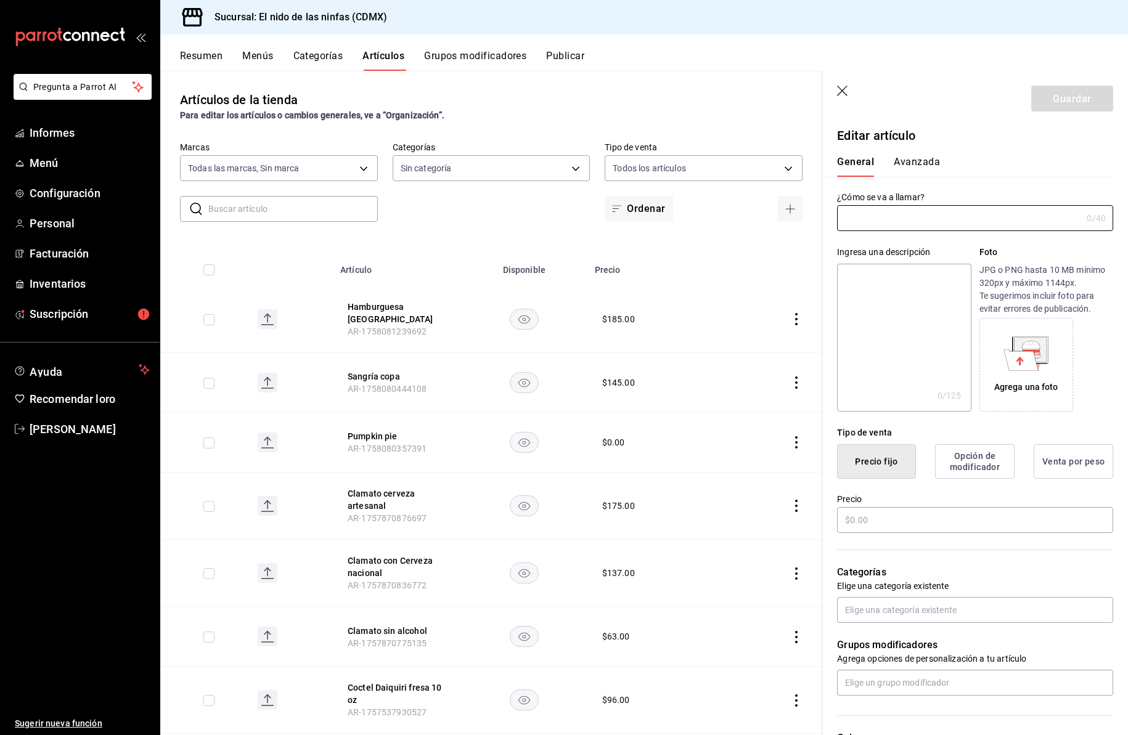
type input "Vino Tinto de la Semana Botella"
type input "AR-173781744519"
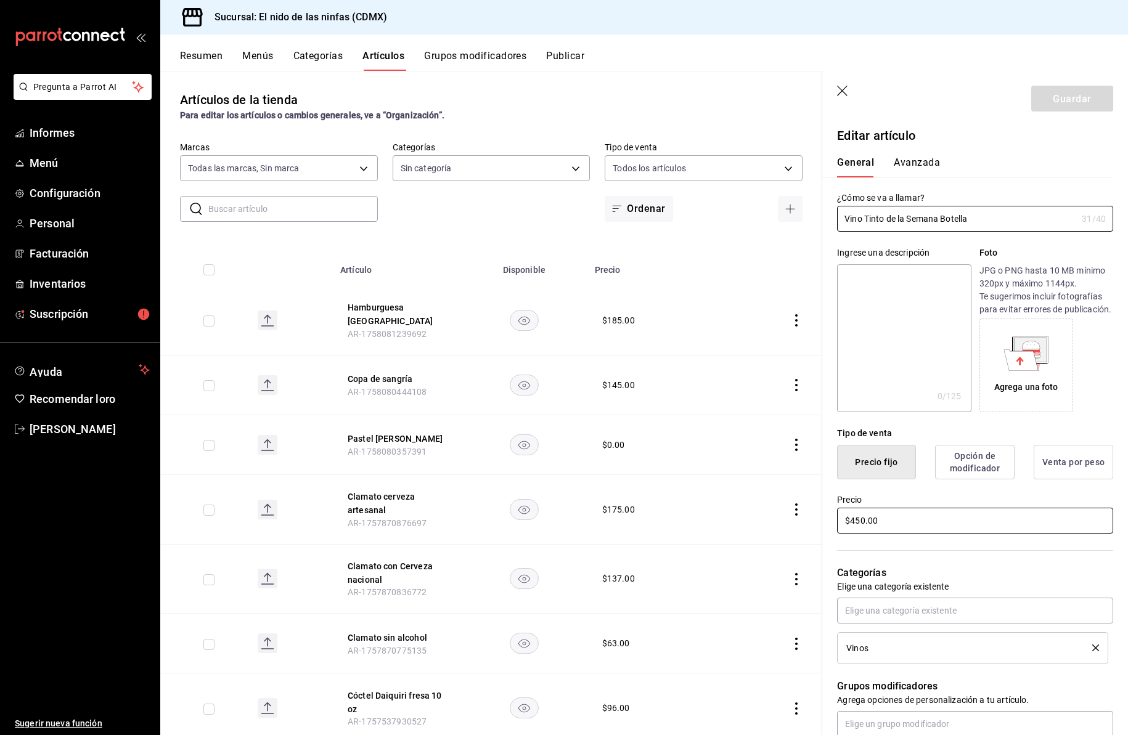
click at [861, 534] on input "$450.00" at bounding box center [975, 521] width 276 height 26
type input "$460.00"
click at [1068, 96] on font "Guardar" at bounding box center [1072, 98] width 38 height 12
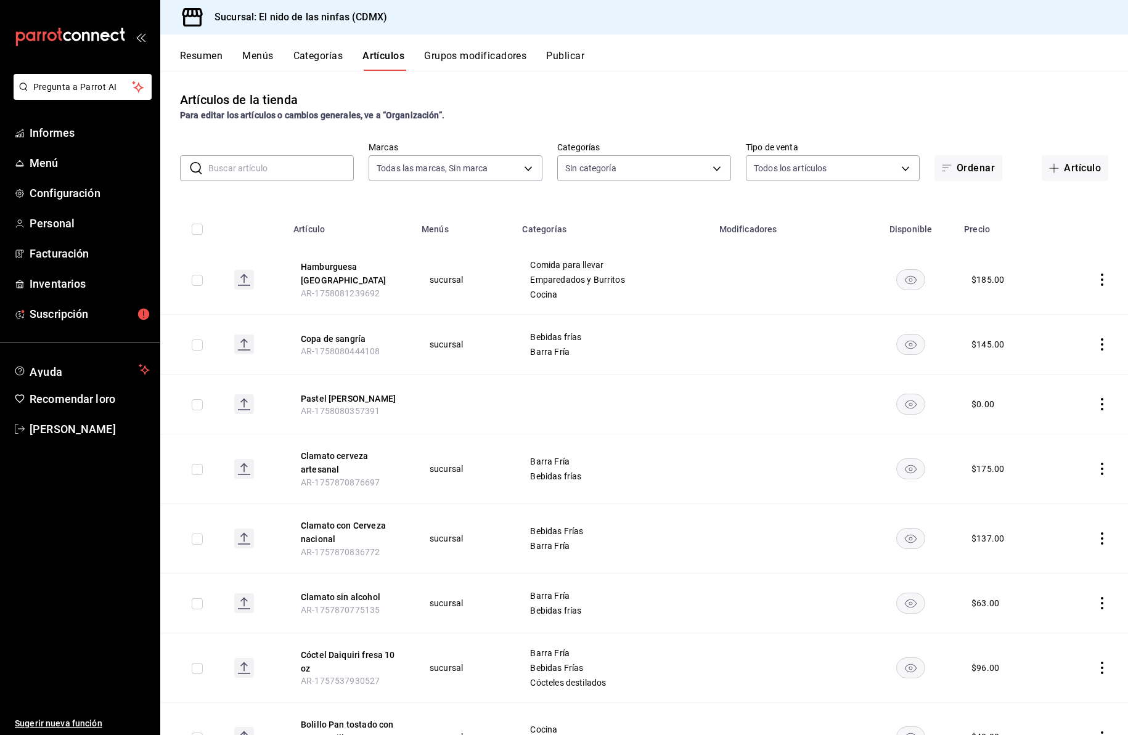
click at [246, 168] on input "text" at bounding box center [280, 168] width 145 height 25
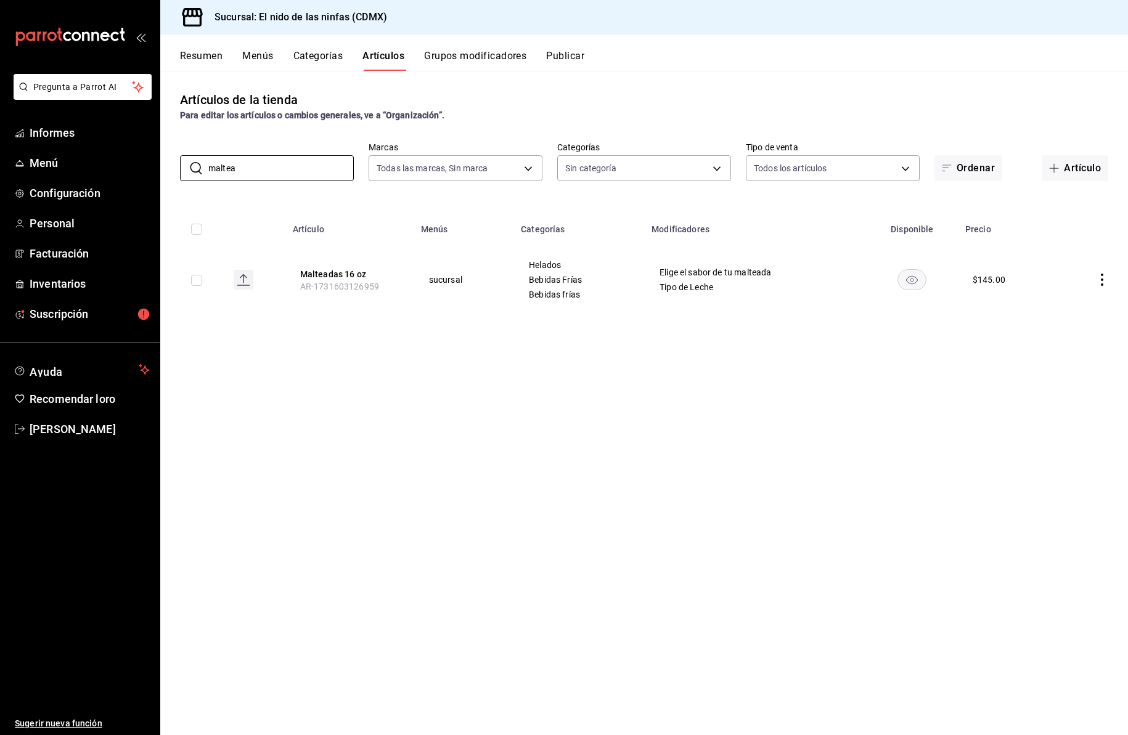
type input "maltea"
click at [1104, 277] on icon "comportamiento" at bounding box center [1102, 280] width 12 height 12
click at [1067, 304] on font "Editar" at bounding box center [1060, 308] width 23 height 10
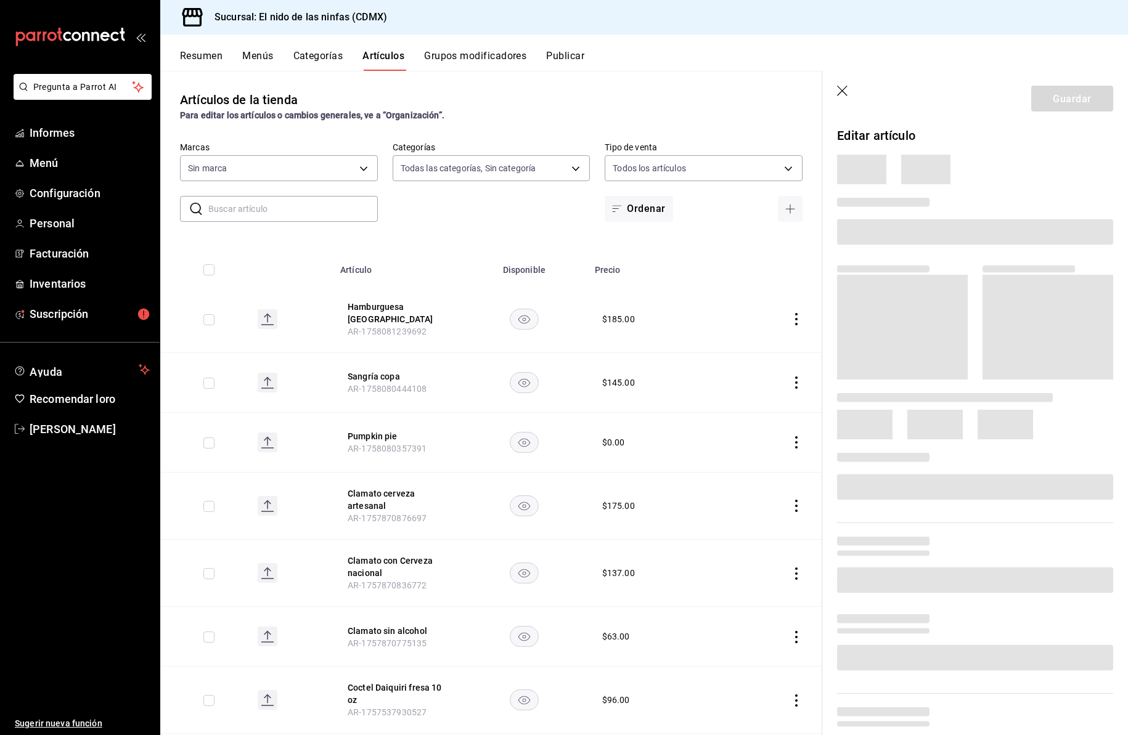
type input "5c205893-a101-45fe-a5e9-0d3a7003fba1,4b68dad8-5fea-4f89-9963-c0d84c3836ef,d07fc…"
type input "d2e7f705-a92e-4b5a-9c7a-3f8867cbe88b"
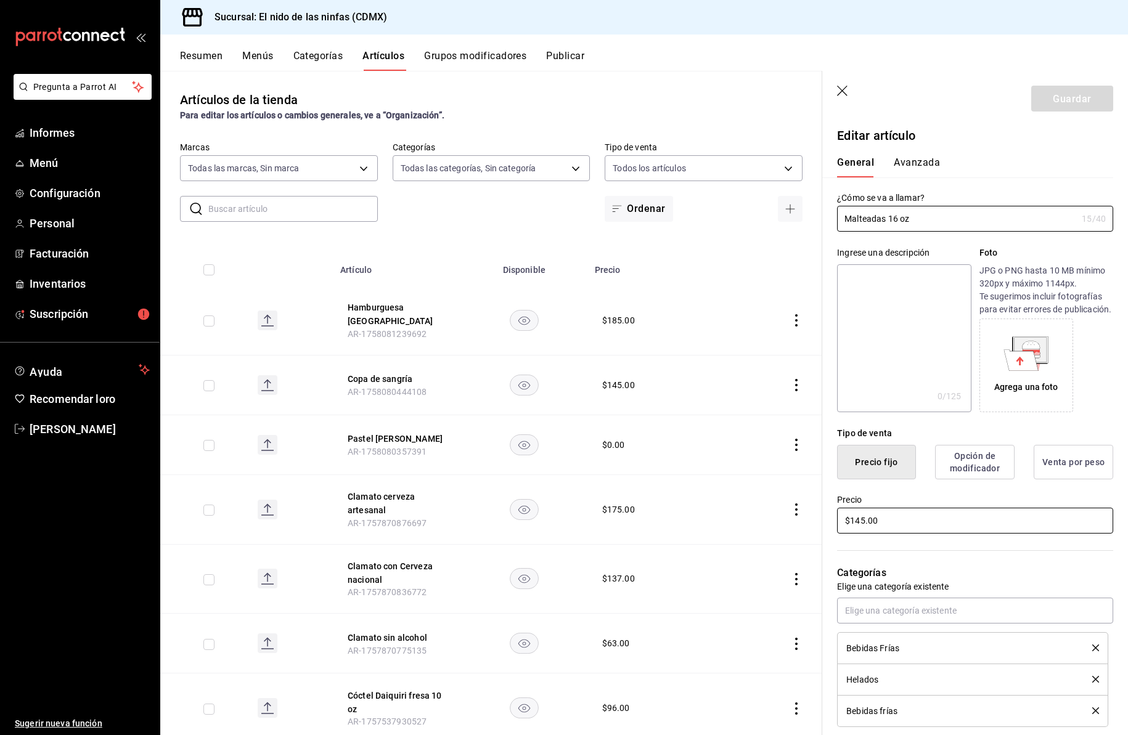
click at [860, 534] on input "$145.00" at bounding box center [975, 521] width 276 height 26
type input "$175.00"
click at [1065, 97] on font "Guardar" at bounding box center [1072, 98] width 38 height 12
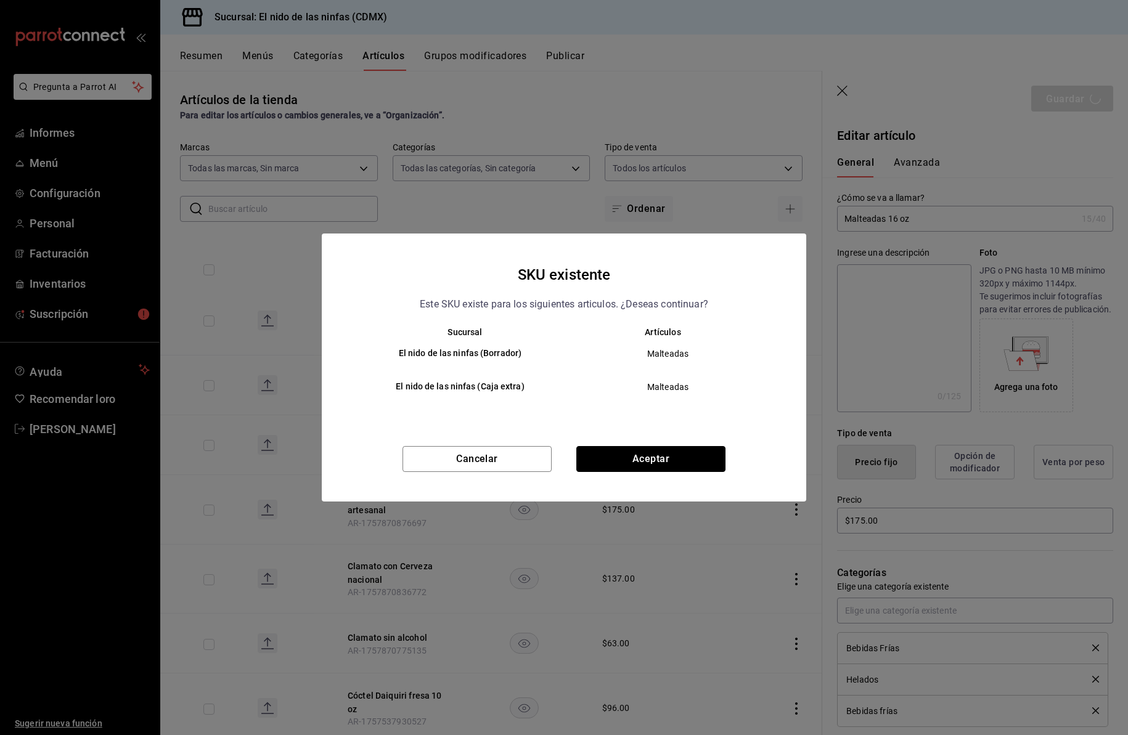
click at [659, 461] on button "Aceptar" at bounding box center [650, 459] width 149 height 26
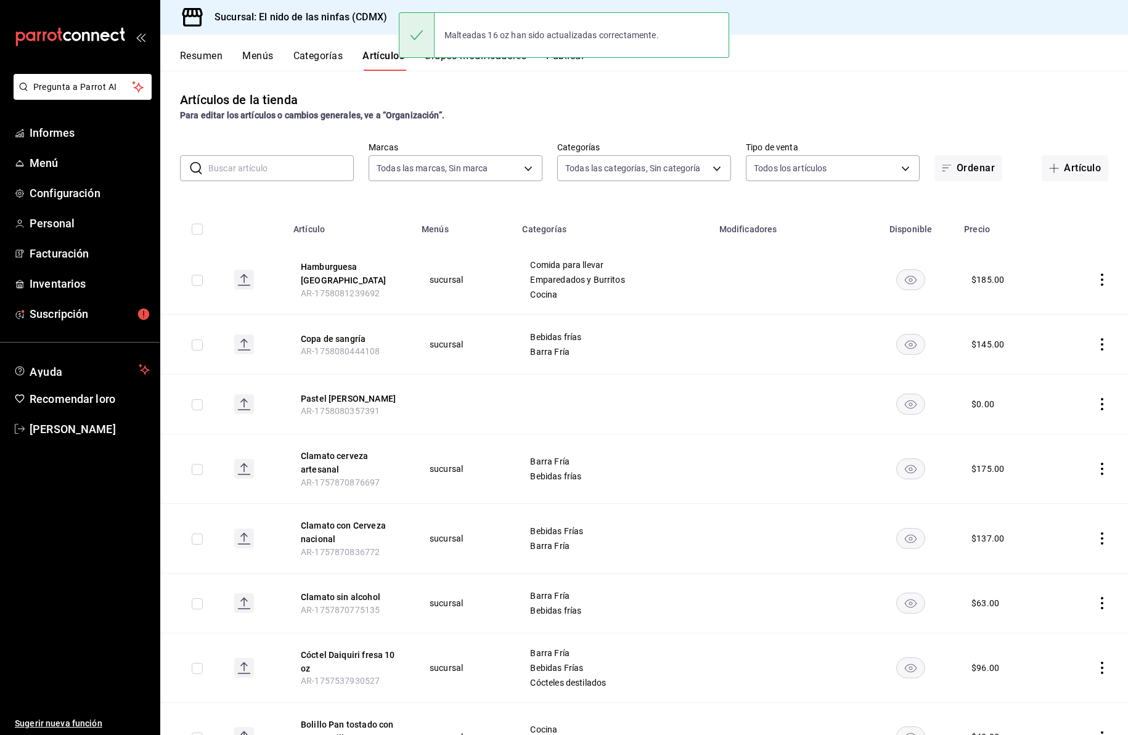
click at [251, 169] on input "text" at bounding box center [280, 168] width 145 height 25
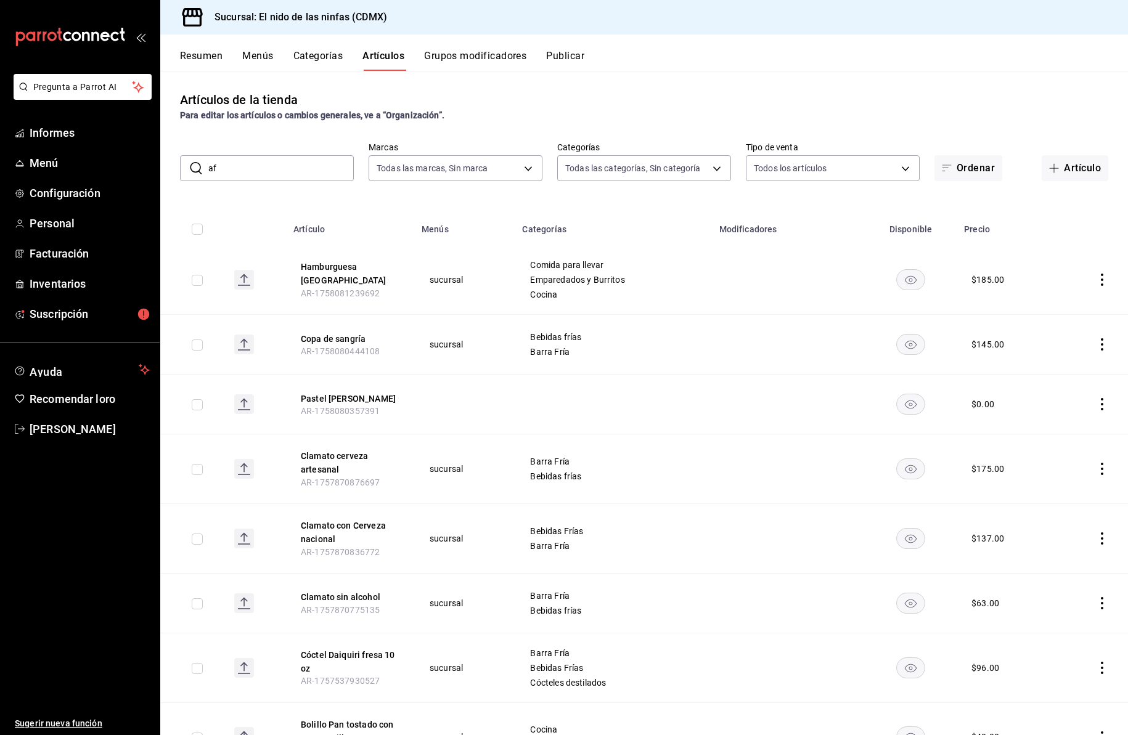
type input "aff"
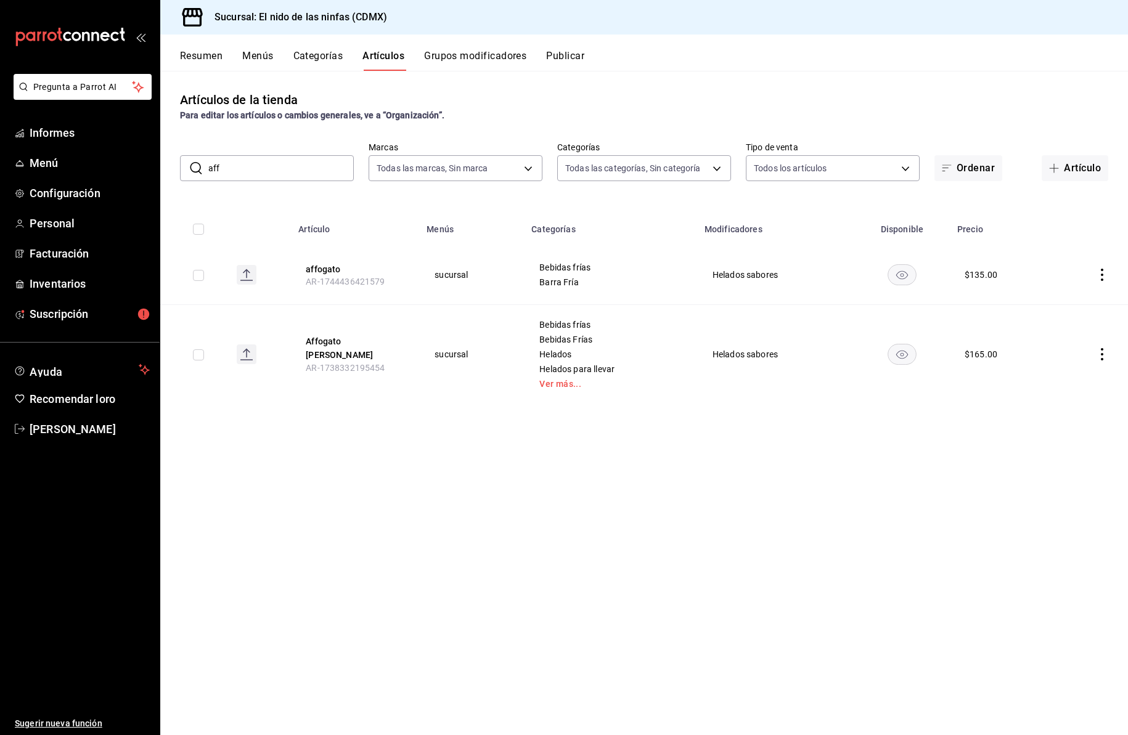
click at [232, 167] on input "aff" at bounding box center [280, 168] width 145 height 25
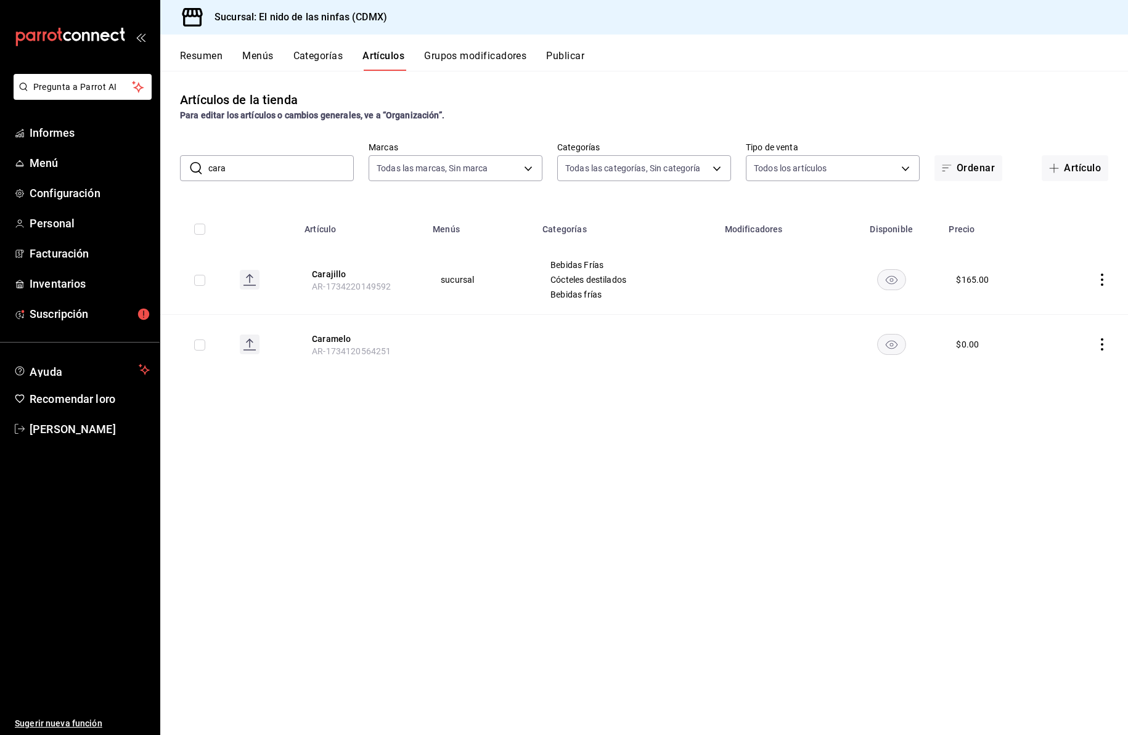
click at [265, 170] on input "cara" at bounding box center [280, 168] width 145 height 25
type input "c"
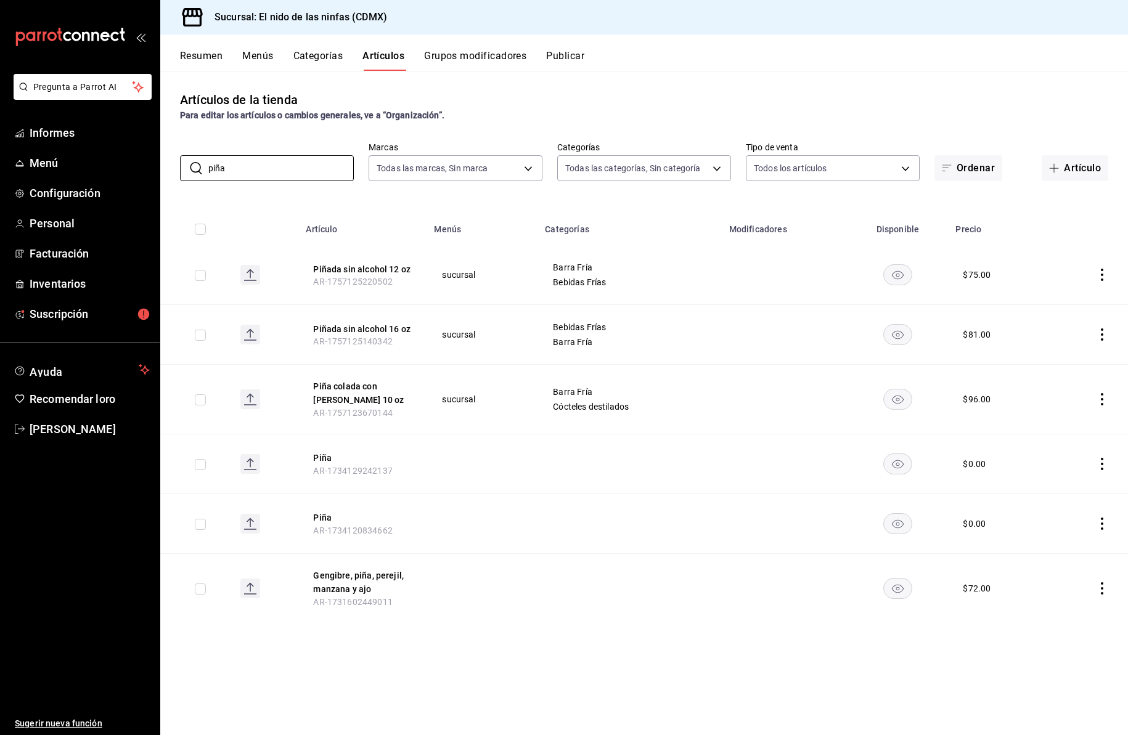
type input "piña"
click at [1101, 399] on icon "comportamiento" at bounding box center [1102, 399] width 2 height 12
click at [1064, 430] on font "Editar" at bounding box center [1060, 428] width 23 height 10
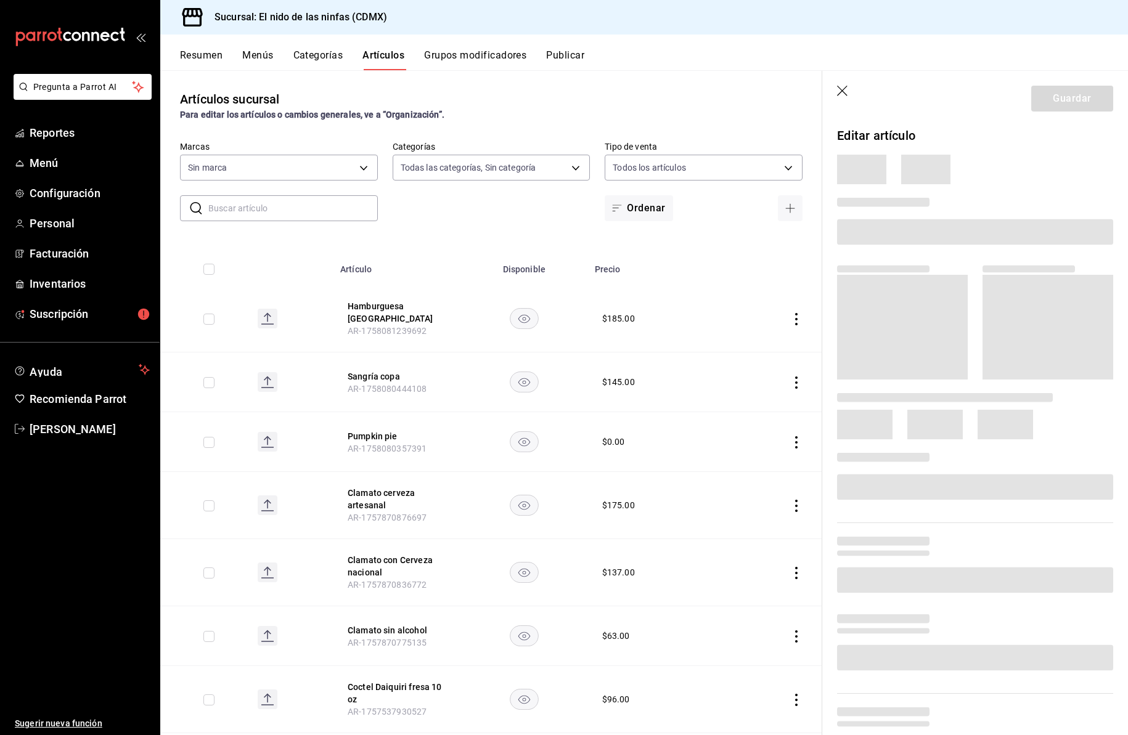
type input "5c205893-a101-45fe-a5e9-0d3a7003fba1,4b68dad8-5fea-4f89-9963-c0d84c3836ef,d07fc…"
type input "d2e7f705-a92e-4b5a-9c7a-3f8867cbe88b"
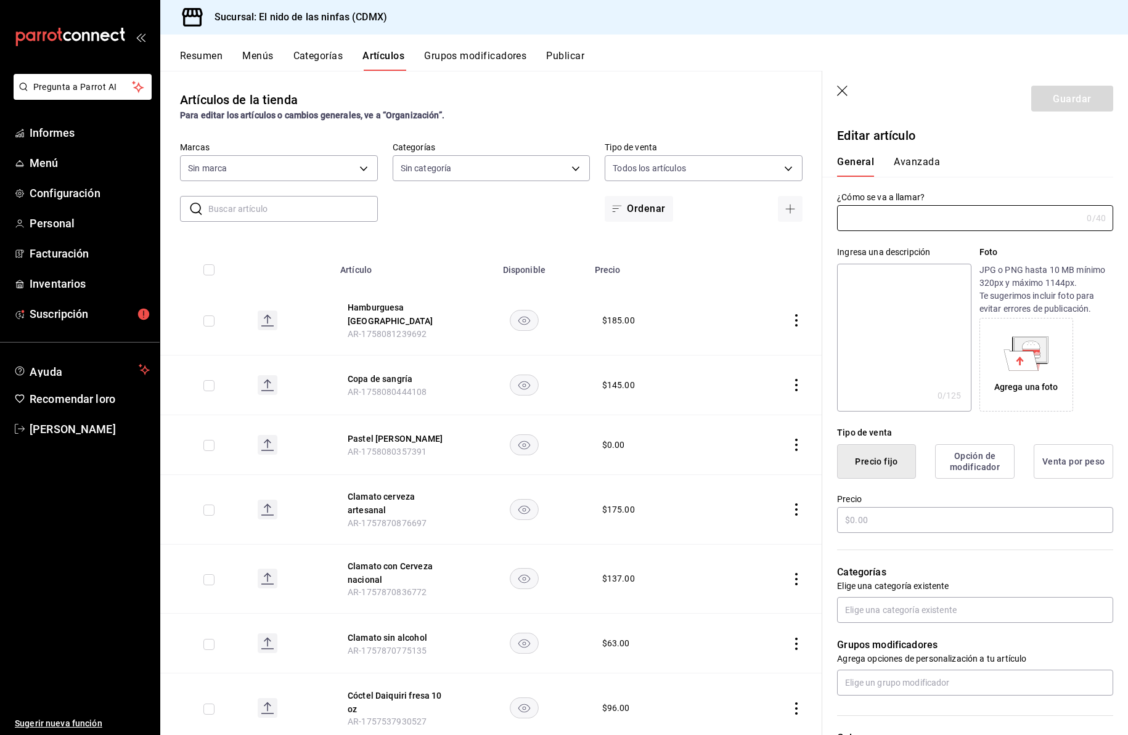
type input "Piña colada con [PERSON_NAME] 10 oz"
type input "AR-1757123670144"
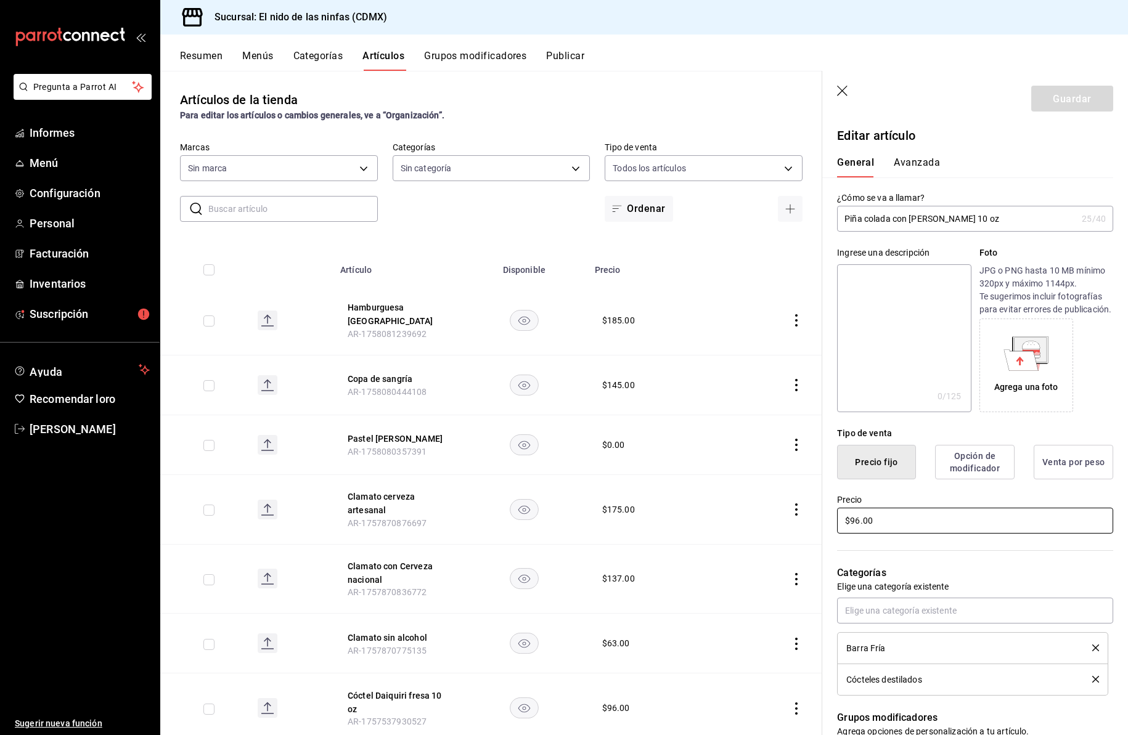
drag, startPoint x: 859, startPoint y: 536, endPoint x: 864, endPoint y: 541, distance: 7.0
click at [859, 534] on input "$96.00" at bounding box center [975, 521] width 276 height 26
type input "$98.00"
click at [1069, 102] on font "Guardar" at bounding box center [1072, 98] width 38 height 12
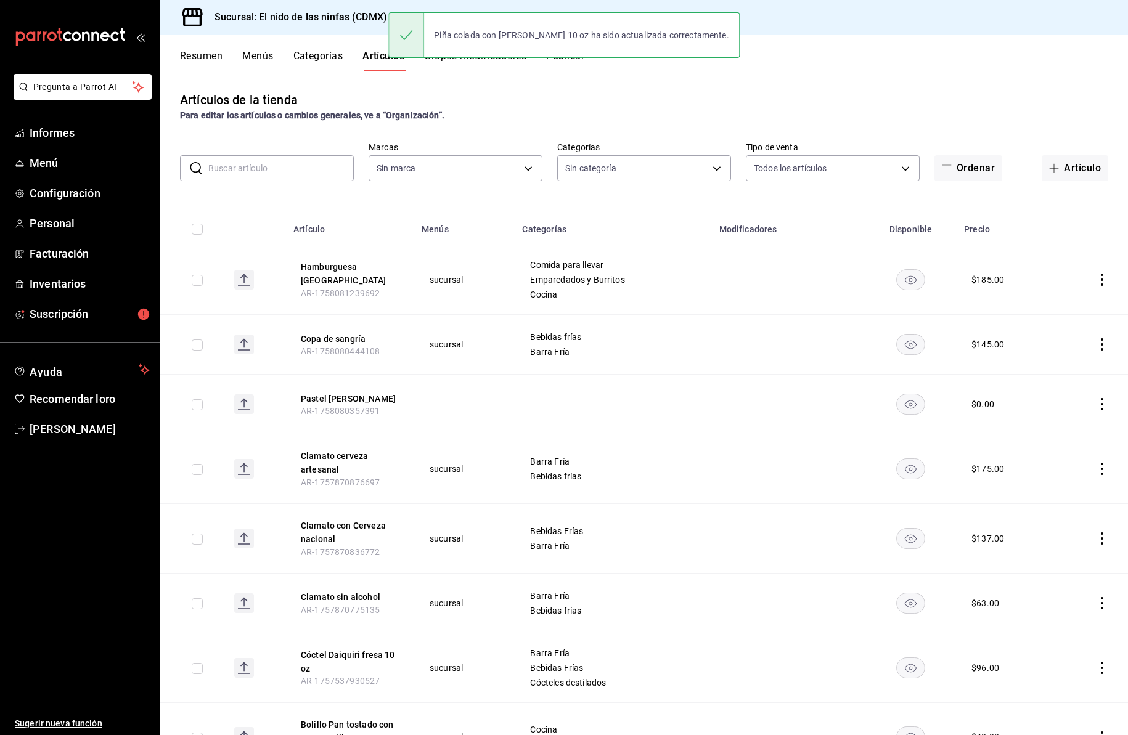
click at [278, 169] on input "text" at bounding box center [280, 168] width 145 height 25
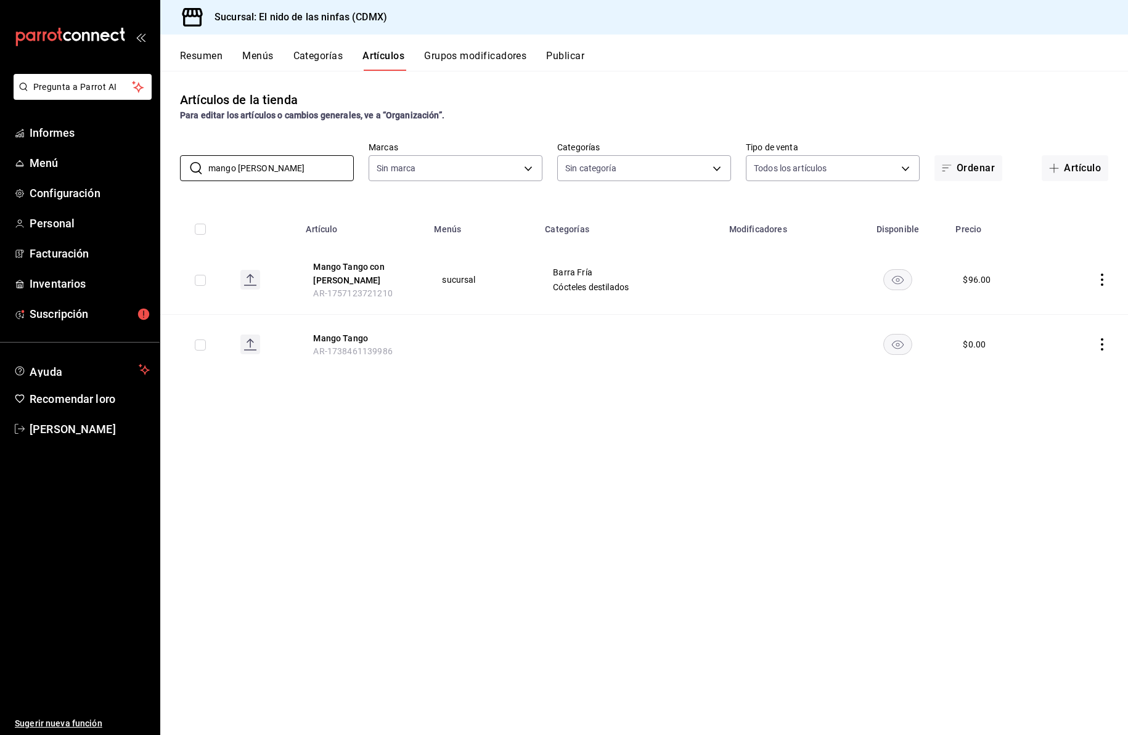
type input "mango tang"
click at [1101, 274] on icon "comportamiento" at bounding box center [1102, 280] width 12 height 12
click at [1062, 303] on font "Editar" at bounding box center [1060, 303] width 23 height 10
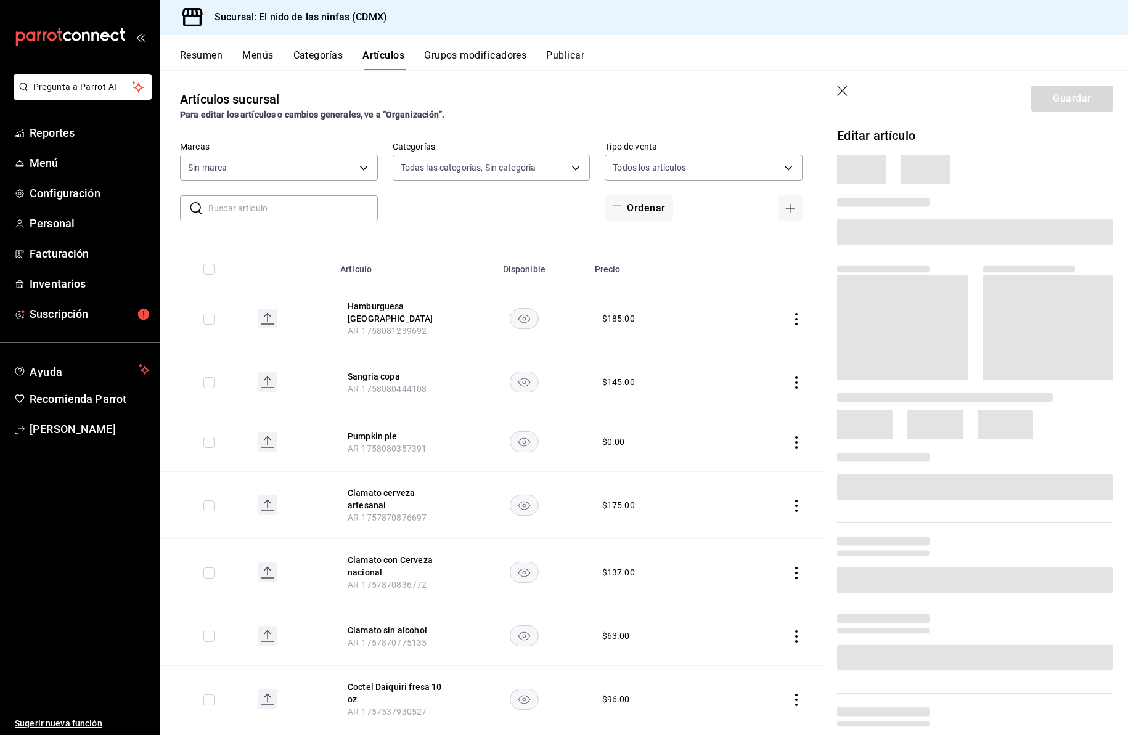
type input "5c205893-a101-45fe-a5e9-0d3a7003fba1,4b68dad8-5fea-4f89-9963-c0d84c3836ef,d07fc…"
type input "d2e7f705-a92e-4b5a-9c7a-3f8867cbe88b"
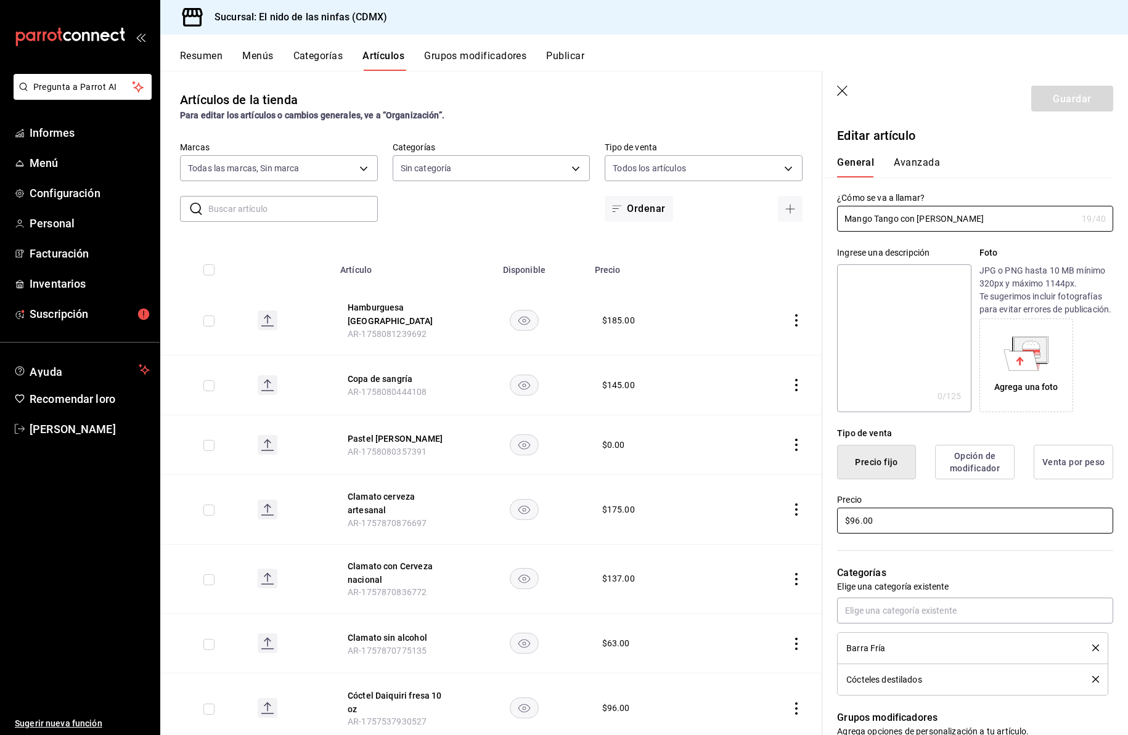
click at [859, 534] on input "$96.00" at bounding box center [975, 521] width 276 height 26
type input "$98.00"
click at [1064, 99] on font "Guardar" at bounding box center [1072, 98] width 38 height 12
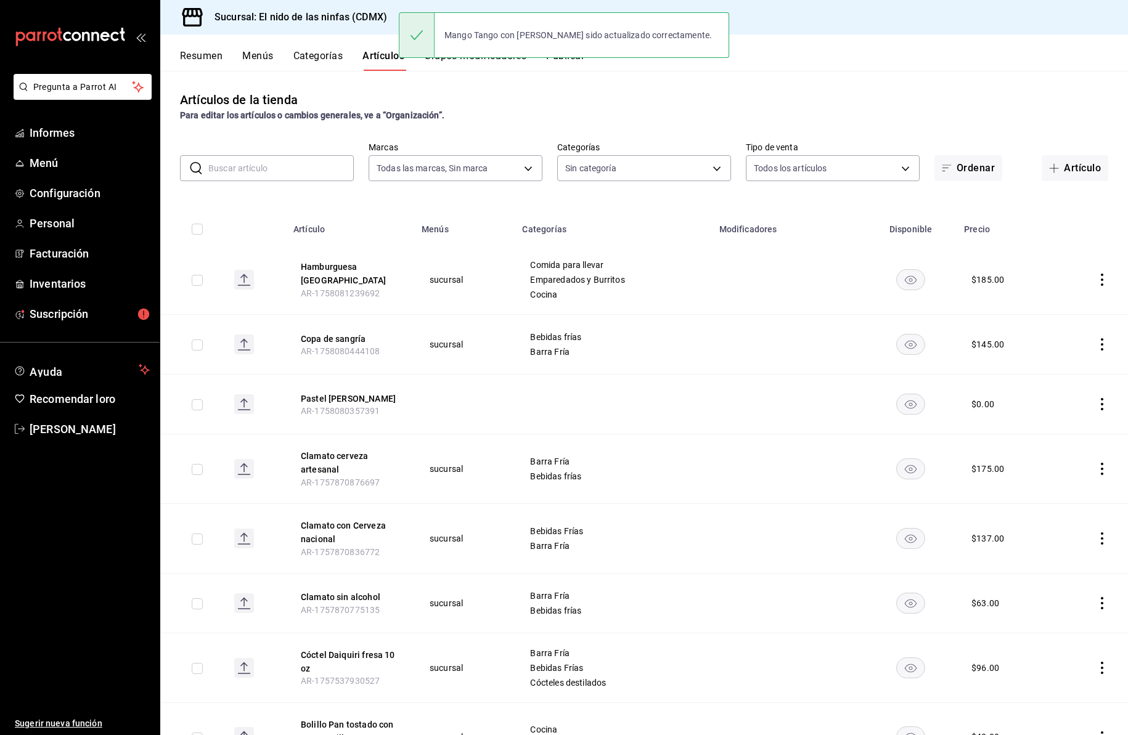
click at [279, 171] on input "text" at bounding box center [280, 168] width 145 height 25
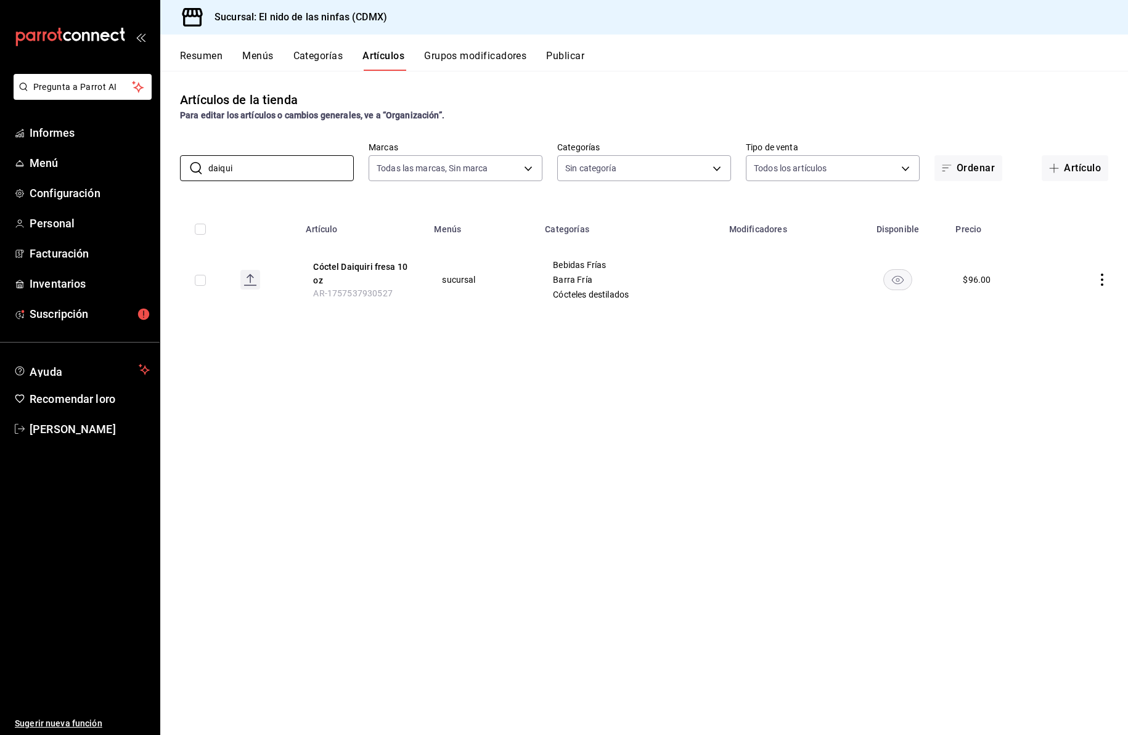
type input "daiqui"
click at [1102, 277] on icon "comportamiento" at bounding box center [1102, 280] width 12 height 12
click at [1057, 306] on font "Editar" at bounding box center [1060, 308] width 23 height 10
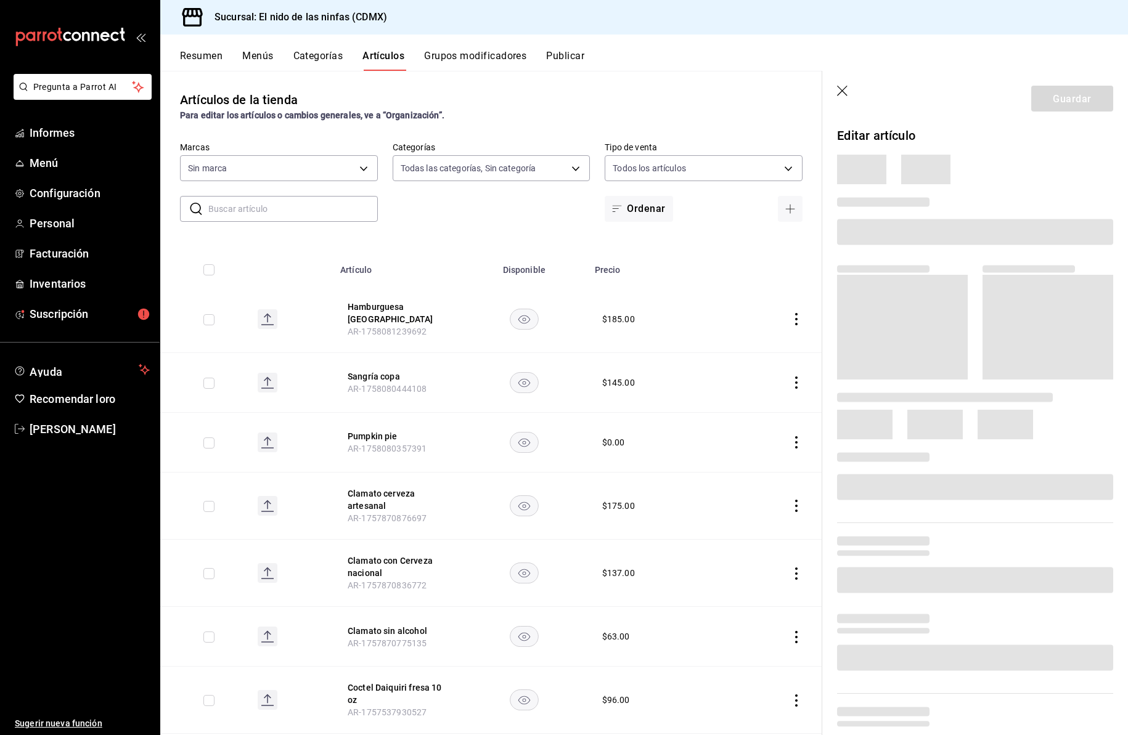
type input "5c205893-a101-45fe-a5e9-0d3a7003fba1,4b68dad8-5fea-4f89-9963-c0d84c3836ef,d07fc…"
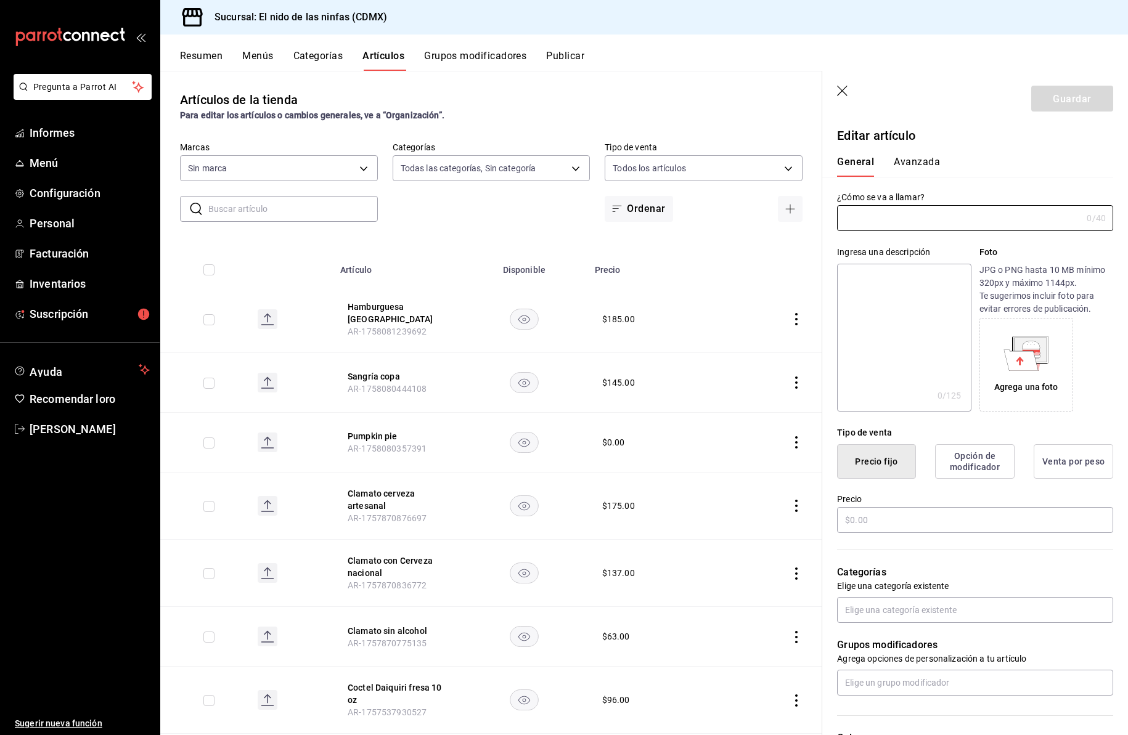
type input "d2e7f705-a92e-4b5a-9c7a-3f8867cbe88b"
type input "Coctel Daiquiri fresa 10 oz"
type input "AR-1757537930527"
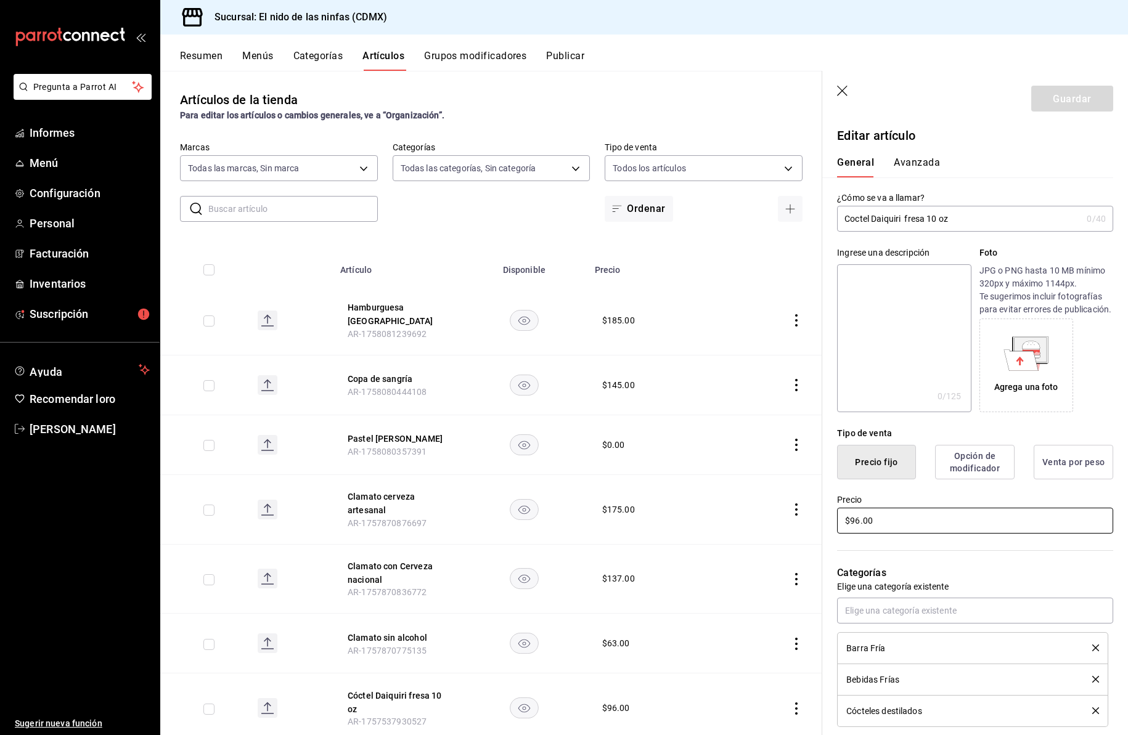
click at [859, 534] on input "$96.00" at bounding box center [975, 521] width 276 height 26
click at [860, 534] on input "$96.00" at bounding box center [975, 521] width 276 height 26
type input "$98.00"
click at [1062, 102] on font "Guardar" at bounding box center [1072, 98] width 38 height 12
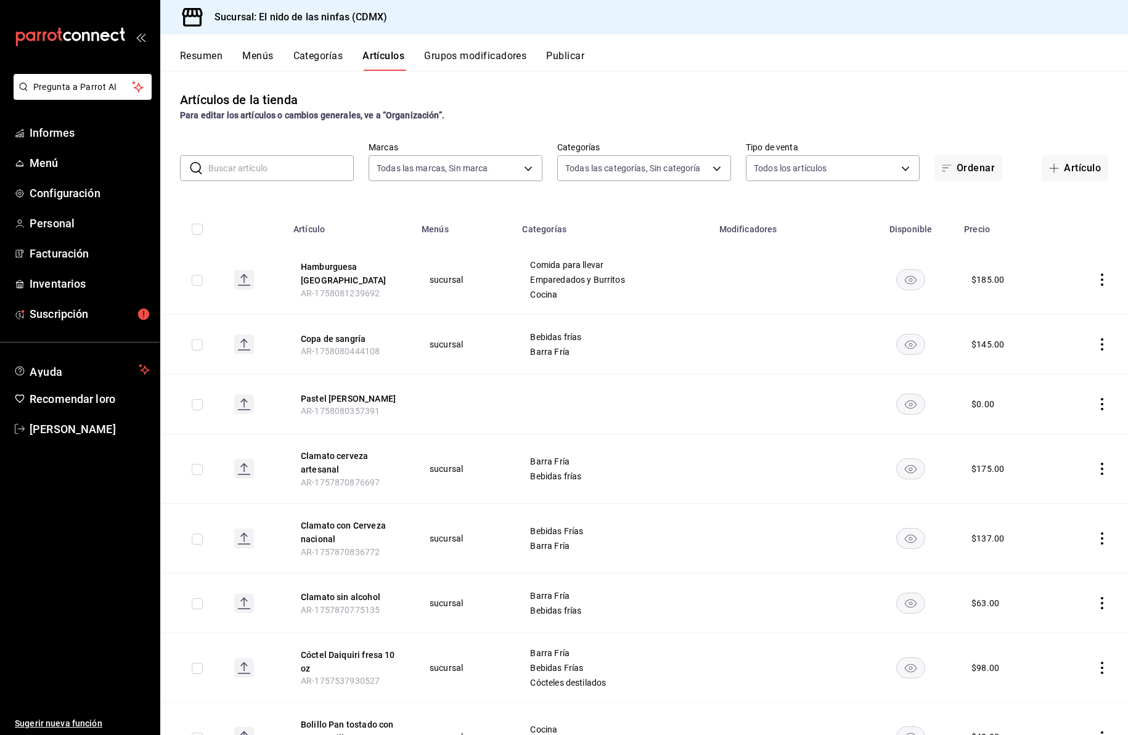
click at [283, 173] on input "text" at bounding box center [280, 168] width 145 height 25
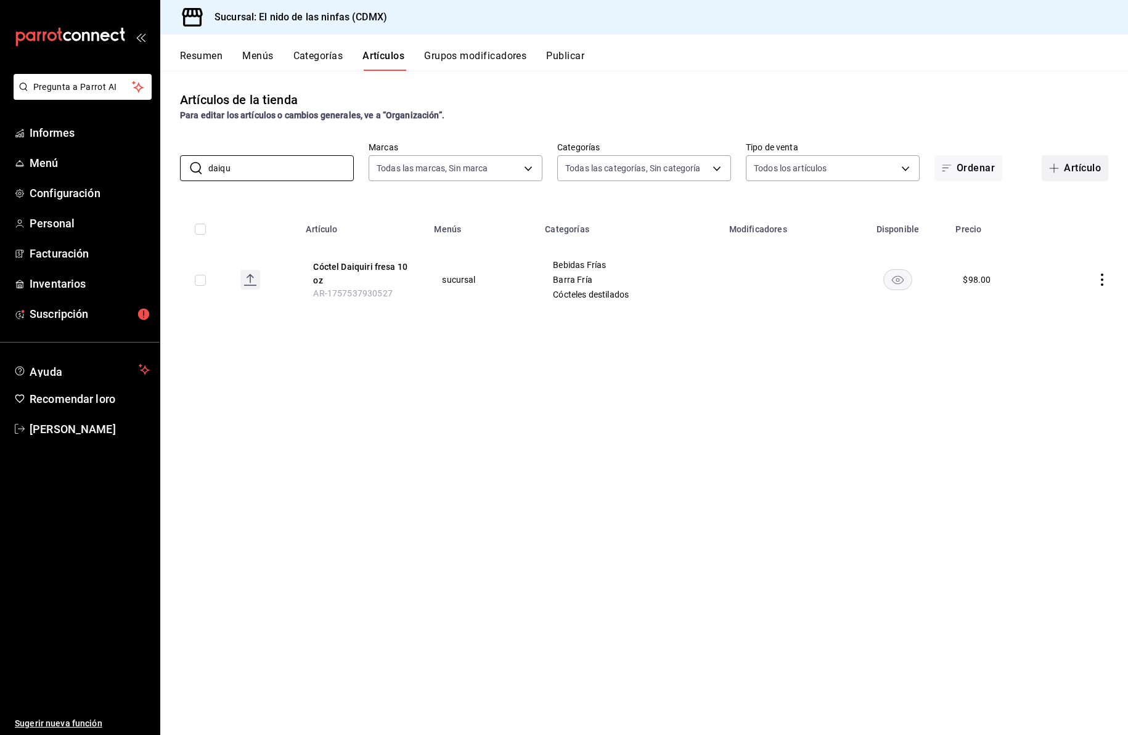
type input "daiqu"
click at [1071, 163] on font "Artículo" at bounding box center [1082, 168] width 37 height 12
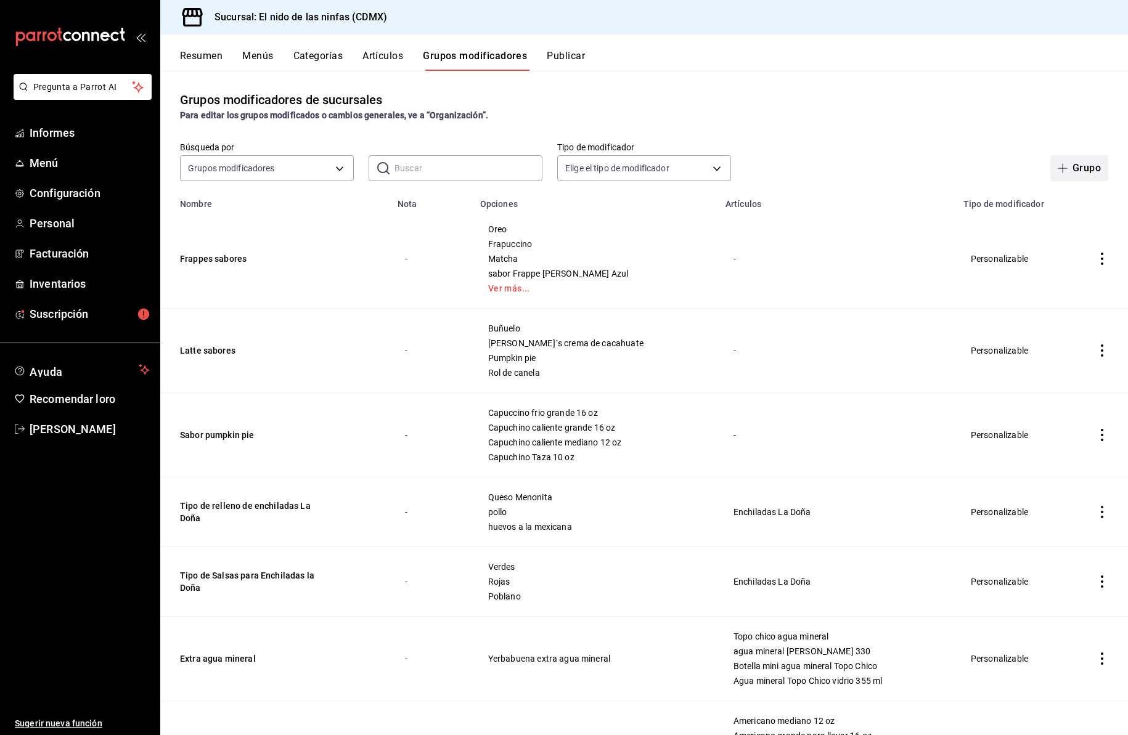
click at [1072, 168] on font "Grupo" at bounding box center [1086, 168] width 28 height 12
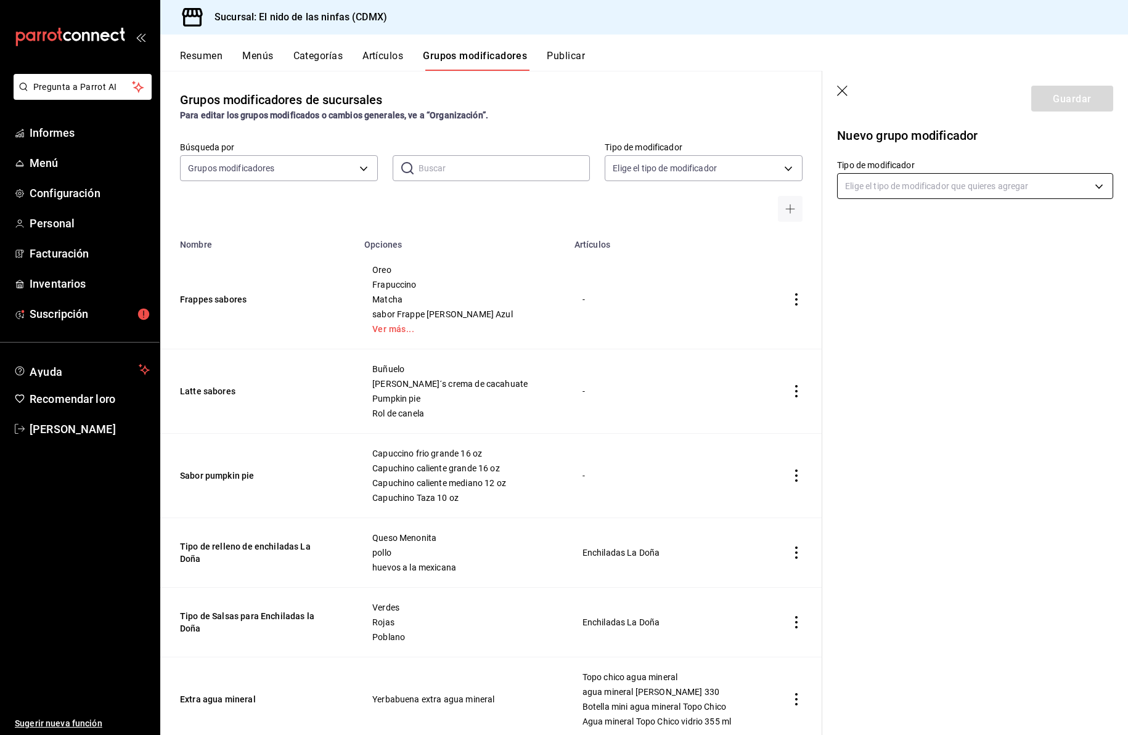
click at [906, 190] on body "Pregunta a Parrot AI Informes Menú Configuración Personal Facturación Inventari…" at bounding box center [564, 367] width 1128 height 735
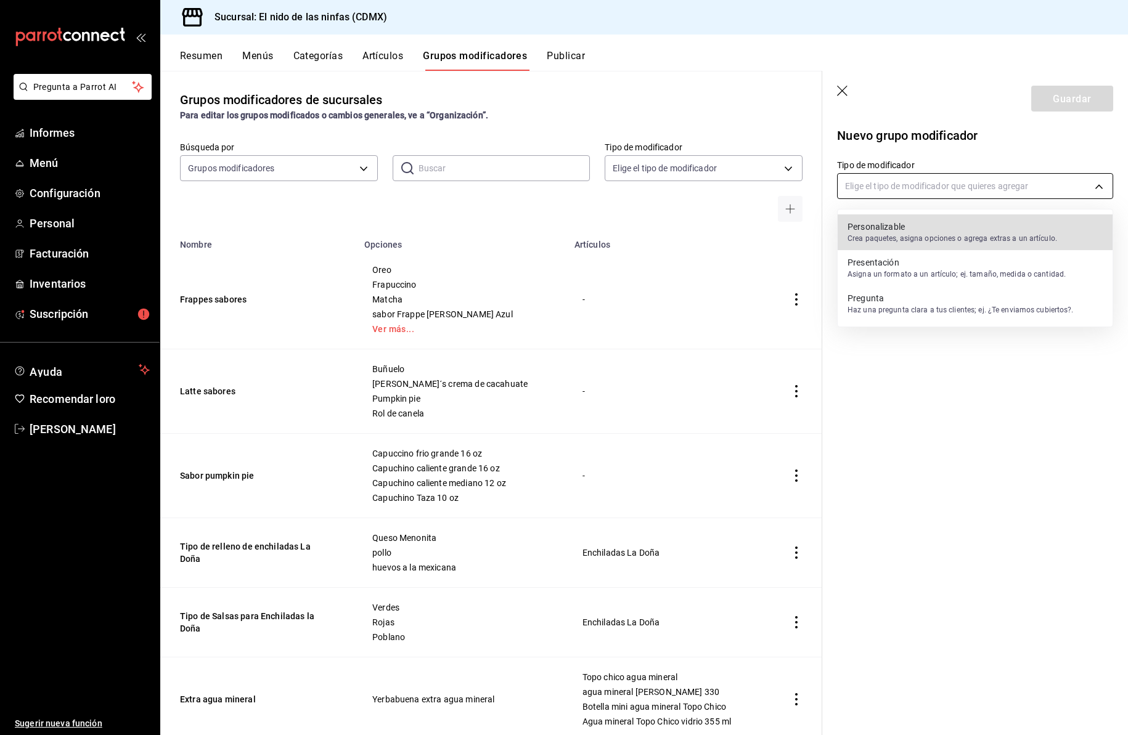
click at [907, 190] on div at bounding box center [564, 367] width 1128 height 735
click at [907, 190] on body "Pregunta a Parrot AI Informes Menú Configuración Personal Facturación Inventari…" at bounding box center [564, 367] width 1128 height 735
click at [908, 229] on p "Personalizable" at bounding box center [952, 227] width 210 height 12
type input "CUSTOMIZABLE"
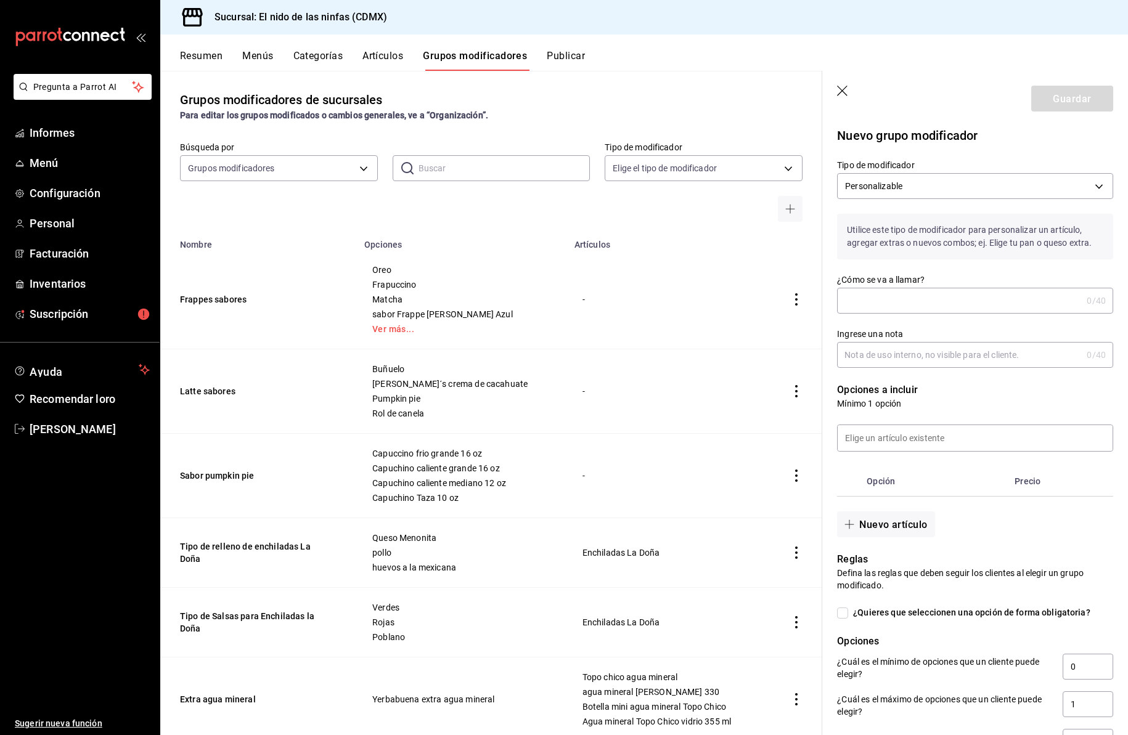
click at [882, 303] on input "¿Cómo se va a llamar?" at bounding box center [959, 300] width 245 height 25
type input "Daiquiri sabores"
click at [885, 445] on input at bounding box center [975, 438] width 275 height 26
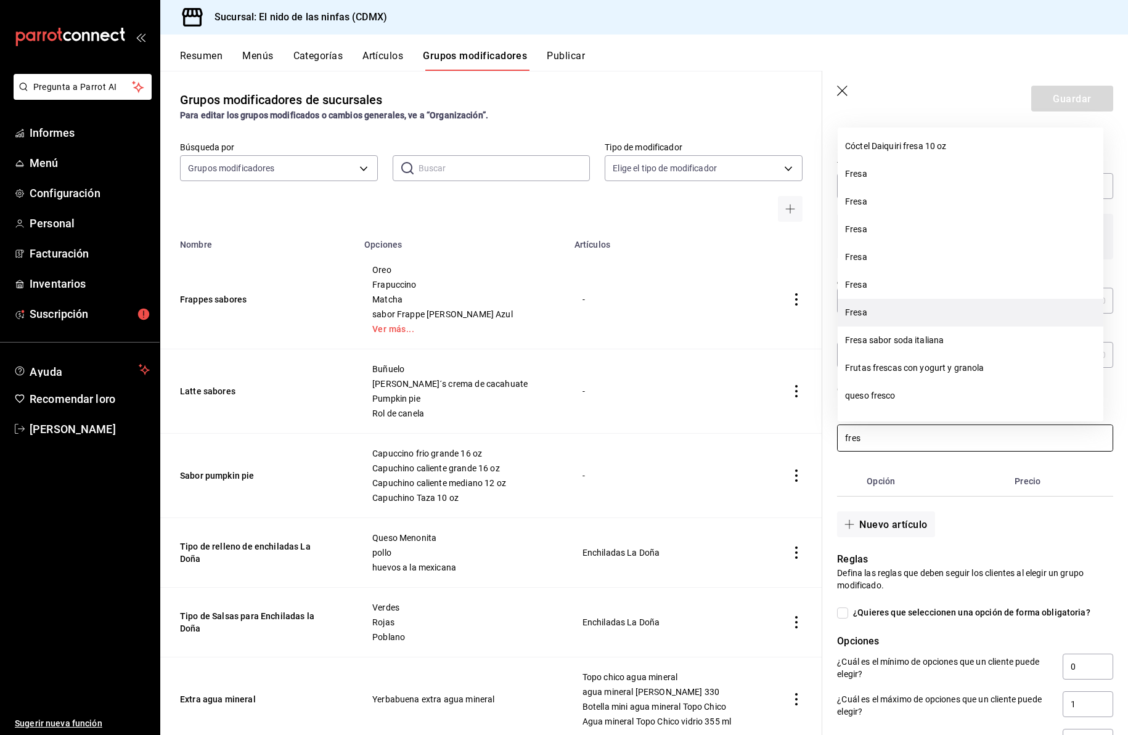
click at [871, 318] on li "Fresa" at bounding box center [971, 313] width 266 height 28
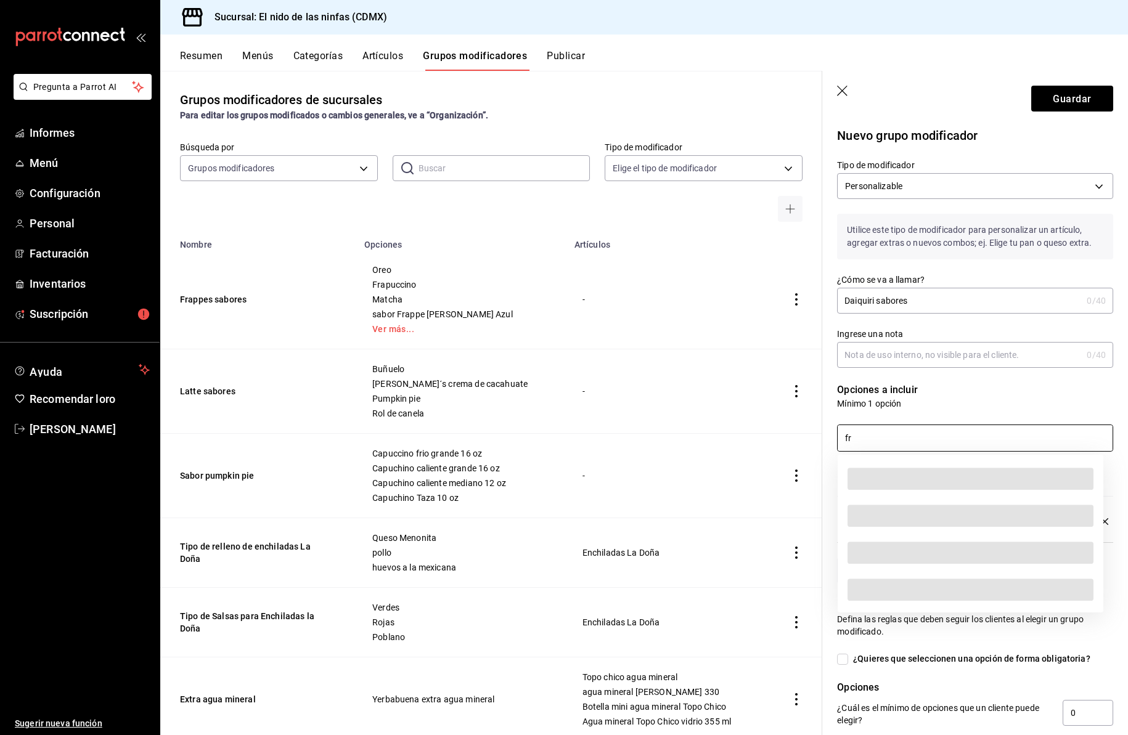
type input "f"
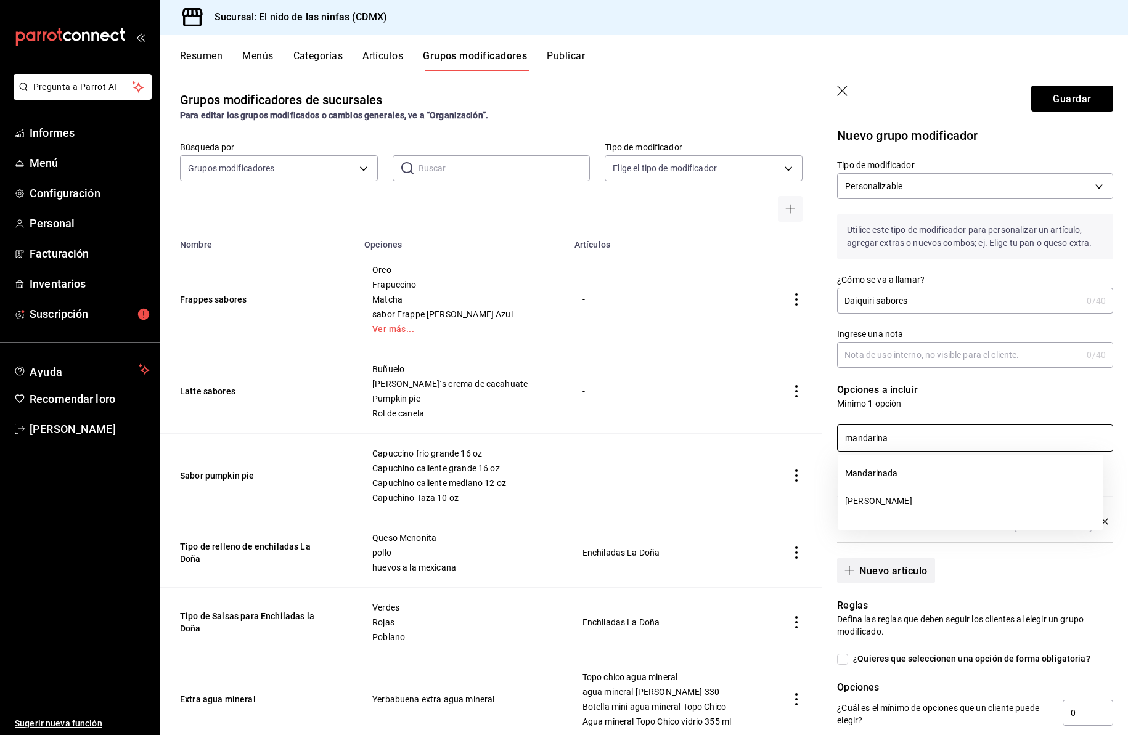
type input "mandarina"
click at [906, 571] on font "Nuevo artículo" at bounding box center [893, 571] width 68 height 12
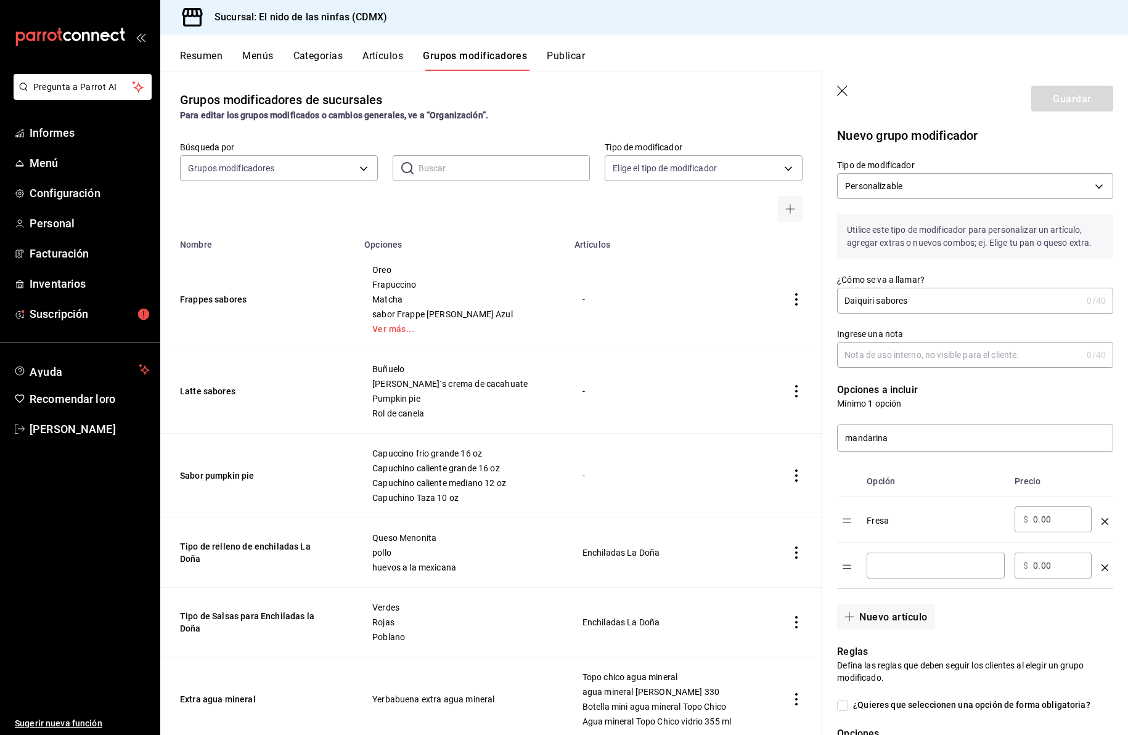
click at [905, 566] on input "Tabla de opciones" at bounding box center [935, 566] width 121 height 12
type input "Mandarina"
click at [1065, 96] on font "Guardar" at bounding box center [1072, 98] width 38 height 12
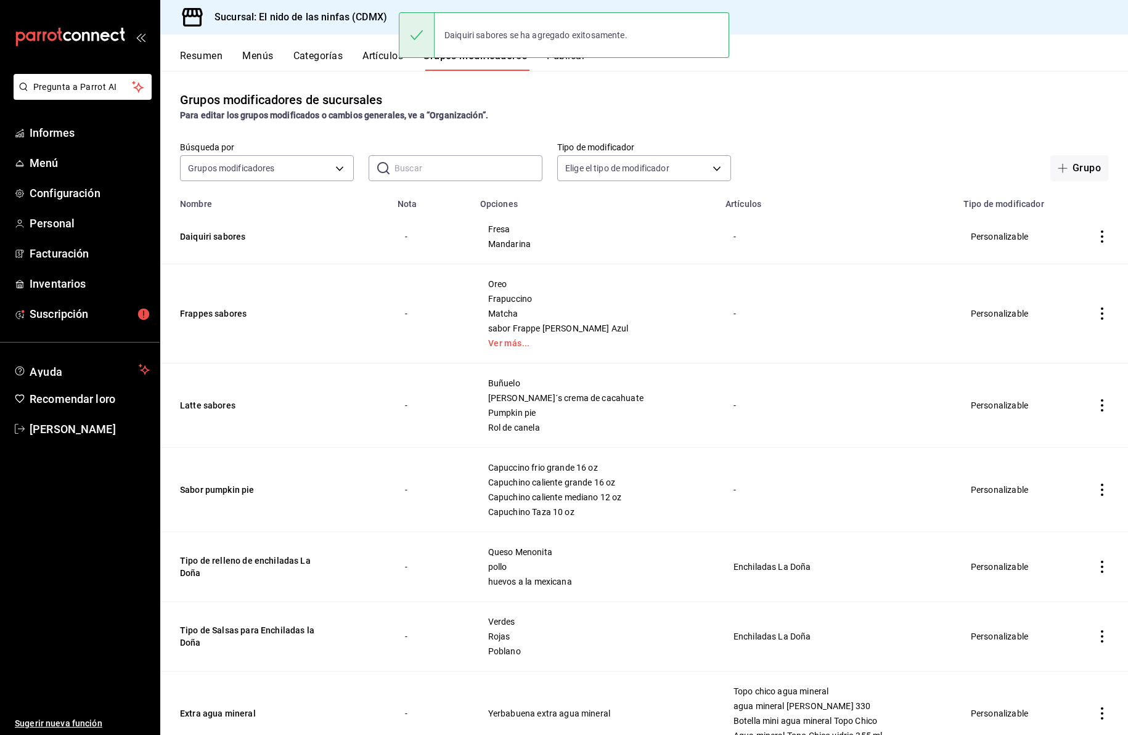
click at [381, 54] on font "Artículos" at bounding box center [382, 56] width 41 height 12
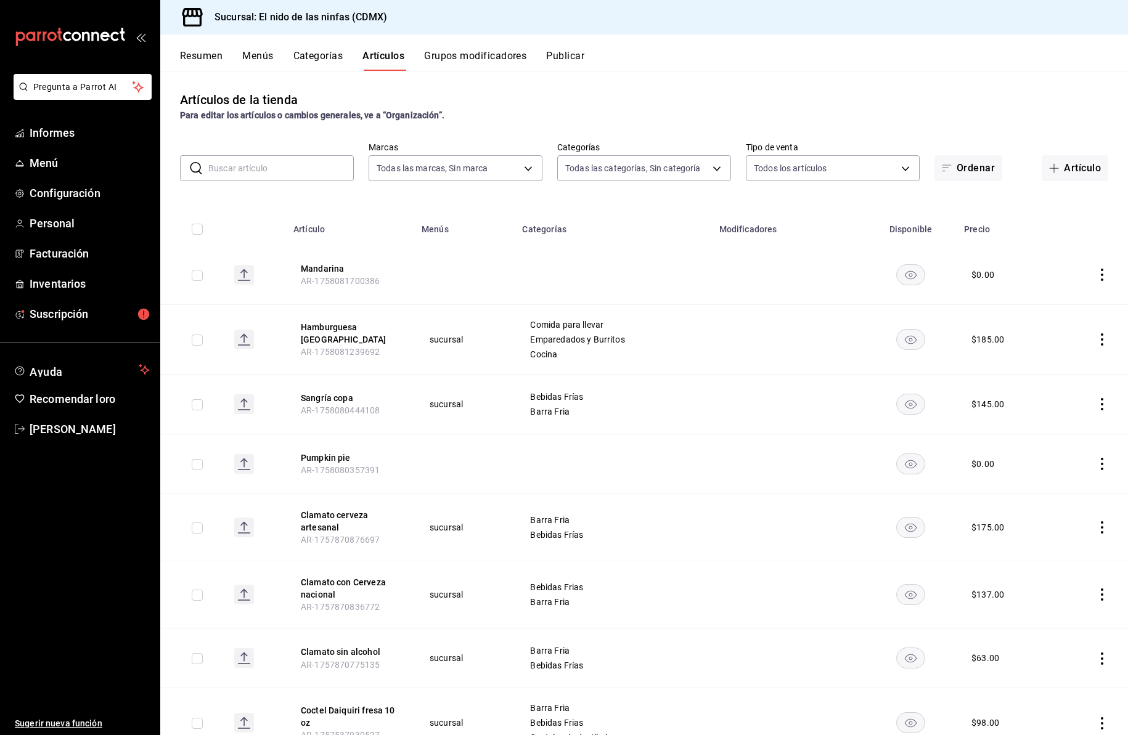
type input "d2e7f705-a92e-4b5a-9c7a-3f8867cbe88b"
type input "5c205893-a101-45fe-a5e9-0d3a7003fba1,4b68dad8-5fea-4f89-9963-c0d84c3836ef,d07fc…"
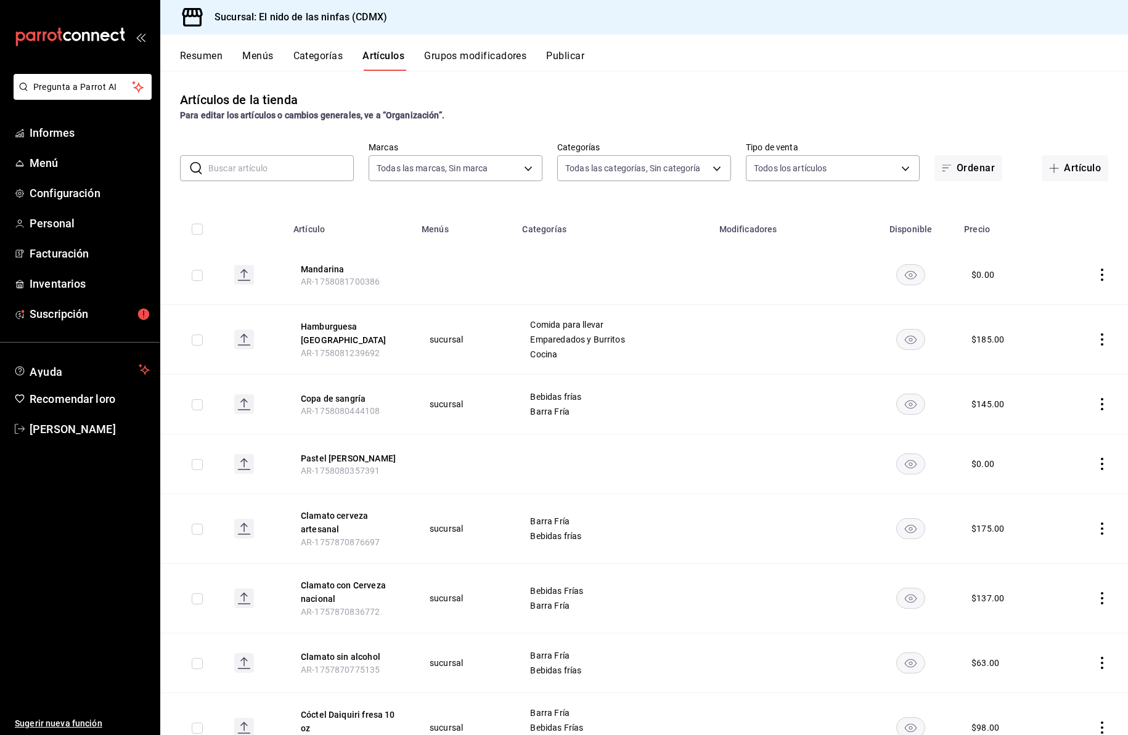
click at [320, 167] on input "text" at bounding box center [280, 168] width 145 height 25
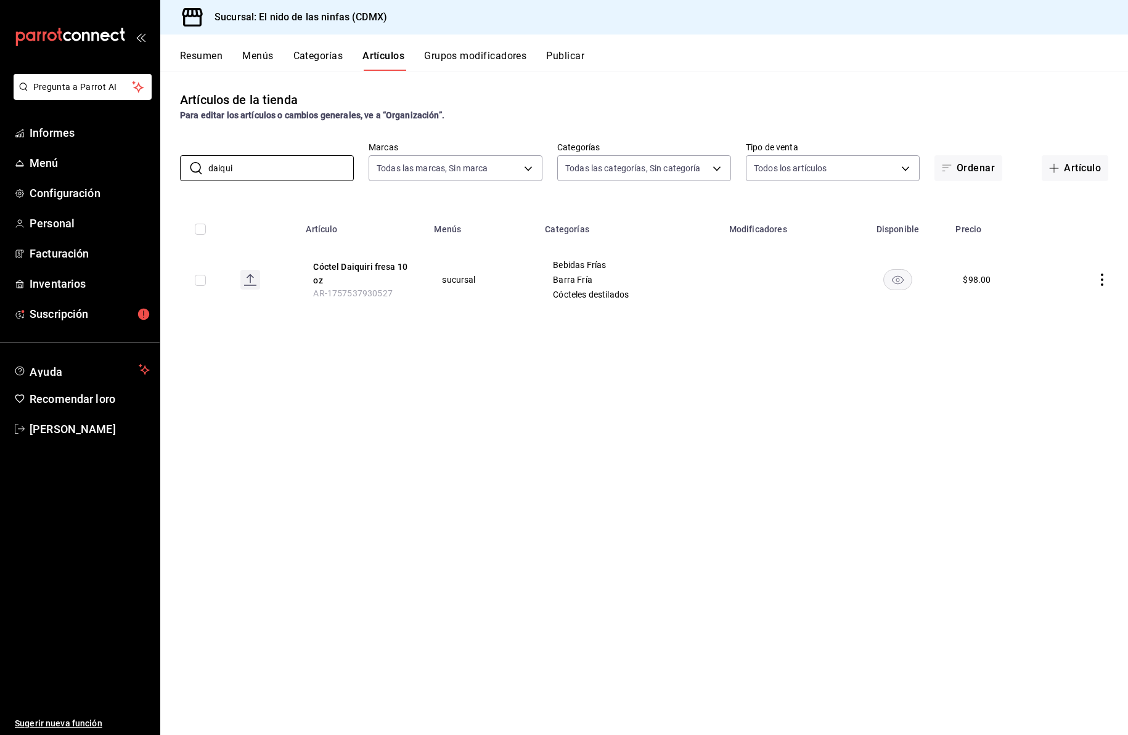
type input "daiqui"
click at [1103, 277] on icon "comportamiento" at bounding box center [1102, 280] width 12 height 12
click at [1059, 309] on font "Editar" at bounding box center [1060, 308] width 23 height 10
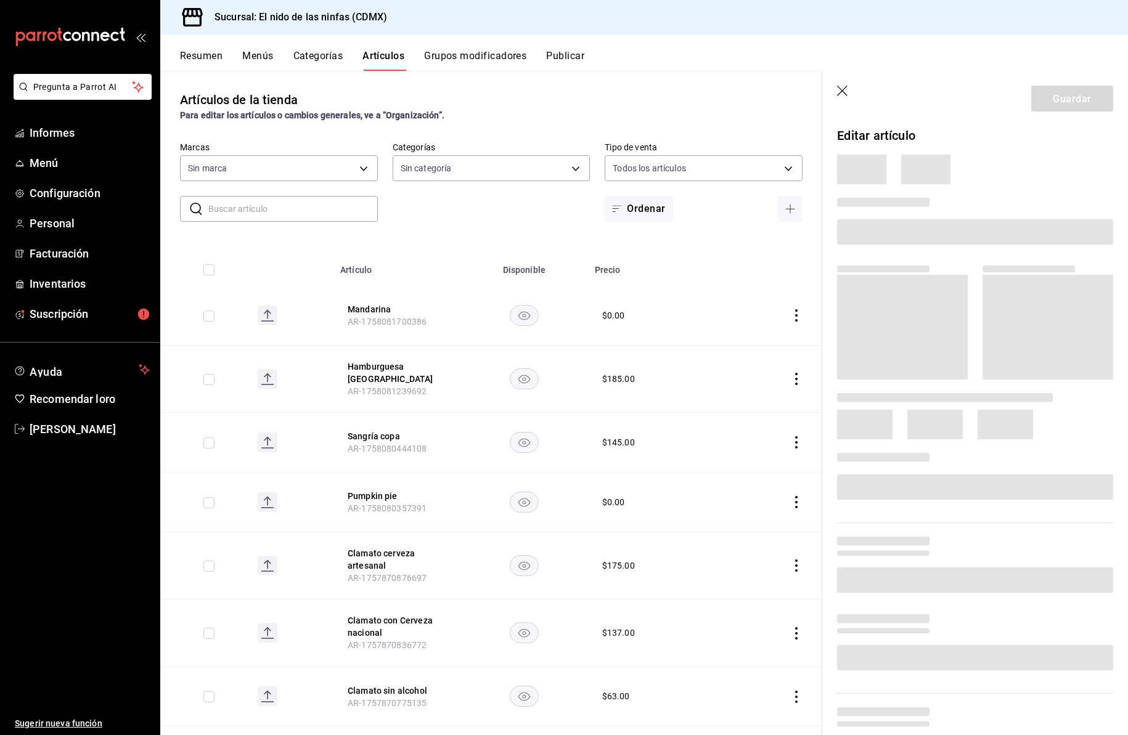
type input "5c205893-a101-45fe-a5e9-0d3a7003fba1,4b68dad8-5fea-4f89-9963-c0d84c3836ef,d07fc…"
type input "d2e7f705-a92e-4b5a-9c7a-3f8867cbe88b"
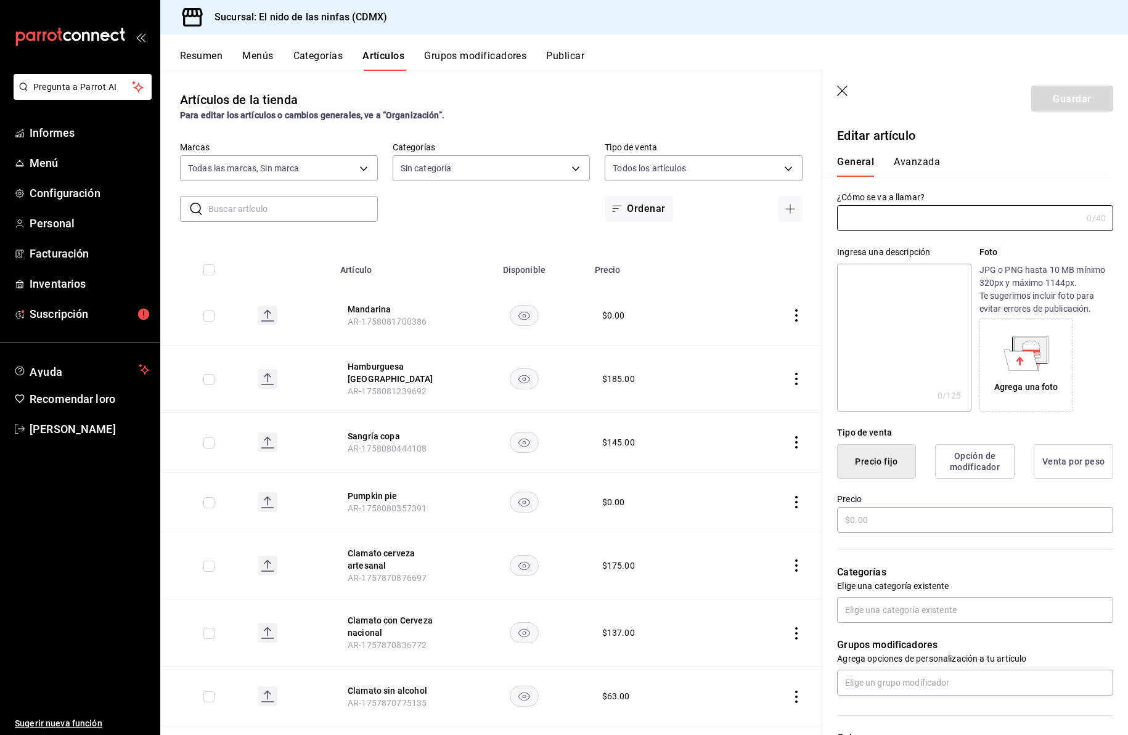
type input "Coctel Daiquiri fresa 10 oz"
type input "AR-1757537930527"
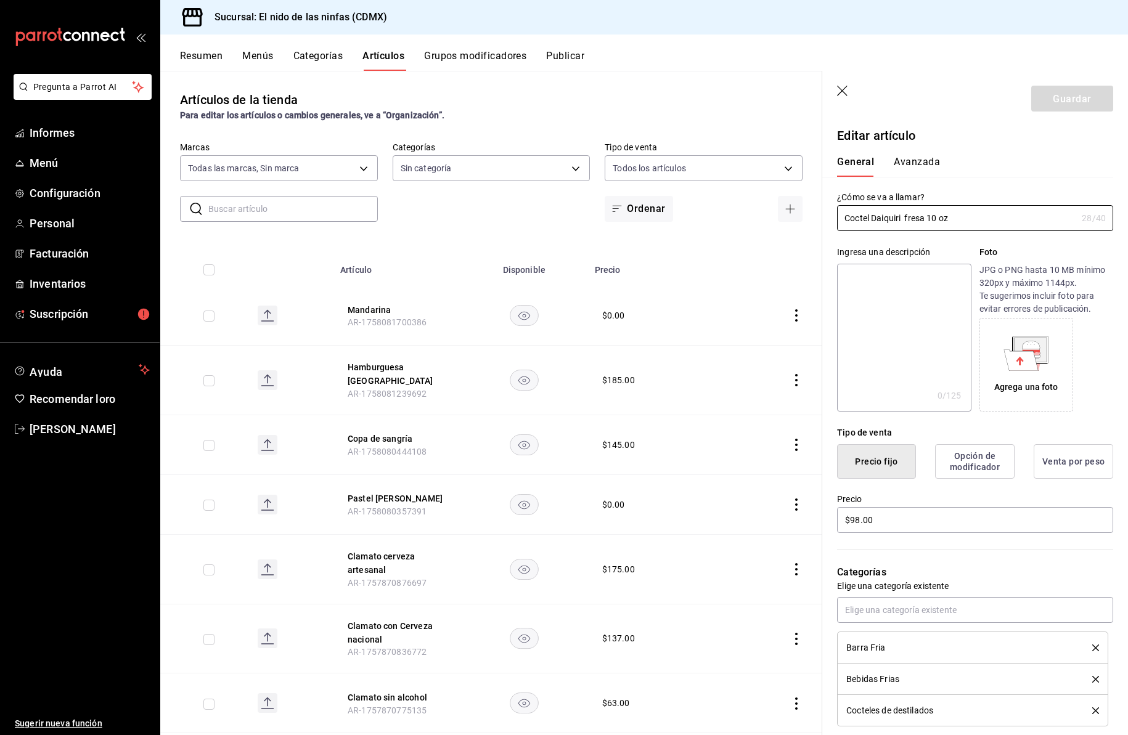
type input "$98.00"
click at [926, 220] on input "Coctel Daiquiri fresa 10 oz" at bounding box center [957, 218] width 240 height 25
click at [928, 222] on input "Coctel Daiquiri fresa 10 oz" at bounding box center [957, 218] width 240 height 25
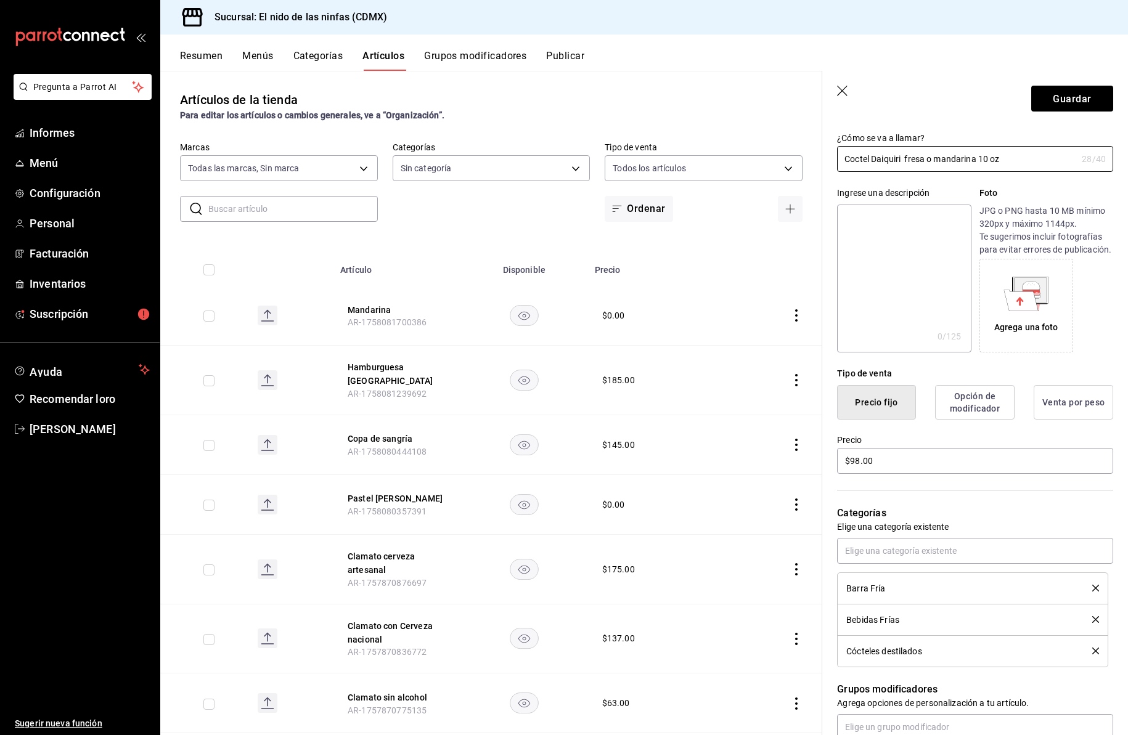
scroll to position [231, 0]
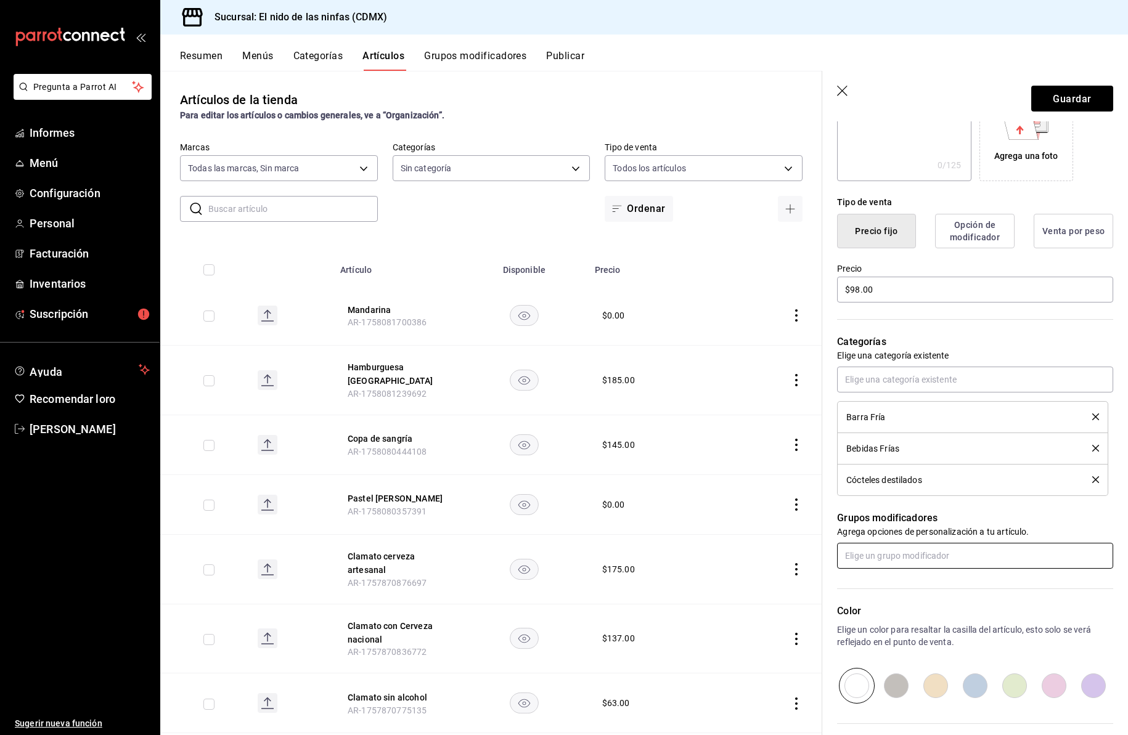
type input "Coctel Daiquiri fresa o mandarina 10 oz"
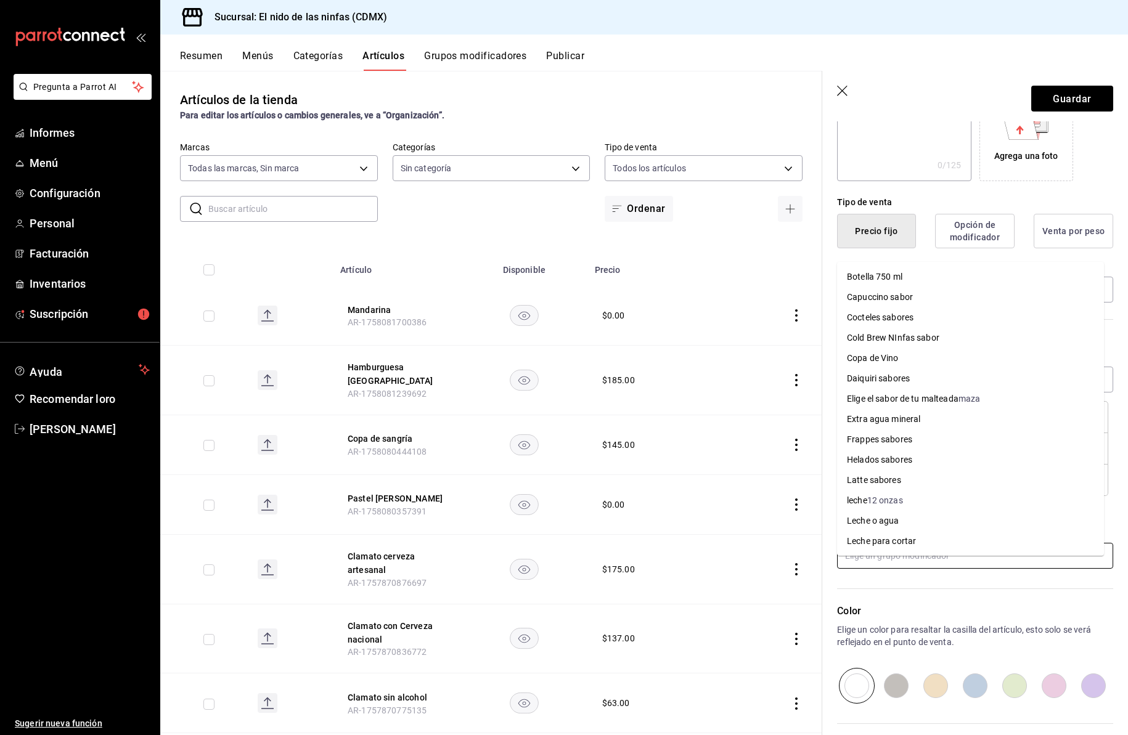
click at [887, 569] on input "text" at bounding box center [975, 556] width 276 height 26
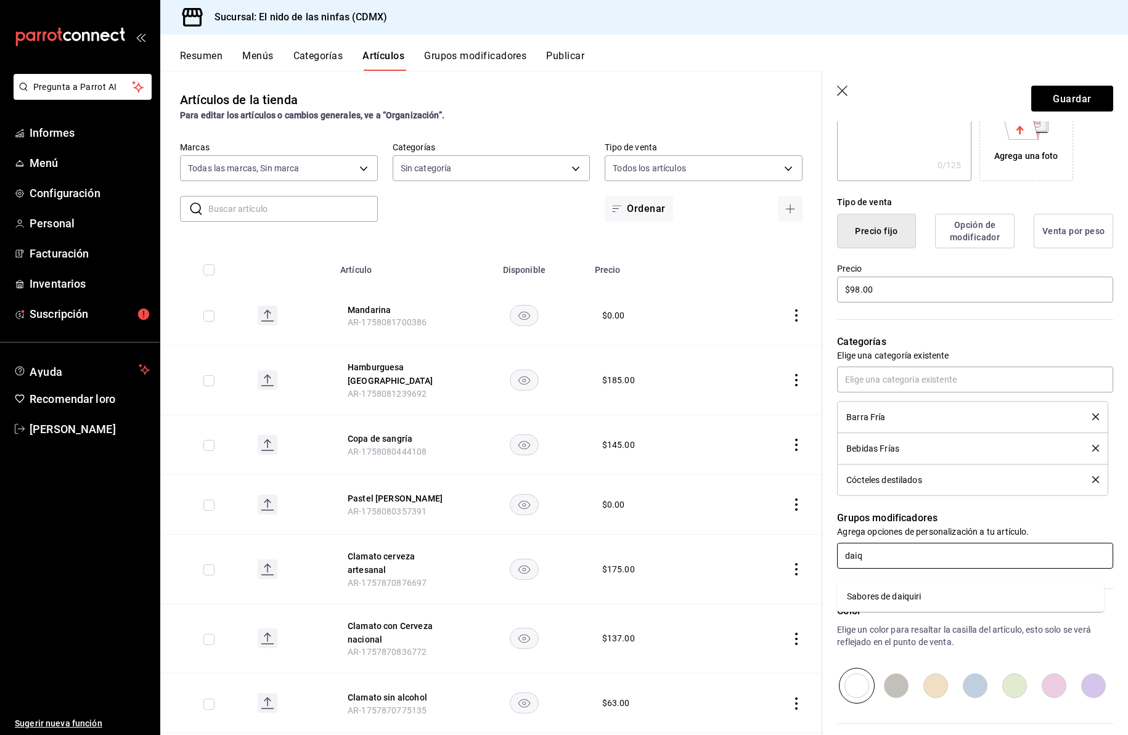
type input "daiqu"
click at [897, 595] on font "Sabores de daiquiri" at bounding box center [884, 597] width 75 height 10
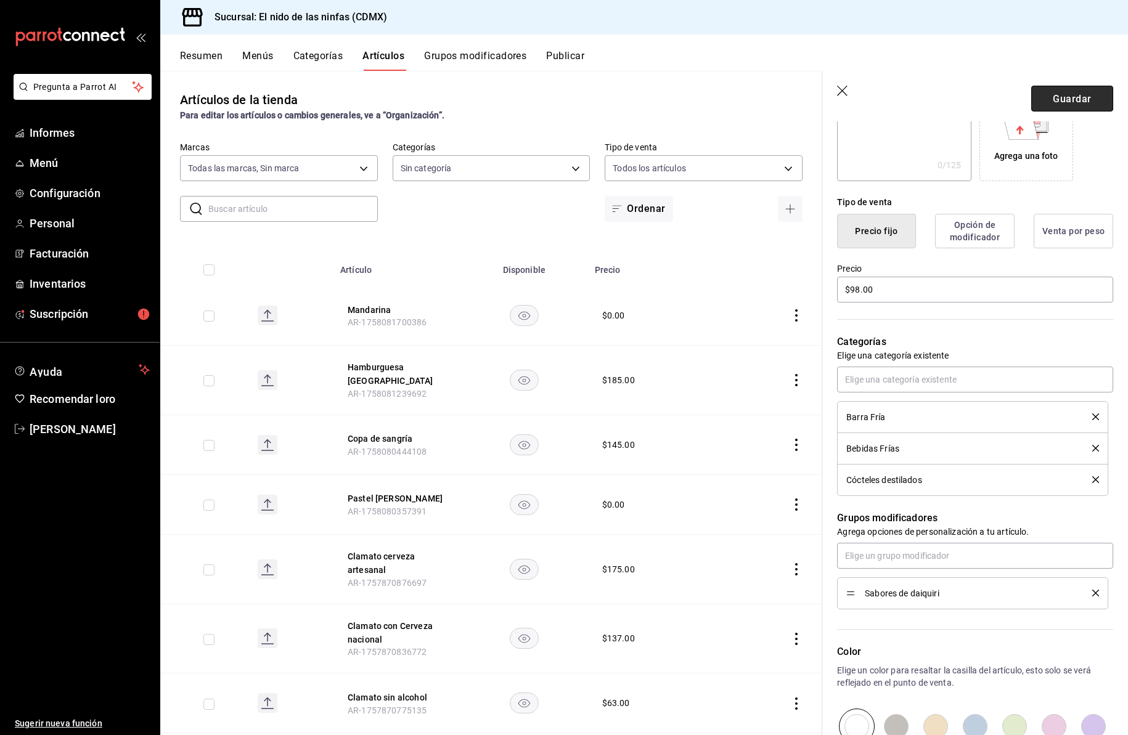
click at [1069, 96] on font "Guardar" at bounding box center [1072, 98] width 38 height 12
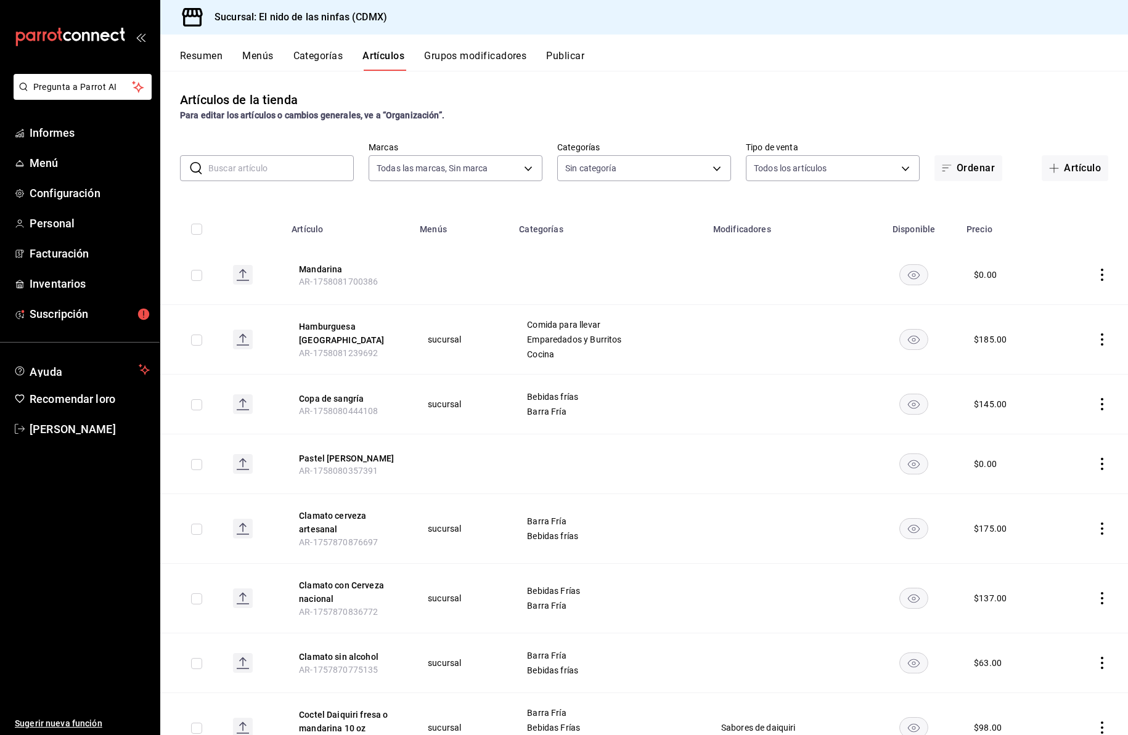
click at [322, 173] on input "text" at bounding box center [280, 168] width 145 height 25
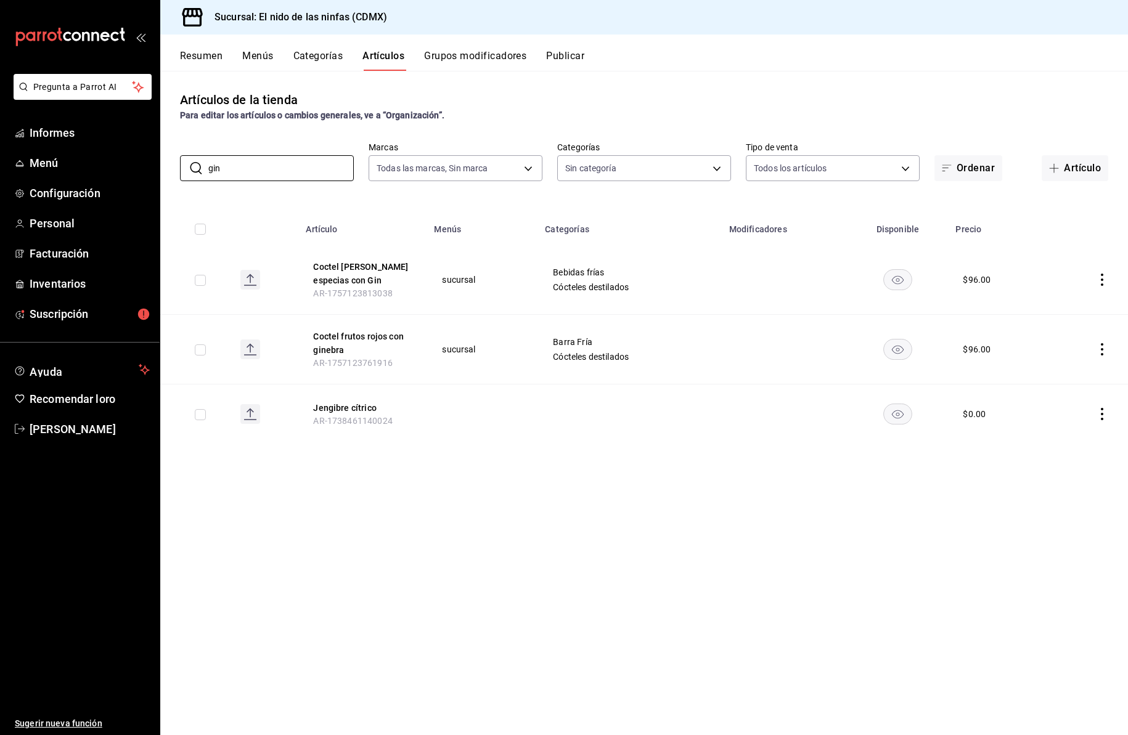
type input "gin"
click at [1103, 279] on icon "comportamiento" at bounding box center [1102, 280] width 12 height 12
click at [1065, 309] on font "Editar" at bounding box center [1060, 308] width 23 height 10
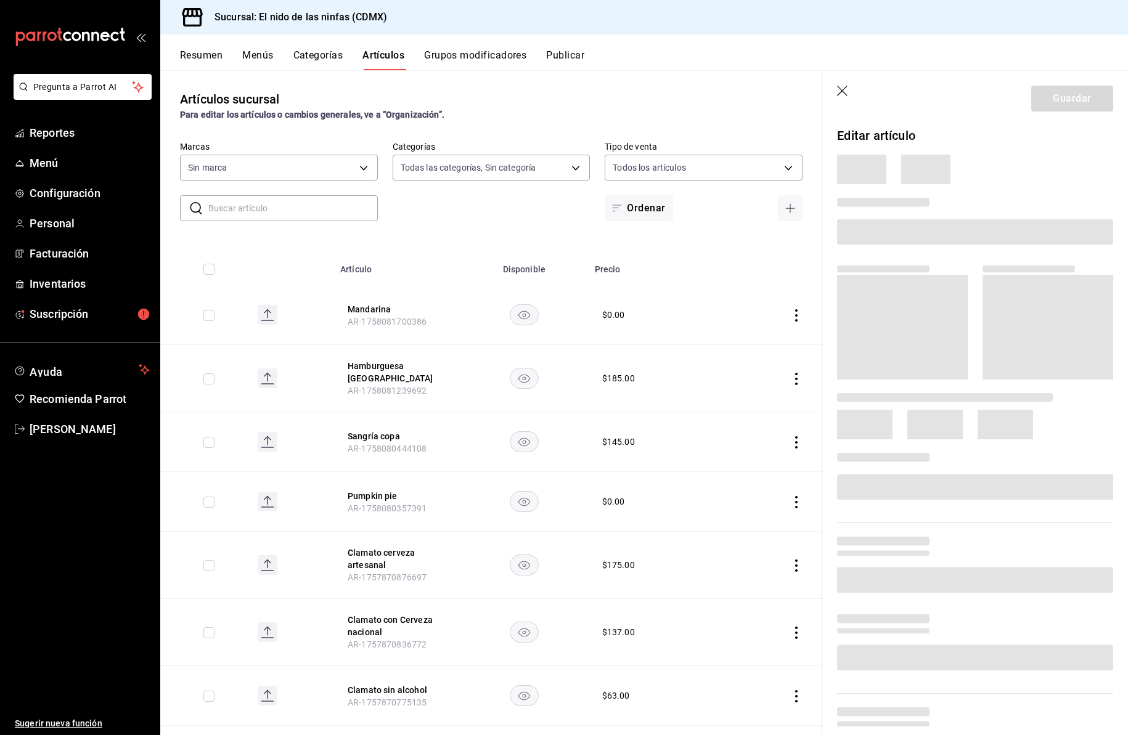
type input "5c205893-a101-45fe-a5e9-0d3a7003fba1,4b68dad8-5fea-4f89-9963-c0d84c3836ef,d07fc…"
type input "d2e7f705-a92e-4b5a-9c7a-3f8867cbe88b"
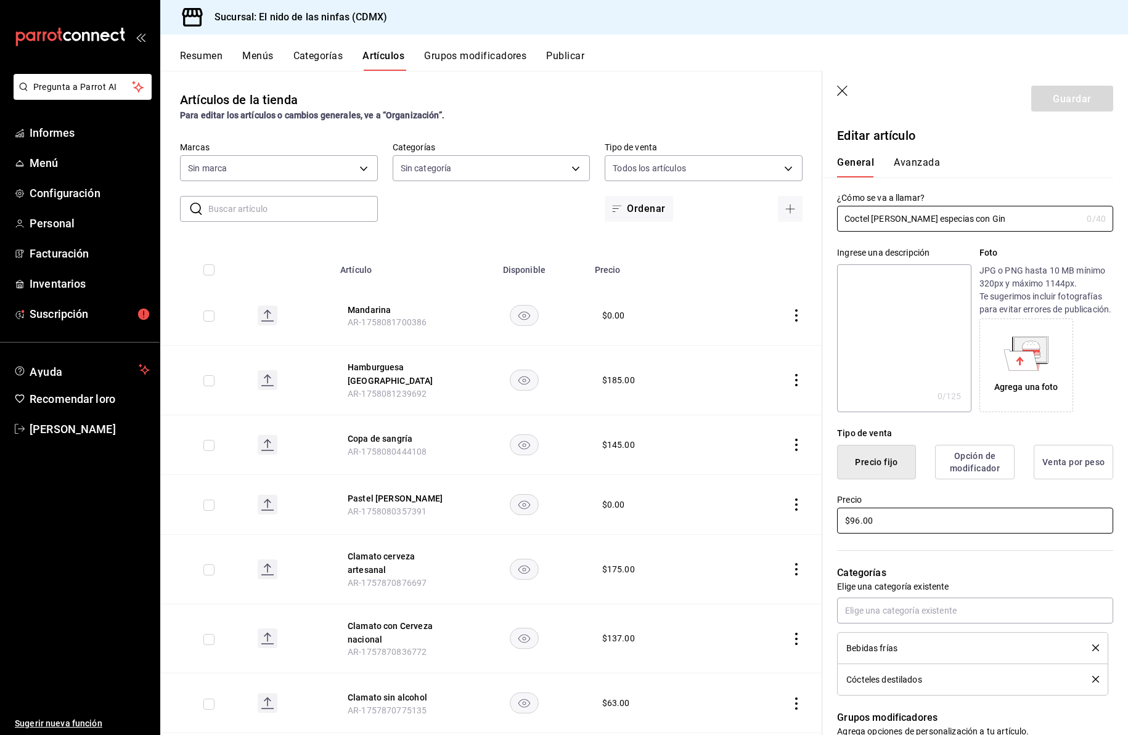
click at [859, 534] on input "$96.00" at bounding box center [975, 521] width 276 height 26
click at [861, 534] on input "$96.00" at bounding box center [975, 521] width 276 height 26
click at [859, 534] on input "$96.00" at bounding box center [975, 521] width 276 height 26
type input "$98.00"
click at [874, 221] on input "Coctel [PERSON_NAME] especias con Gin" at bounding box center [959, 218] width 245 height 25
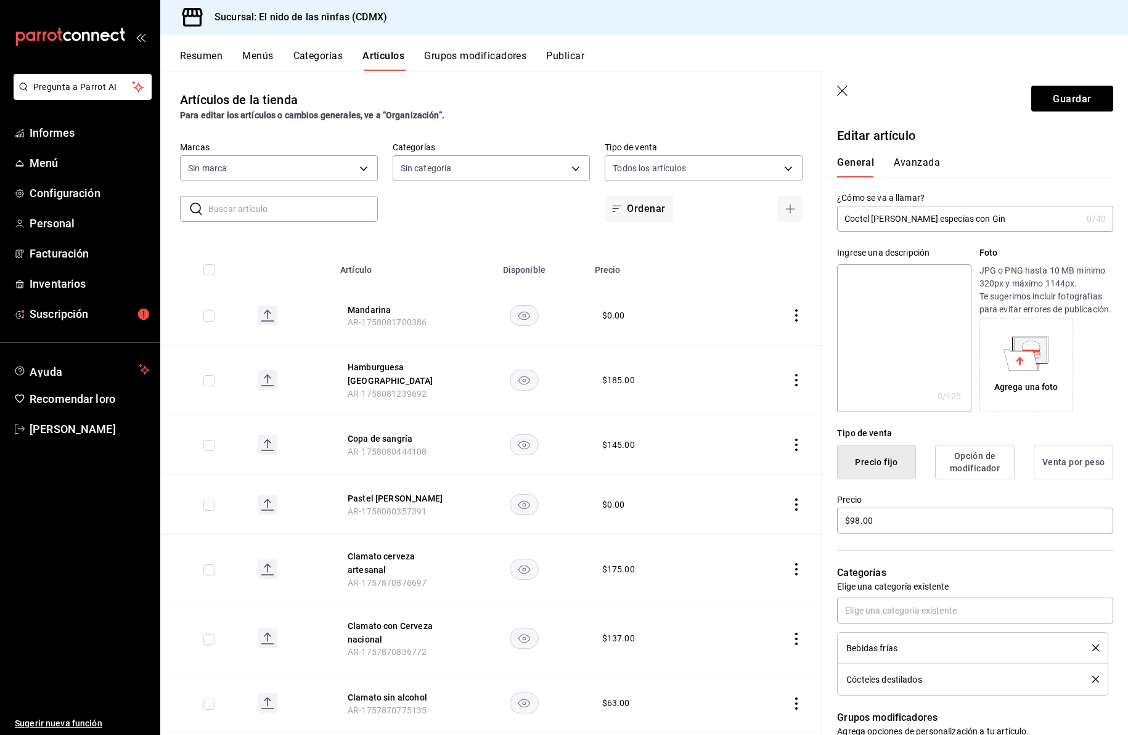
click at [880, 219] on input "Coctel [PERSON_NAME] especias con Gin" at bounding box center [959, 218] width 245 height 25
drag, startPoint x: 872, startPoint y: 221, endPoint x: 841, endPoint y: 217, distance: 31.0
click at [841, 217] on input "Coctel 10 oz [PERSON_NAME] especias con Gin" at bounding box center [959, 218] width 245 height 25
click at [989, 221] on input "Gin 10 oz romero especias con Gin" at bounding box center [959, 218] width 245 height 25
type input "Gin 10 oz [PERSON_NAME] especias"
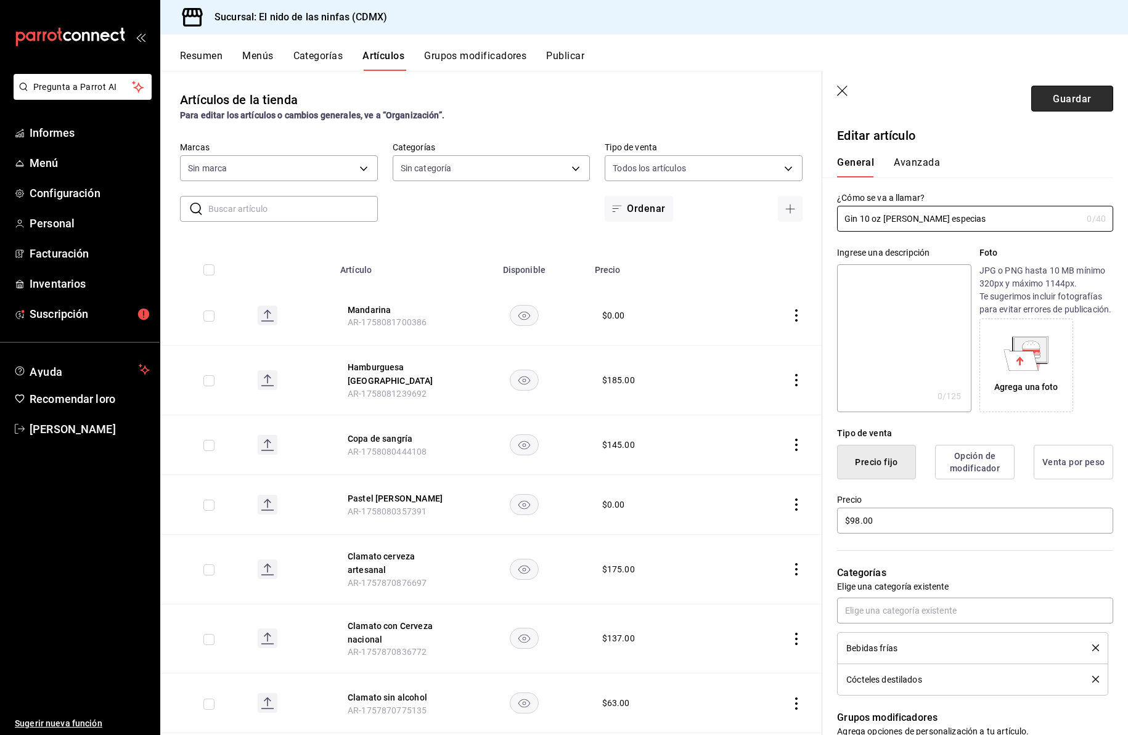
click at [1071, 101] on font "Guardar" at bounding box center [1072, 98] width 38 height 12
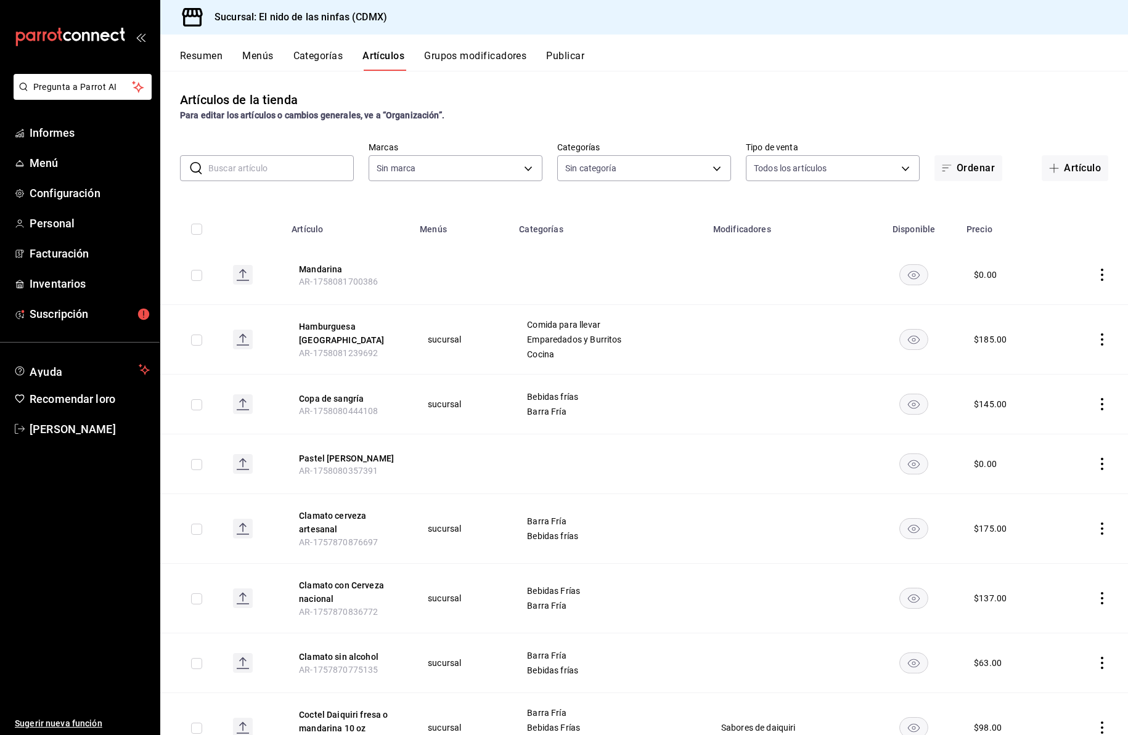
click at [324, 167] on input "text" at bounding box center [280, 168] width 145 height 25
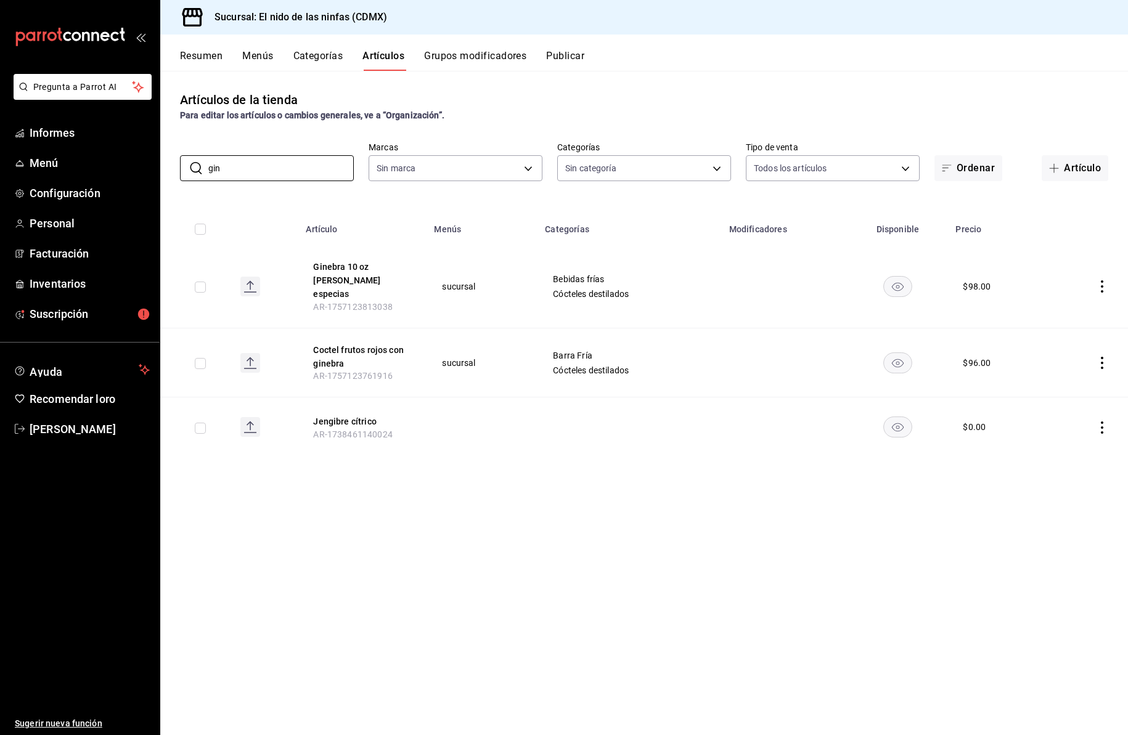
type input "gin"
click at [1103, 357] on icon "comportamiento" at bounding box center [1102, 363] width 12 height 12
click at [1055, 372] on span "Editar" at bounding box center [1065, 378] width 32 height 13
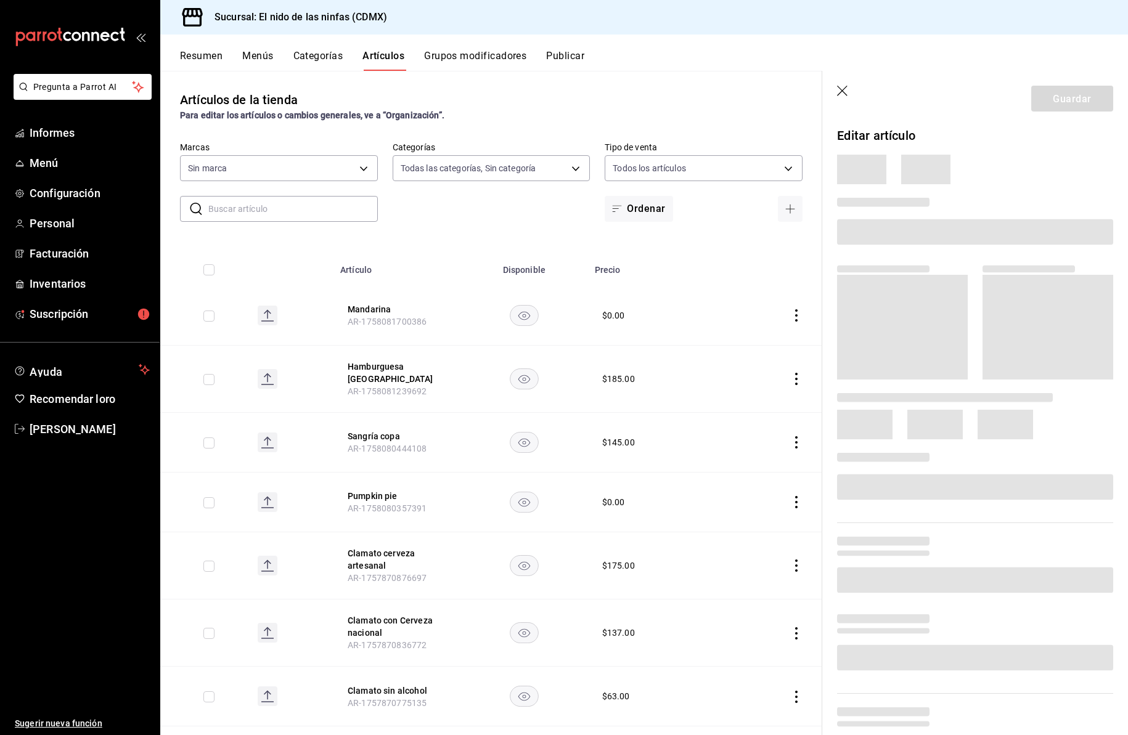
type input "5c205893-a101-45fe-a5e9-0d3a7003fba1,4b68dad8-5fea-4f89-9963-c0d84c3836ef,d07fc…"
type input "d2e7f705-a92e-4b5a-9c7a-3f8867cbe88b"
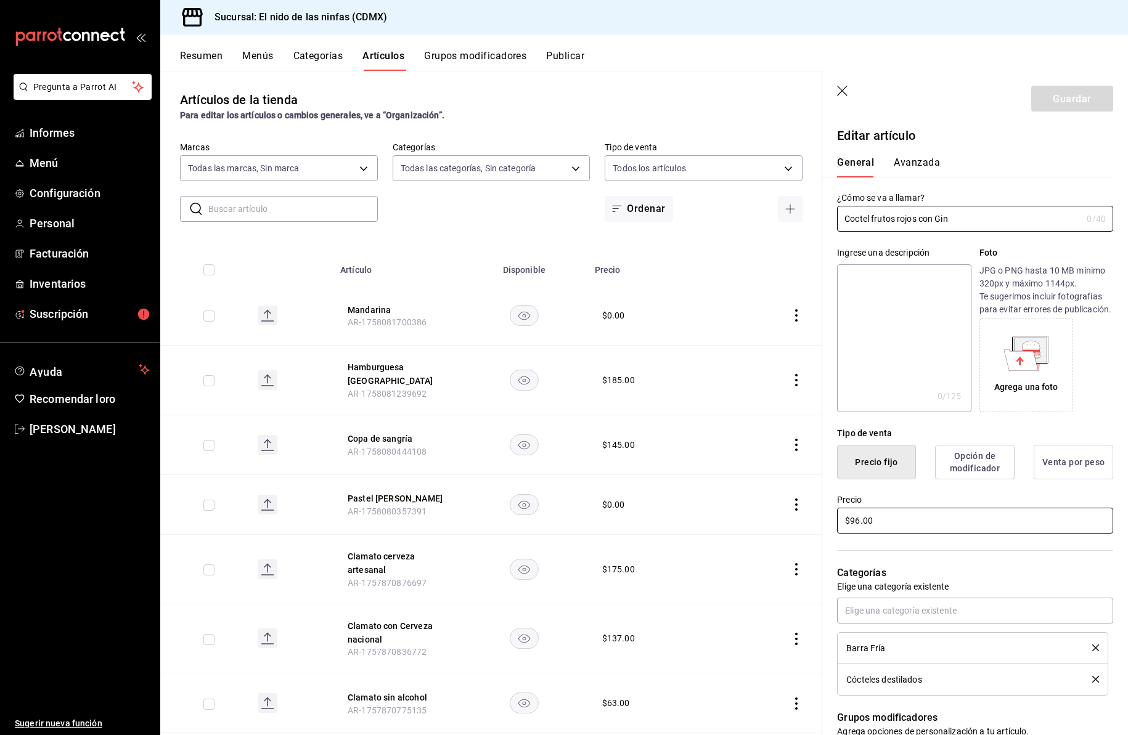
click at [859, 533] on input "$96.00" at bounding box center [975, 521] width 276 height 26
type input "$98.00"
click at [1053, 99] on font "Guardar" at bounding box center [1072, 98] width 38 height 12
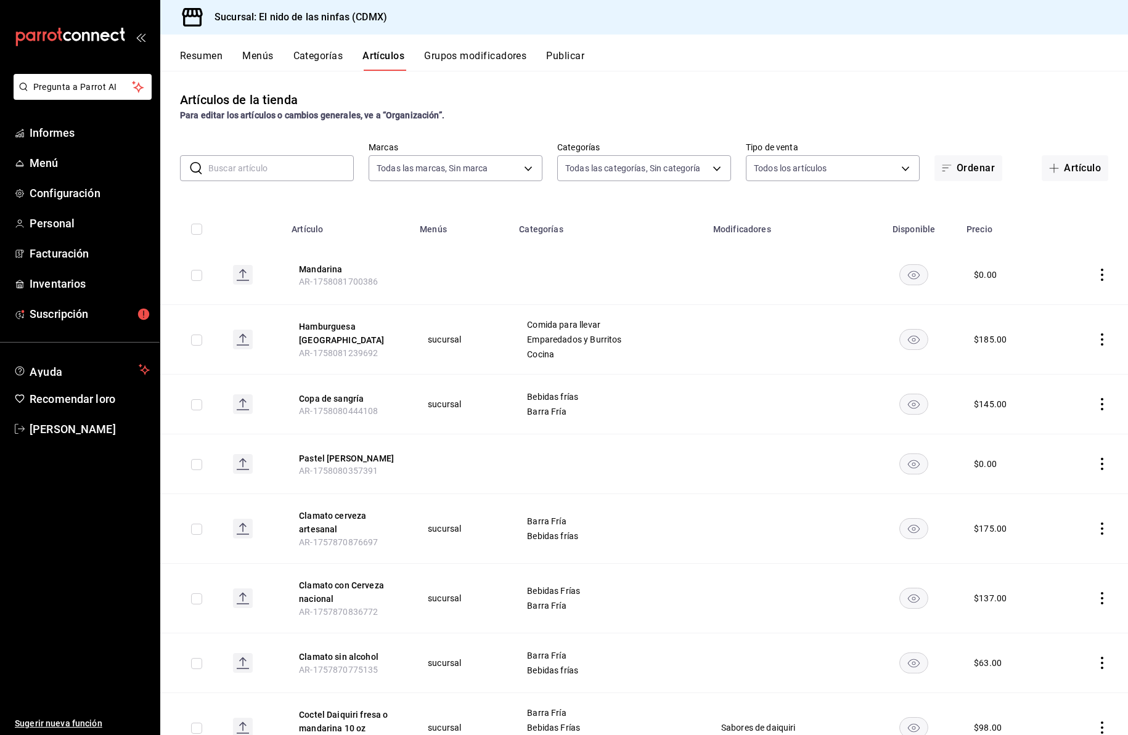
click at [286, 169] on input "text" at bounding box center [280, 168] width 145 height 25
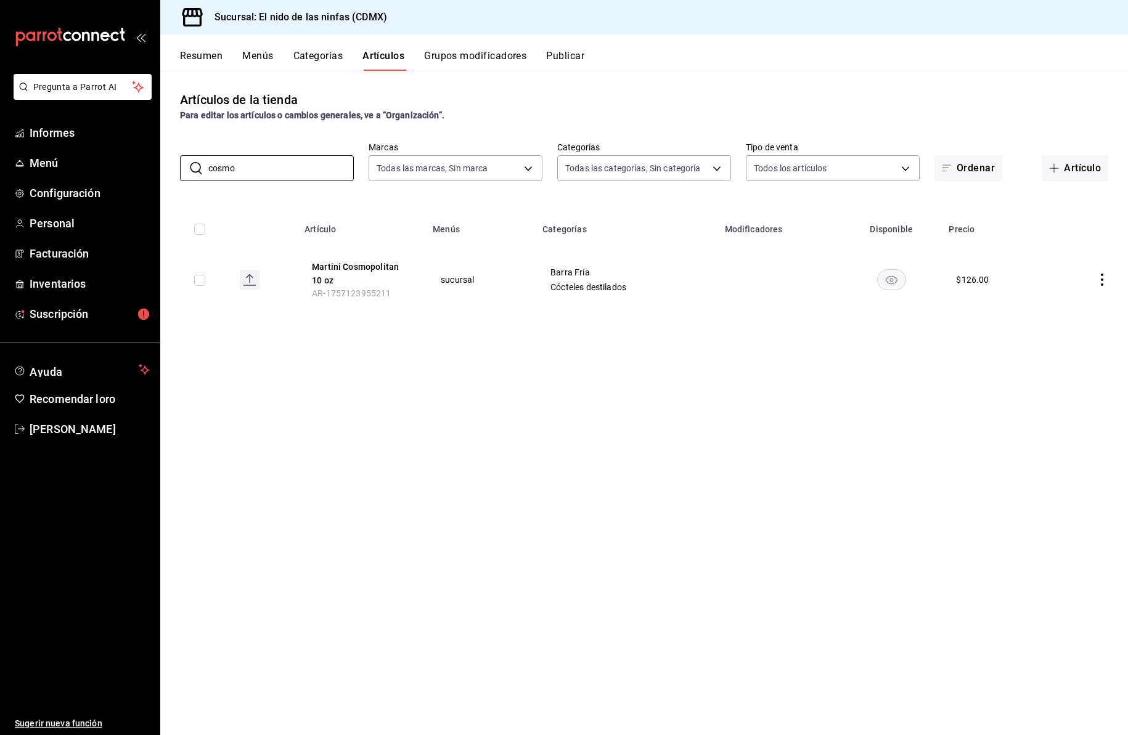
type input "cosmo"
click at [1101, 278] on icon "comportamiento" at bounding box center [1102, 280] width 12 height 12
click at [1061, 303] on font "Editar" at bounding box center [1060, 308] width 23 height 10
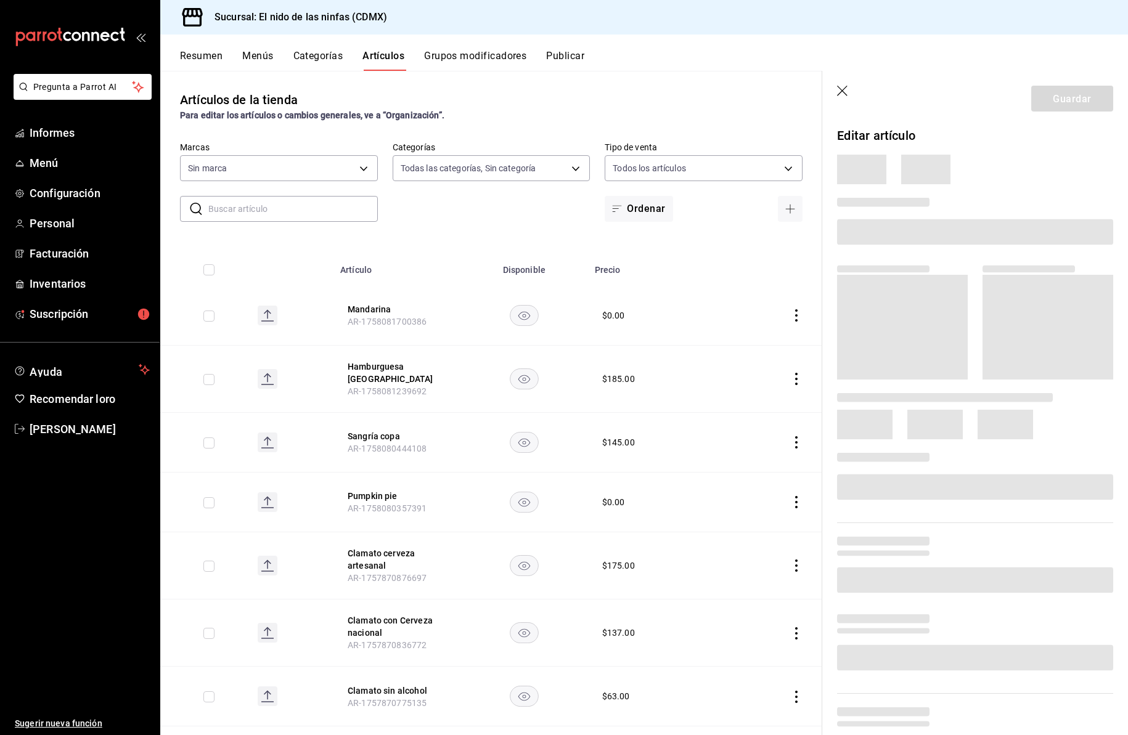
type input "5c205893-a101-45fe-a5e9-0d3a7003fba1,4b68dad8-5fea-4f89-9963-c0d84c3836ef,d07fc…"
type input "d2e7f705-a92e-4b5a-9c7a-3f8867cbe88b"
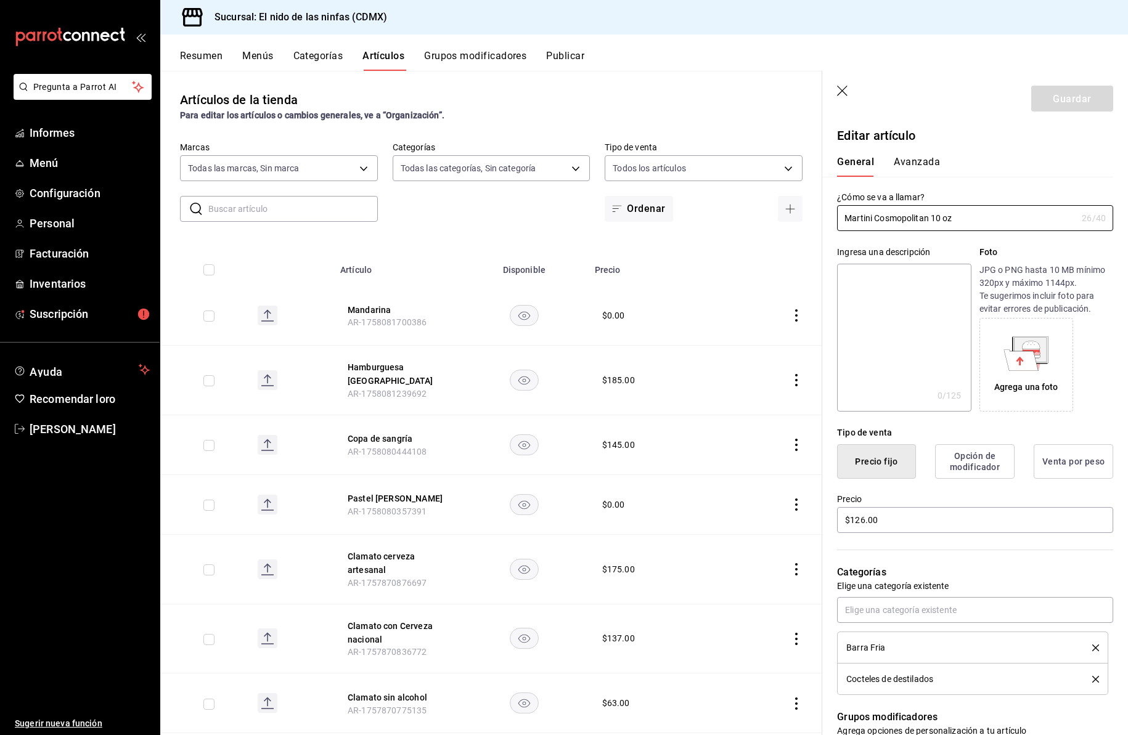
type input "$126.00"
click at [875, 221] on input "Martini Cosmopolitan 10 oz" at bounding box center [957, 218] width 240 height 25
type input "Cosmopolitan 10 oz"
click at [863, 534] on input "$126.00" at bounding box center [975, 521] width 276 height 26
type input "$1.00"
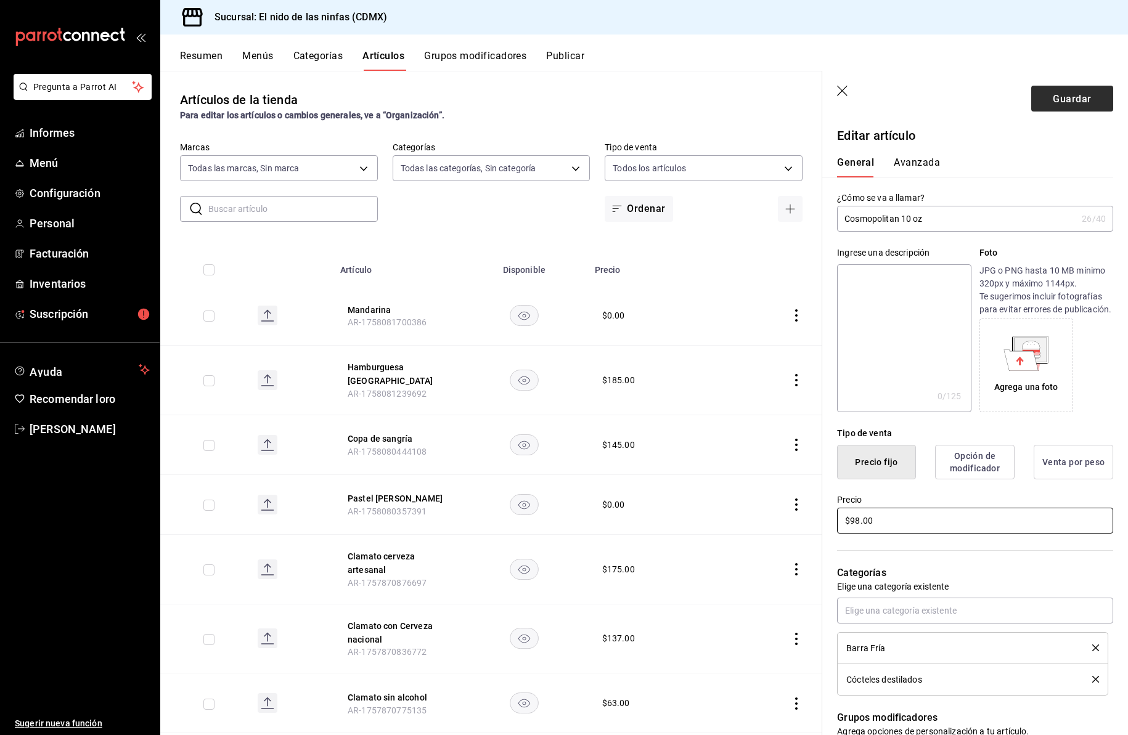
type input "$98.00"
click at [1064, 100] on font "Guardar" at bounding box center [1072, 98] width 38 height 12
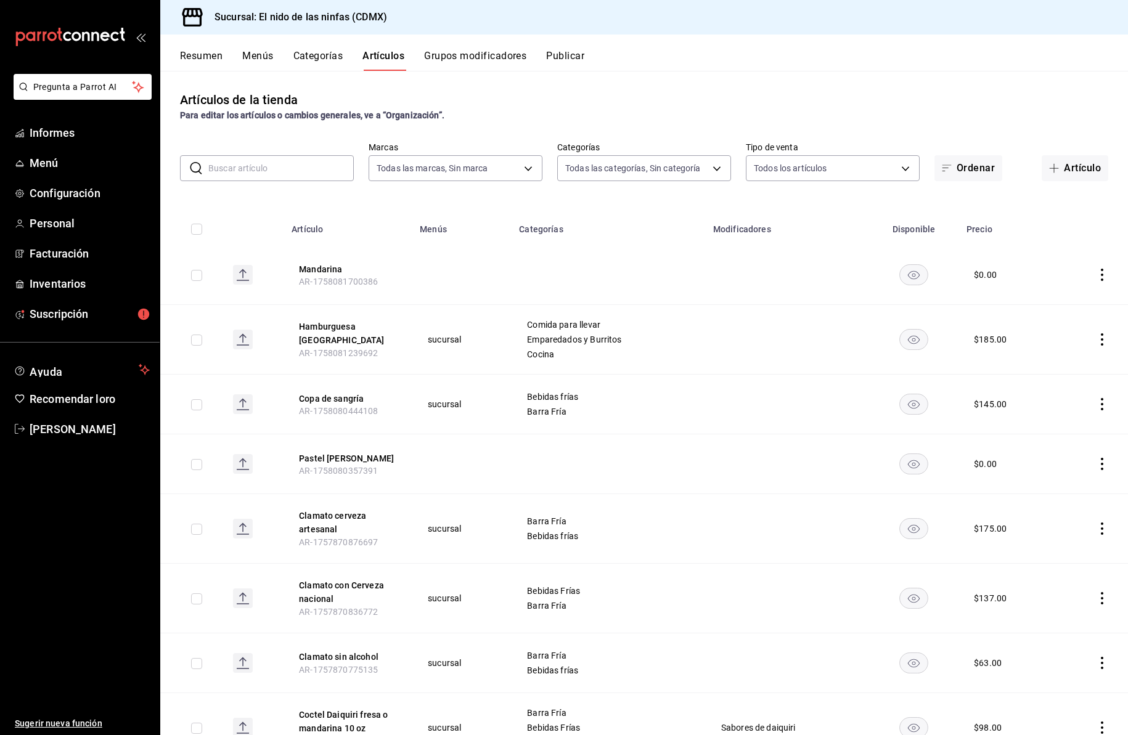
click at [248, 166] on input "text" at bounding box center [280, 168] width 145 height 25
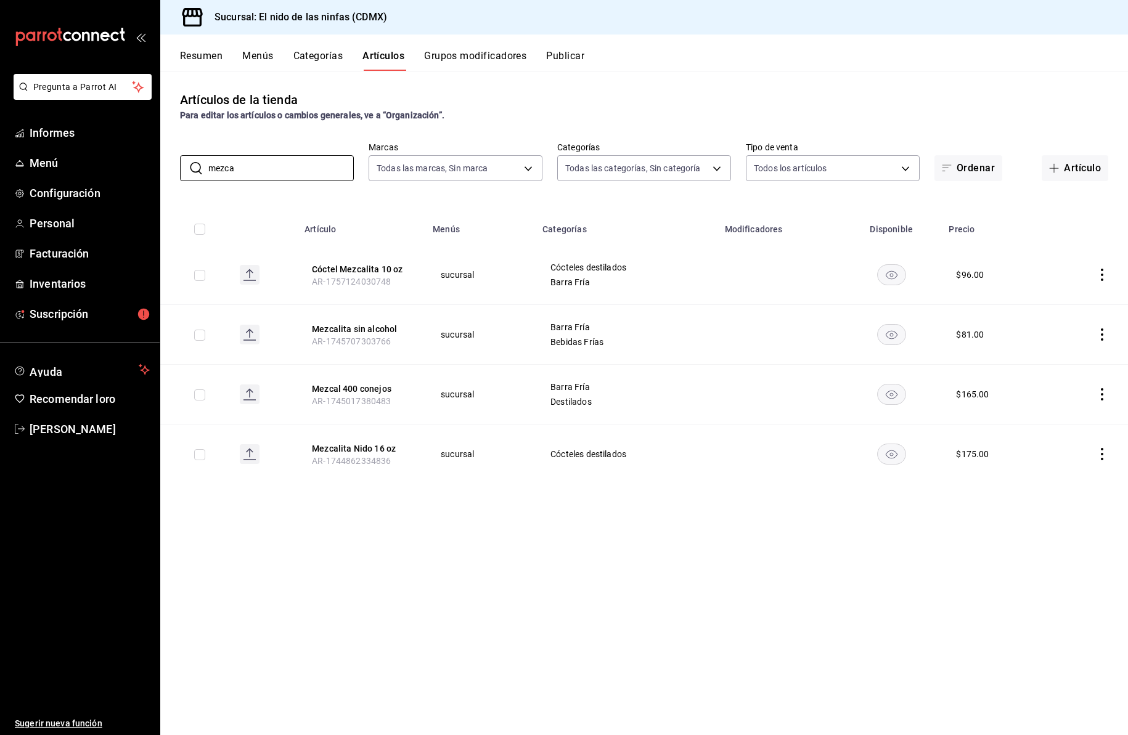
type input "mezca"
click at [1102, 272] on icon "comportamiento" at bounding box center [1102, 275] width 12 height 12
click at [1066, 301] on font "Editar" at bounding box center [1060, 303] width 23 height 10
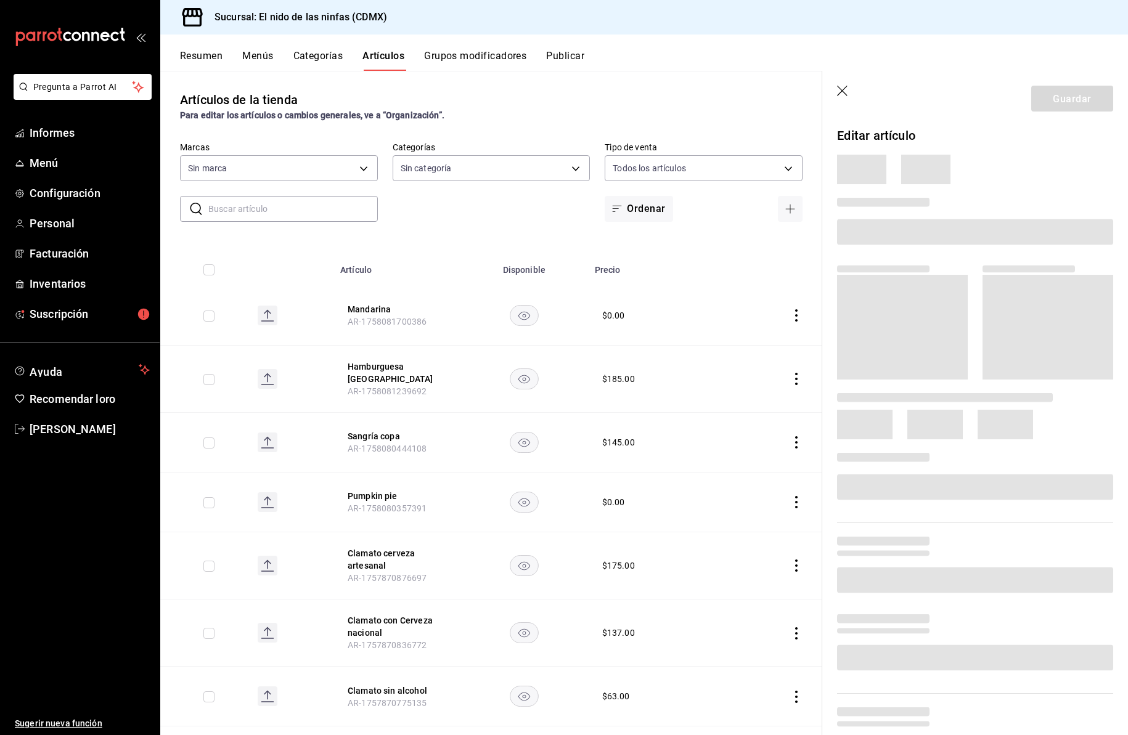
type input "5c205893-a101-45fe-a5e9-0d3a7003fba1,4b68dad8-5fea-4f89-9963-c0d84c3836ef,d07fc…"
type input "d2e7f705-a92e-4b5a-9c7a-3f8867cbe88b"
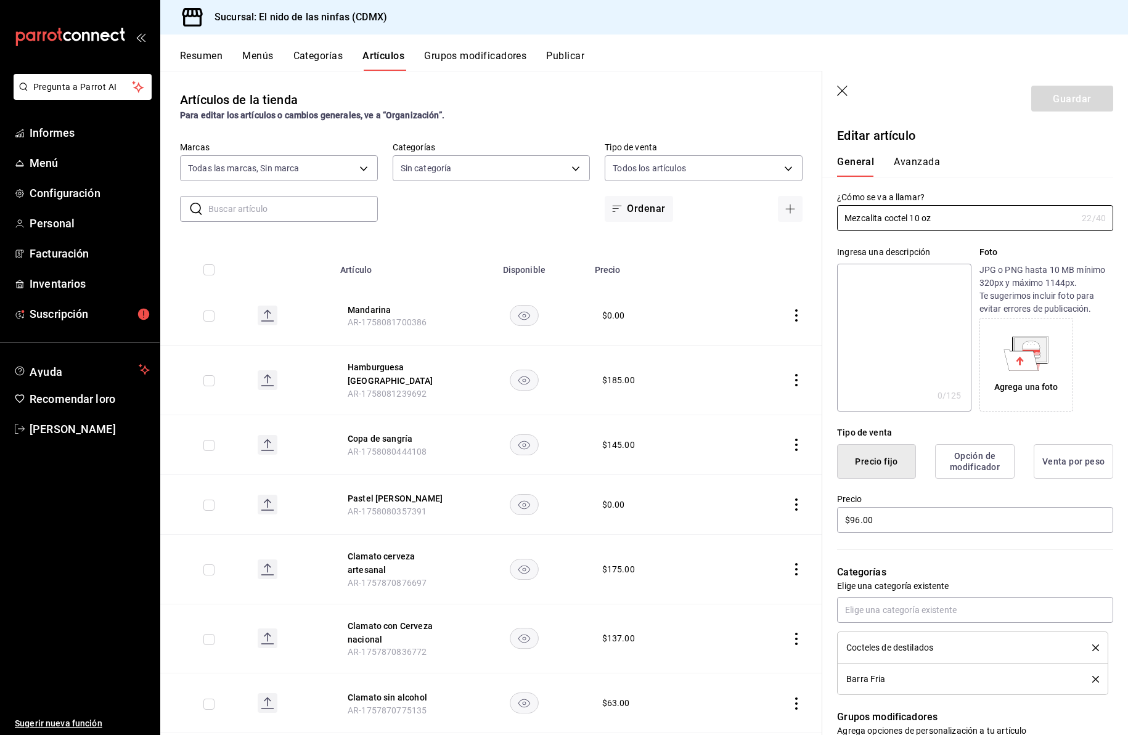
type input "$96.00"
click at [908, 222] on input "Mezcalita coctel 10 oz" at bounding box center [957, 218] width 240 height 25
type input "Mezcalita Jr. 10 oz"
drag, startPoint x: 859, startPoint y: 534, endPoint x: 862, endPoint y: 541, distance: 7.2
click at [859, 534] on input "$96.00" at bounding box center [975, 521] width 276 height 26
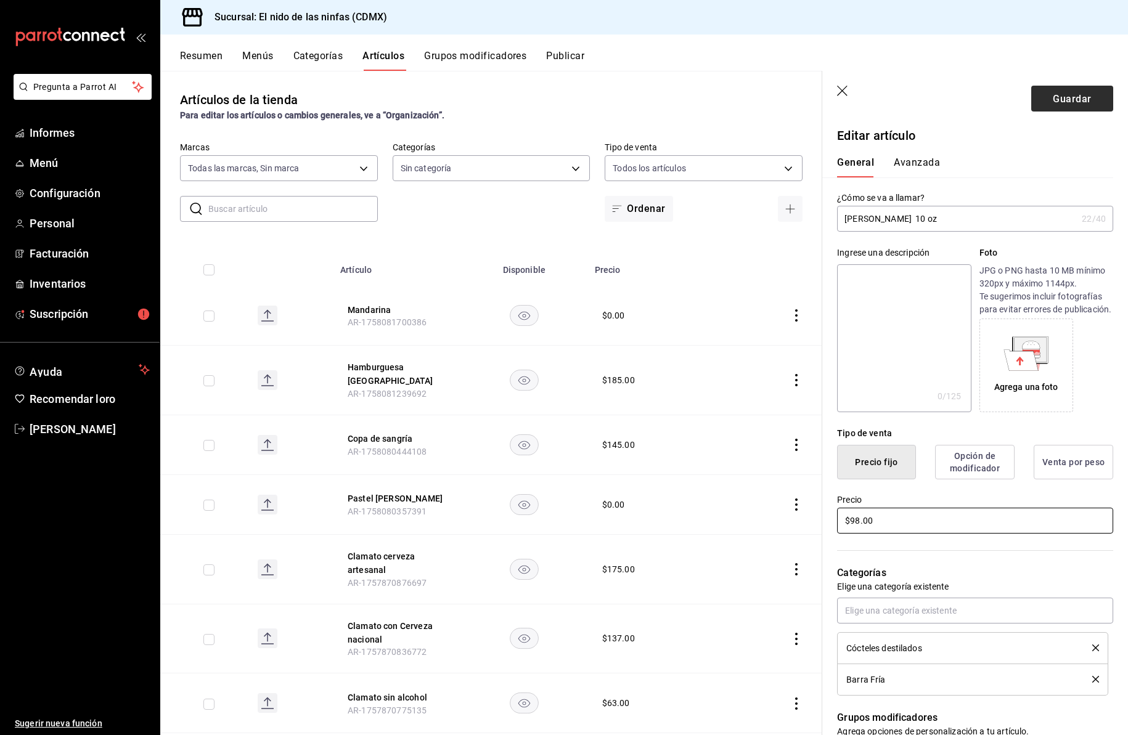
type input "$98.00"
click at [1058, 103] on font "Guardar" at bounding box center [1072, 98] width 38 height 12
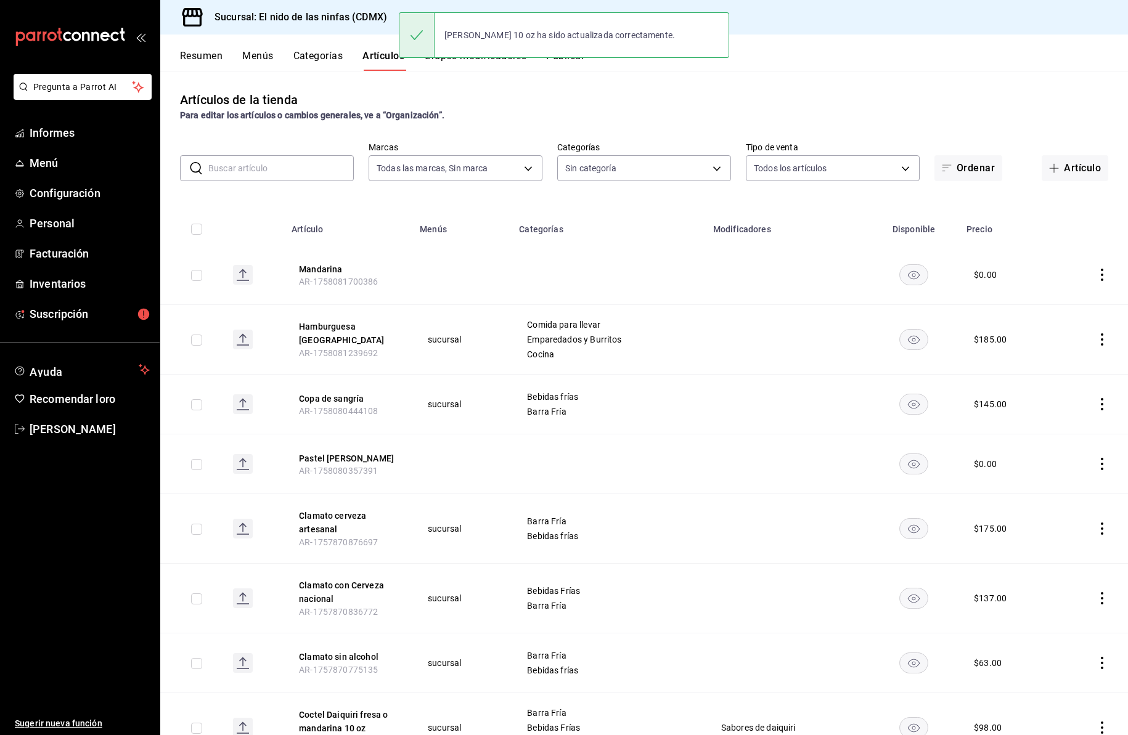
click at [258, 170] on input "text" at bounding box center [280, 168] width 145 height 25
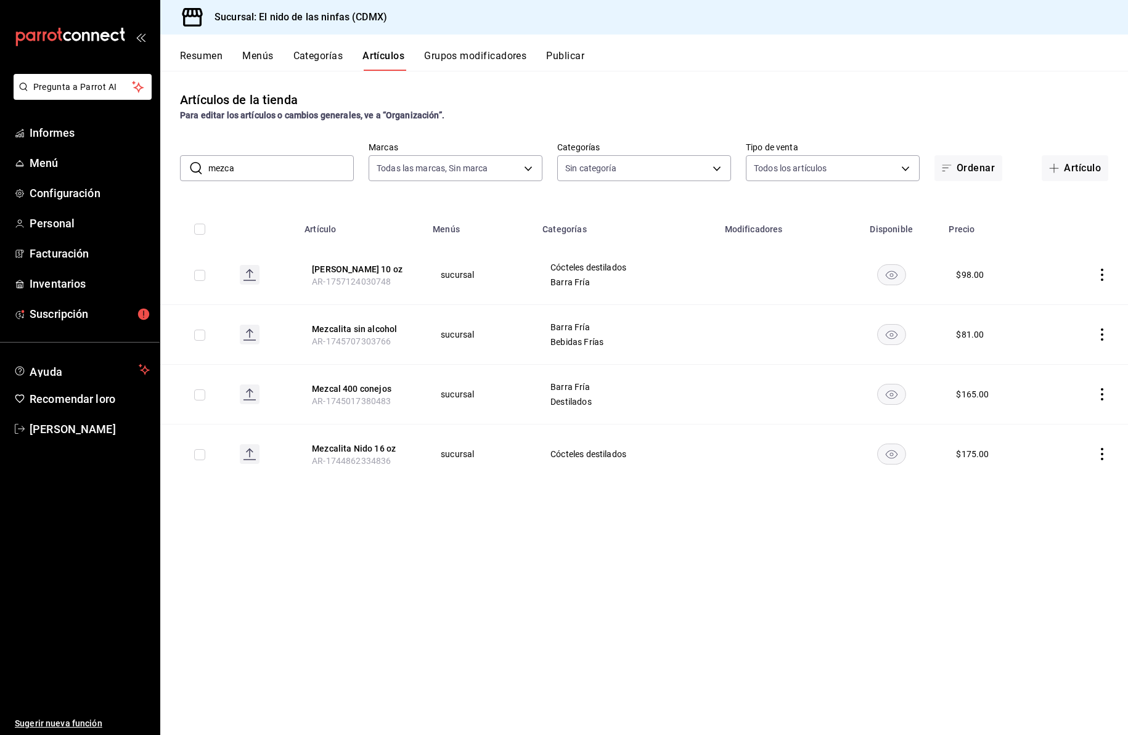
click at [254, 166] on input "mezca" at bounding box center [280, 168] width 145 height 25
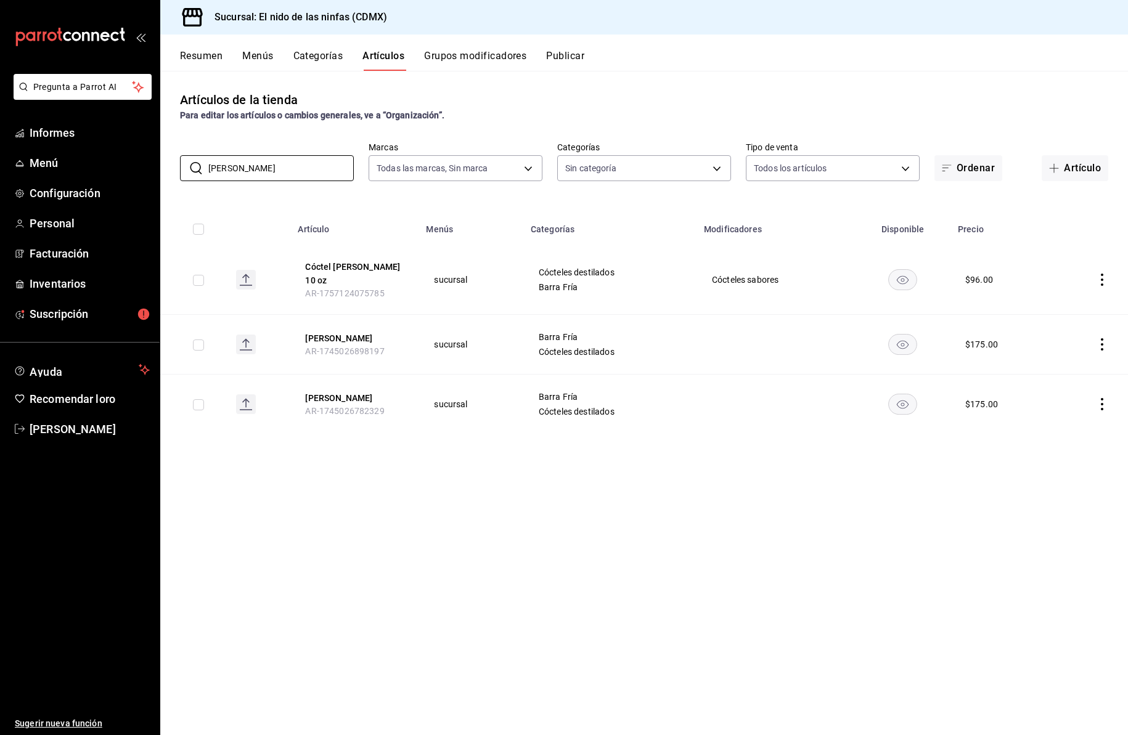
type input "margarita"
click at [1100, 275] on icon "comportamiento" at bounding box center [1102, 280] width 12 height 12
click at [1061, 304] on font "Editar" at bounding box center [1060, 303] width 23 height 10
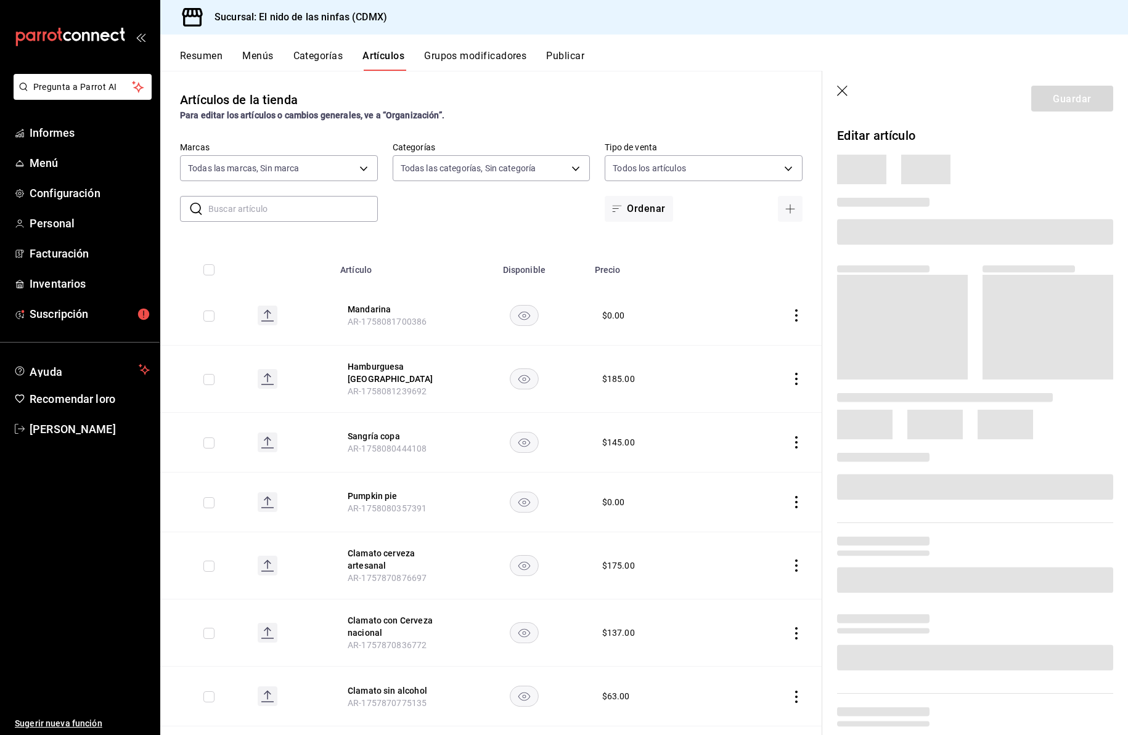
type input "d2e7f705-a92e-4b5a-9c7a-3f8867cbe88b"
type input "5c205893-a101-45fe-a5e9-0d3a7003fba1,4b68dad8-5fea-4f89-9963-c0d84c3836ef,d07fc…"
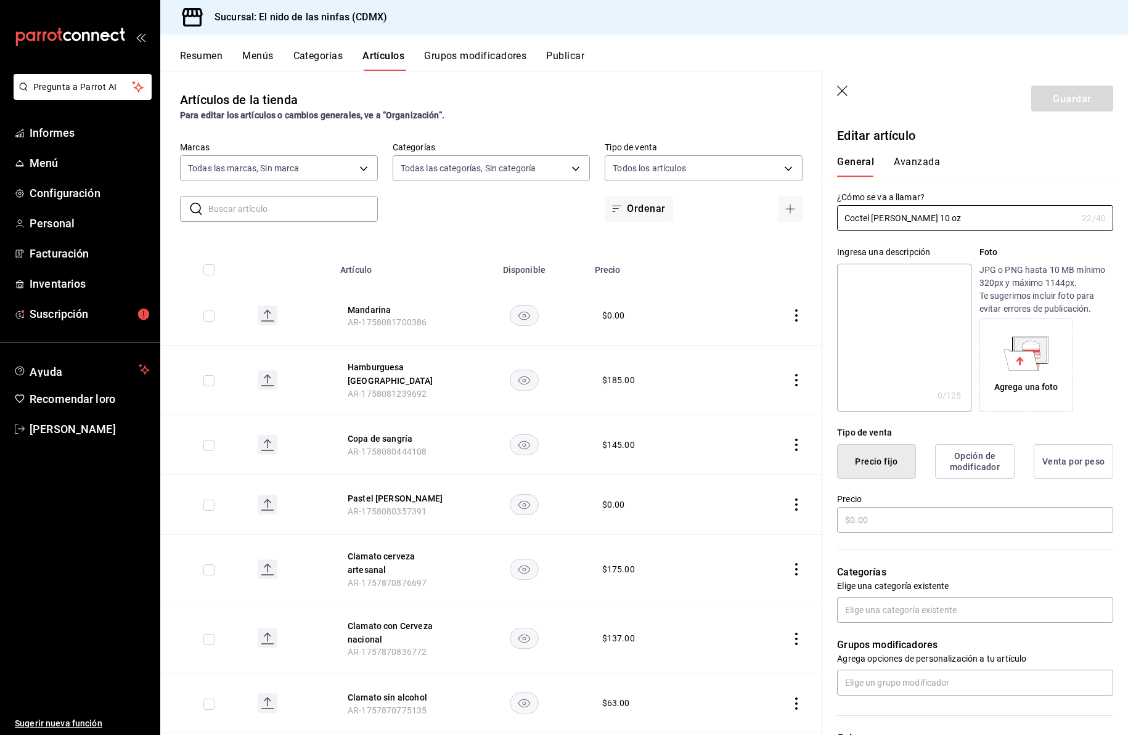
type input "$96.00"
click at [871, 221] on input "Coctel [PERSON_NAME] 10 oz" at bounding box center [957, 218] width 240 height 25
click at [878, 221] on input "Coctel [PERSON_NAME] 10 oz" at bounding box center [957, 218] width 240 height 25
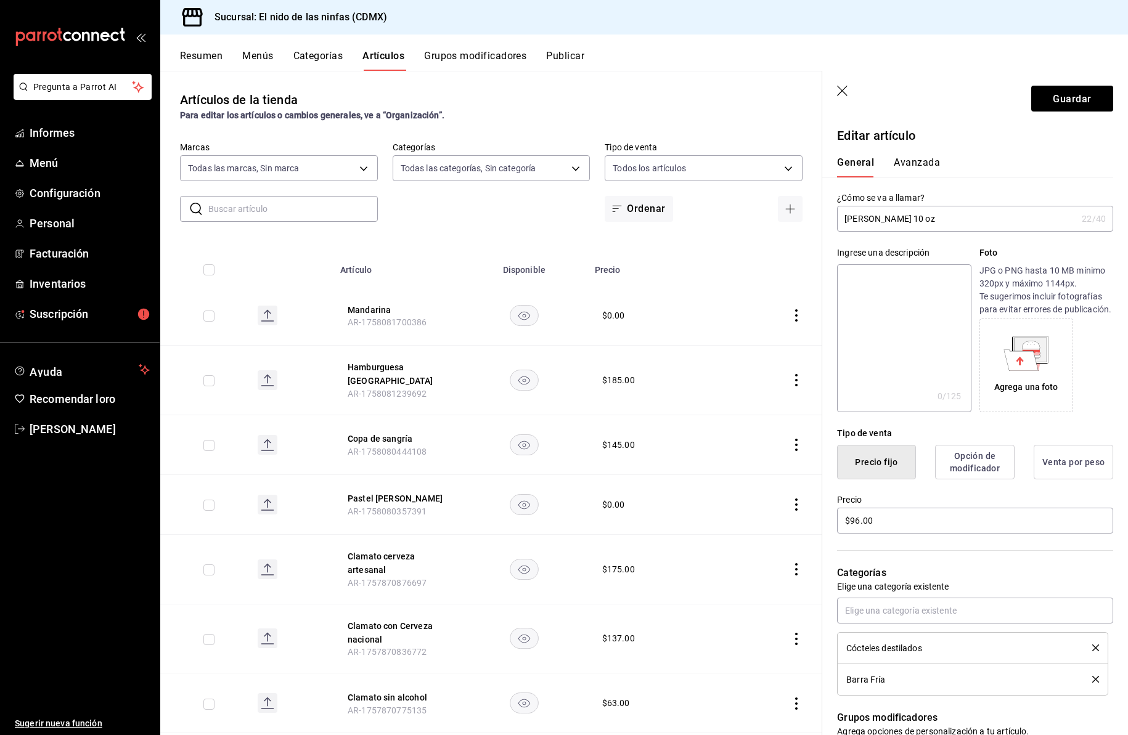
click at [886, 222] on input "[PERSON_NAME] 10 oz" at bounding box center [957, 218] width 240 height 25
type input "[PERSON_NAME] 10 oz"
drag, startPoint x: 858, startPoint y: 535, endPoint x: 871, endPoint y: 550, distance: 19.7
click at [858, 534] on input "$96.00" at bounding box center [975, 521] width 276 height 26
type input "$98.00"
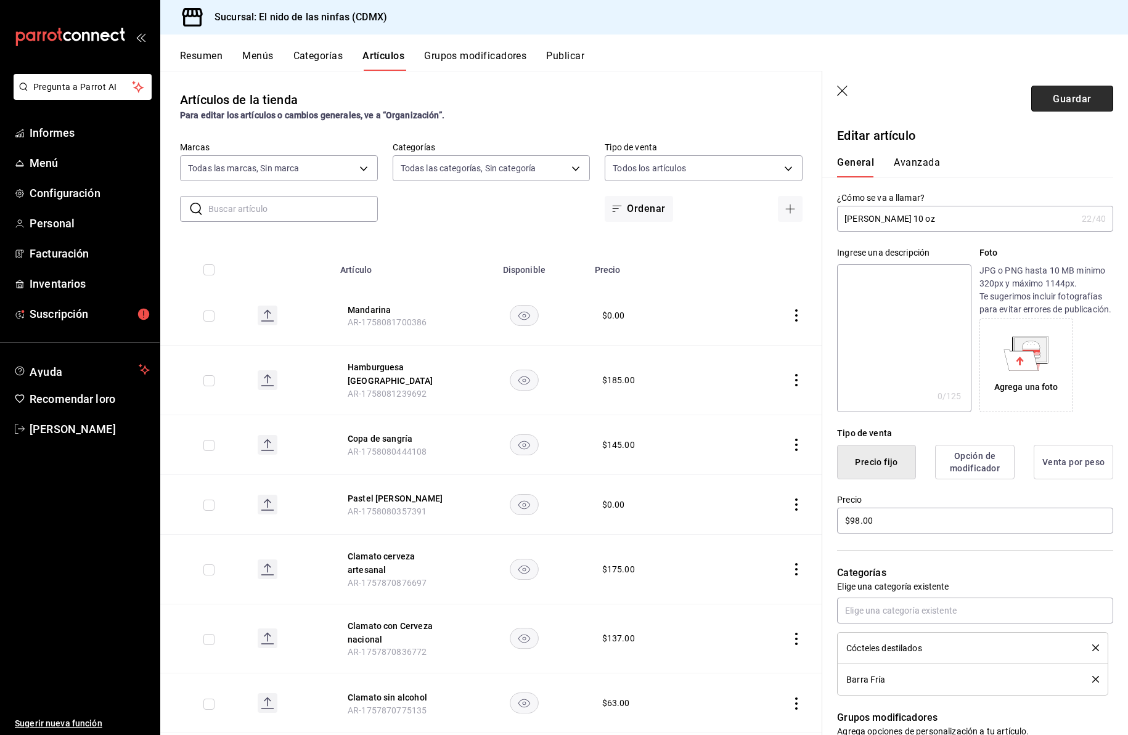
click at [1058, 100] on font "Guardar" at bounding box center [1072, 98] width 38 height 12
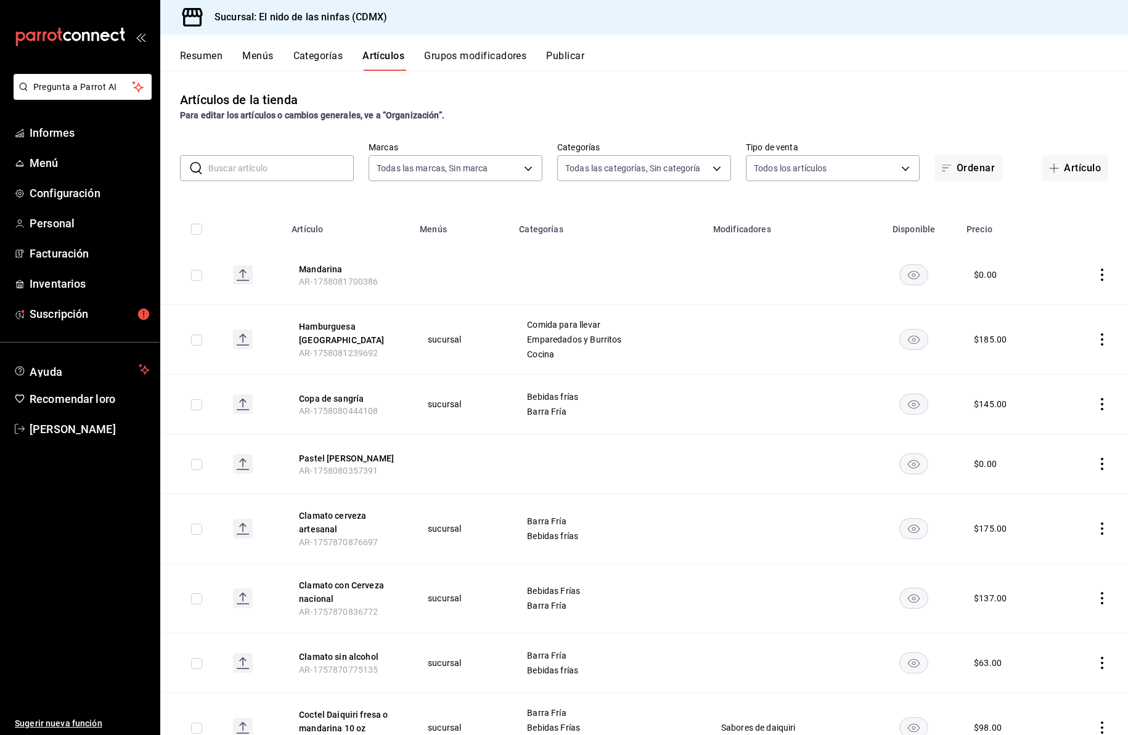
click at [569, 55] on font "Publicar" at bounding box center [565, 56] width 38 height 12
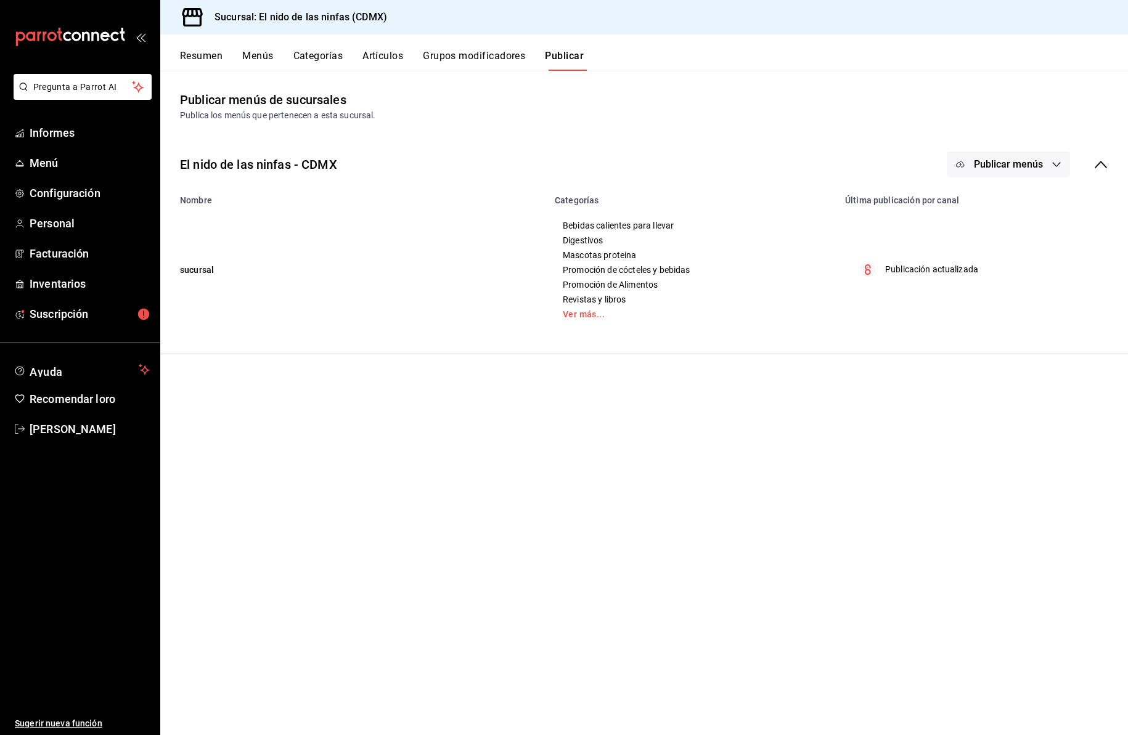
click at [1020, 163] on font "Publicar menús" at bounding box center [1008, 164] width 69 height 12
click at [1019, 204] on font "Punto de venta" at bounding box center [1026, 205] width 59 height 10
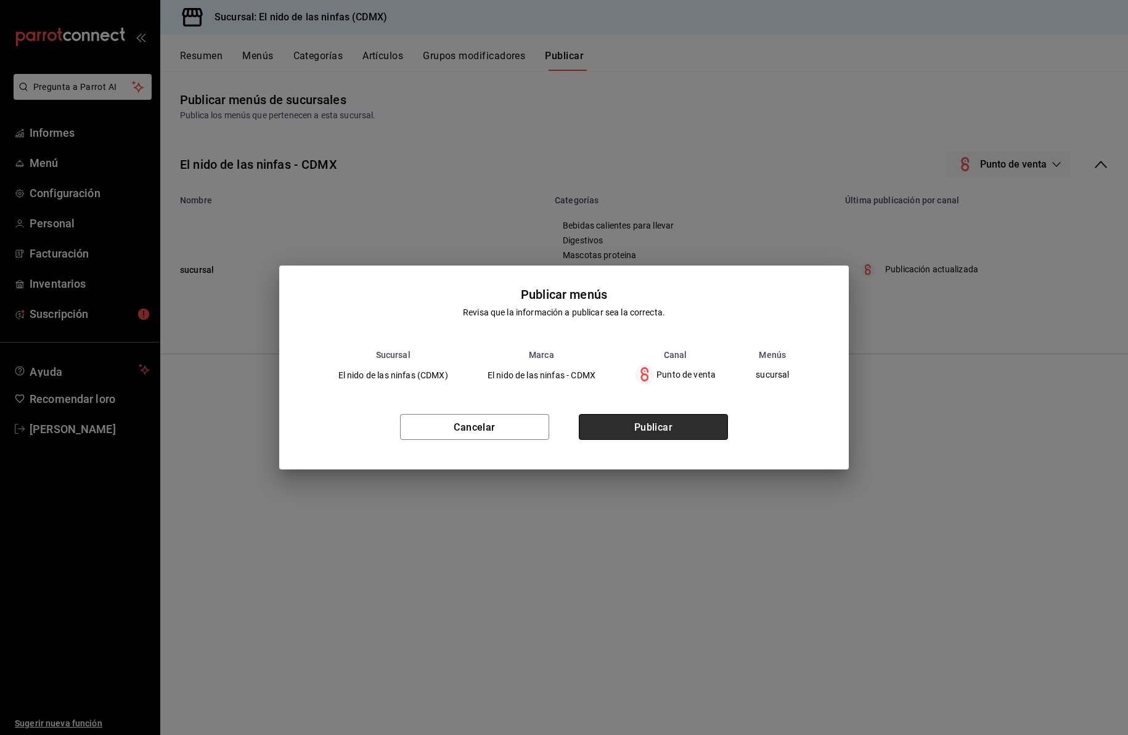
click at [665, 426] on font "Publicar" at bounding box center [653, 427] width 39 height 12
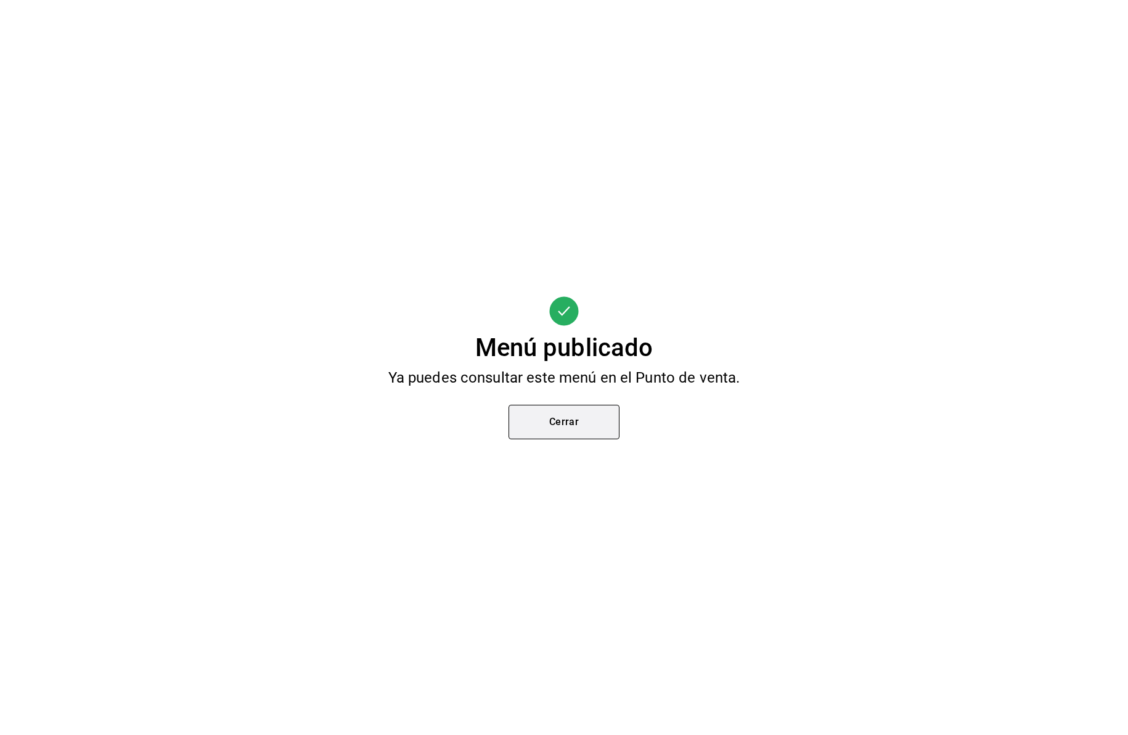
click at [591, 422] on button "Cerrar" at bounding box center [563, 422] width 111 height 35
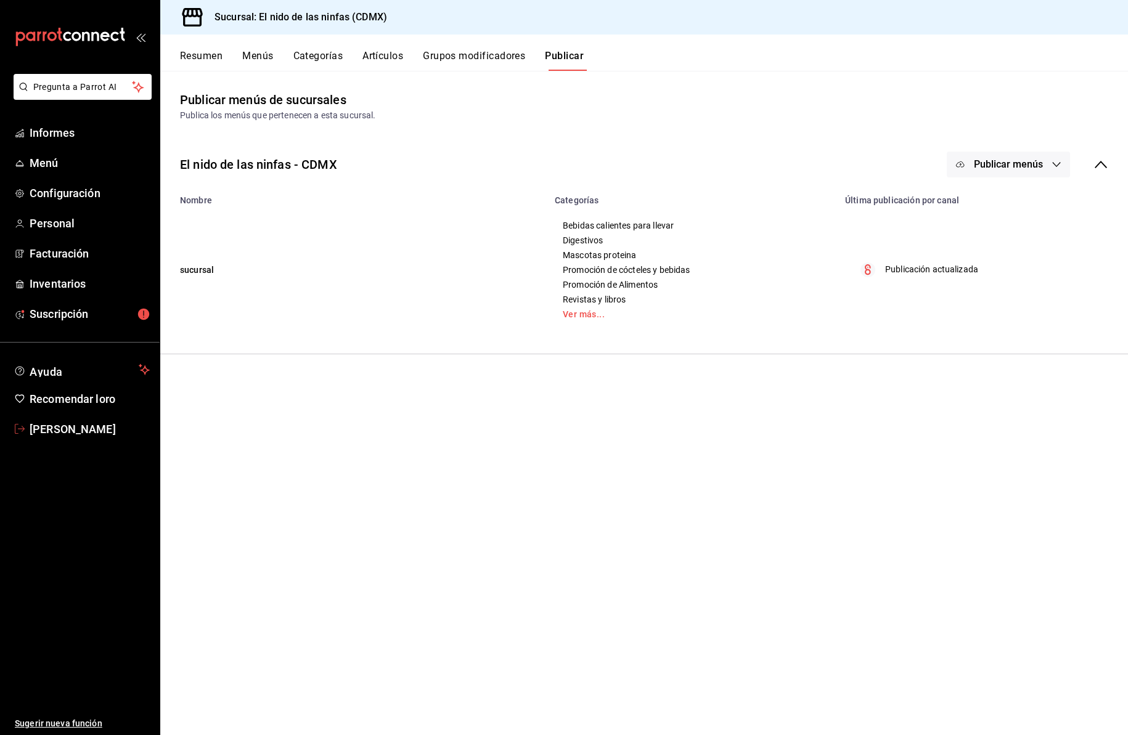
click at [95, 426] on font "[PERSON_NAME]" at bounding box center [73, 429] width 86 height 13
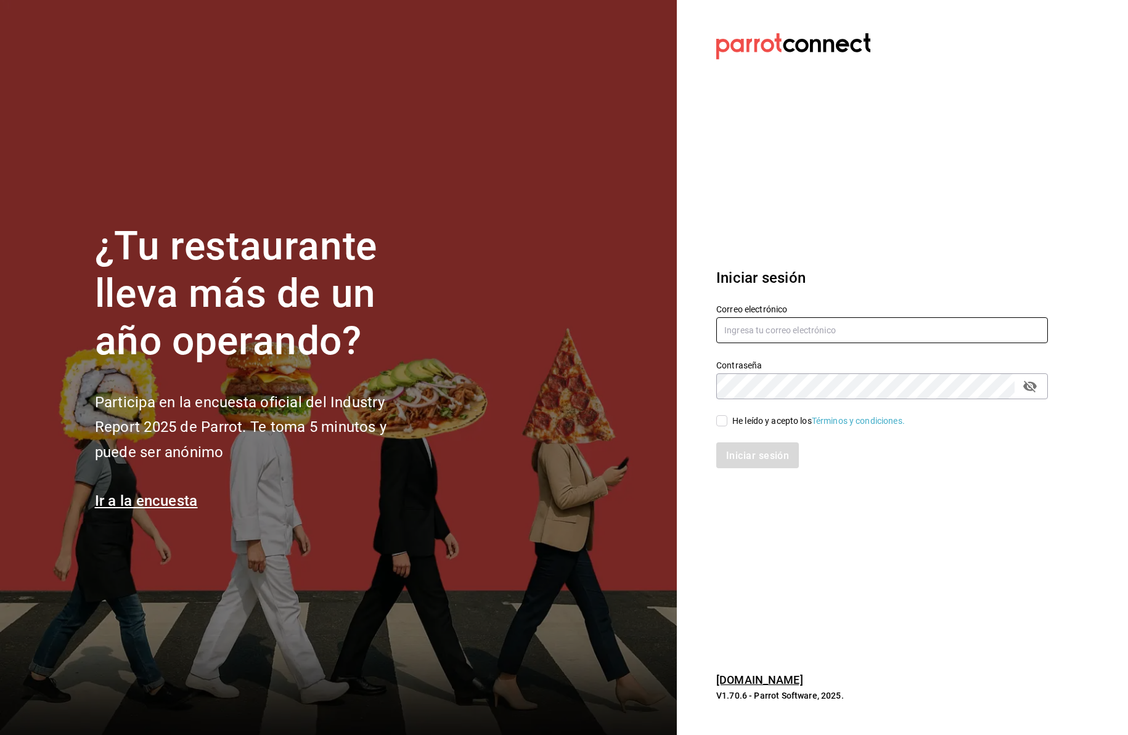
type input "[EMAIL_ADDRESS][DOMAIN_NAME]"
